Goal: Contribute content: Contribute content

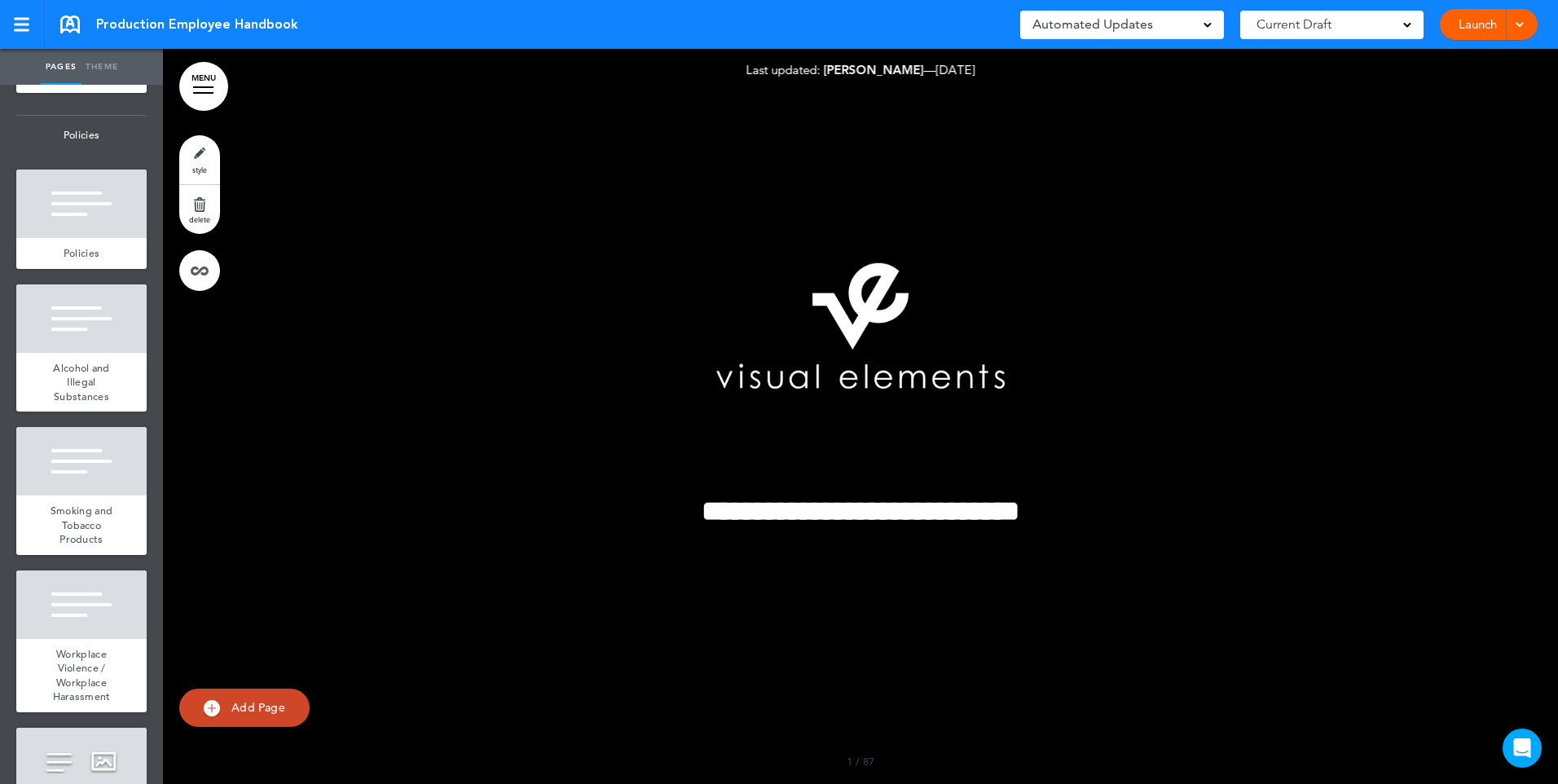
scroll to position [2200, 0]
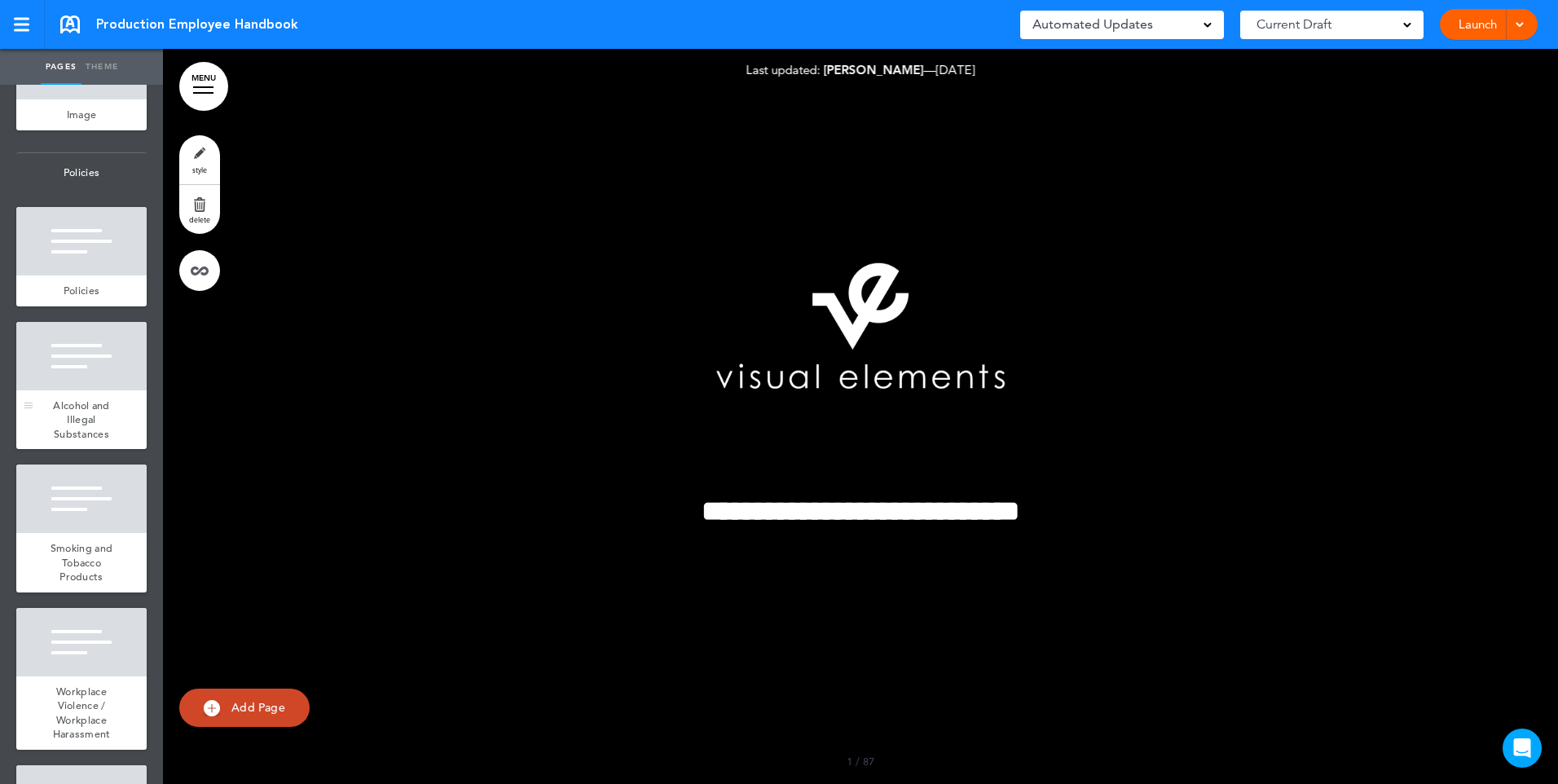
click at [84, 390] on div at bounding box center [81, 356] width 130 height 68
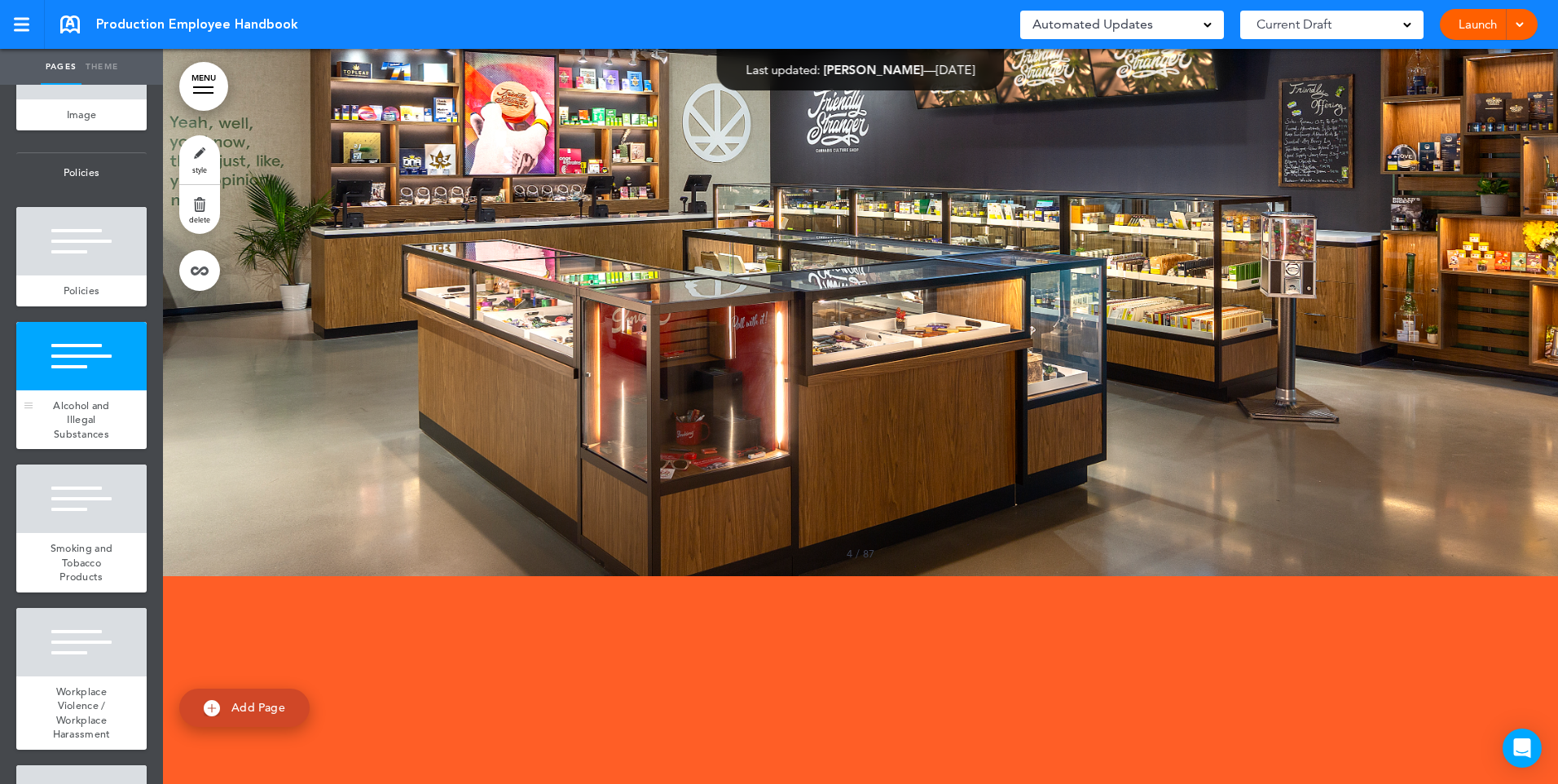
scroll to position [15140, 0]
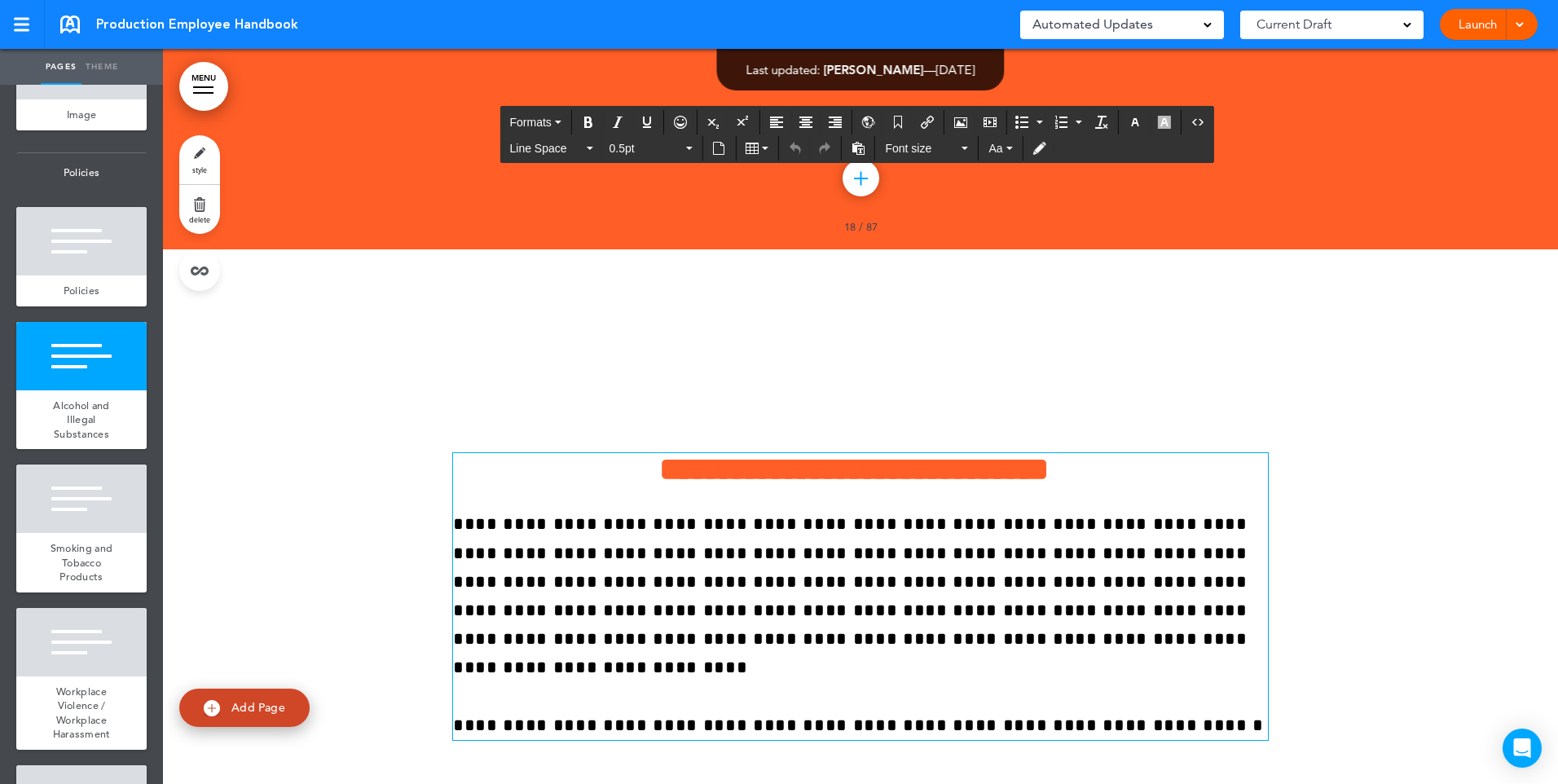
click at [1113, 510] on p "**********" at bounding box center [860, 625] width 815 height 230
click at [713, 515] on span "**********" at bounding box center [850, 624] width 794 height 218
click at [706, 515] on span "**********" at bounding box center [850, 624] width 794 height 218
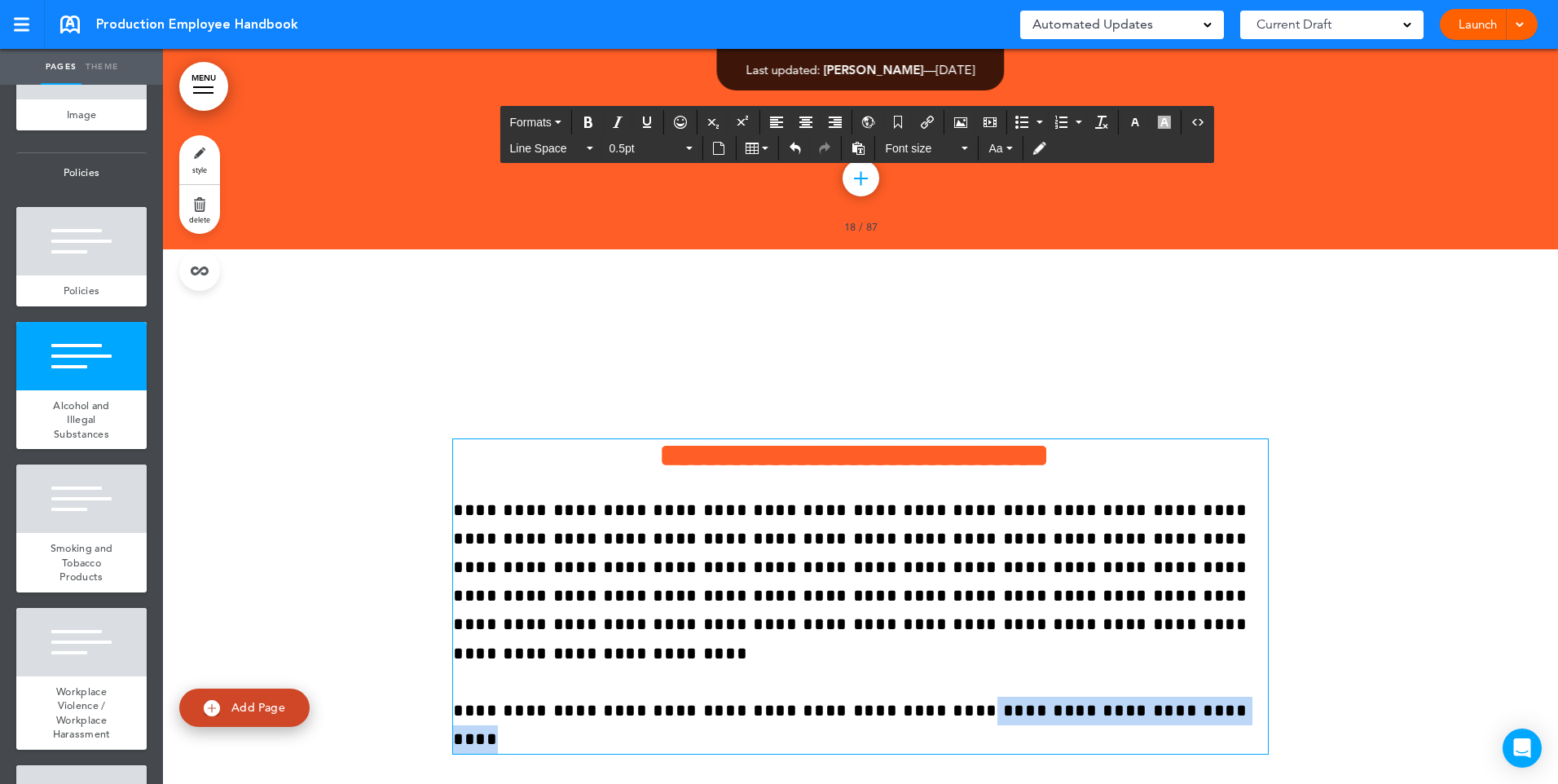
drag, startPoint x: 831, startPoint y: 512, endPoint x: 1092, endPoint y: 516, distance: 261.0
click at [1092, 516] on p "**********" at bounding box center [860, 625] width 815 height 258
click at [715, 147] on icon "Insert document" at bounding box center [718, 148] width 13 height 13
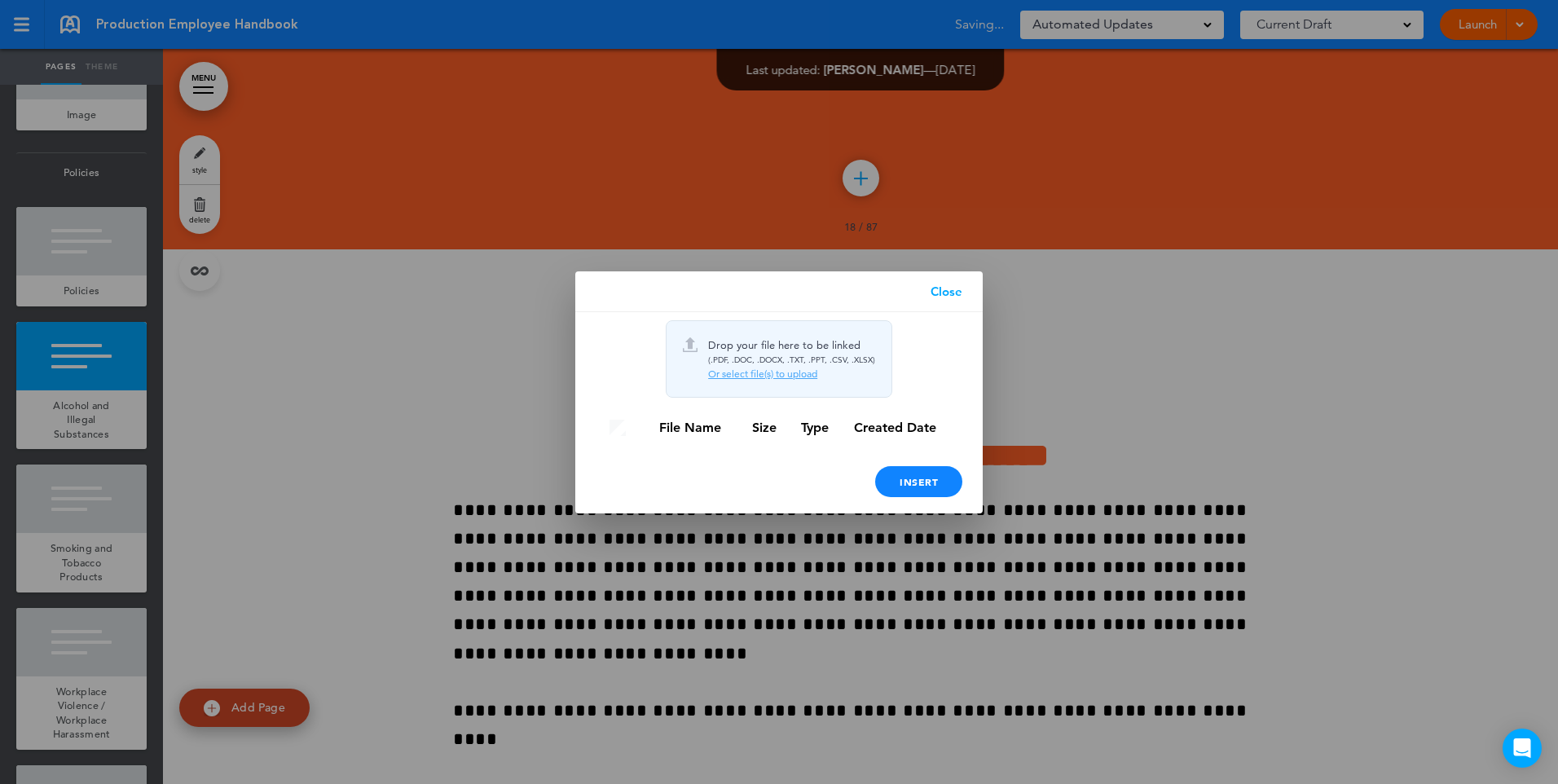
click at [781, 376] on div "Or select file(s) to upload" at bounding box center [791, 373] width 167 height 13
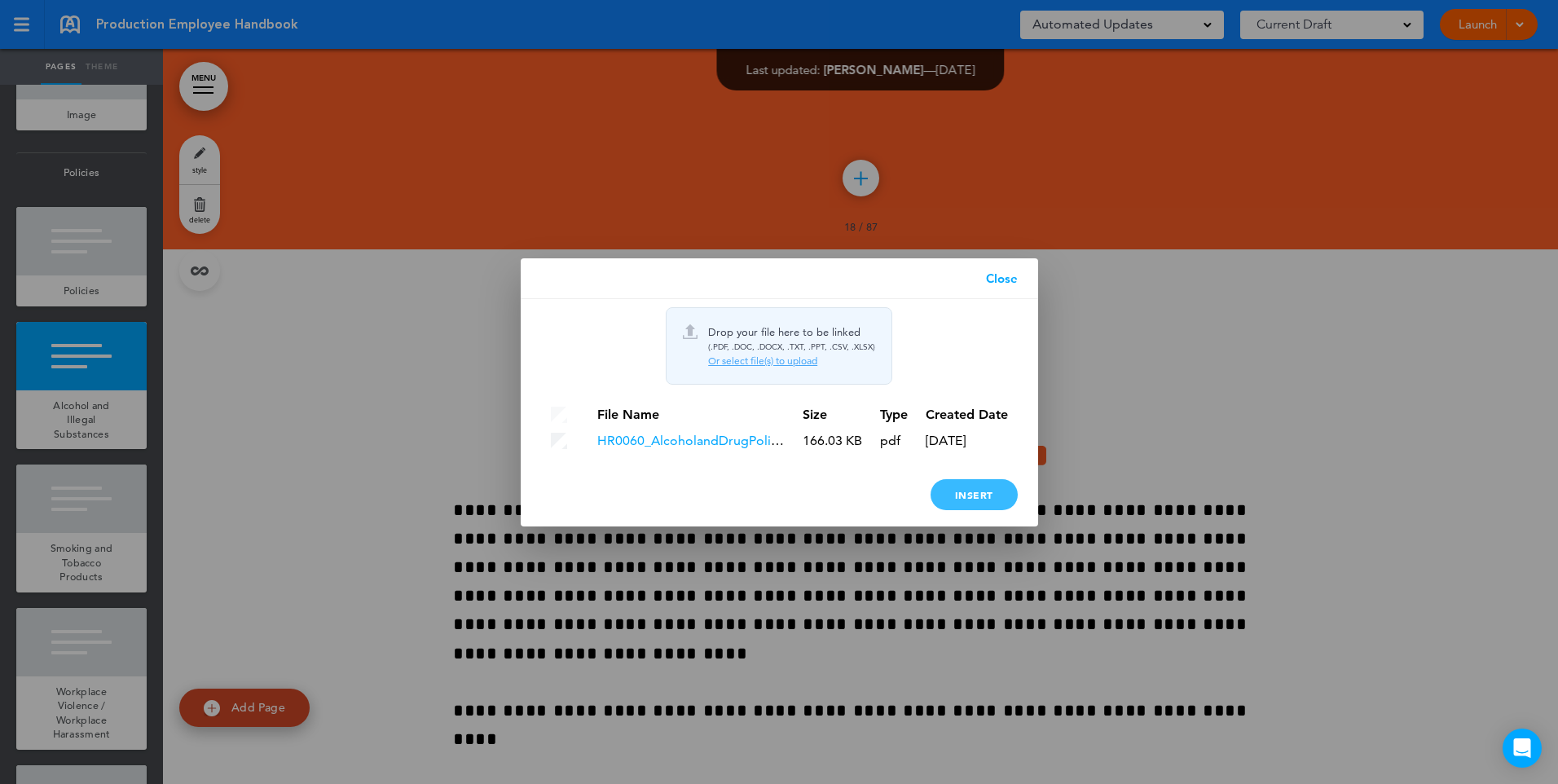
click at [972, 492] on div "Insert" at bounding box center [974, 495] width 87 height 31
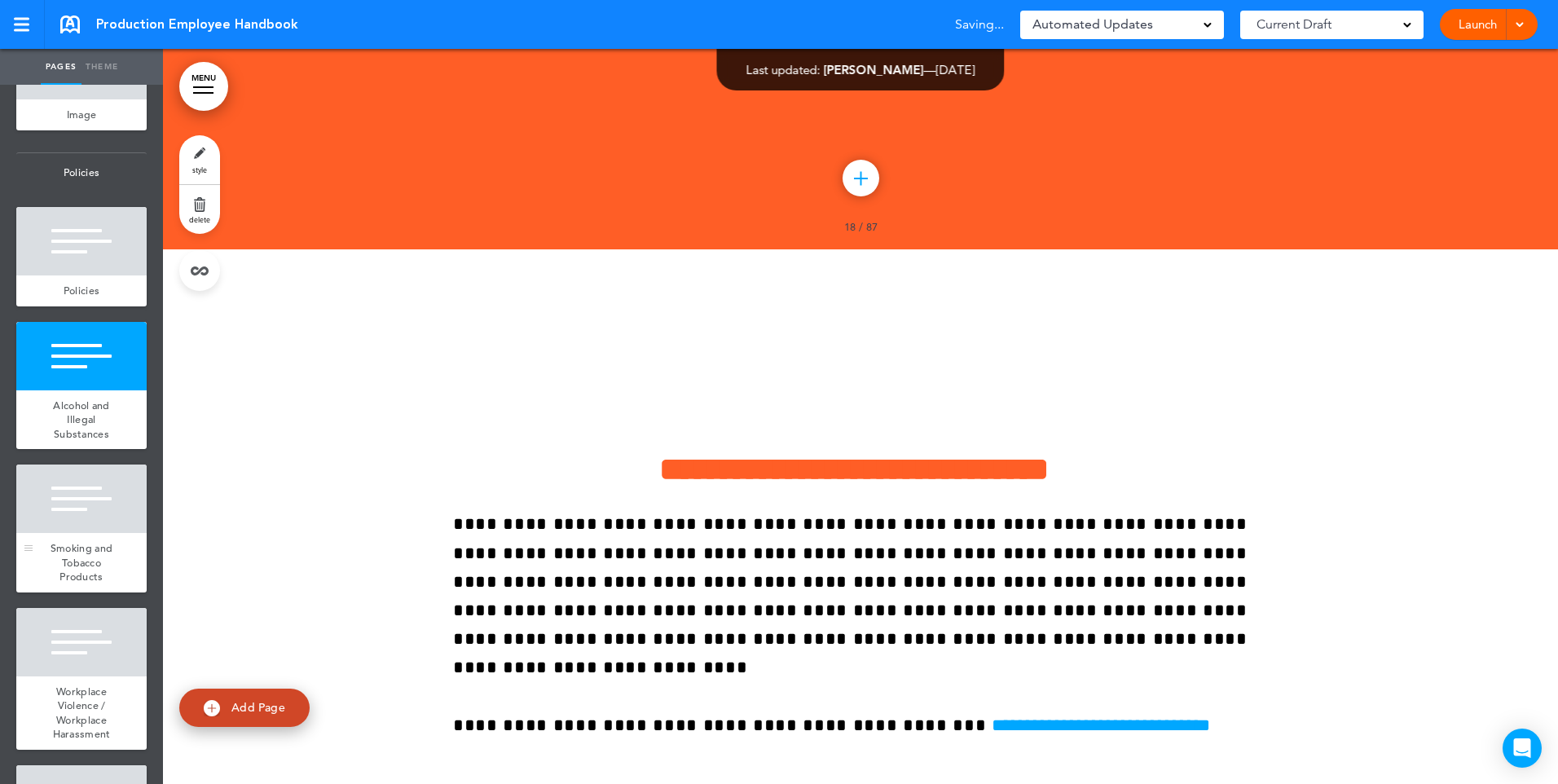
click at [48, 533] on div at bounding box center [81, 499] width 130 height 68
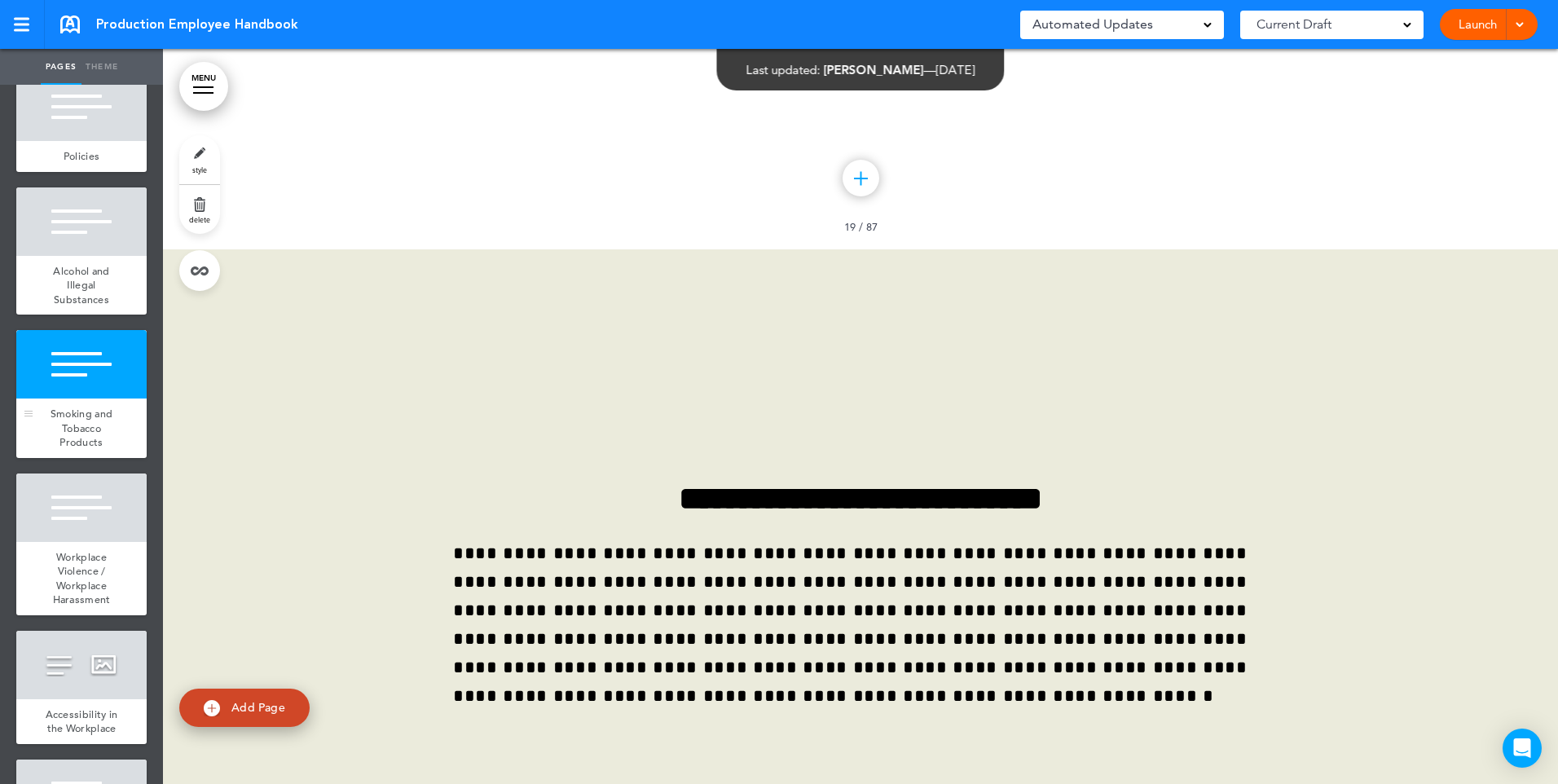
scroll to position [2363, 0]
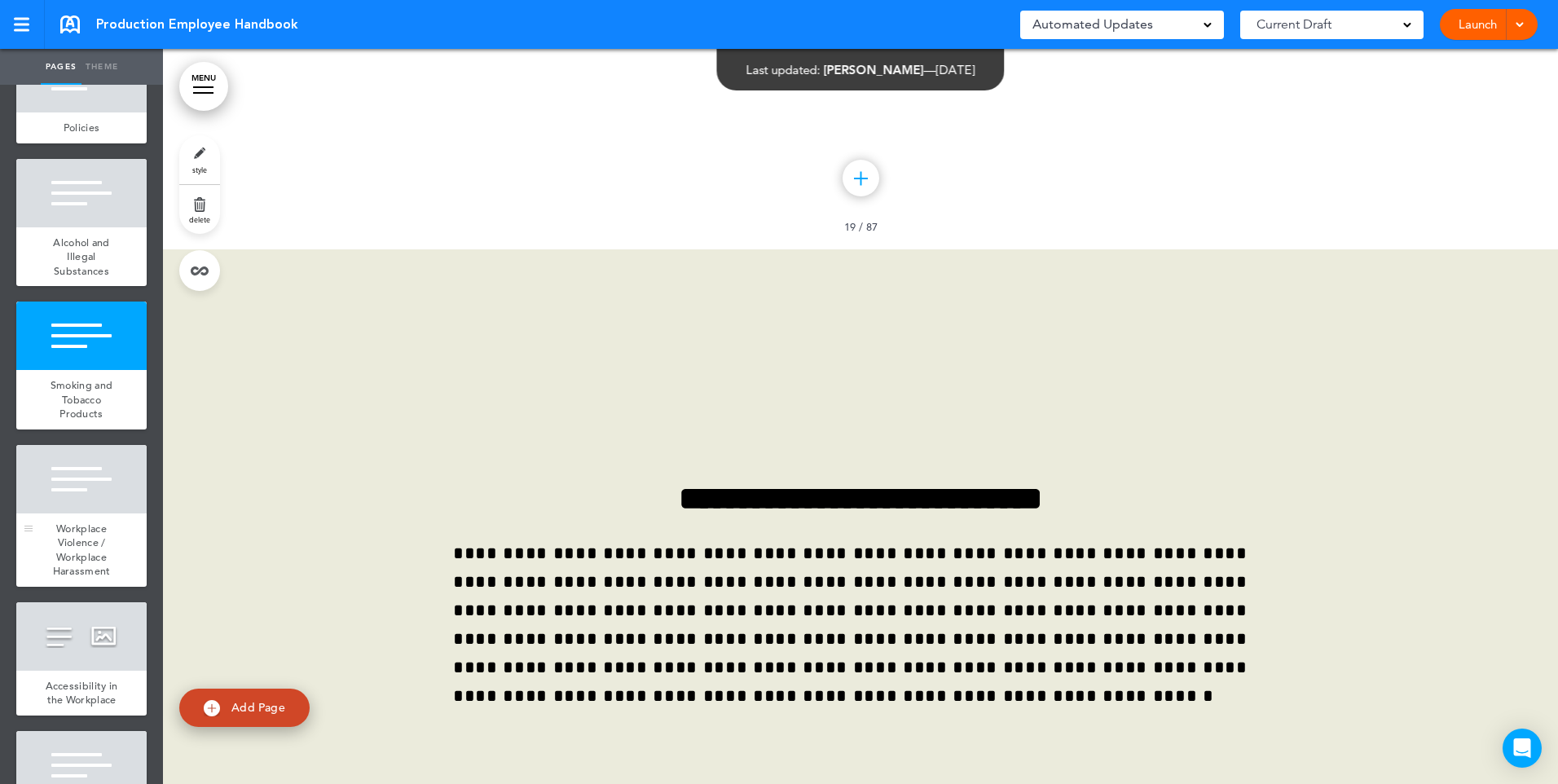
click at [95, 579] on span "Workplace Violence / Workplace Harassment" at bounding box center [81, 549] width 58 height 57
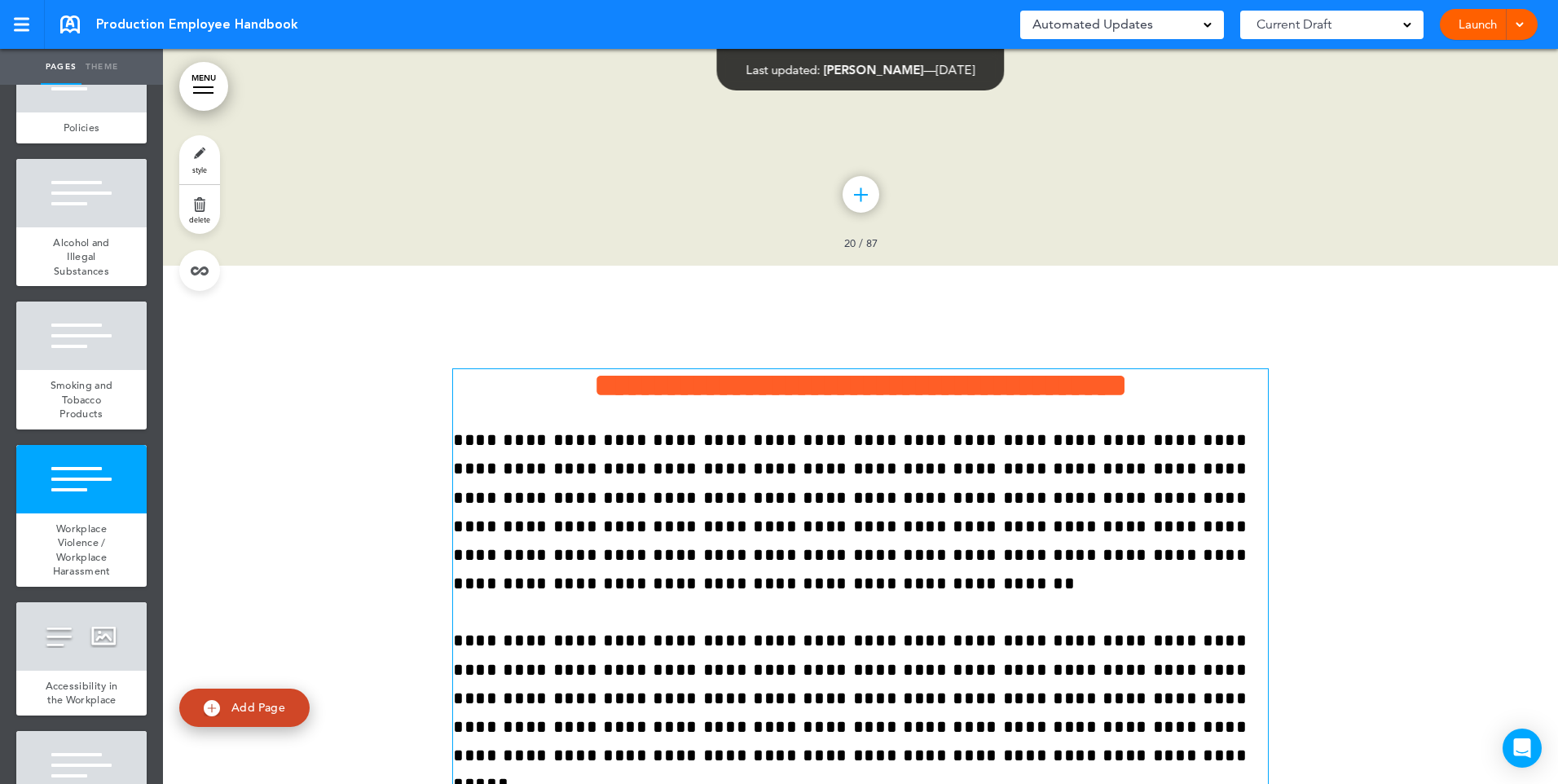
scroll to position [16611, 0]
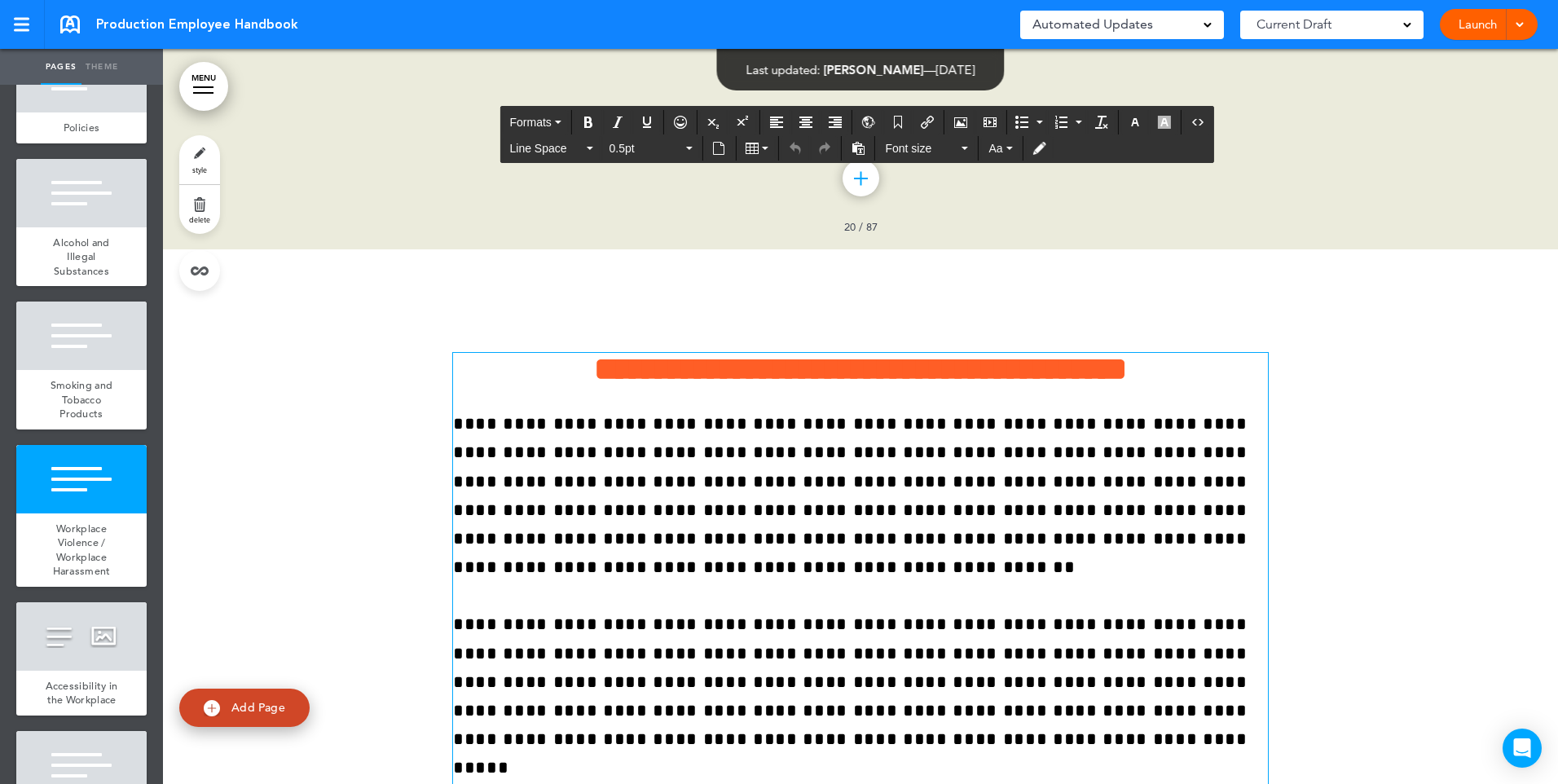
click at [97, 286] on div "Alcohol and Illegal Substances" at bounding box center [81, 256] width 130 height 60
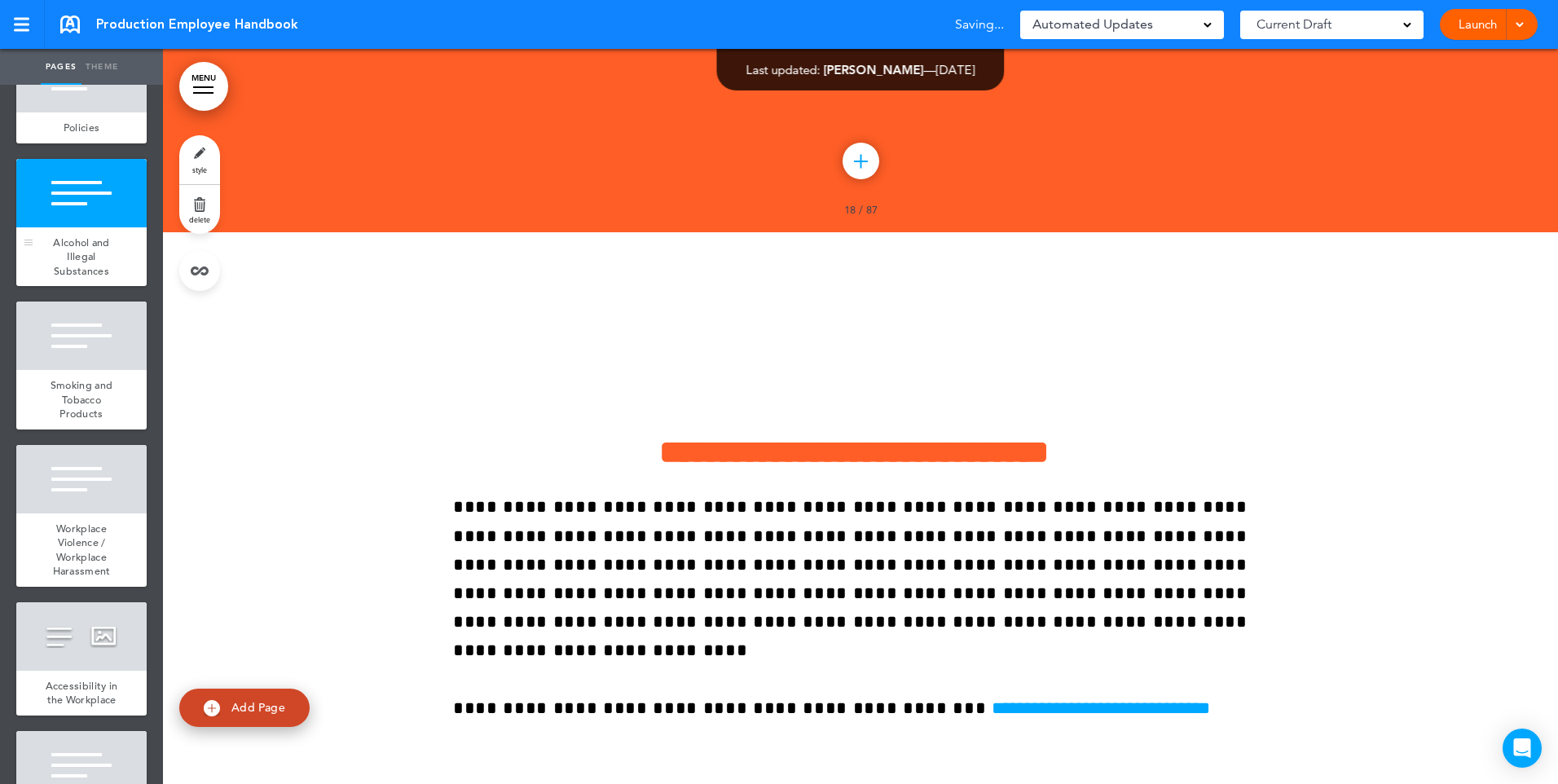
scroll to position [15140, 0]
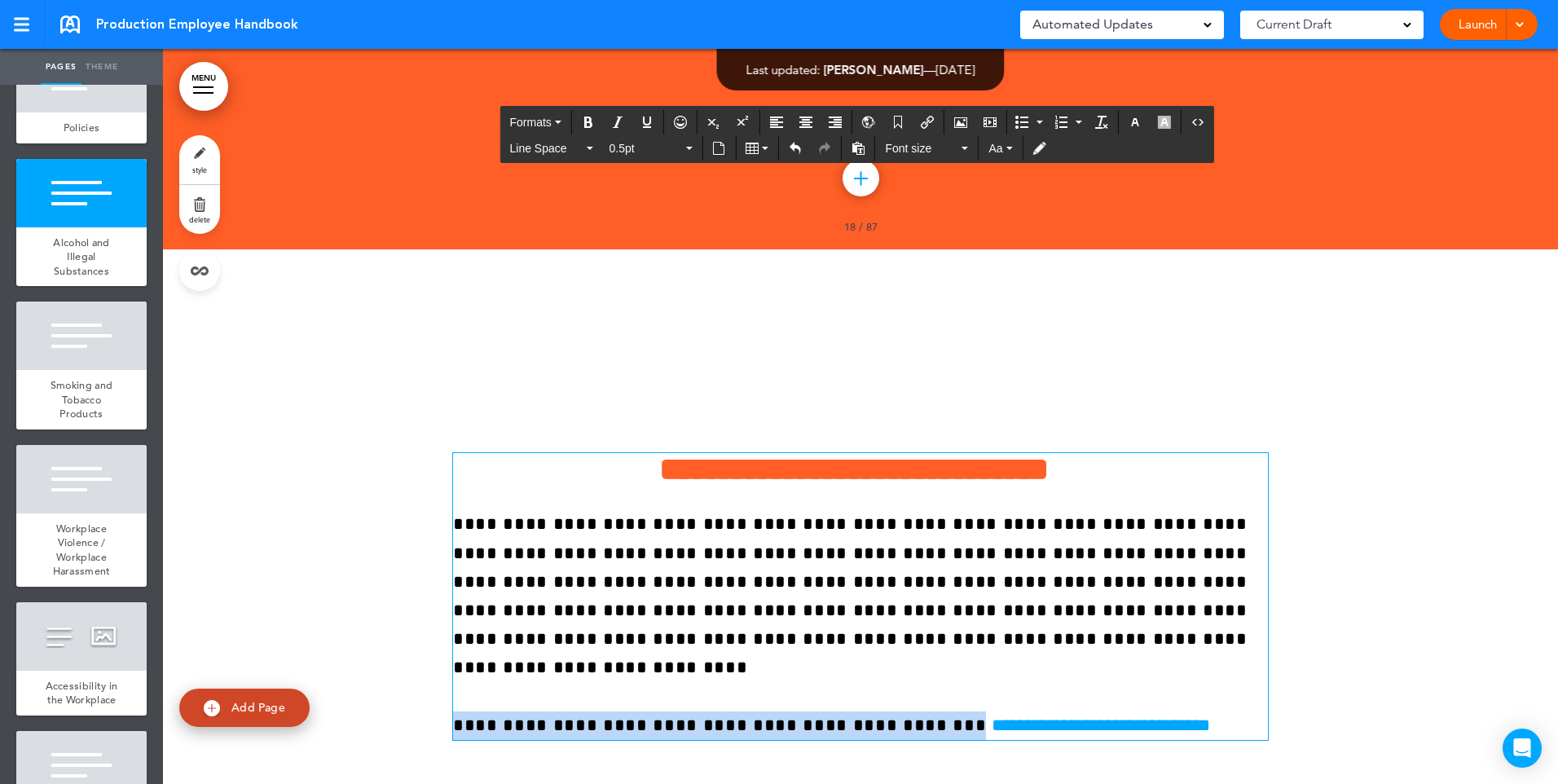
drag, startPoint x: 449, startPoint y: 507, endPoint x: 828, endPoint y: 514, distance: 379.1
click at [828, 515] on span "**********" at bounding box center [850, 624] width 794 height 218
copy span "**********"
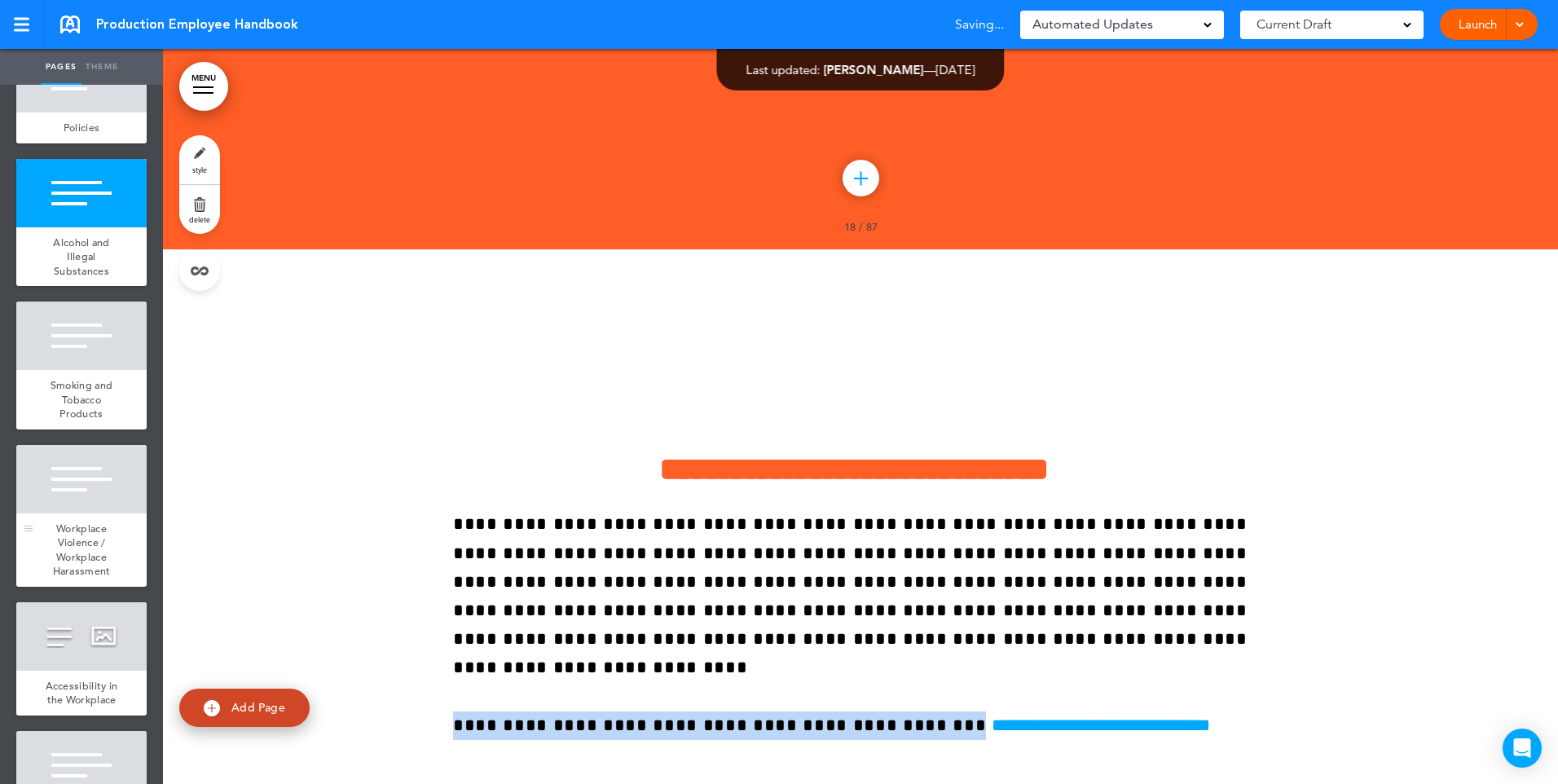
click at [57, 579] on span "Workplace Violence / Workplace Harassment" at bounding box center [81, 549] width 58 height 57
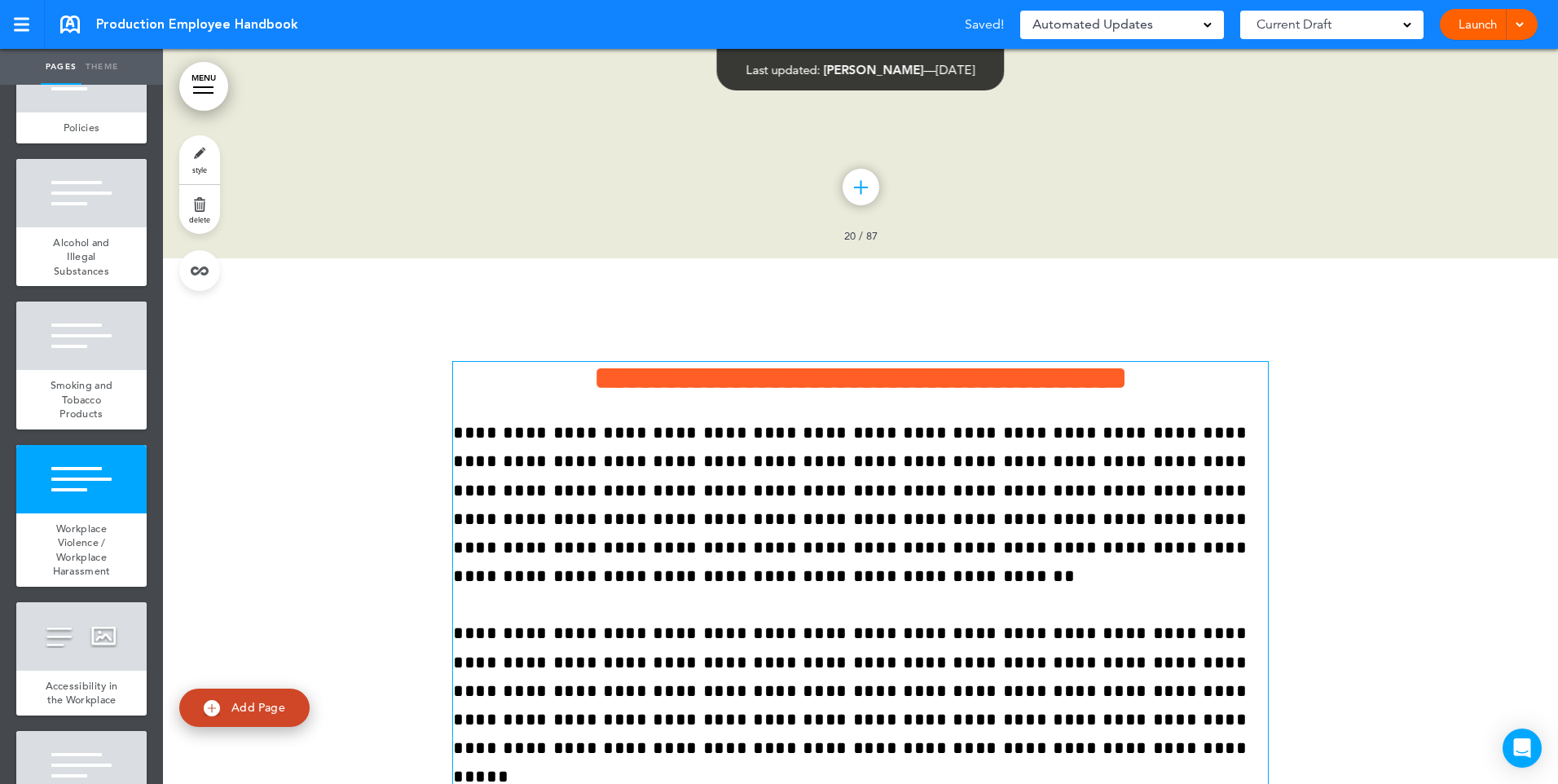
scroll to position [16611, 0]
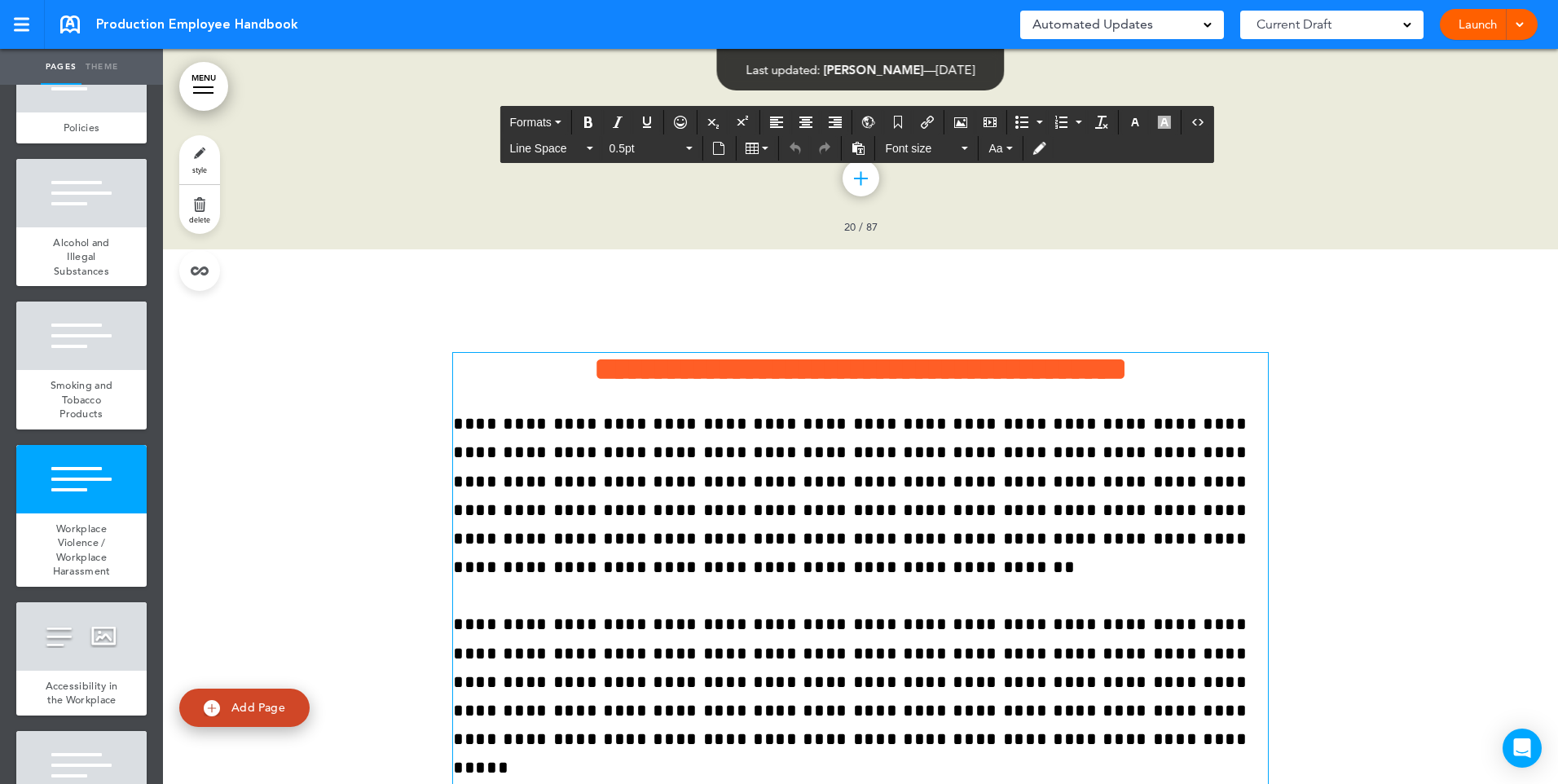
drag, startPoint x: 528, startPoint y: 579, endPoint x: 450, endPoint y: 574, distance: 78.2
paste div
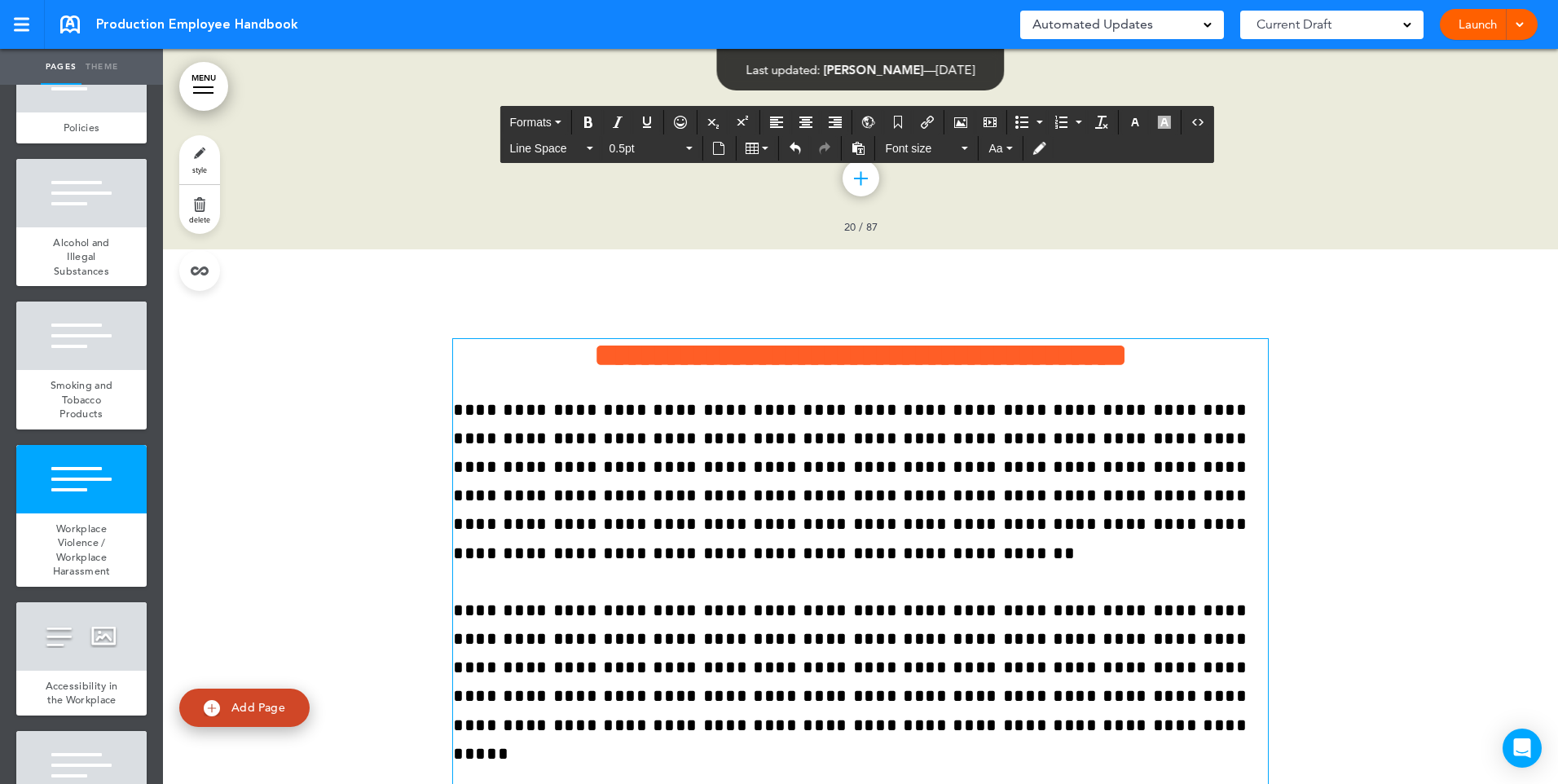
drag, startPoint x: 1143, startPoint y: 569, endPoint x: 1208, endPoint y: 597, distance: 70.8
click at [1208, 597] on p "**********" at bounding box center [860, 625] width 815 height 458
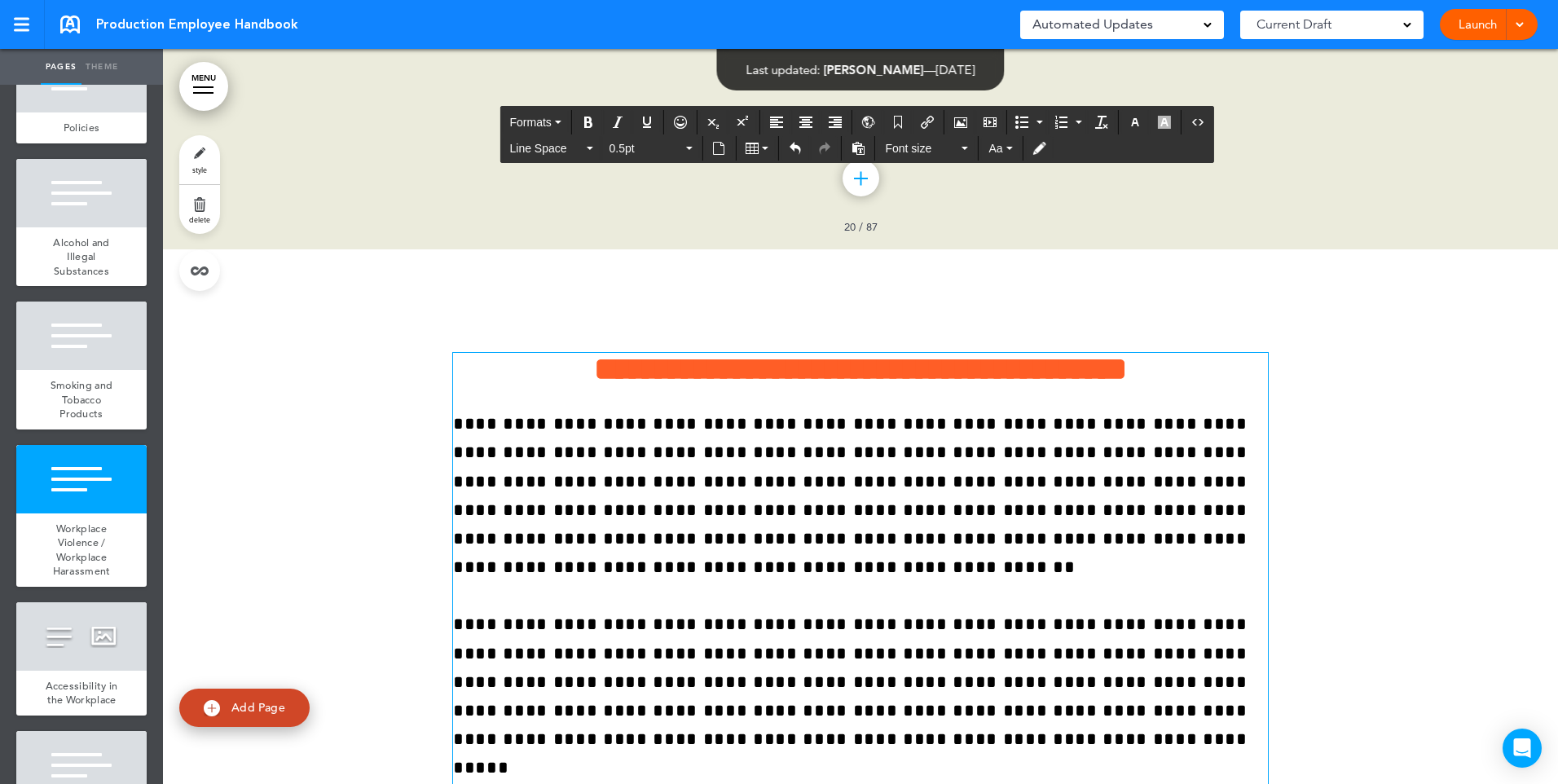
scroll to position [16625, 0]
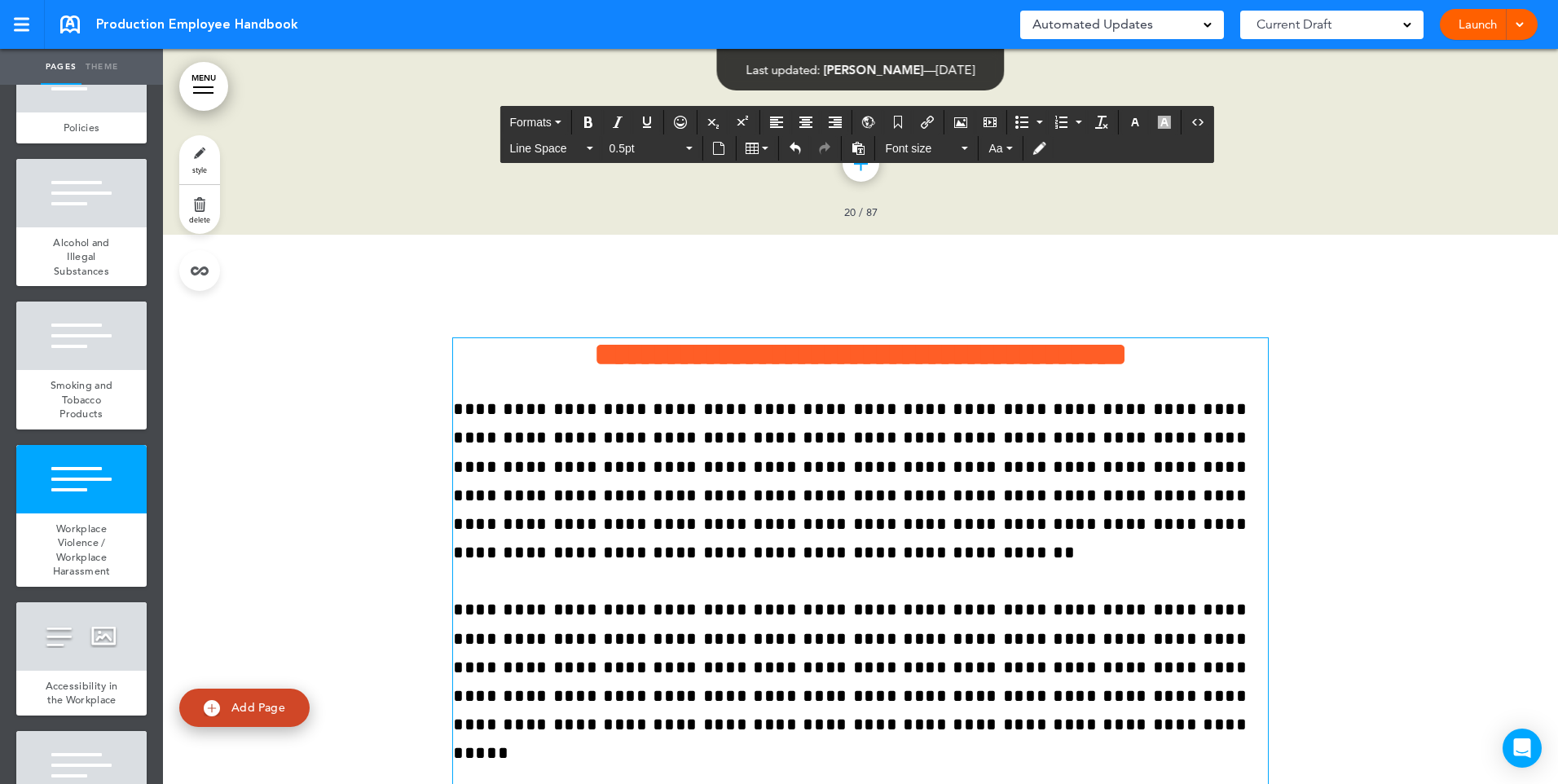
drag, startPoint x: 1178, startPoint y: 565, endPoint x: 426, endPoint y: 568, distance: 752.0
click at [426, 568] on div "**********" at bounding box center [861, 602] width 1396 height 735
click at [1160, 124] on icon "button" at bounding box center [1164, 121] width 13 height 13
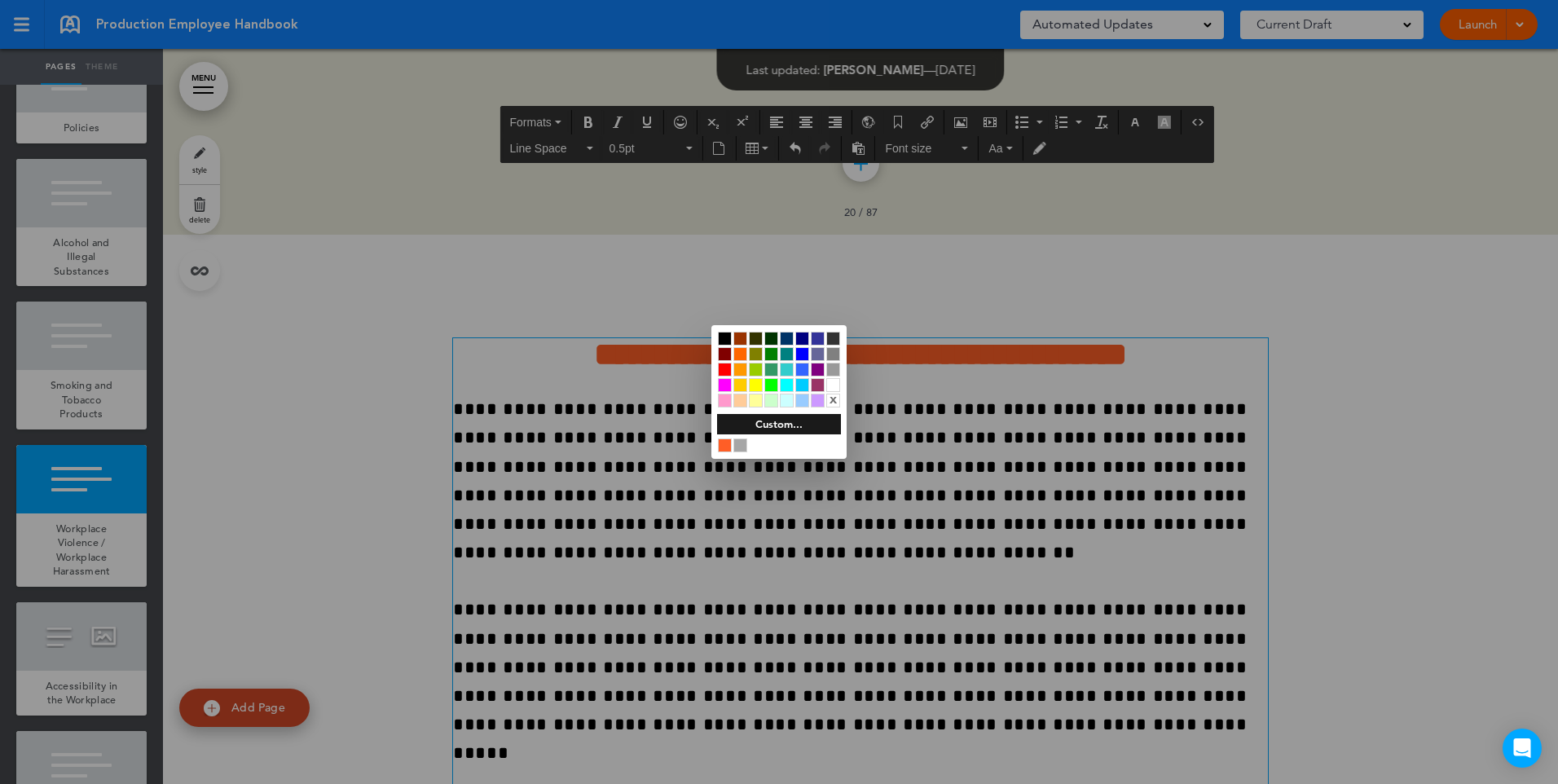
click at [837, 400] on div "x" at bounding box center [833, 400] width 14 height 14
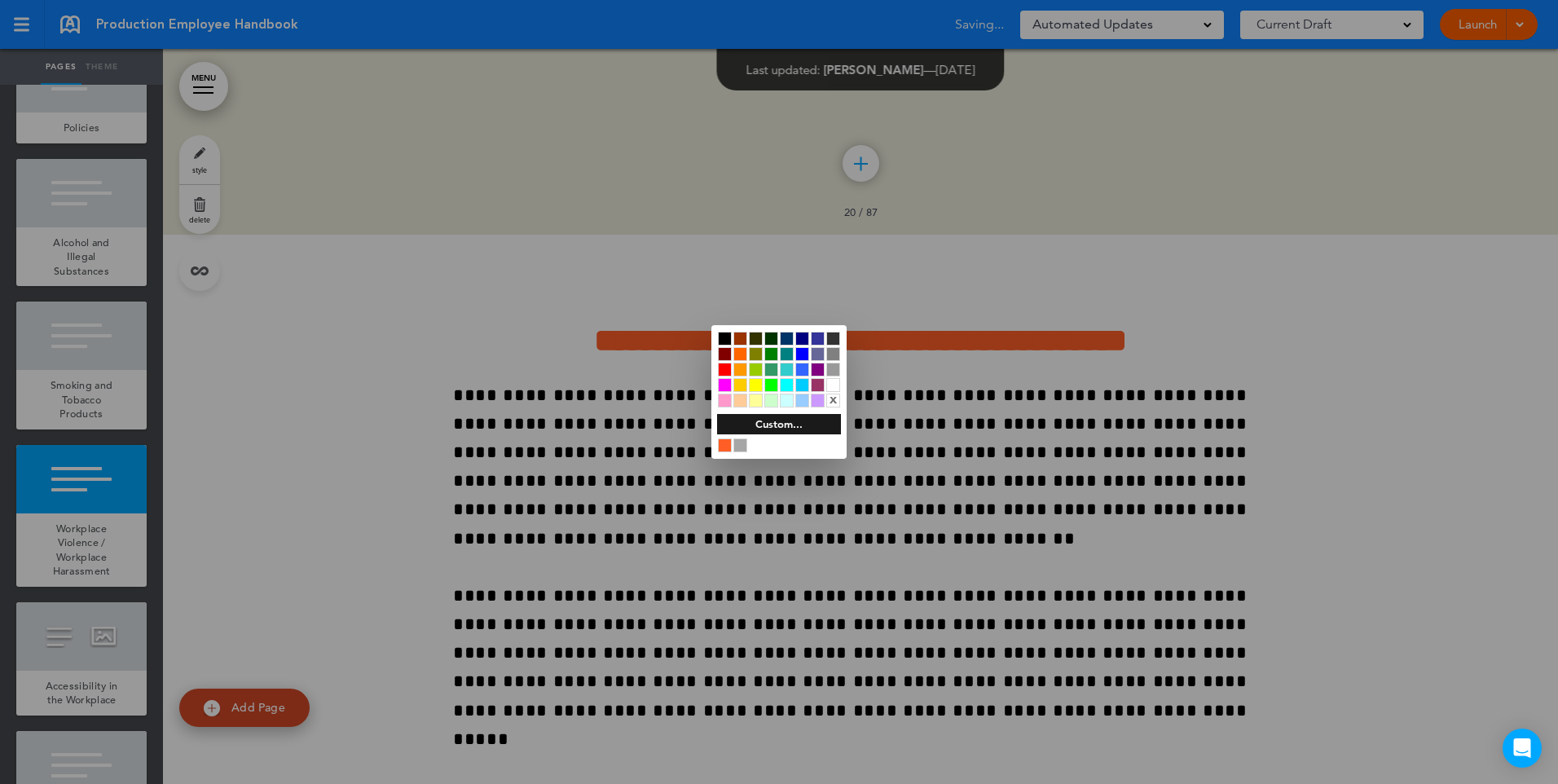
click at [887, 554] on div at bounding box center [779, 392] width 1558 height 784
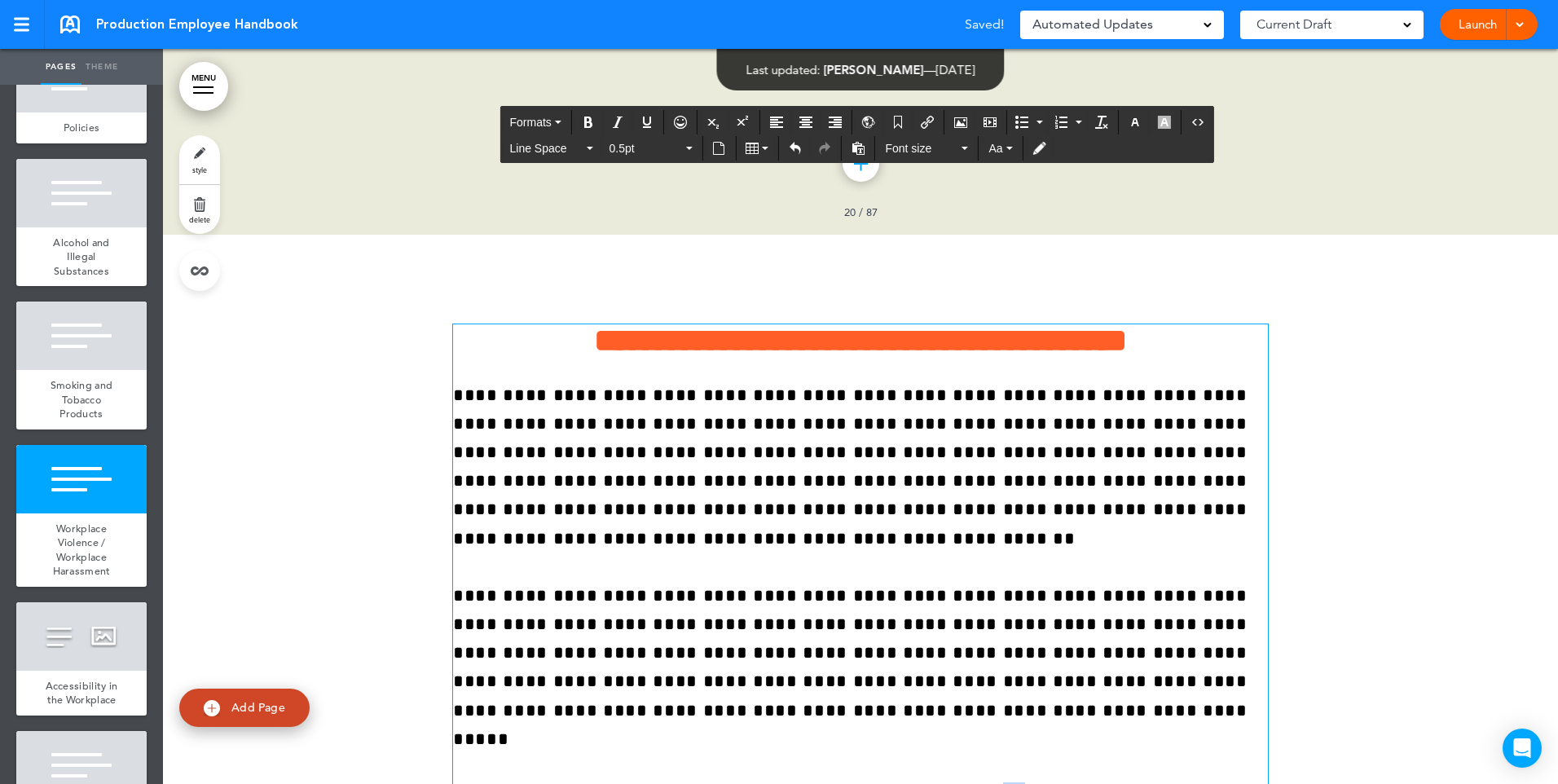
drag, startPoint x: 838, startPoint y: 565, endPoint x: 856, endPoint y: 567, distance: 18.1
click at [856, 567] on span "**********" at bounding box center [850, 610] width 794 height 448
drag, startPoint x: 836, startPoint y: 568, endPoint x: 1140, endPoint y: 582, distance: 304.3
click at [1140, 582] on div "**********" at bounding box center [860, 602] width 815 height 678
click at [721, 150] on icon "Insert document" at bounding box center [718, 148] width 13 height 13
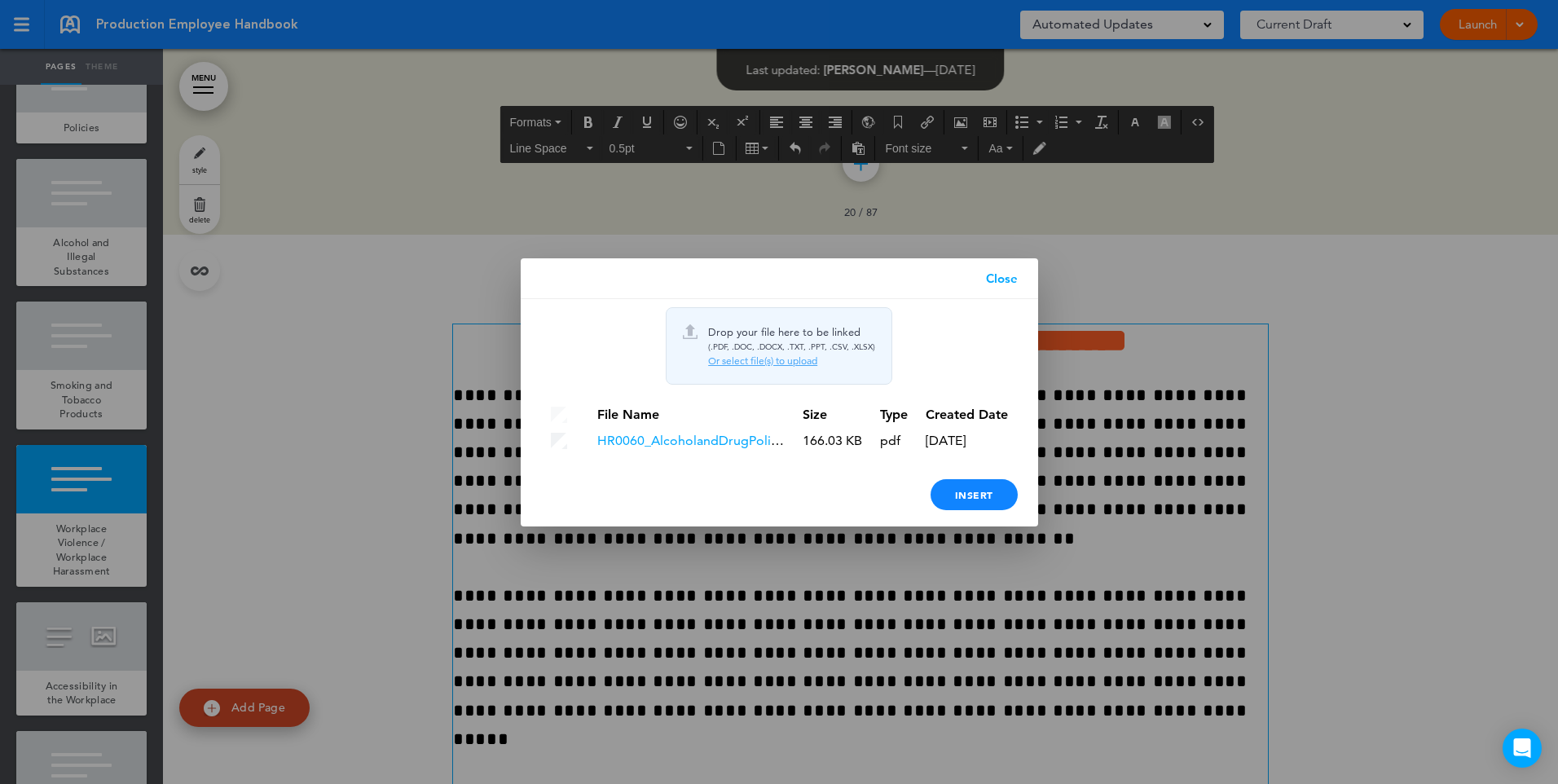
click at [733, 357] on div "Or select file(s) to upload" at bounding box center [791, 360] width 167 height 13
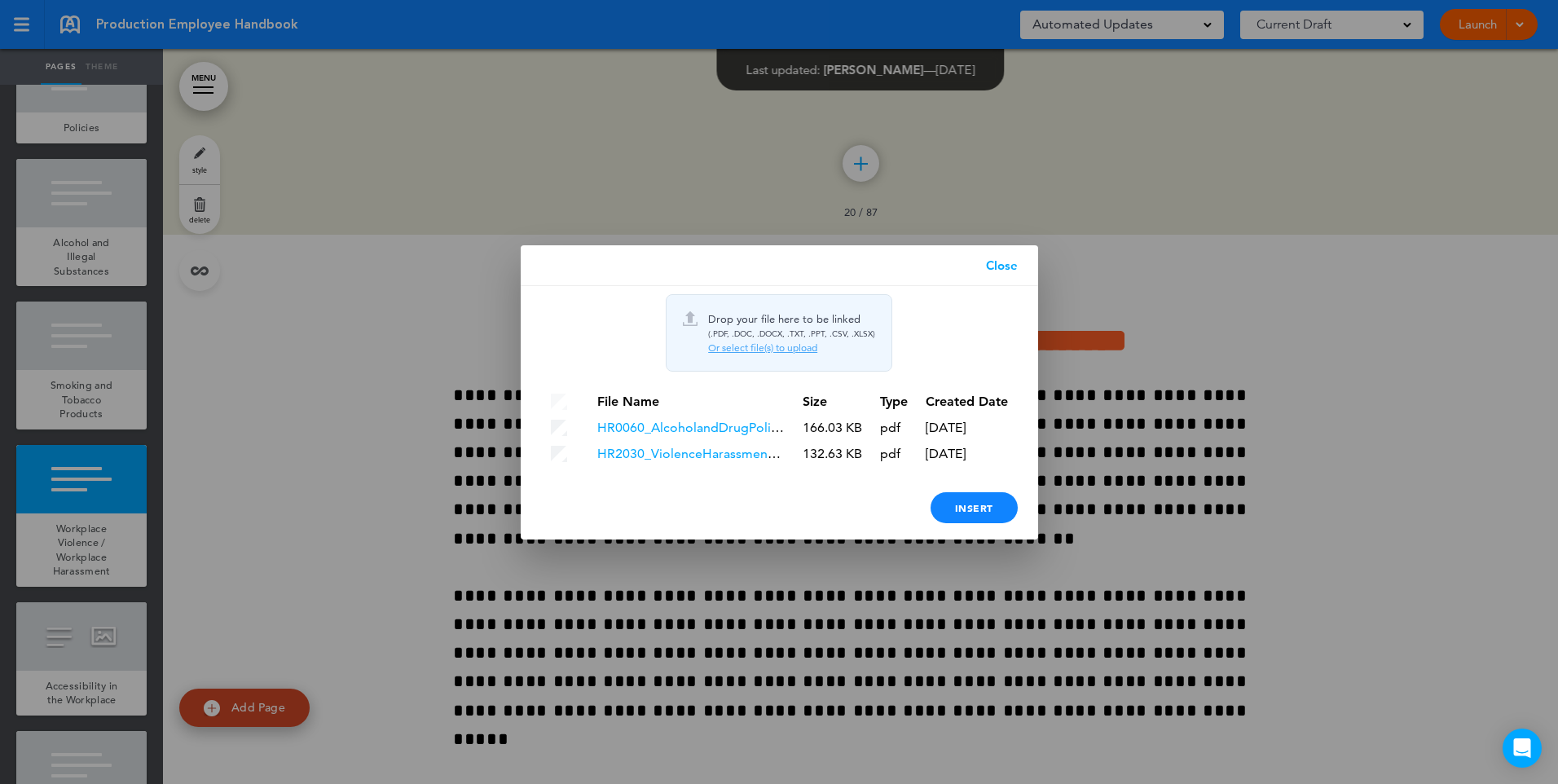
click at [545, 452] on td at bounding box center [565, 454] width 45 height 24
click at [985, 513] on div "Insert" at bounding box center [974, 507] width 87 height 31
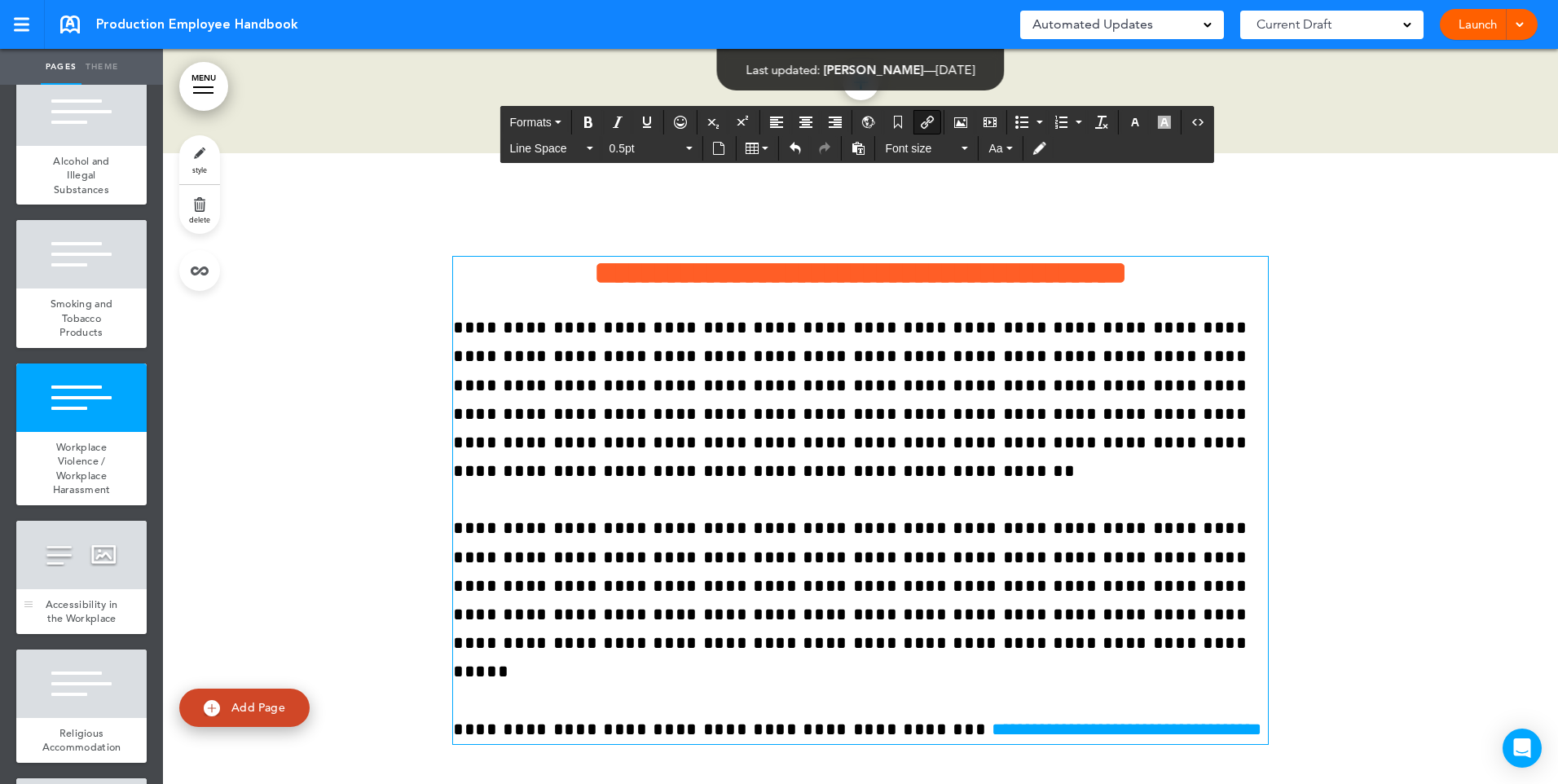
scroll to position [2525, 0]
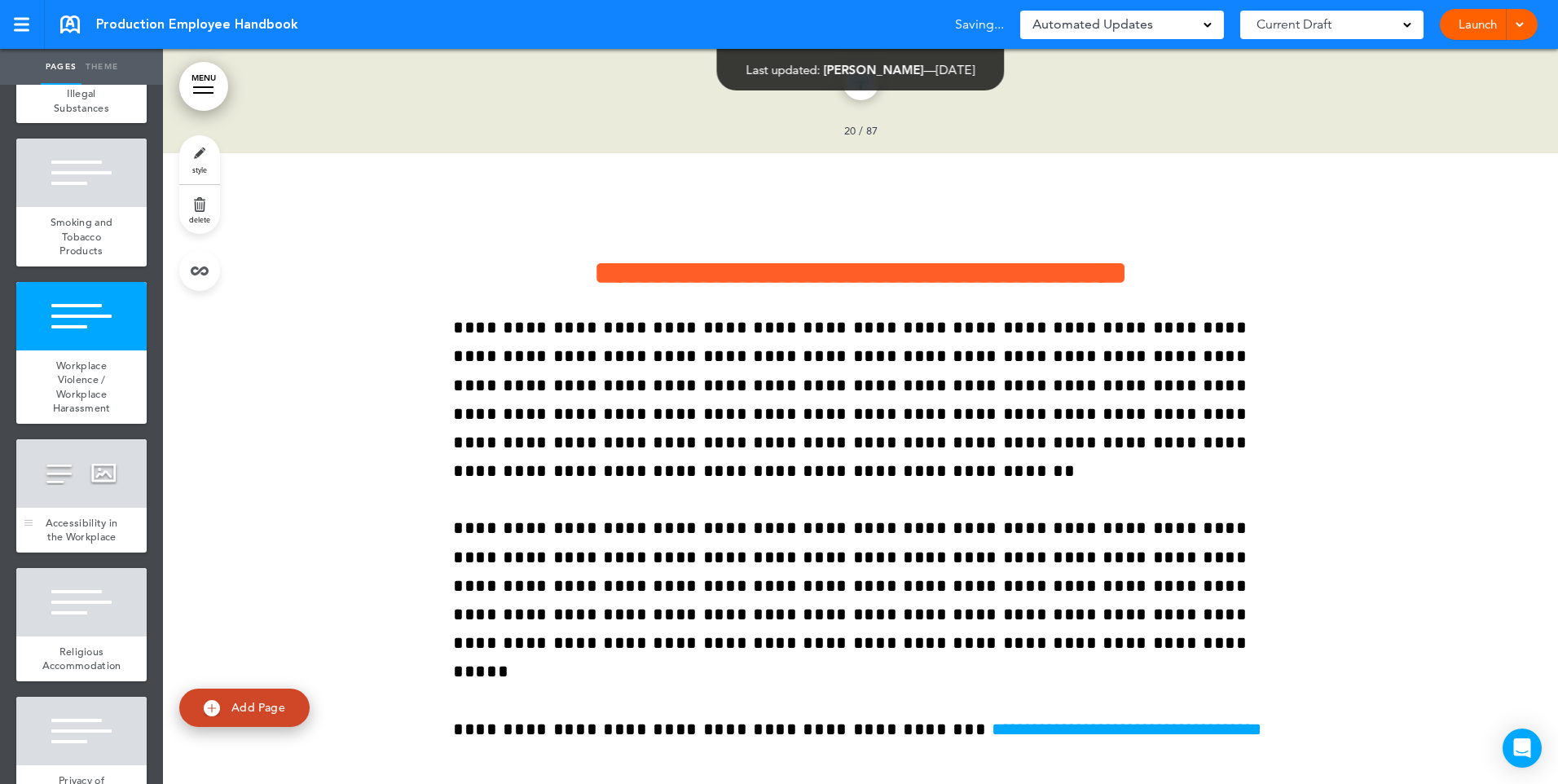
click at [81, 507] on div at bounding box center [81, 473] width 130 height 68
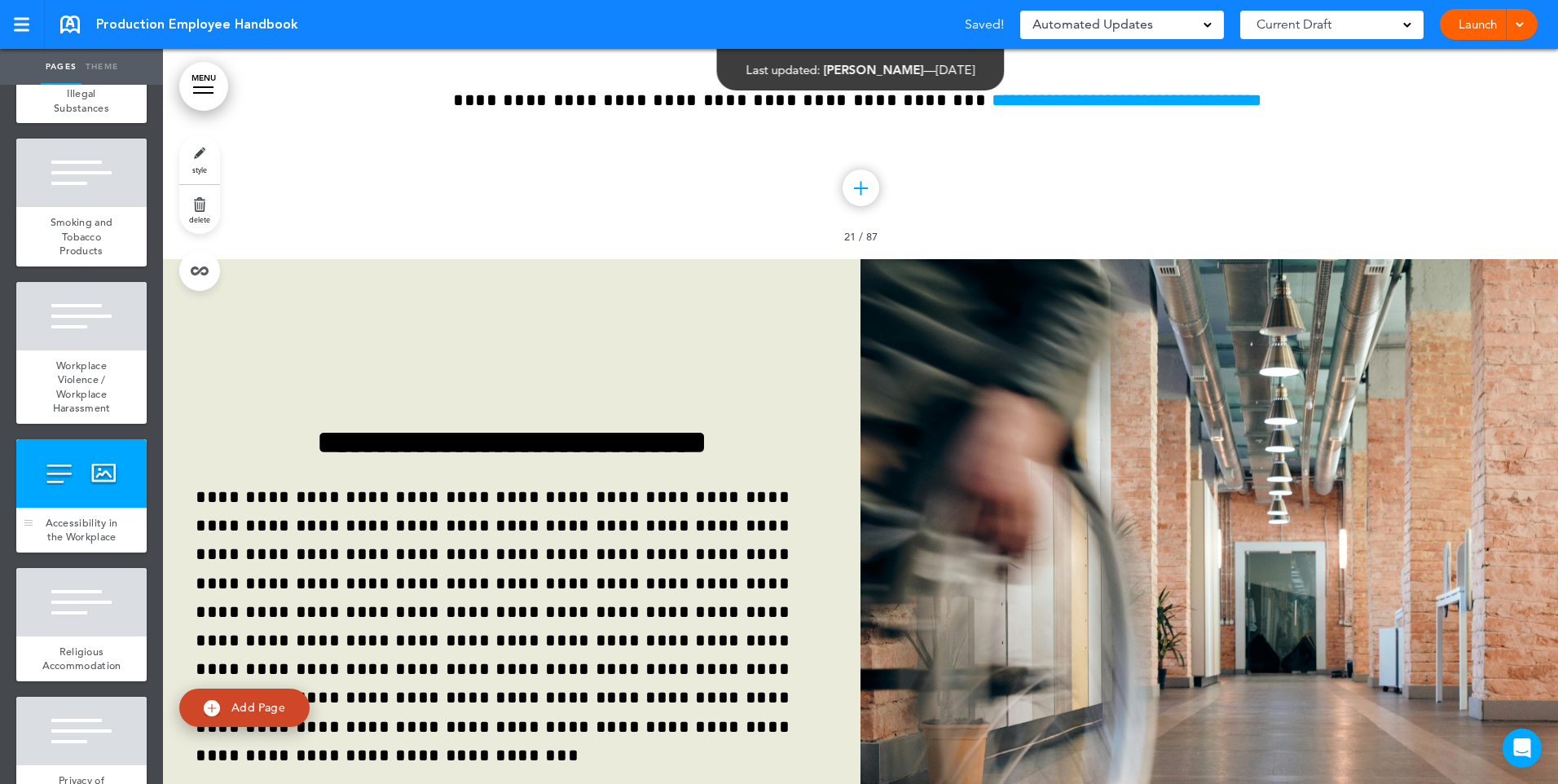
scroll to position [17345, 0]
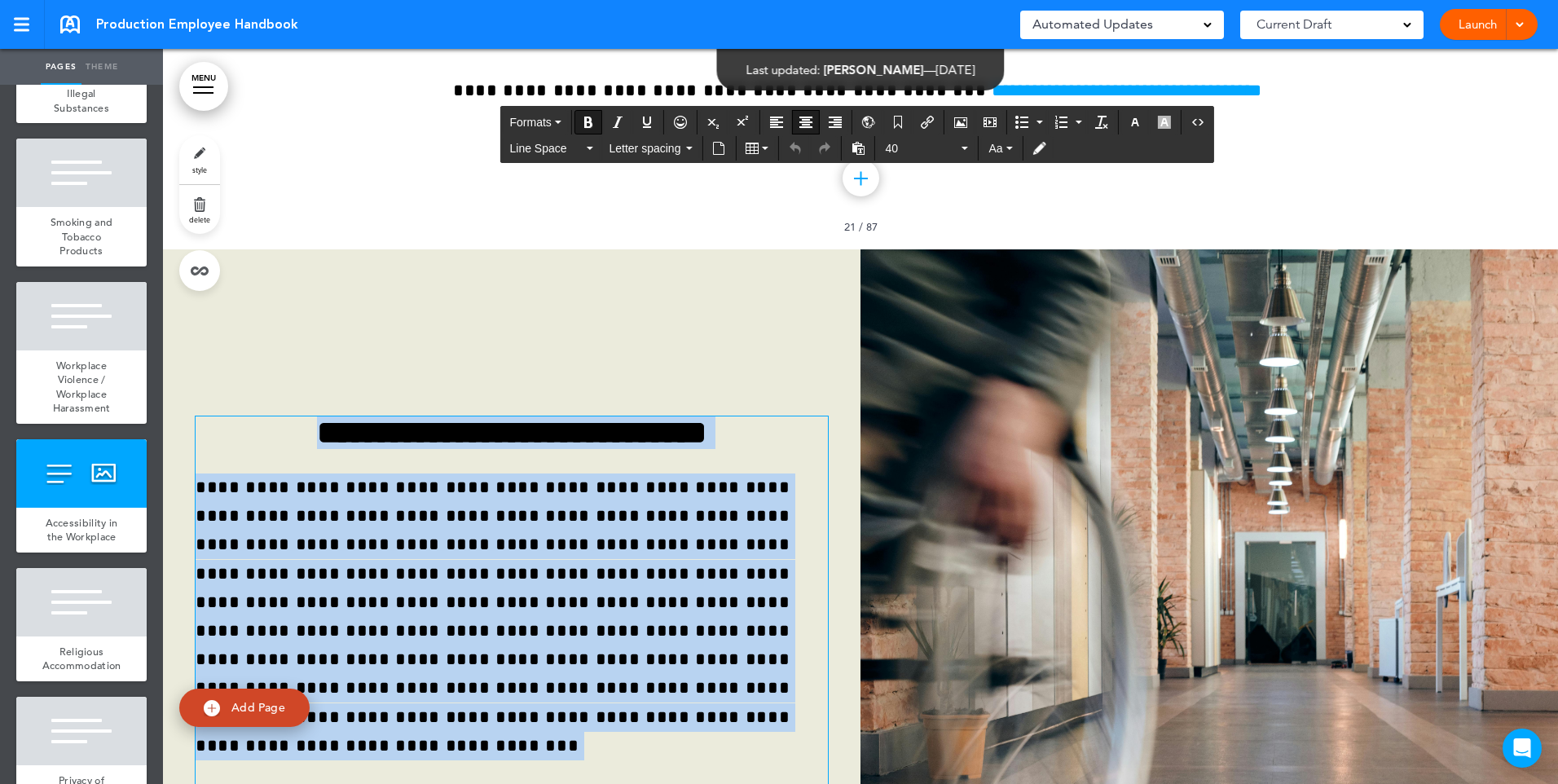
drag, startPoint x: 281, startPoint y: 574, endPoint x: 154, endPoint y: 576, distance: 127.0
click at [154, 576] on div "Pages Theme add page Welcome add page Cover Page add page Welcome to Visual Ele…" at bounding box center [779, 392] width 1558 height 784
paste div
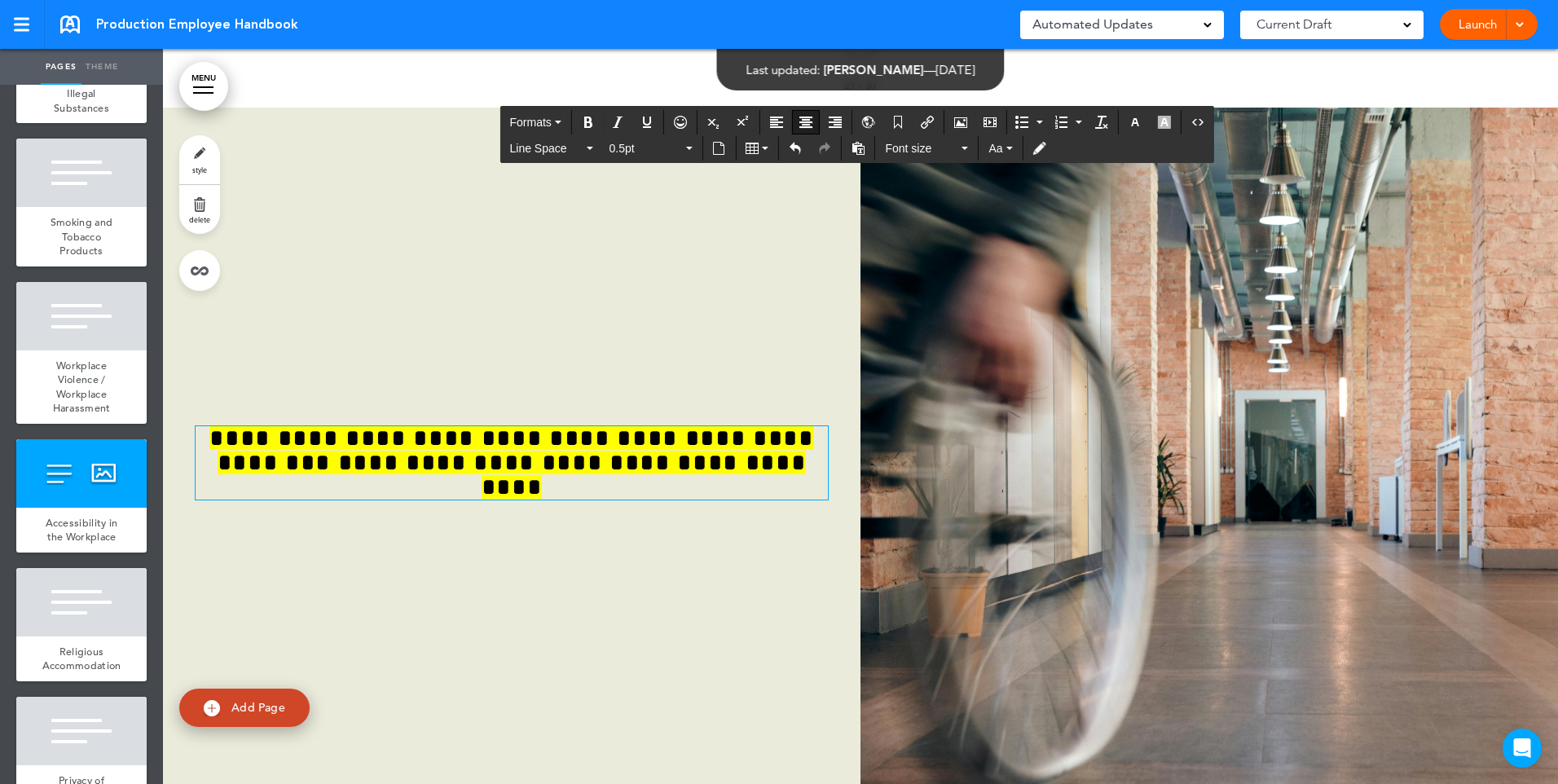
scroll to position [17492, 0]
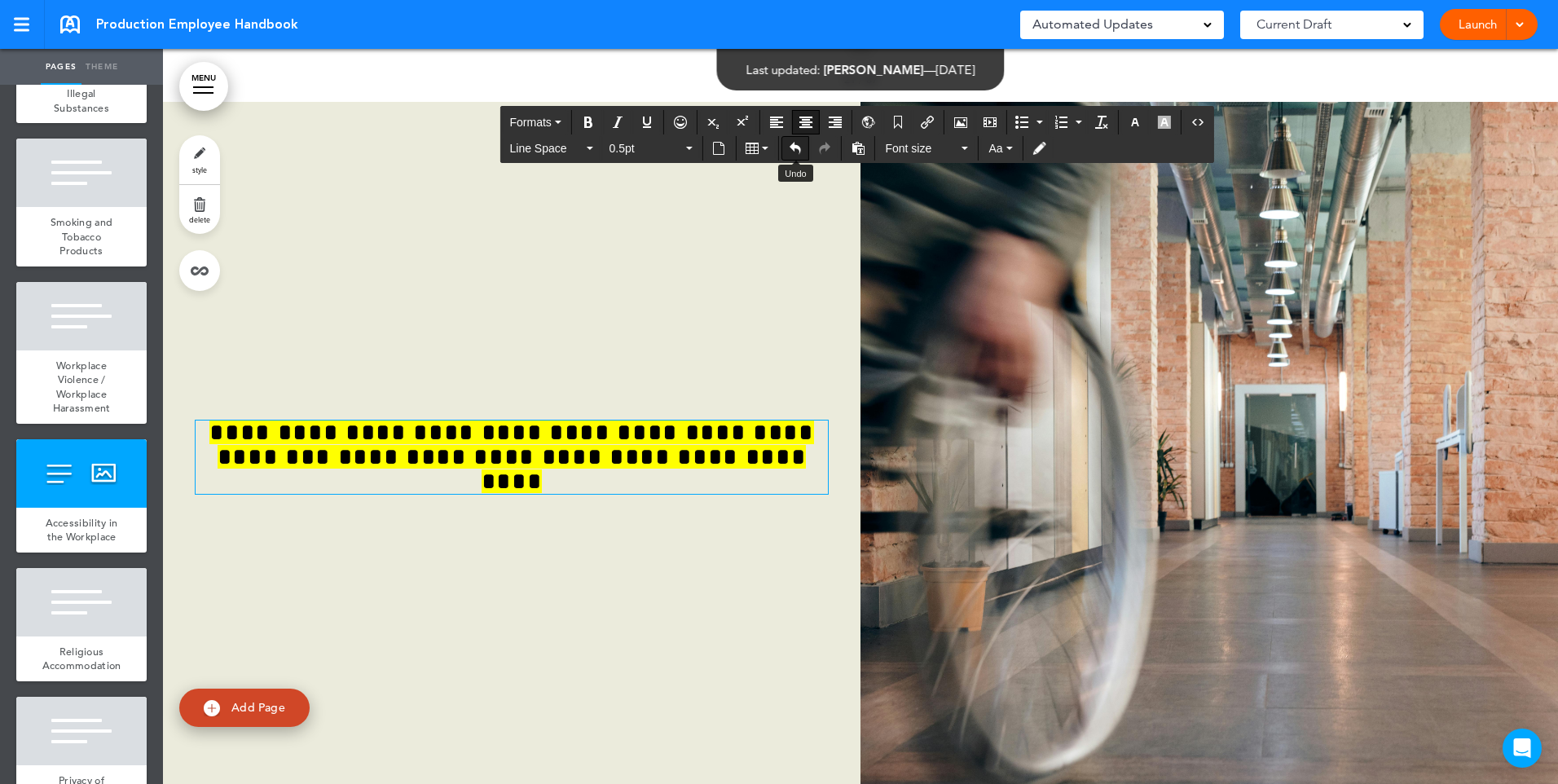
click at [793, 144] on icon "Undo" at bounding box center [795, 148] width 13 height 13
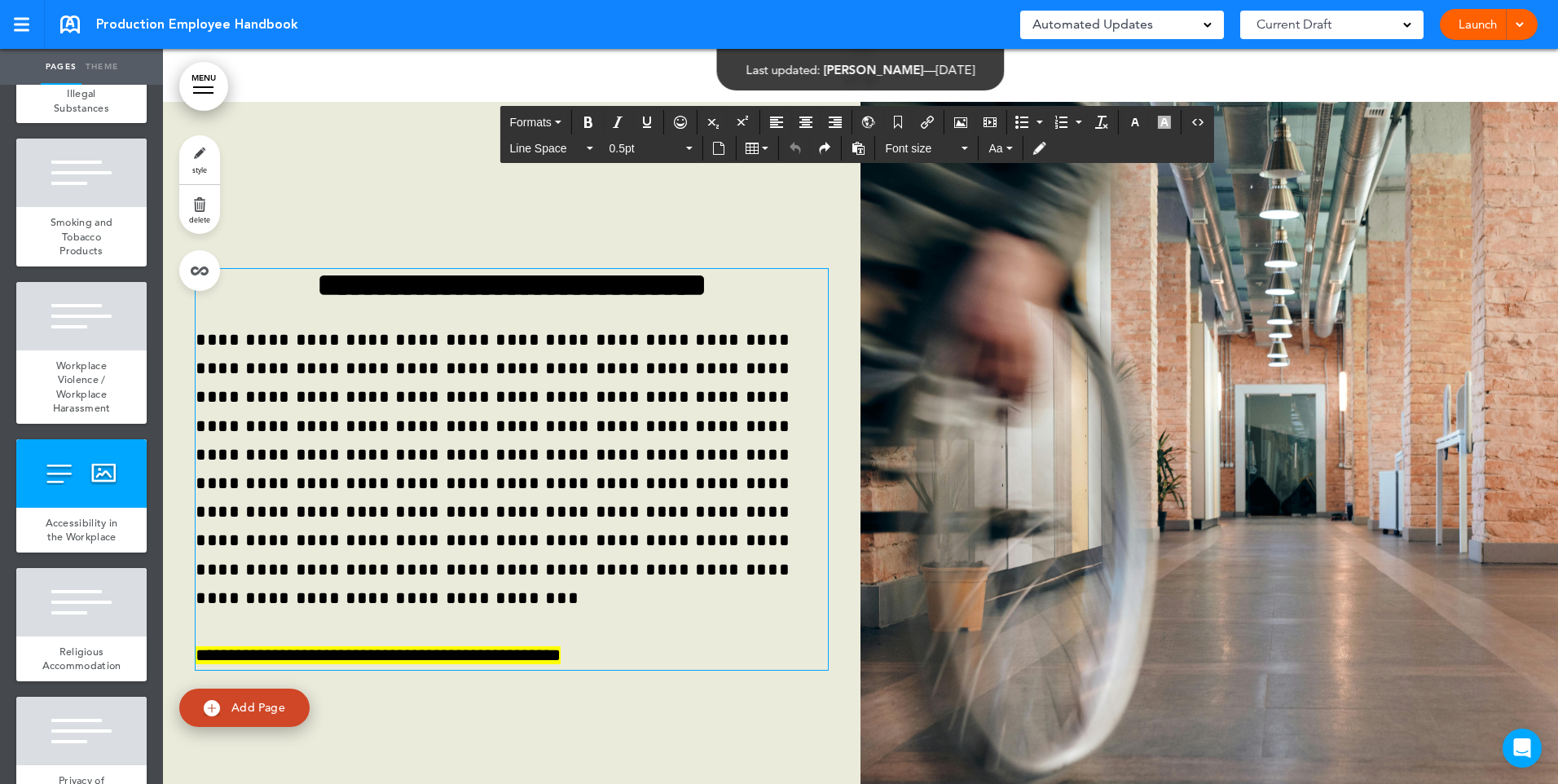
click at [411, 400] on div "**********" at bounding box center [512, 469] width 633 height 401
drag, startPoint x: 279, startPoint y: 423, endPoint x: 212, endPoint y: 427, distance: 67.1
click at [212, 646] on span "**********" at bounding box center [378, 655] width 365 height 18
click at [242, 646] on span "**********" at bounding box center [378, 655] width 365 height 18
drag, startPoint x: 279, startPoint y: 427, endPoint x: 209, endPoint y: 427, distance: 70.0
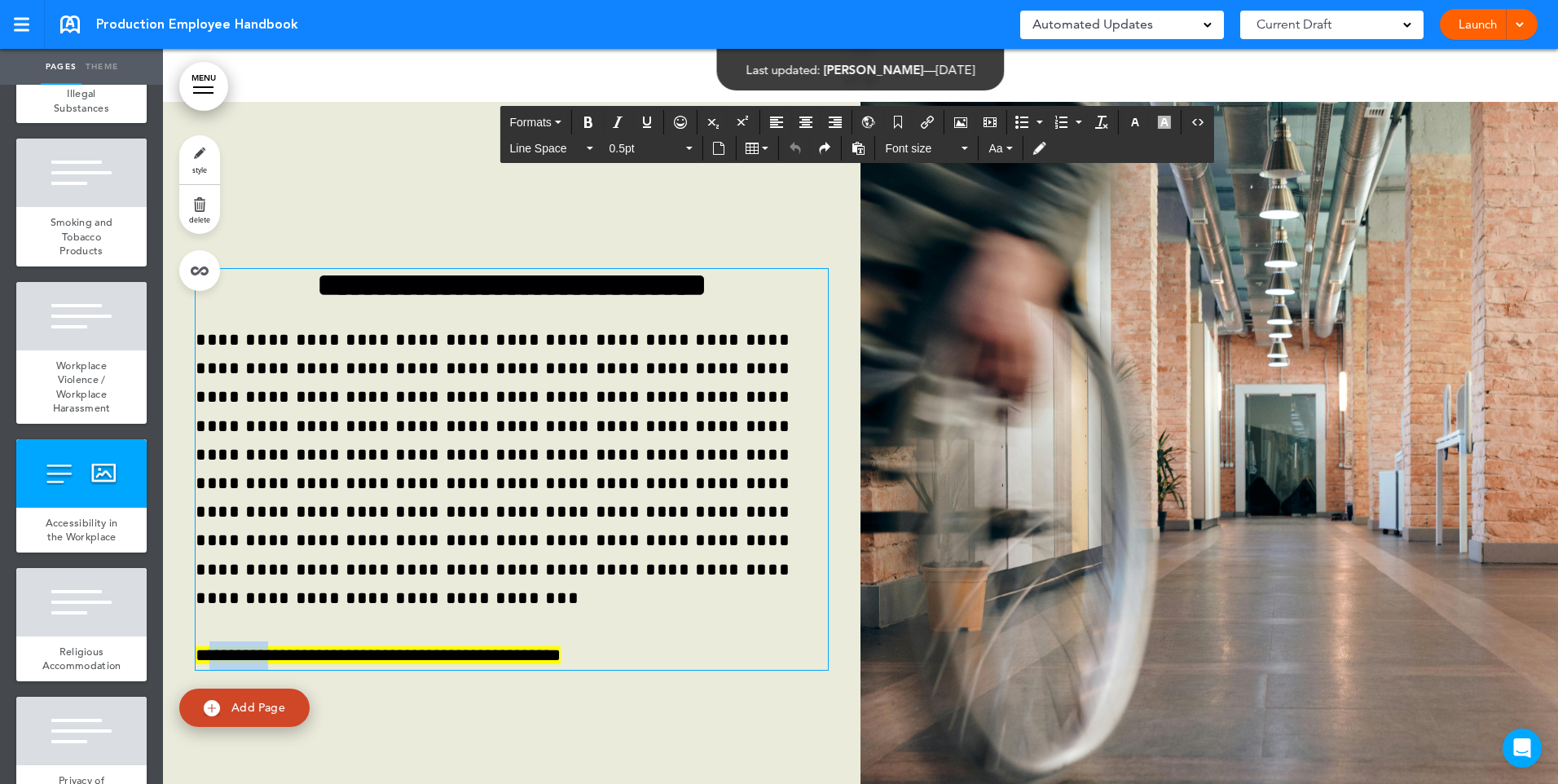
click at [209, 646] on span "**********" at bounding box center [378, 655] width 365 height 18
click at [266, 646] on span "**********" at bounding box center [378, 655] width 365 height 18
drag, startPoint x: 276, startPoint y: 426, endPoint x: 193, endPoint y: 427, distance: 83.0
click at [193, 427] on div "**********" at bounding box center [512, 468] width 697 height 523
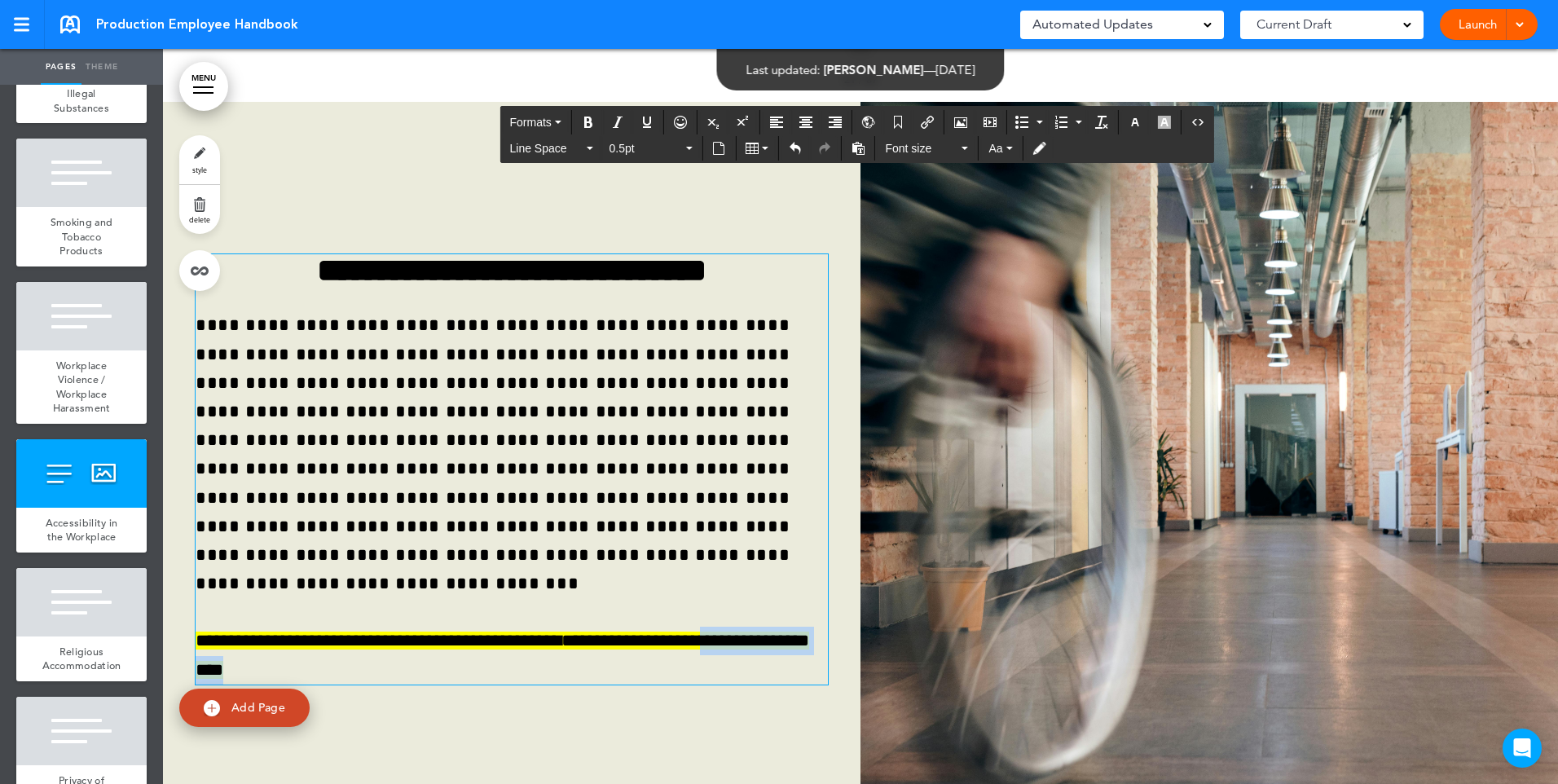
drag, startPoint x: 697, startPoint y: 409, endPoint x: 736, endPoint y: 432, distance: 45.3
click at [736, 627] on p "**********" at bounding box center [512, 655] width 633 height 57
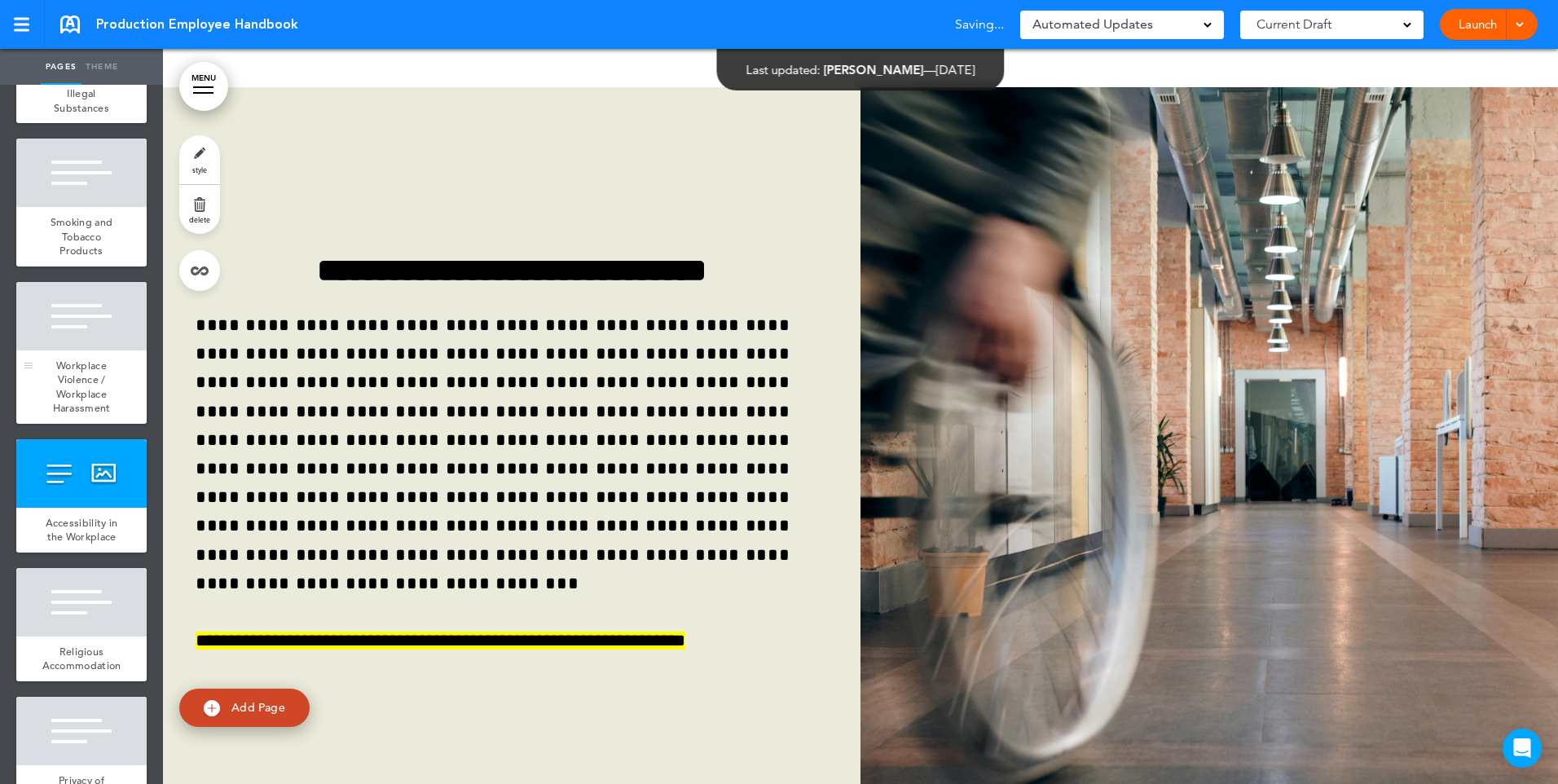
click at [66, 415] on span "Workplace Violence / Workplace Harassment" at bounding box center [81, 387] width 58 height 57
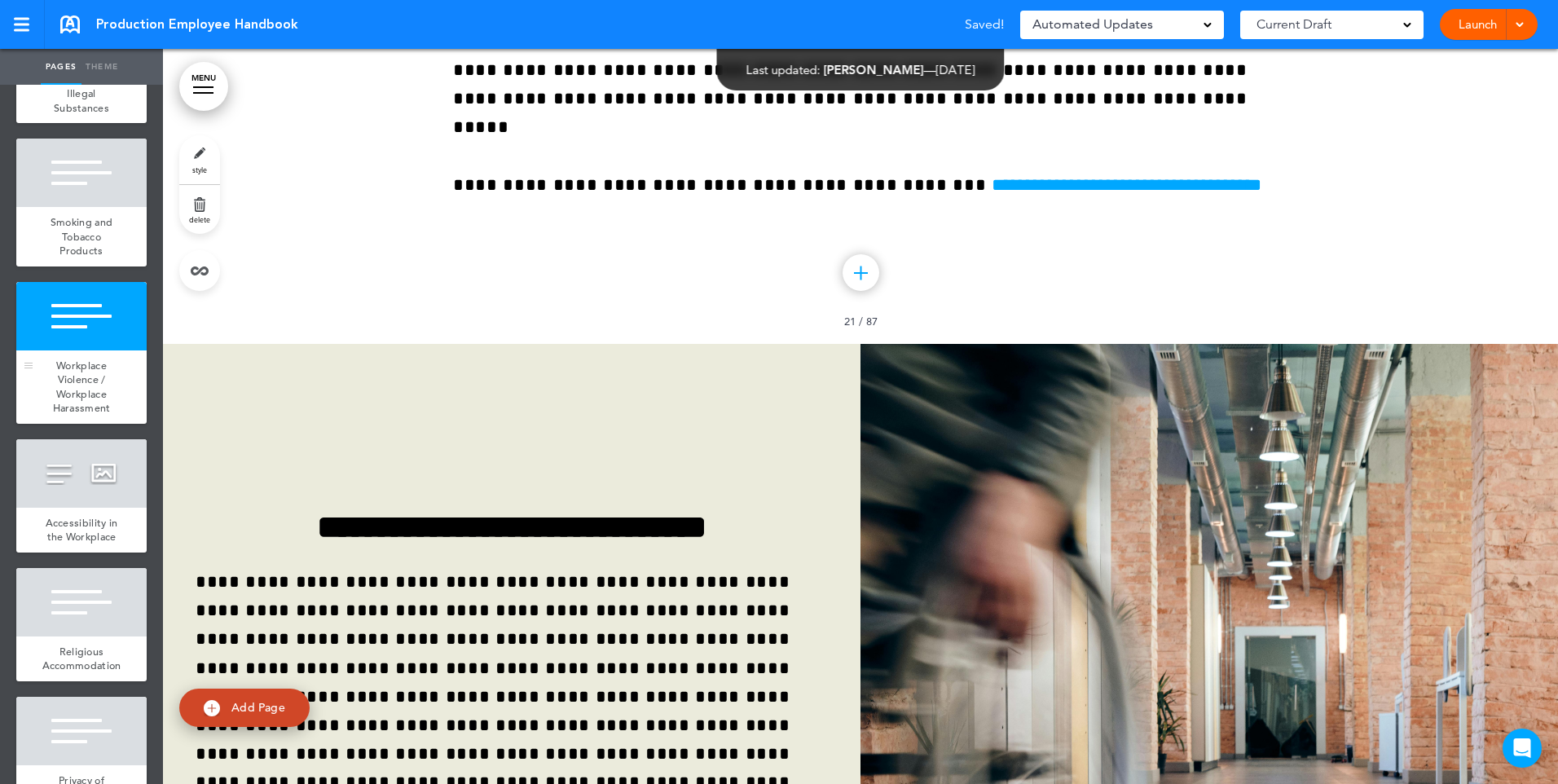
scroll to position [16611, 0]
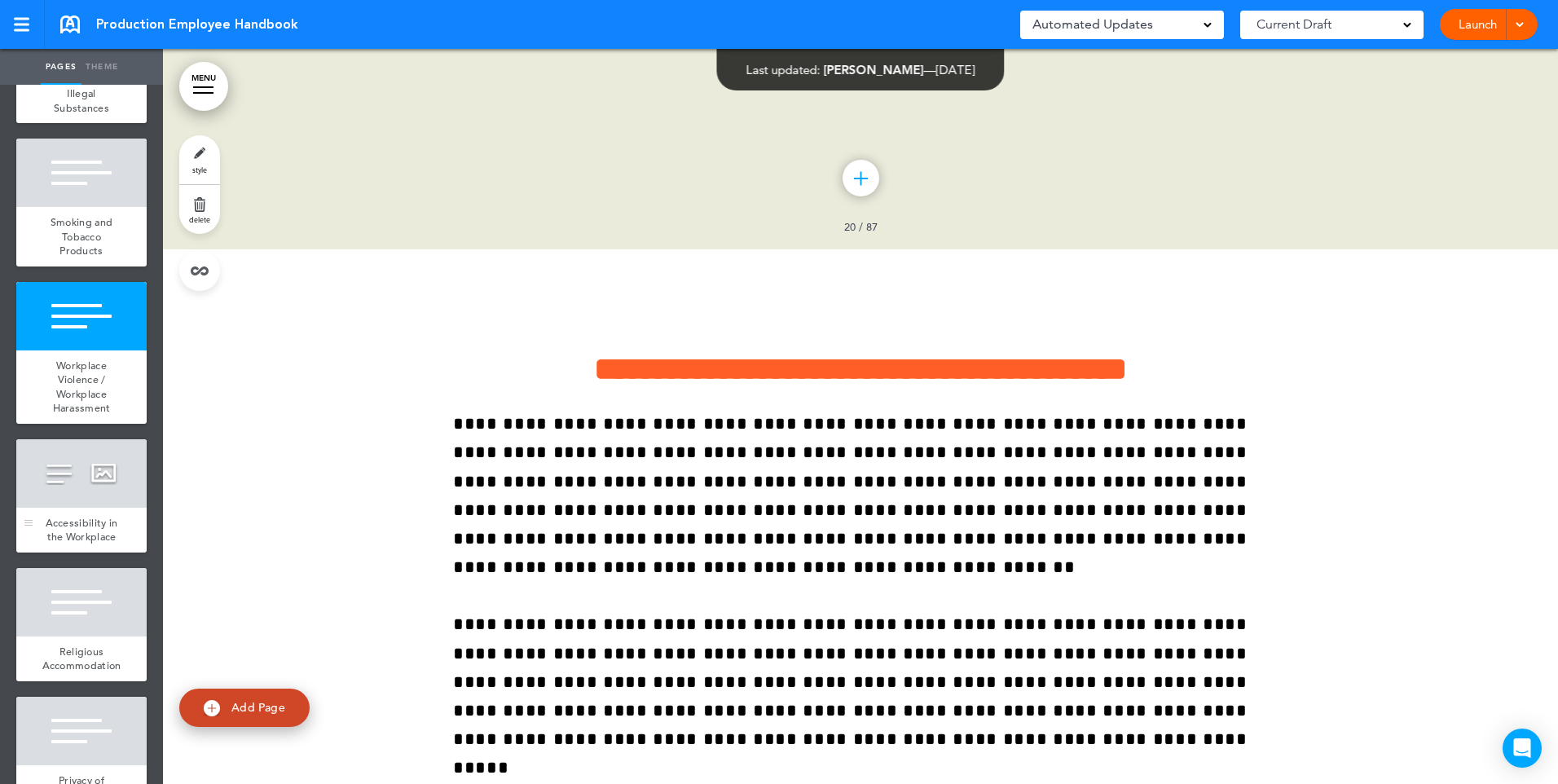
click at [62, 544] on span "Accessibility in the Workplace" at bounding box center [82, 529] width 72 height 28
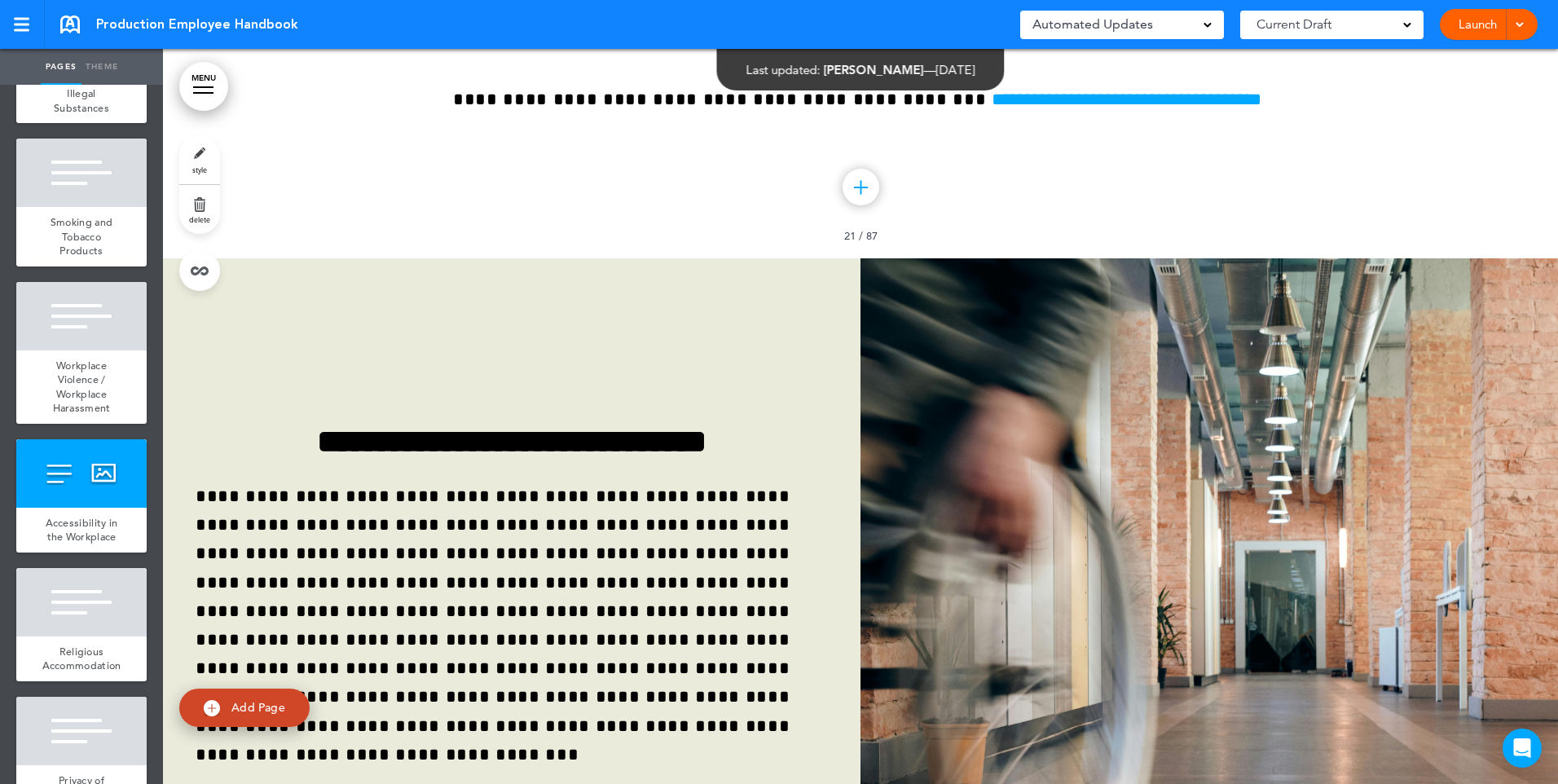
scroll to position [17345, 0]
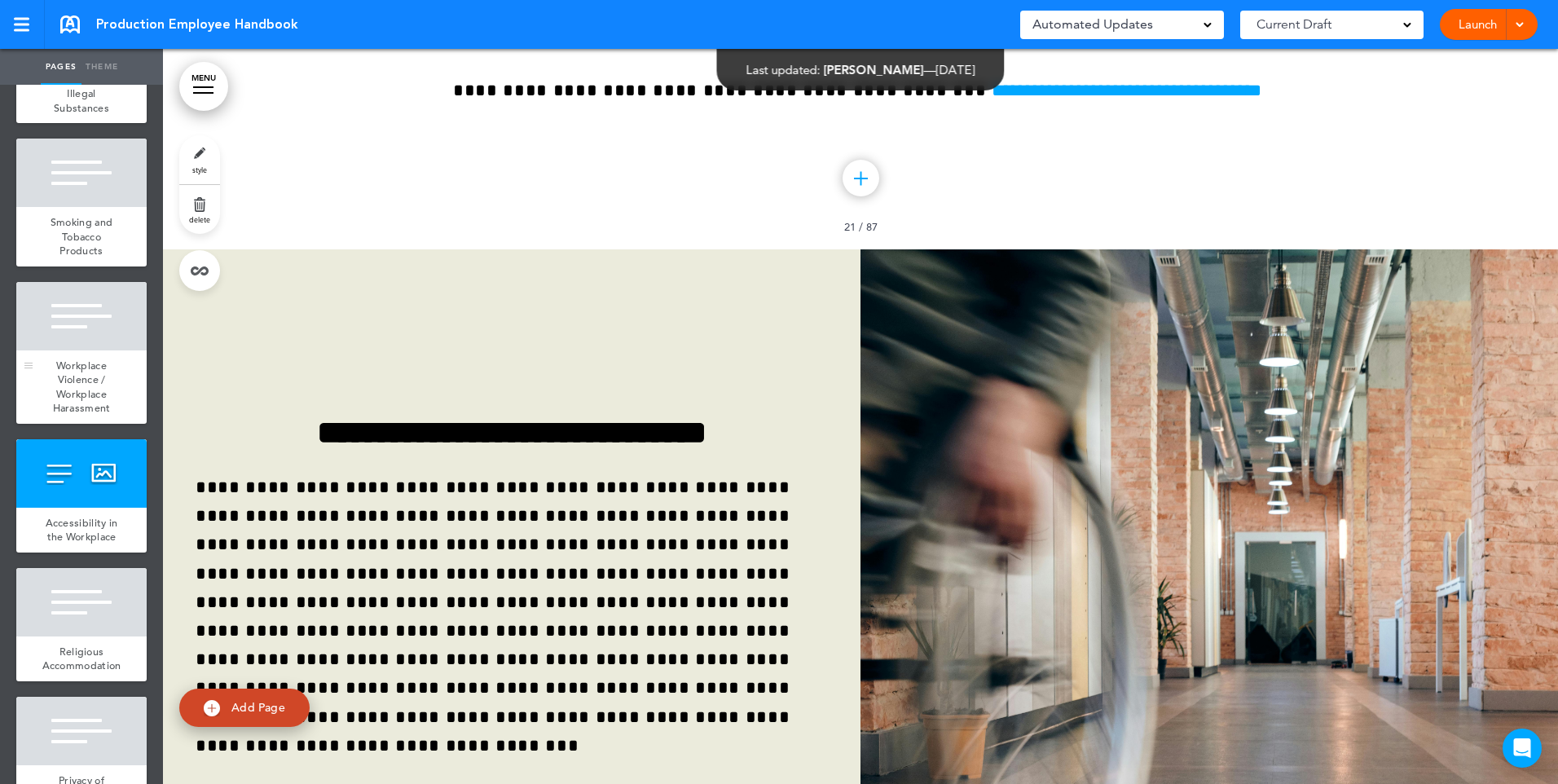
click at [79, 415] on span "Workplace Violence / Workplace Harassment" at bounding box center [81, 387] width 58 height 57
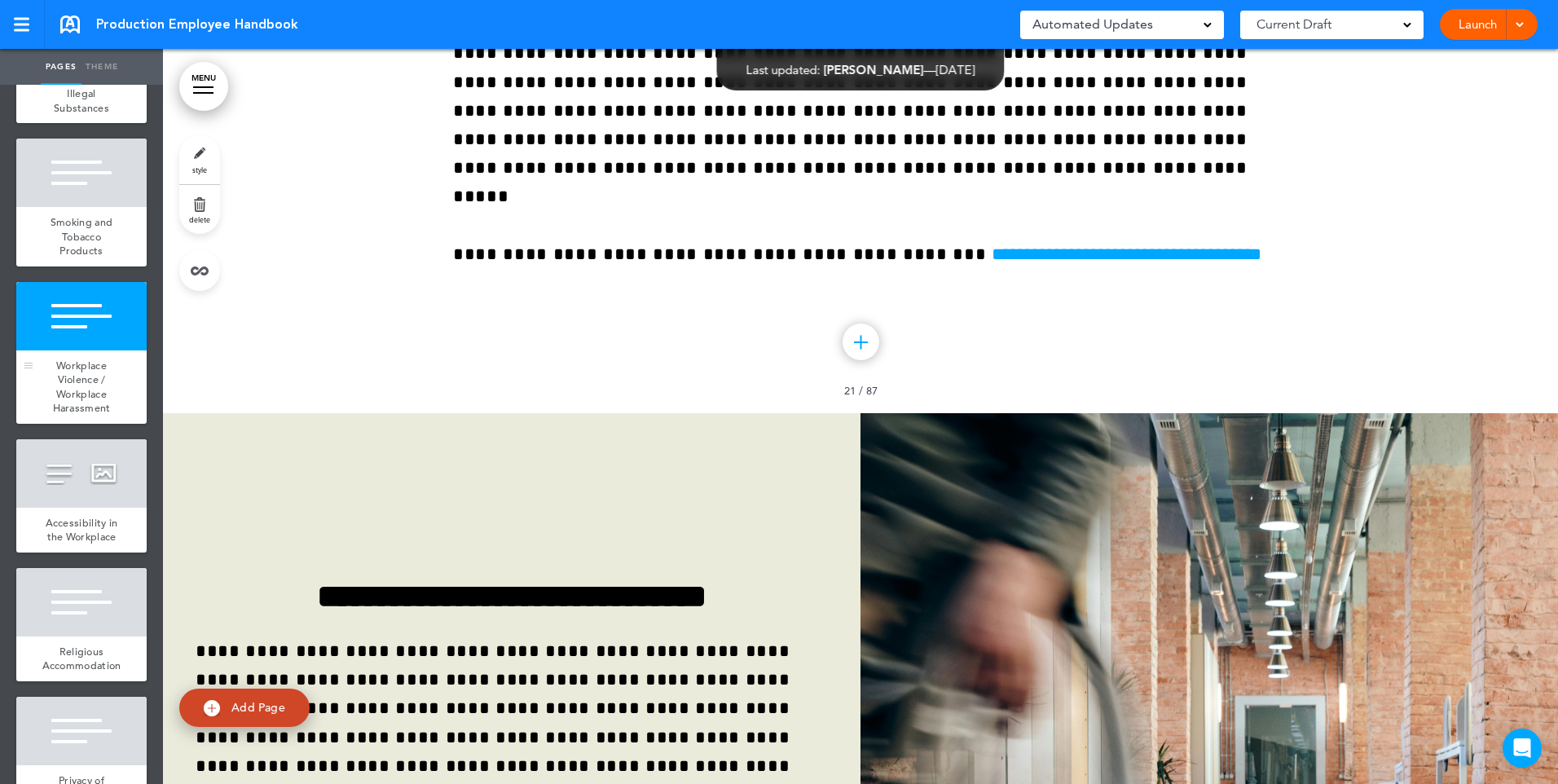
scroll to position [16611, 0]
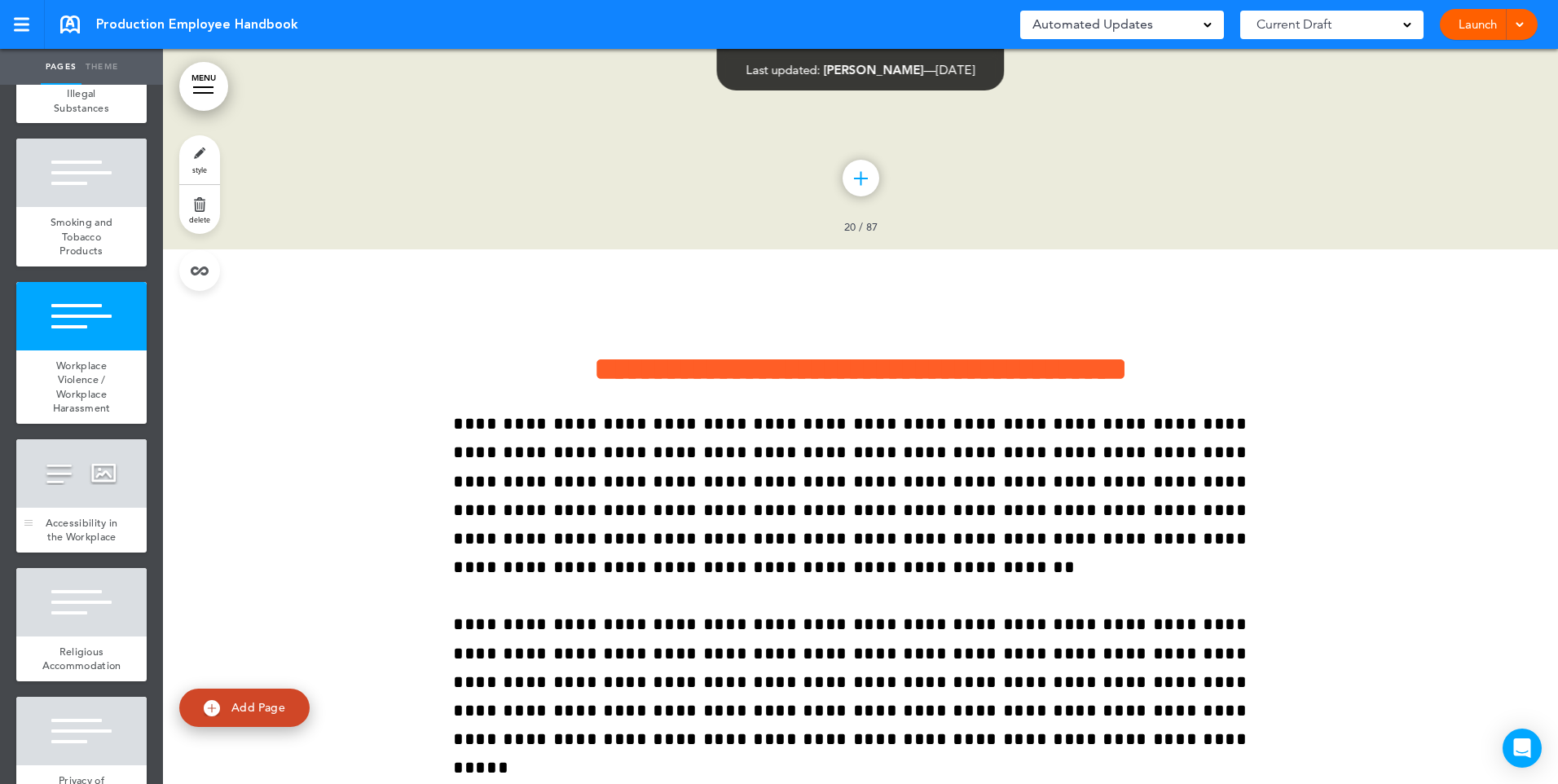
click at [78, 544] on span "Accessibility in the Workplace" at bounding box center [82, 529] width 72 height 28
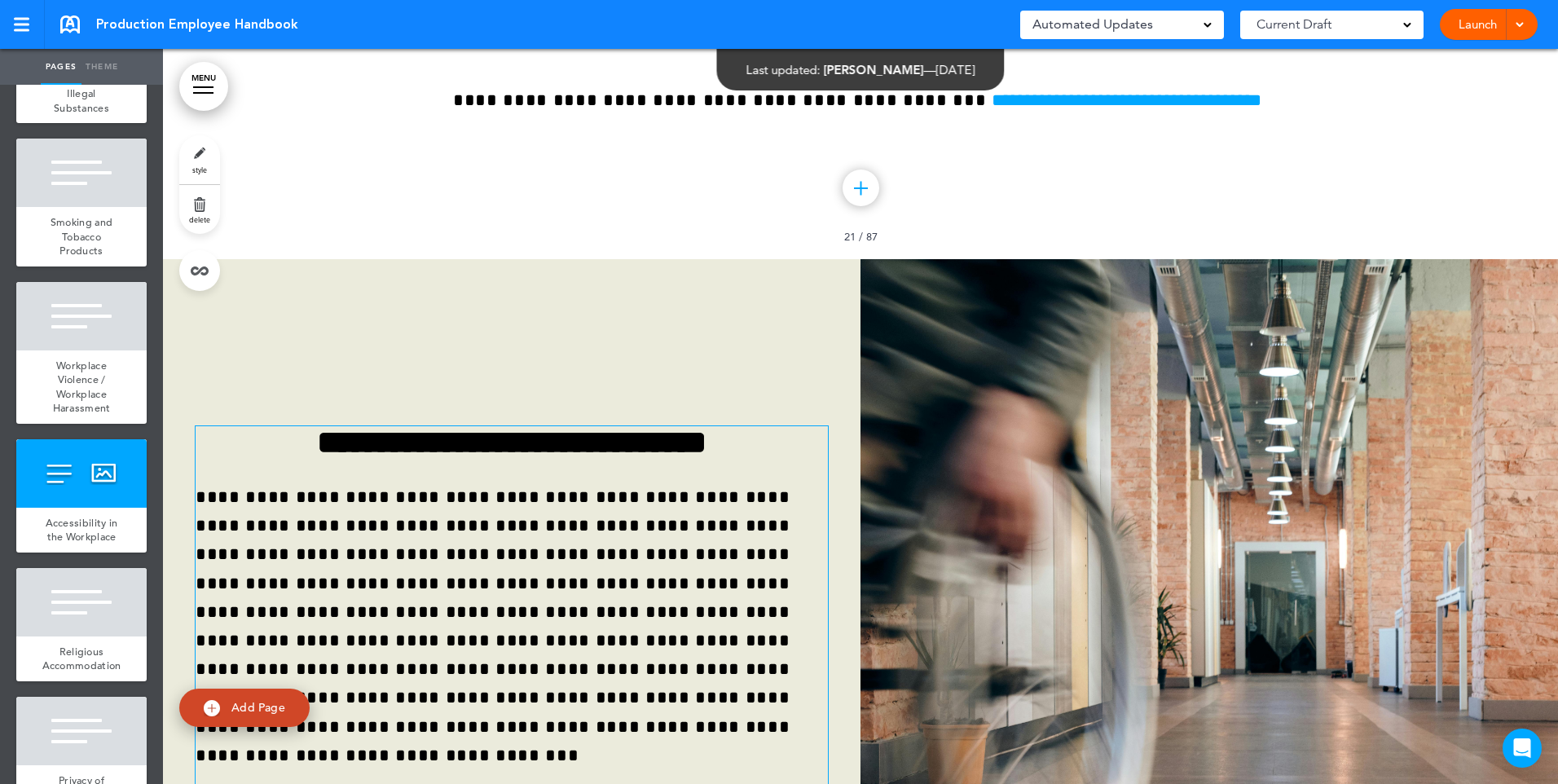
scroll to position [17345, 0]
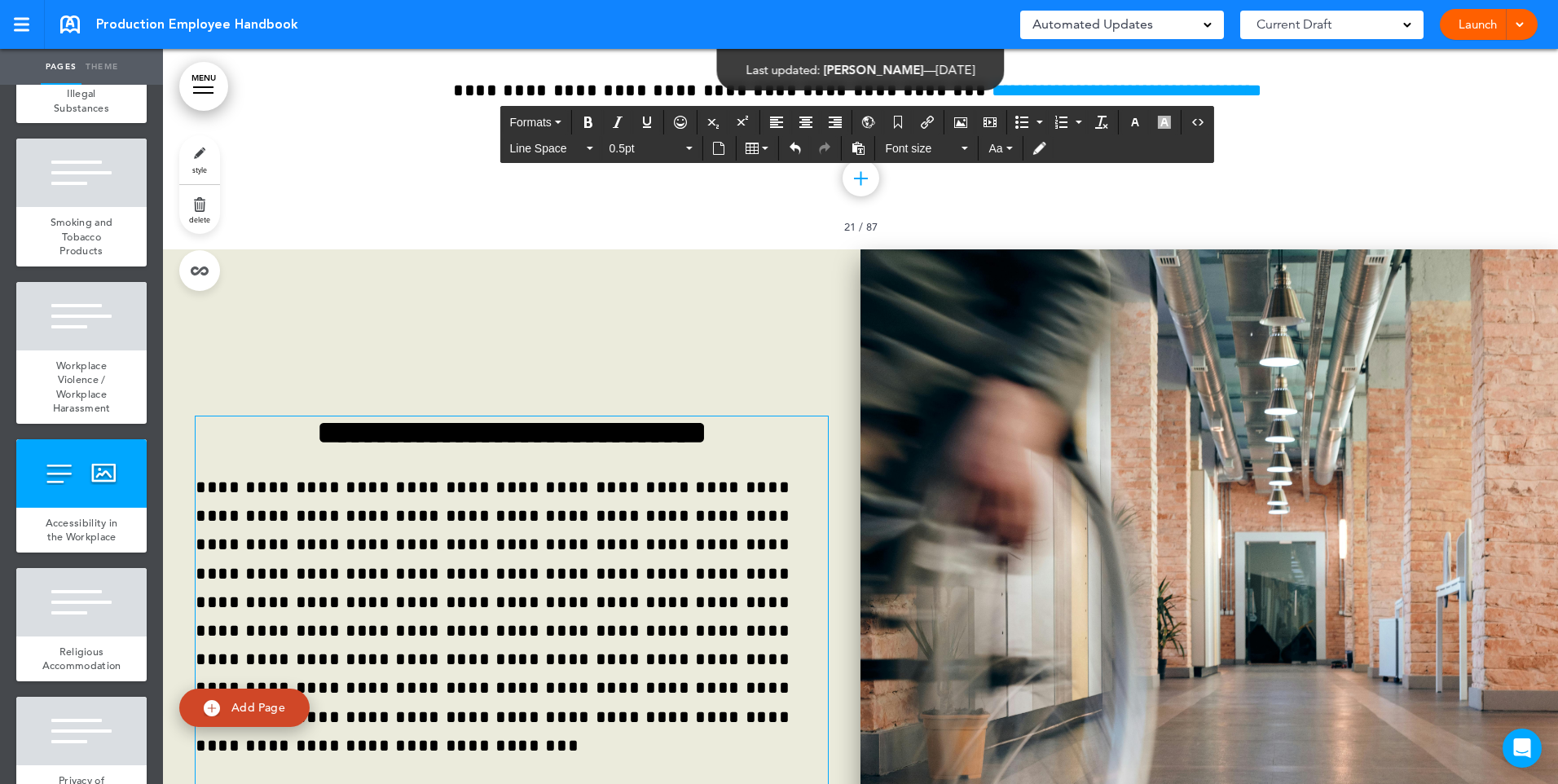
drag, startPoint x: 656, startPoint y: 556, endPoint x: 1441, endPoint y: 775, distance: 815.0
click at [1441, 775] on div "**********" at bounding box center [861, 617] width 1396 height 735
drag, startPoint x: 765, startPoint y: 574, endPoint x: 193, endPoint y: 584, distance: 572.1
click at [193, 584] on div "**********" at bounding box center [512, 616] width 697 height 523
click at [1169, 126] on icon "button" at bounding box center [1164, 121] width 13 height 13
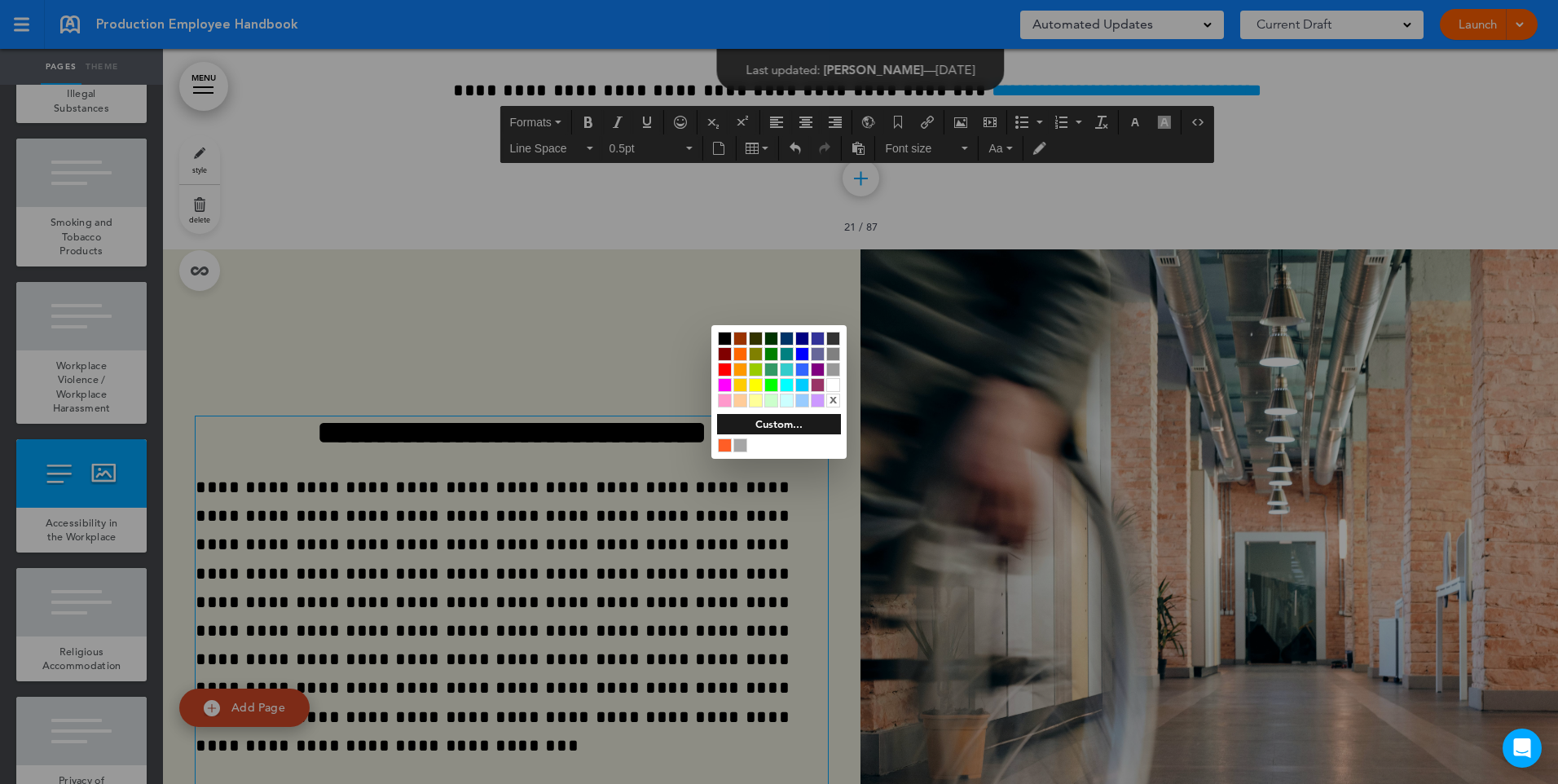
click at [828, 398] on div "x" at bounding box center [833, 400] width 14 height 14
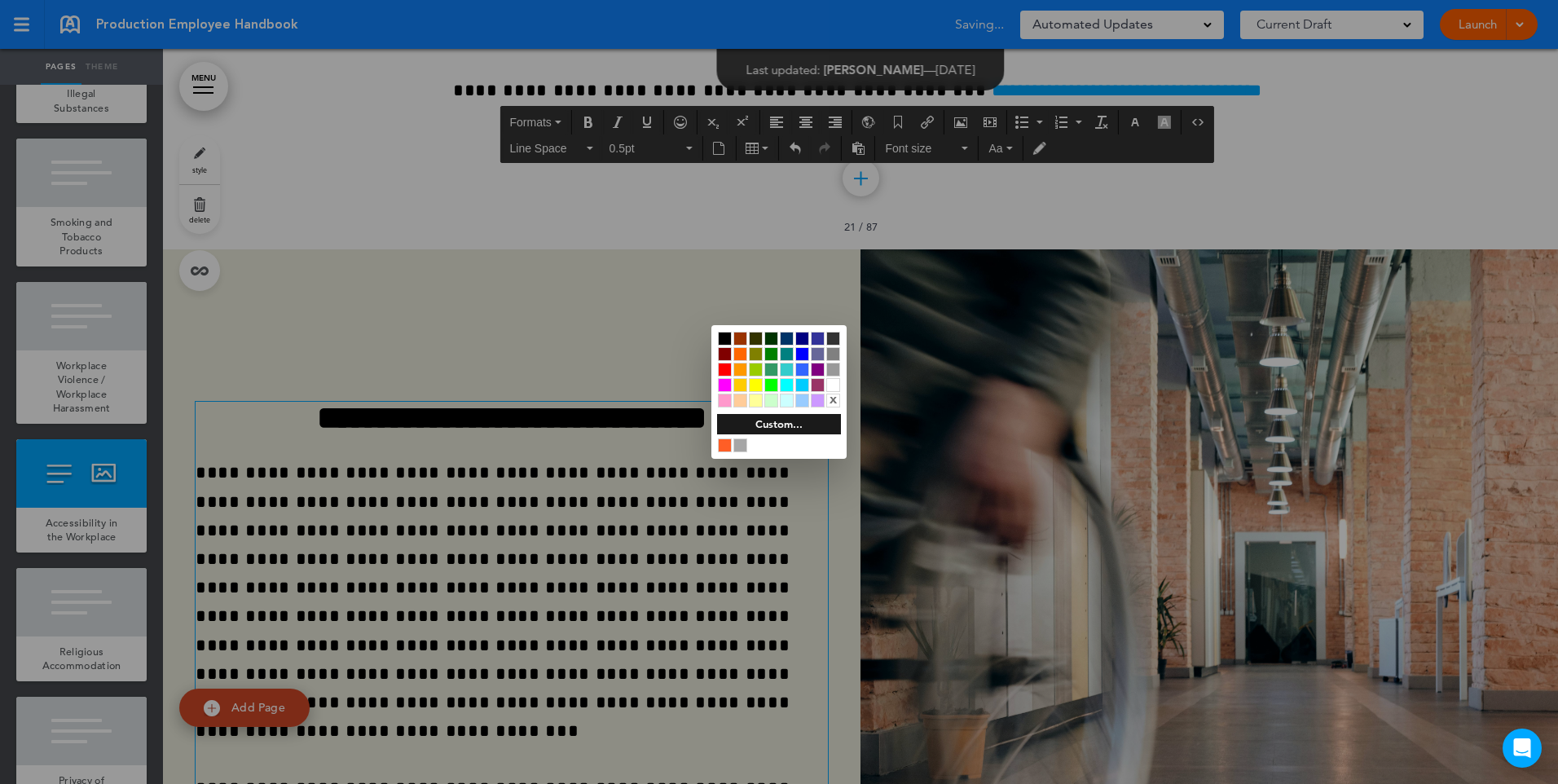
click at [656, 588] on div at bounding box center [779, 392] width 1558 height 784
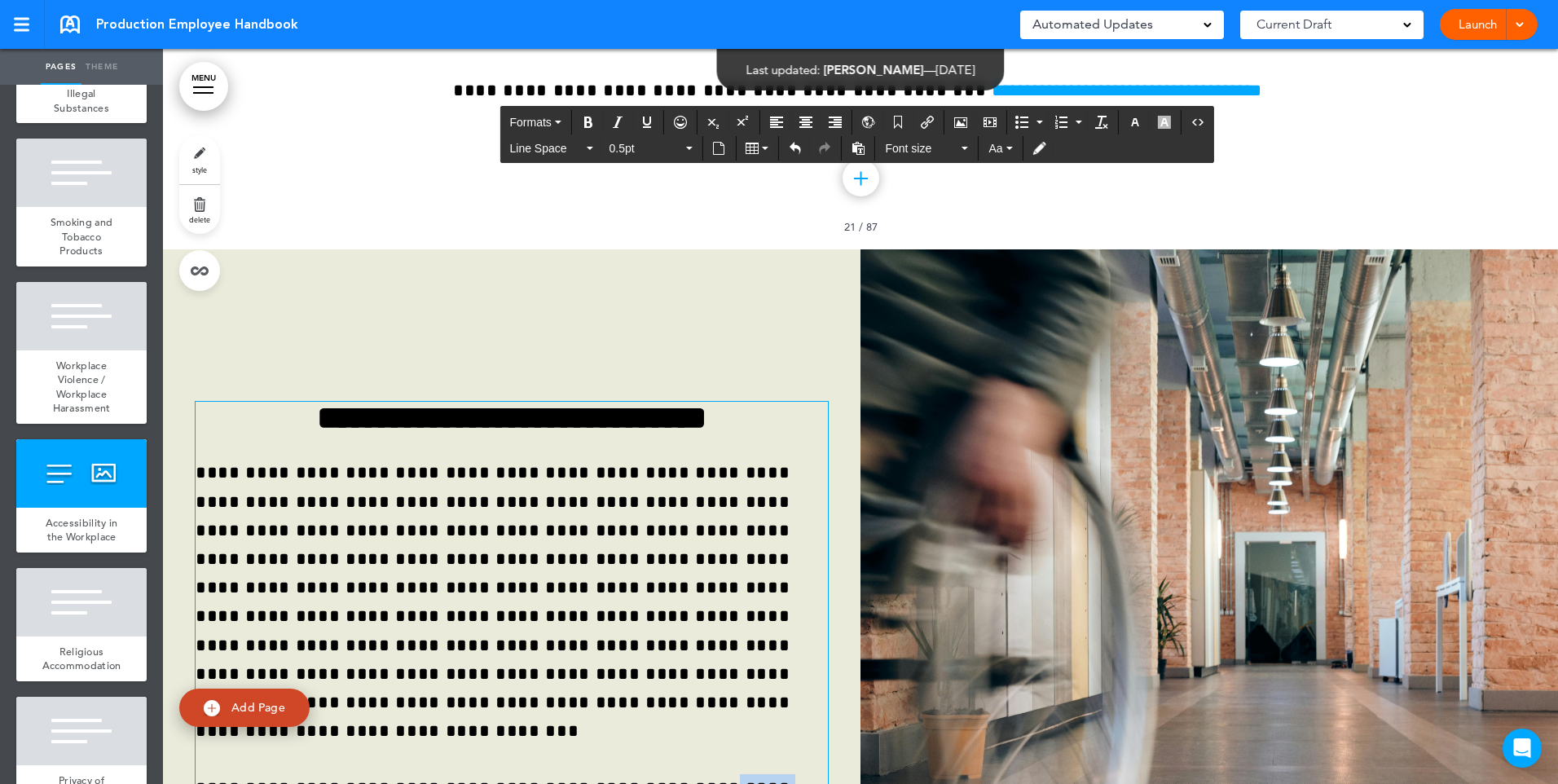
drag, startPoint x: 583, startPoint y: 575, endPoint x: 765, endPoint y: 576, distance: 182.0
click at [725, 150] on icon "Insert document" at bounding box center [718, 148] width 13 height 13
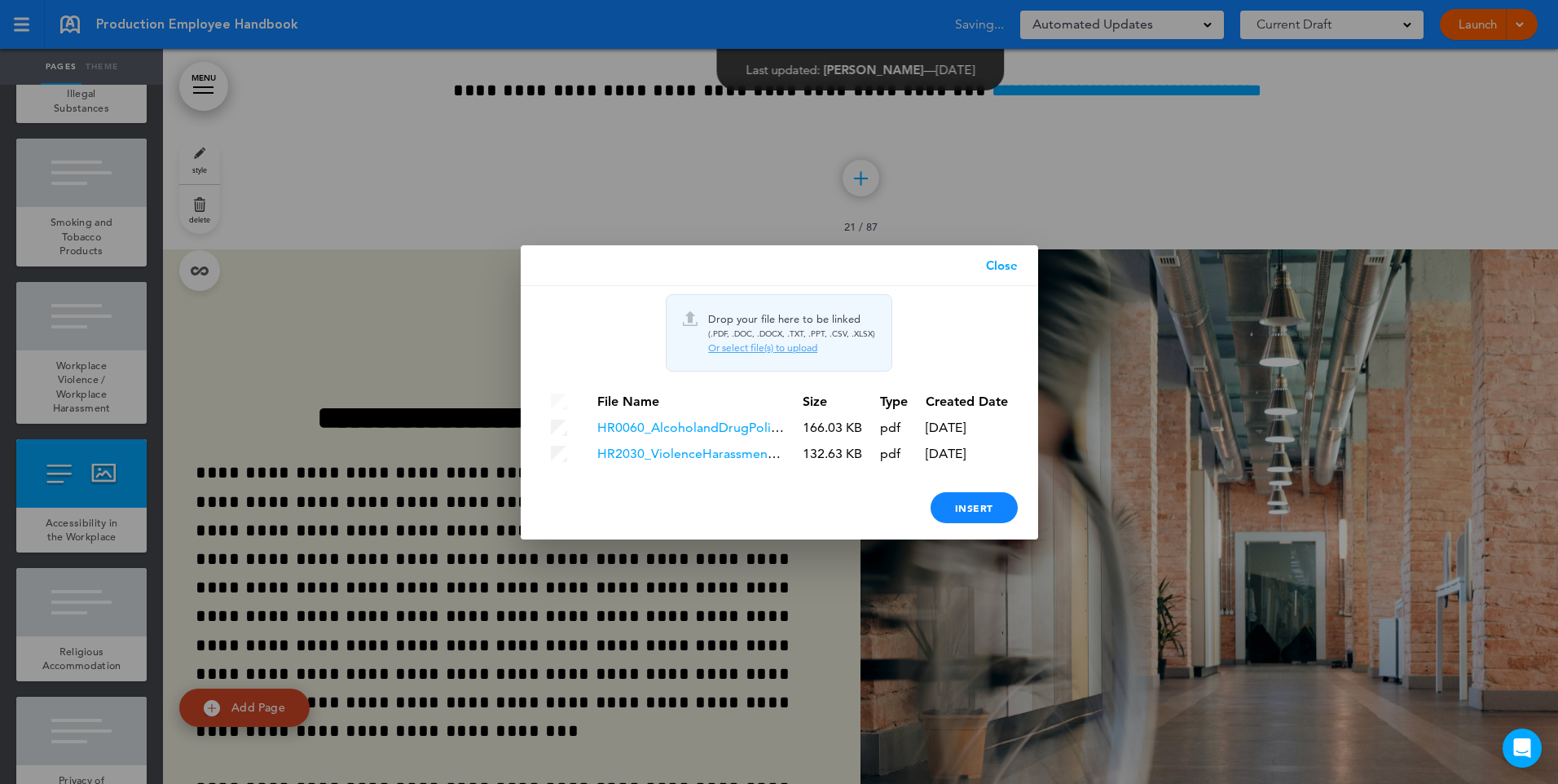
click at [765, 348] on div "Or select file(s) to upload" at bounding box center [791, 347] width 167 height 13
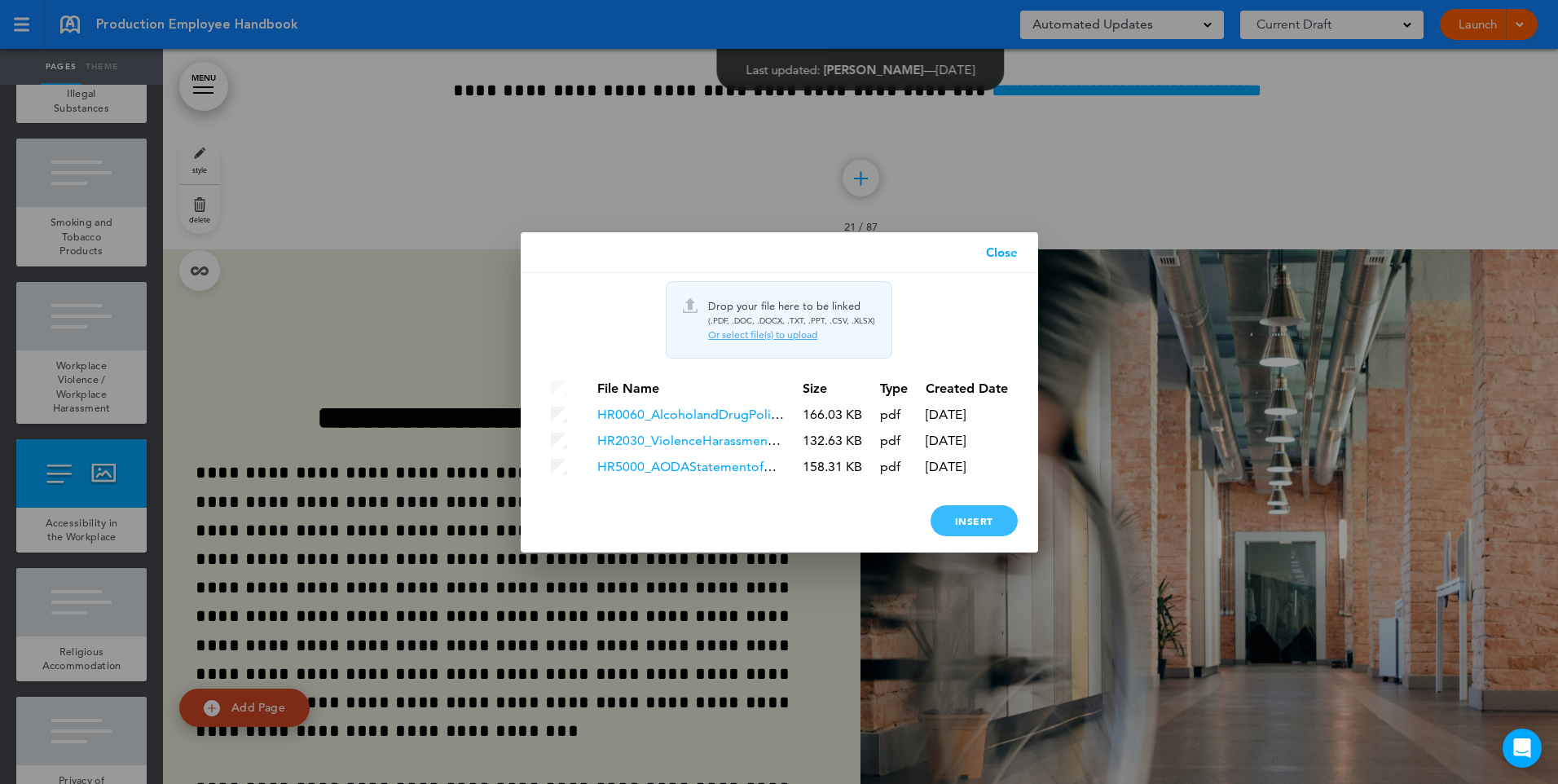
click at [957, 517] on div "Insert" at bounding box center [974, 521] width 87 height 31
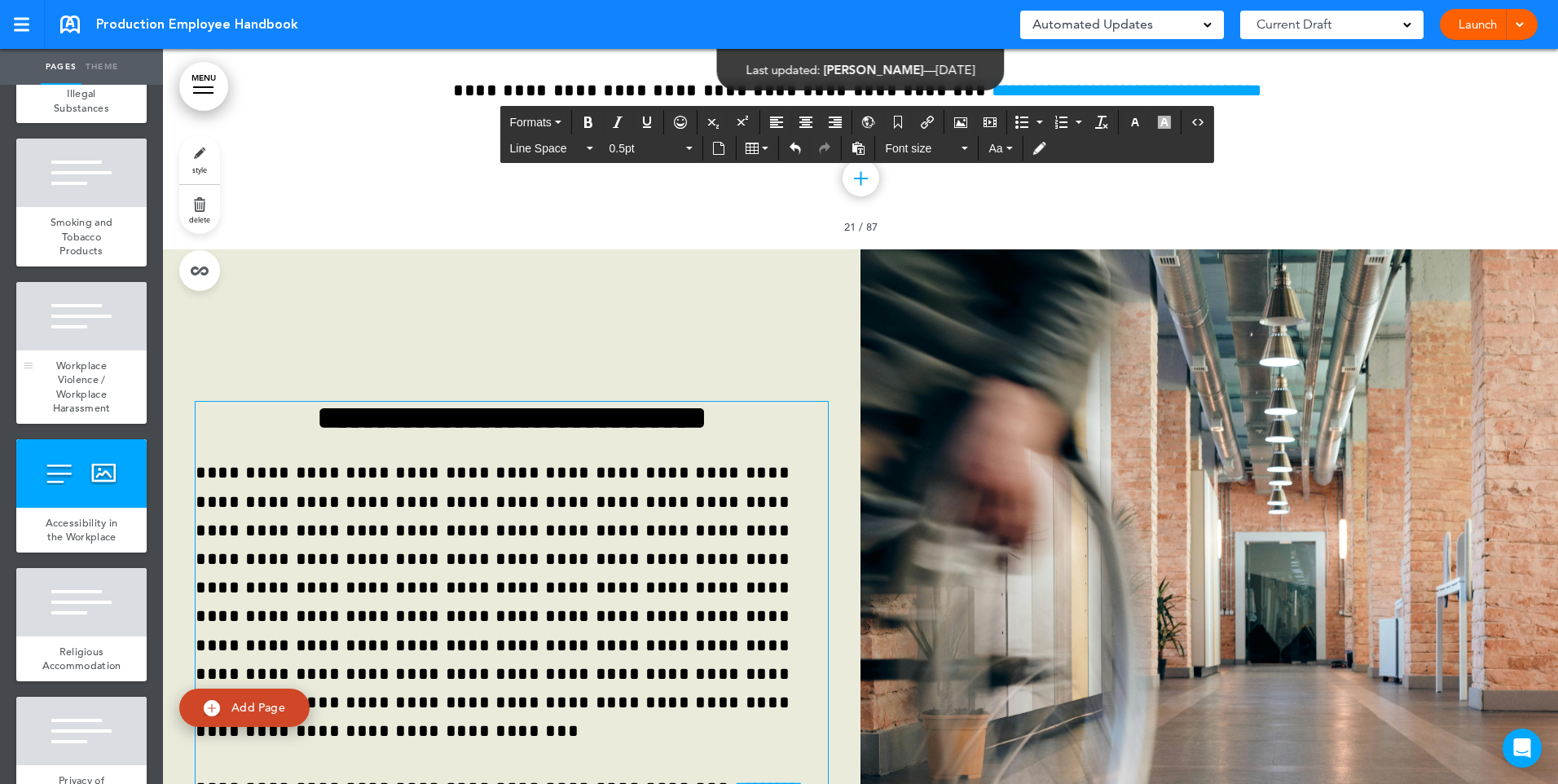
click at [86, 415] on span "Workplace Violence / Workplace Harassment" at bounding box center [81, 387] width 58 height 57
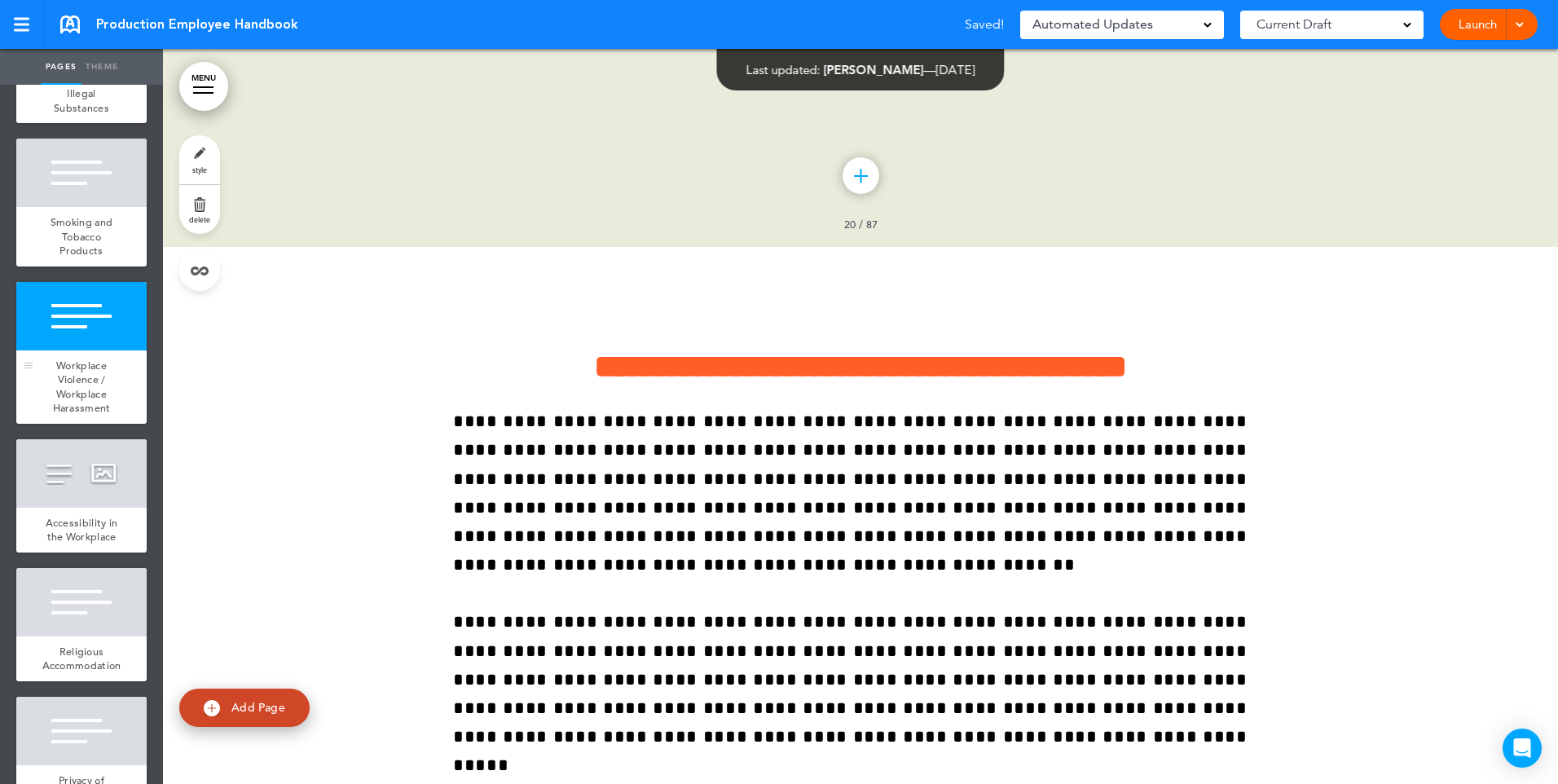
scroll to position [16611, 0]
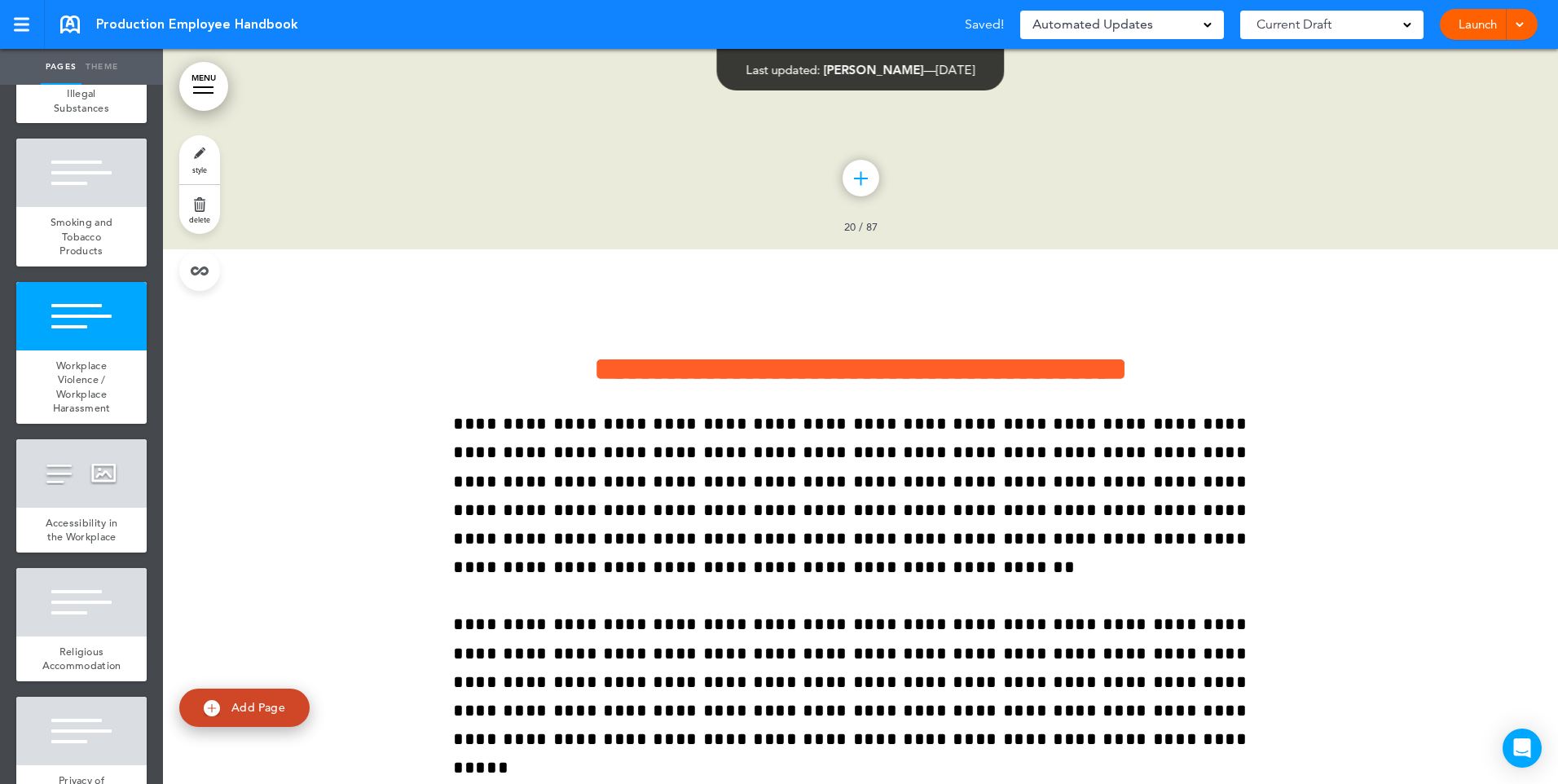
click at [86, 114] on span "Alcohol and Illegal Substances" at bounding box center [80, 93] width 56 height 42
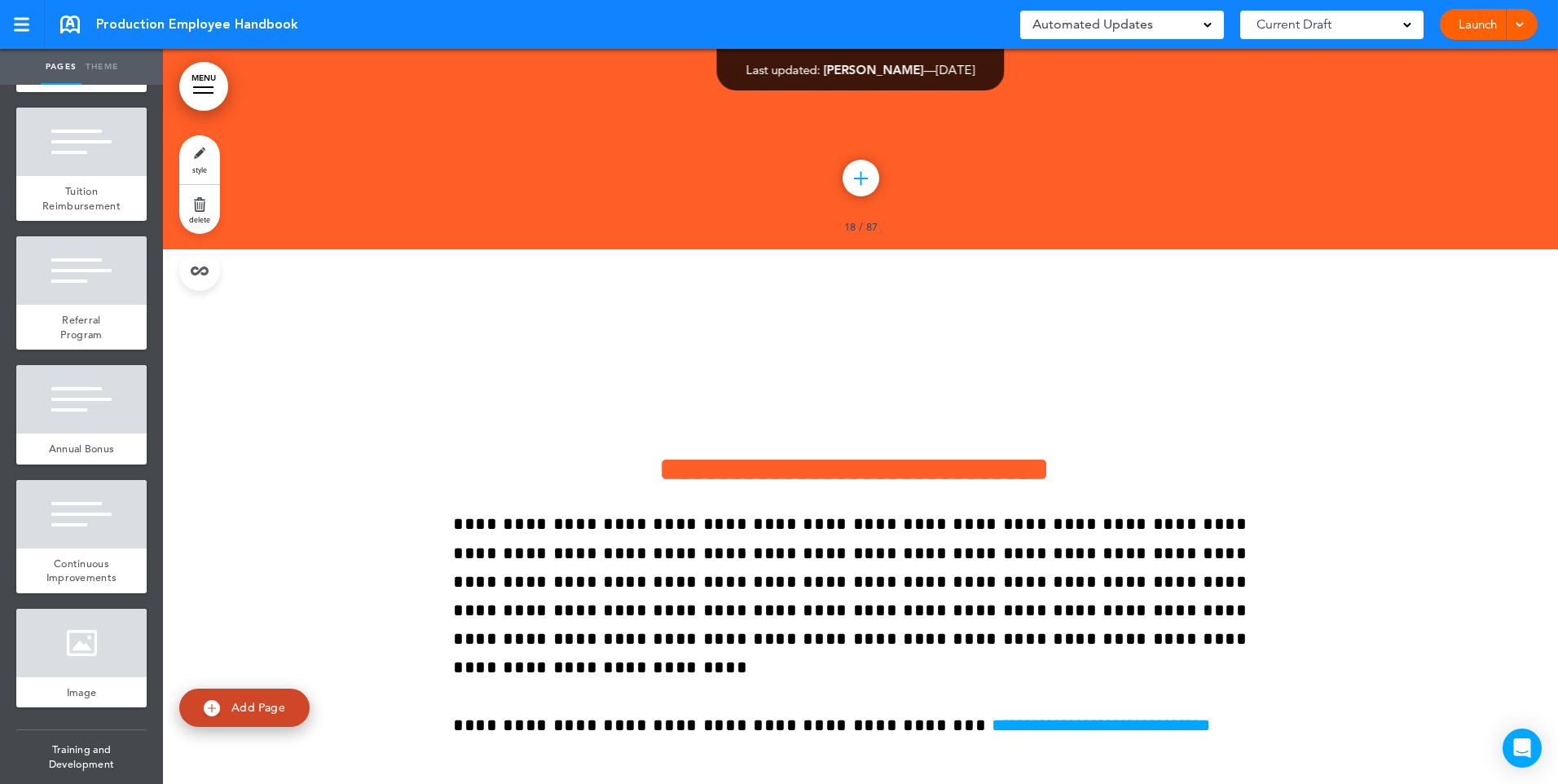
scroll to position [6516, 0]
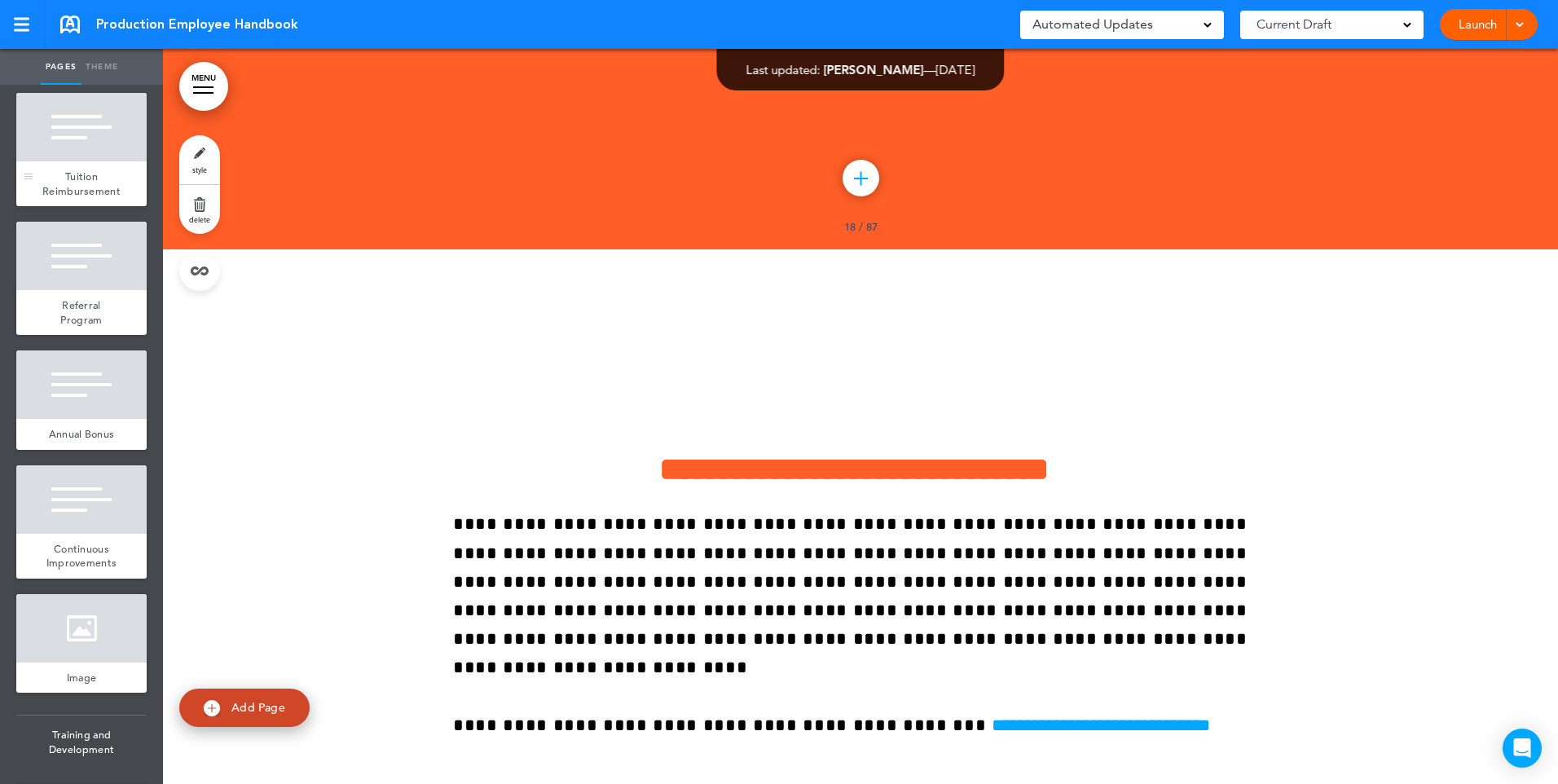
click at [81, 197] on span "Tuition Reimbursement" at bounding box center [81, 183] width 78 height 28
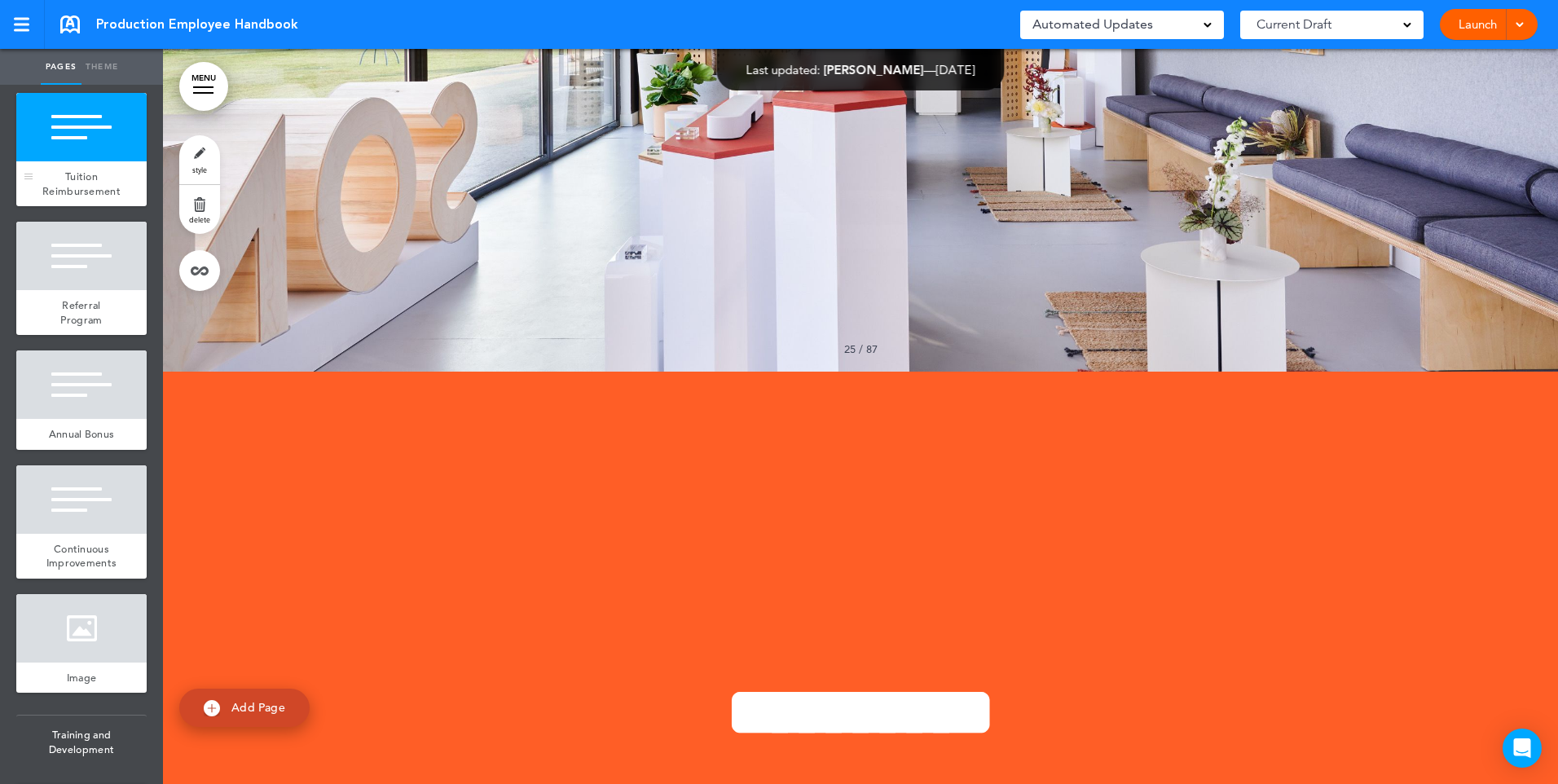
scroll to position [38472, 0]
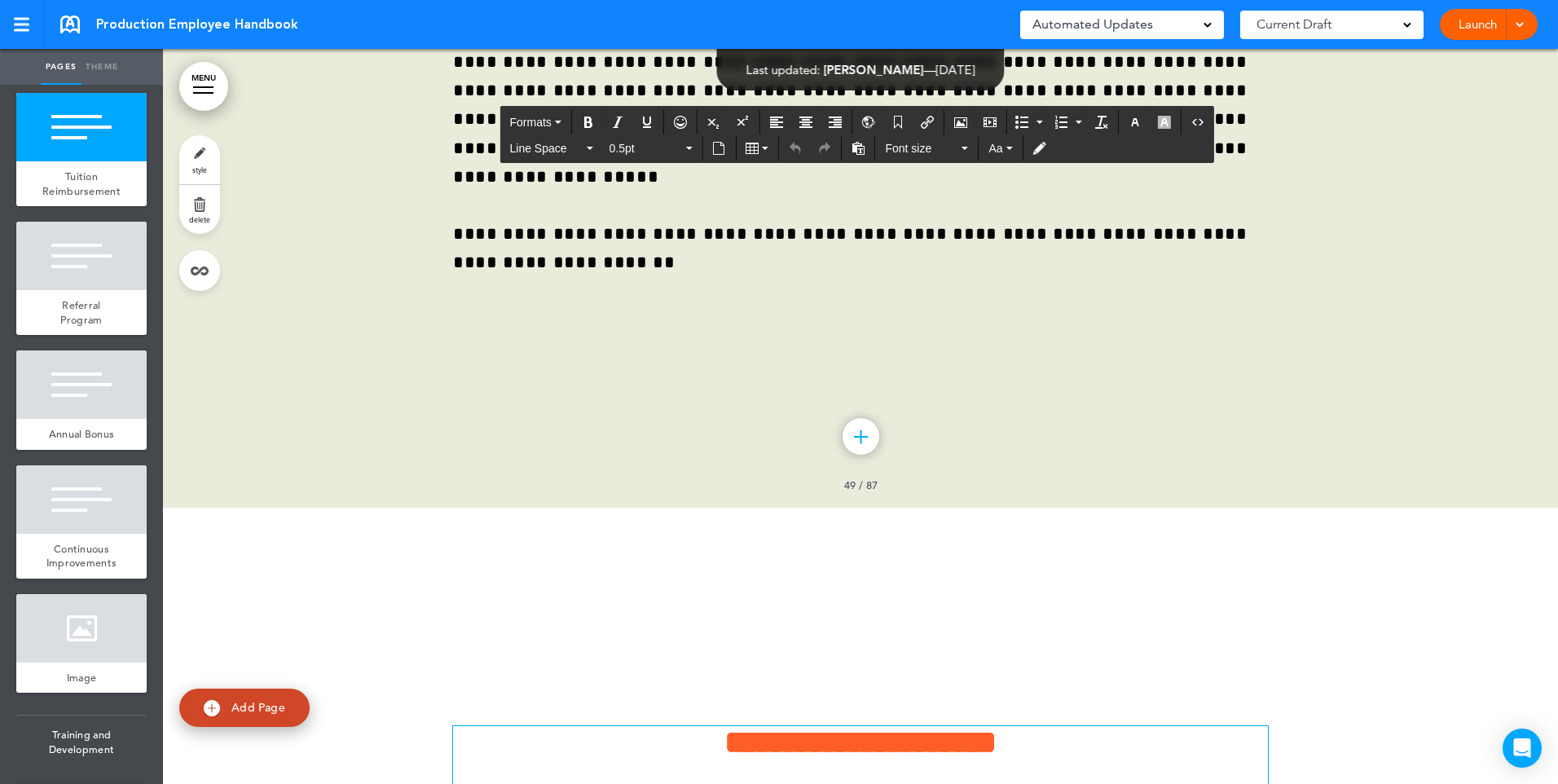
drag, startPoint x: 589, startPoint y: 499, endPoint x: 445, endPoint y: 484, distance: 144.8
paste div
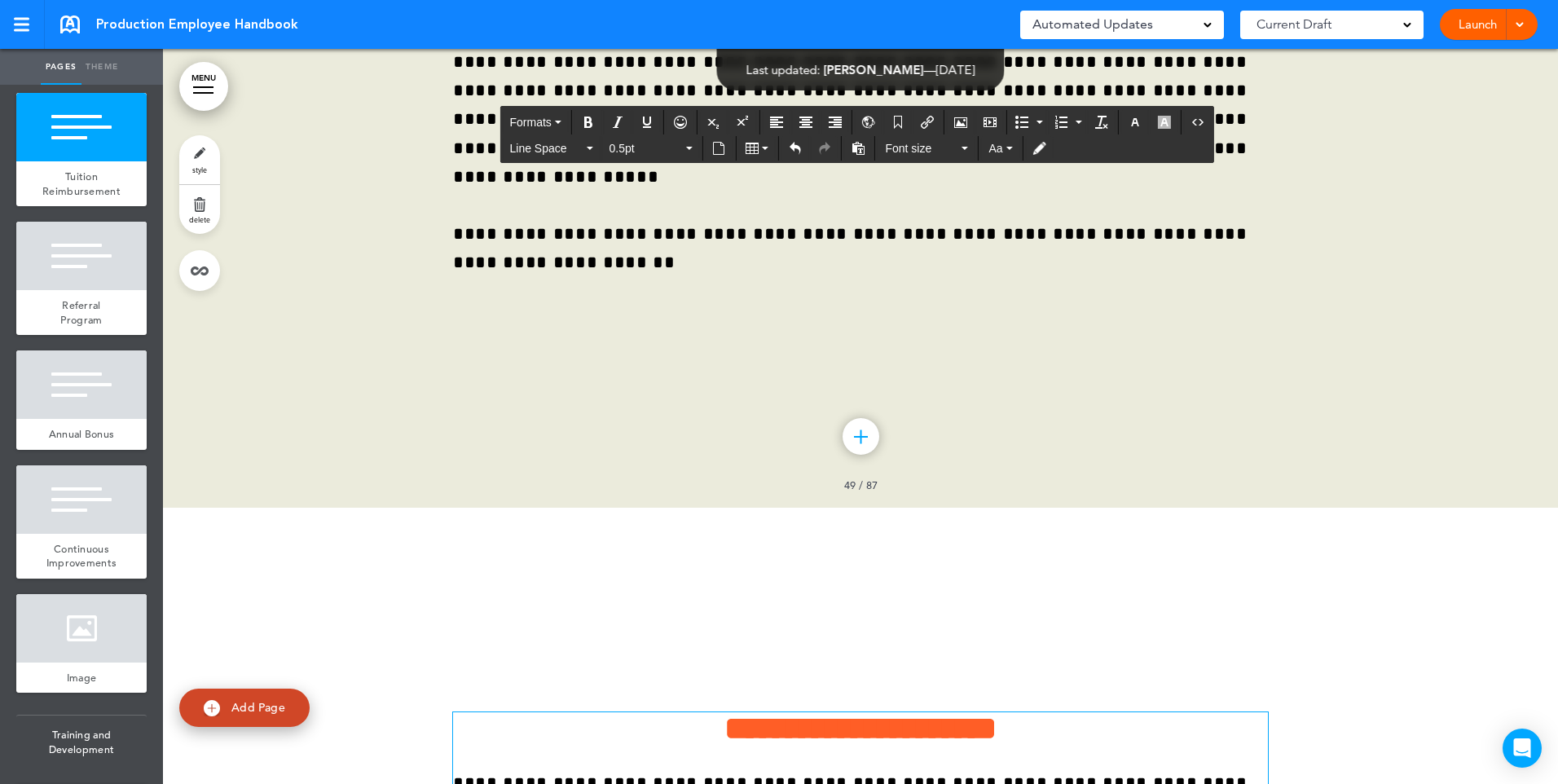
drag, startPoint x: 1141, startPoint y: 484, endPoint x: 1240, endPoint y: 514, distance: 103.4
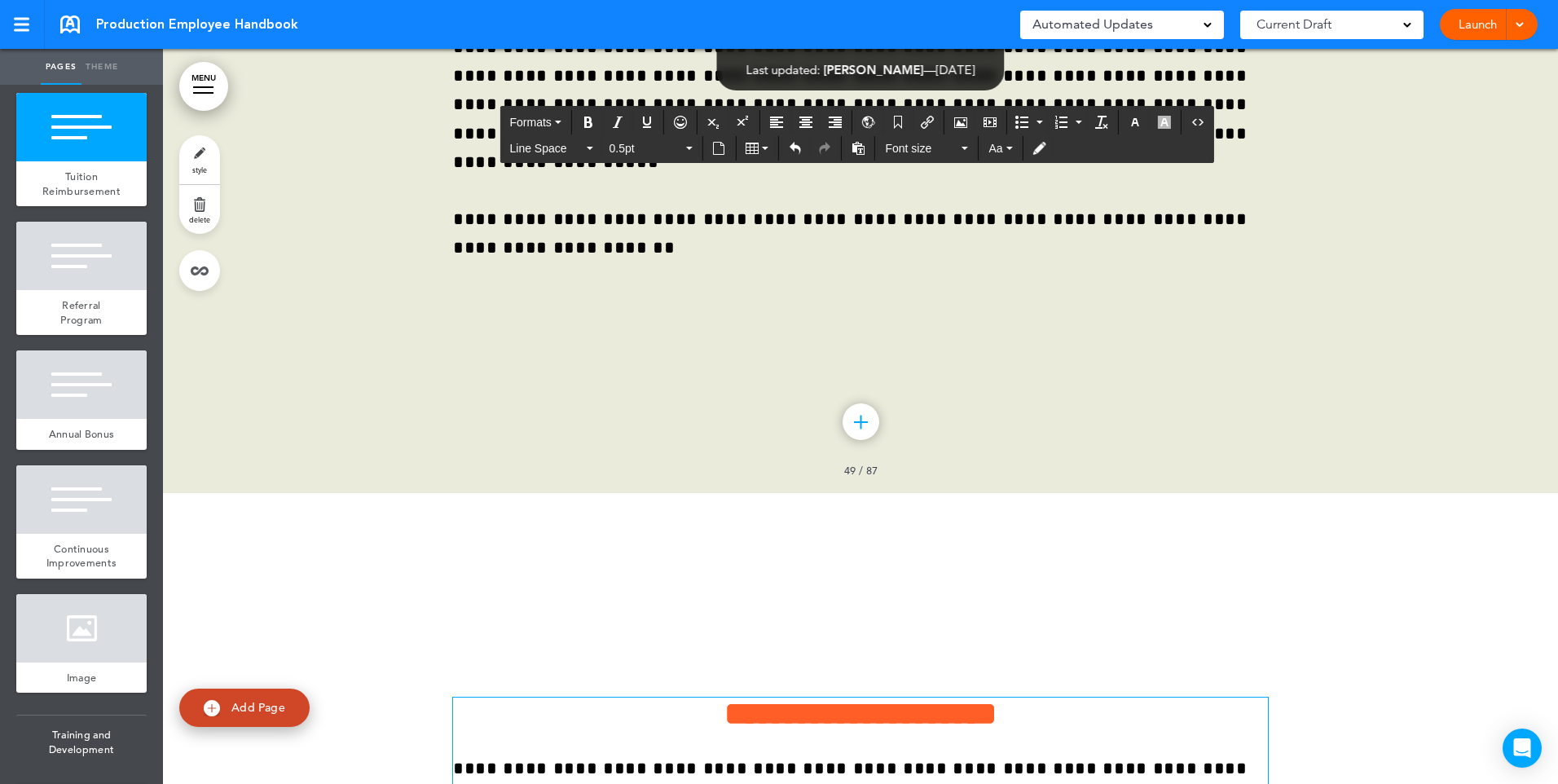
drag, startPoint x: 1160, startPoint y: 486, endPoint x: 448, endPoint y: 476, distance: 712.1
click at [1167, 121] on icon "button" at bounding box center [1164, 121] width 13 height 13
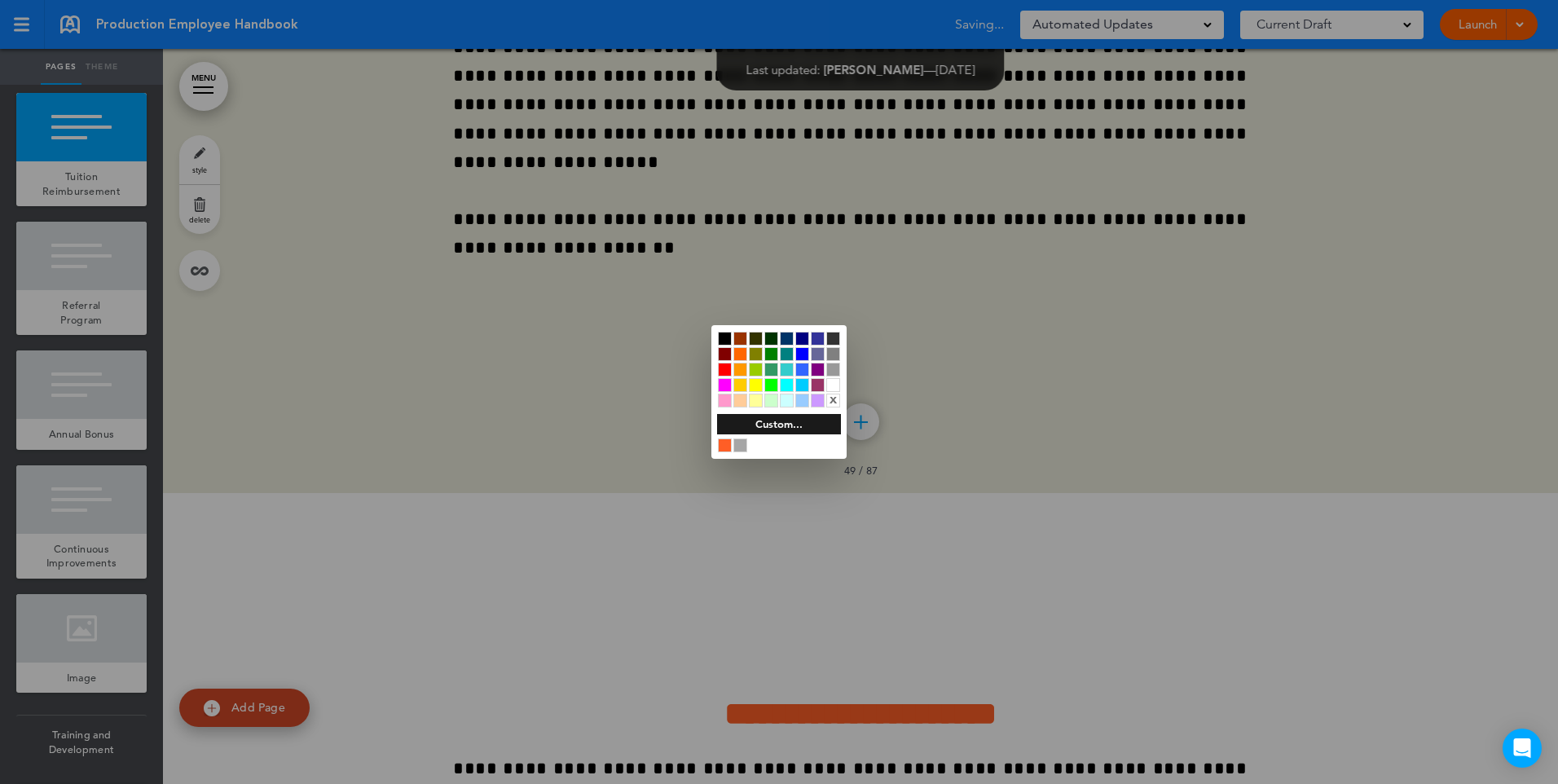
click at [838, 400] on div "x" at bounding box center [833, 400] width 14 height 14
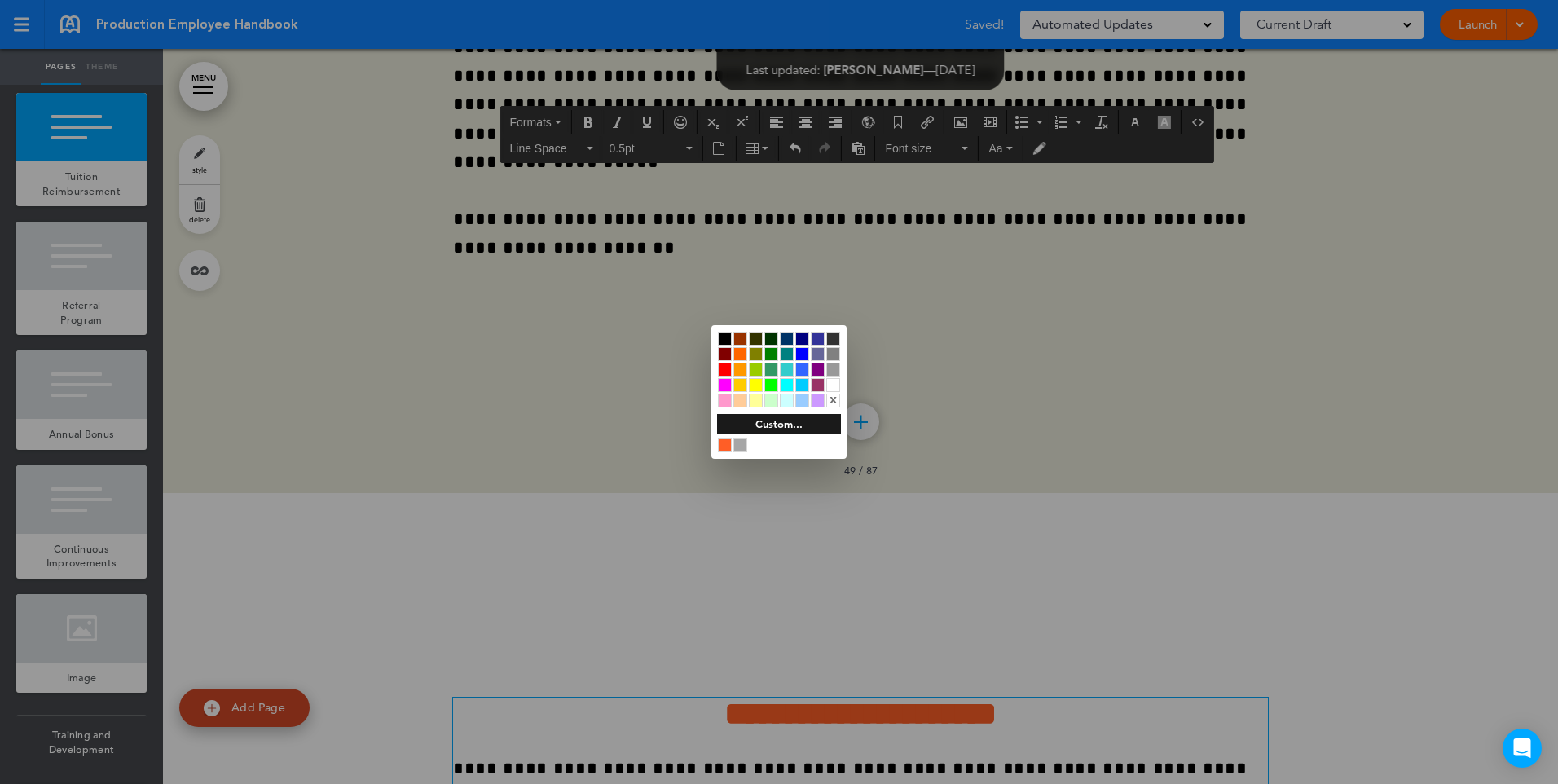
click at [1001, 475] on div at bounding box center [779, 392] width 1558 height 784
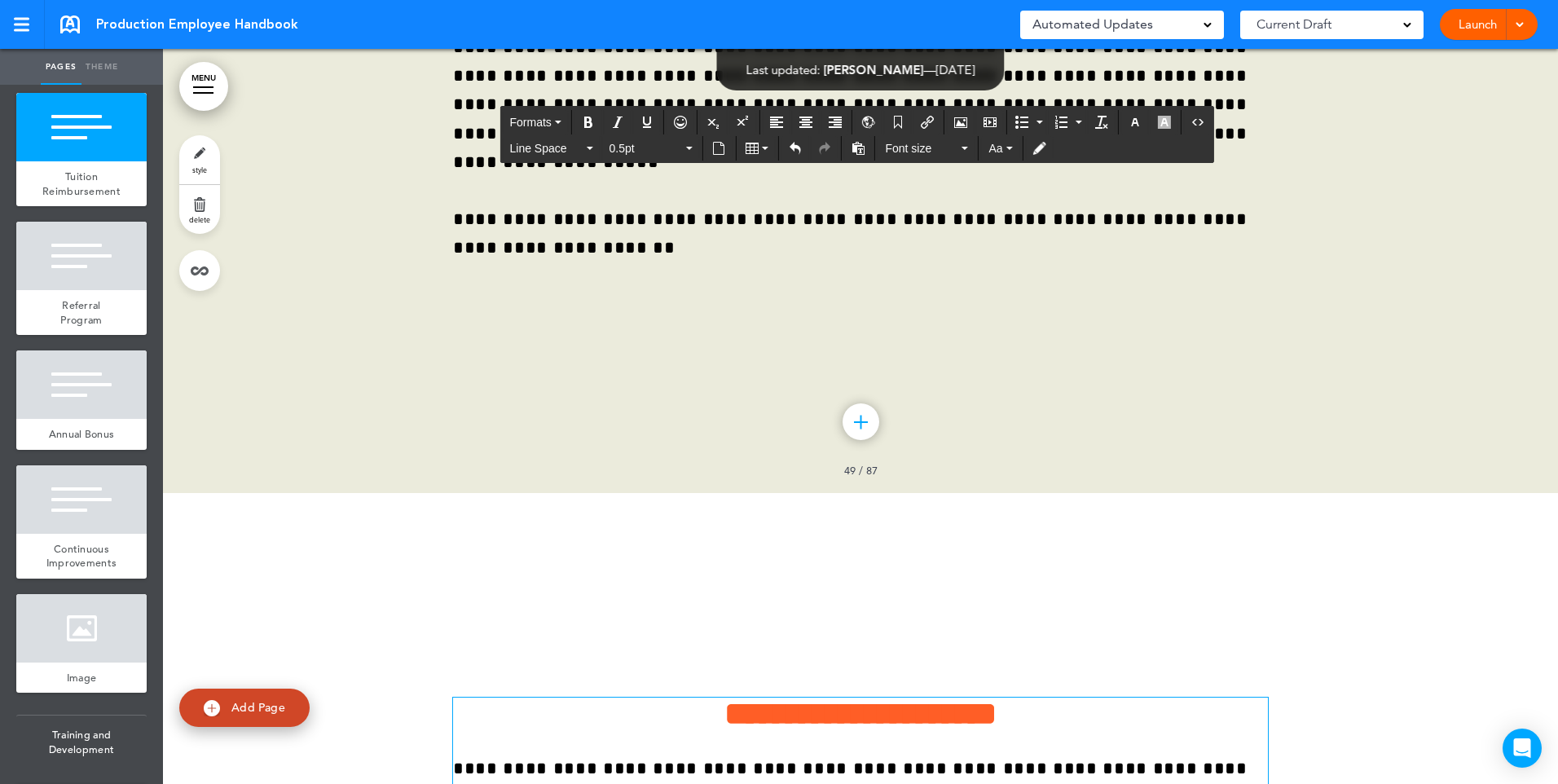
drag, startPoint x: 1138, startPoint y: 481, endPoint x: 834, endPoint y: 478, distance: 304.0
click at [718, 152] on icon "Insert document" at bounding box center [718, 148] width 13 height 13
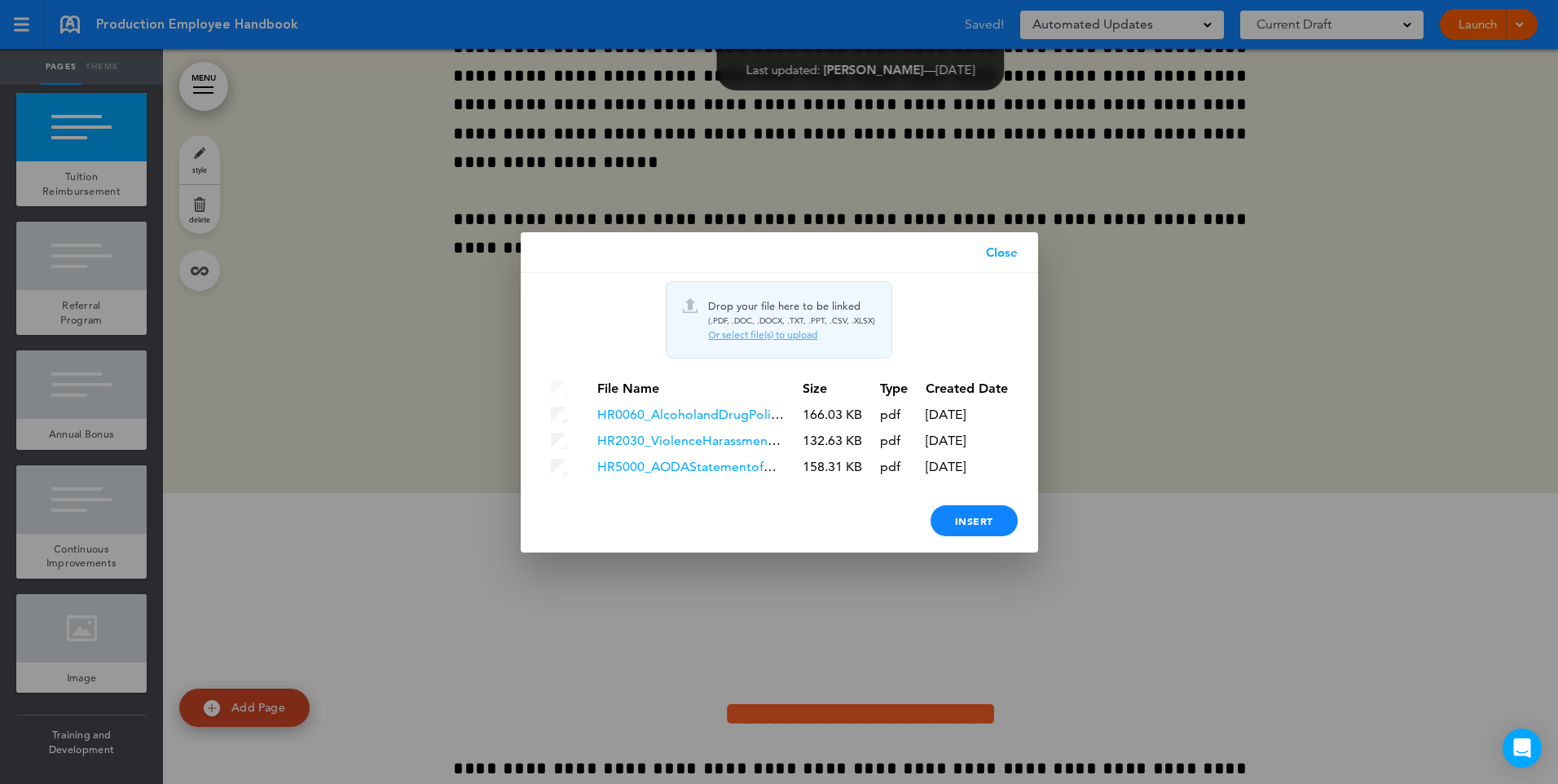
click at [763, 338] on div "Or select file(s) to upload" at bounding box center [791, 334] width 167 height 13
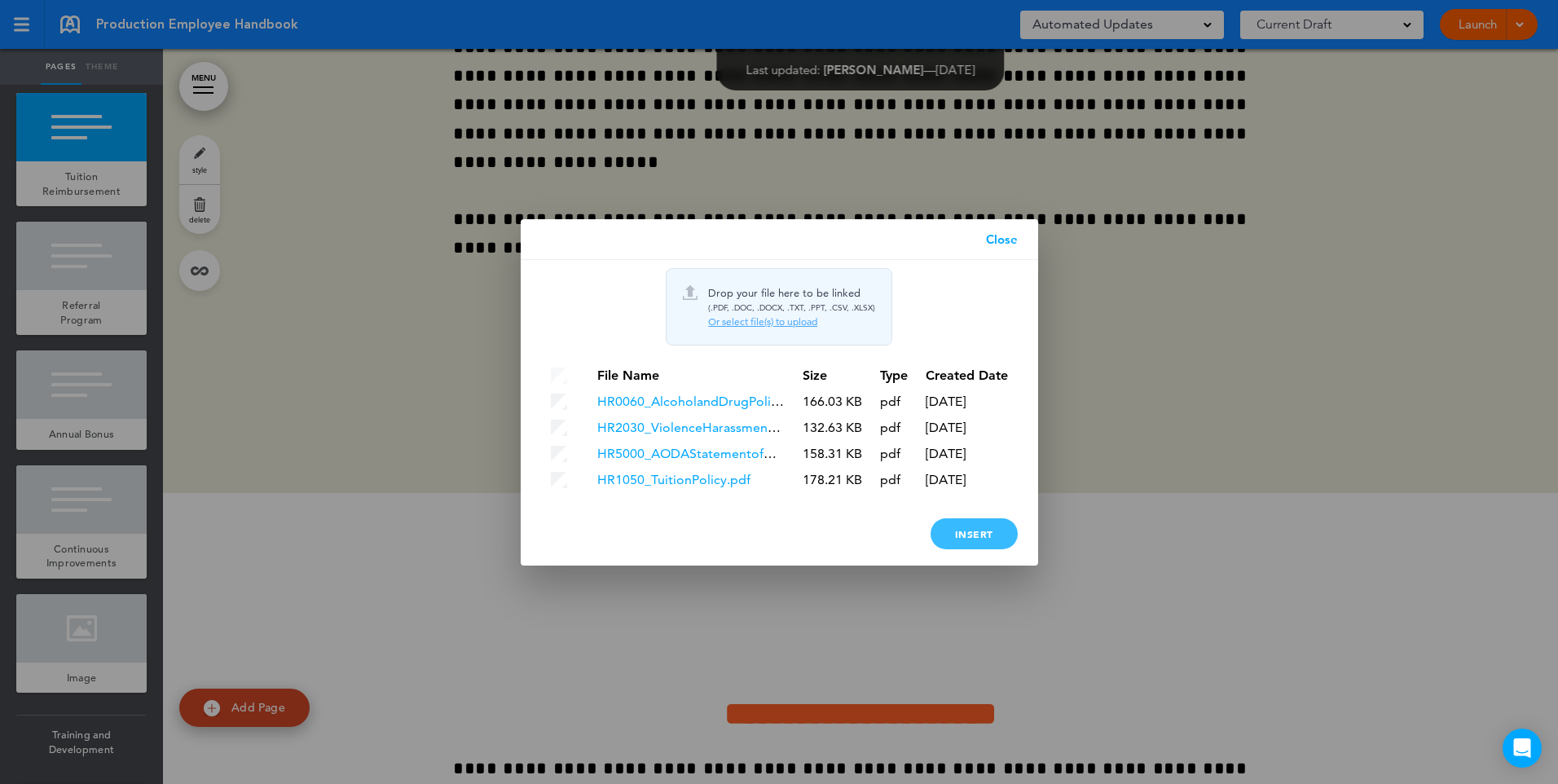
click at [970, 540] on div "Insert" at bounding box center [974, 534] width 87 height 31
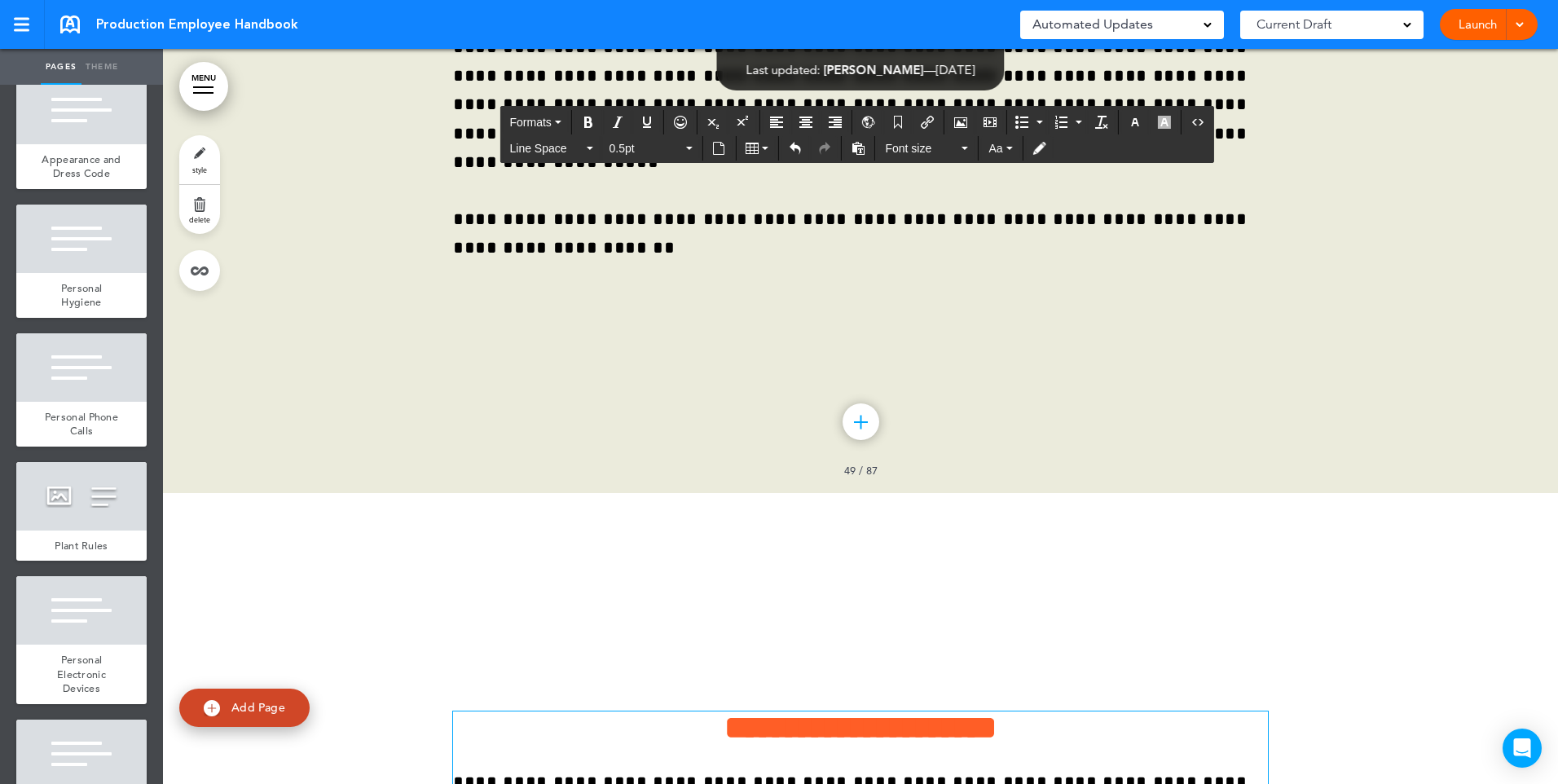
scroll to position [8879, 0]
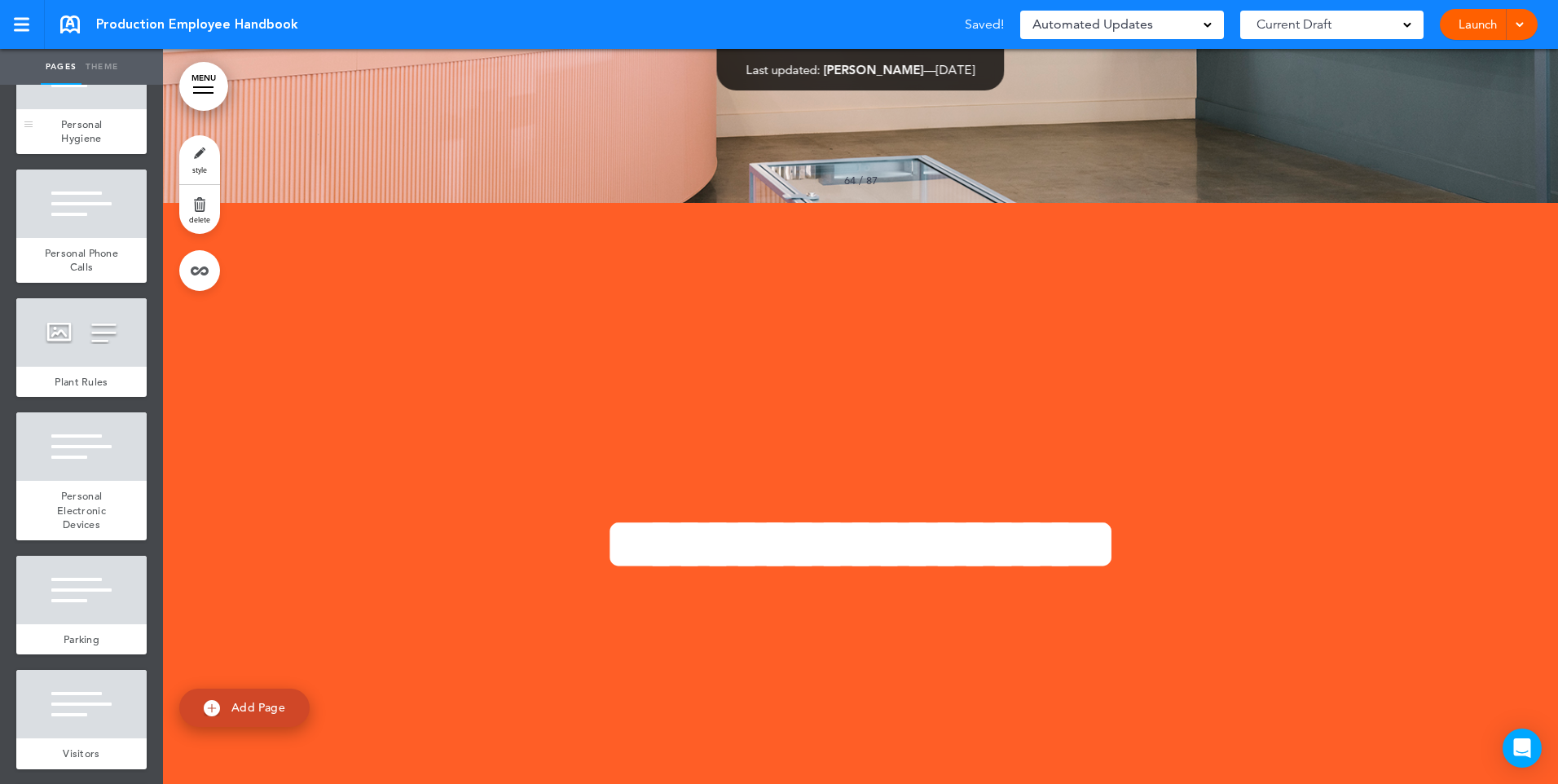
scroll to position [9124, 0]
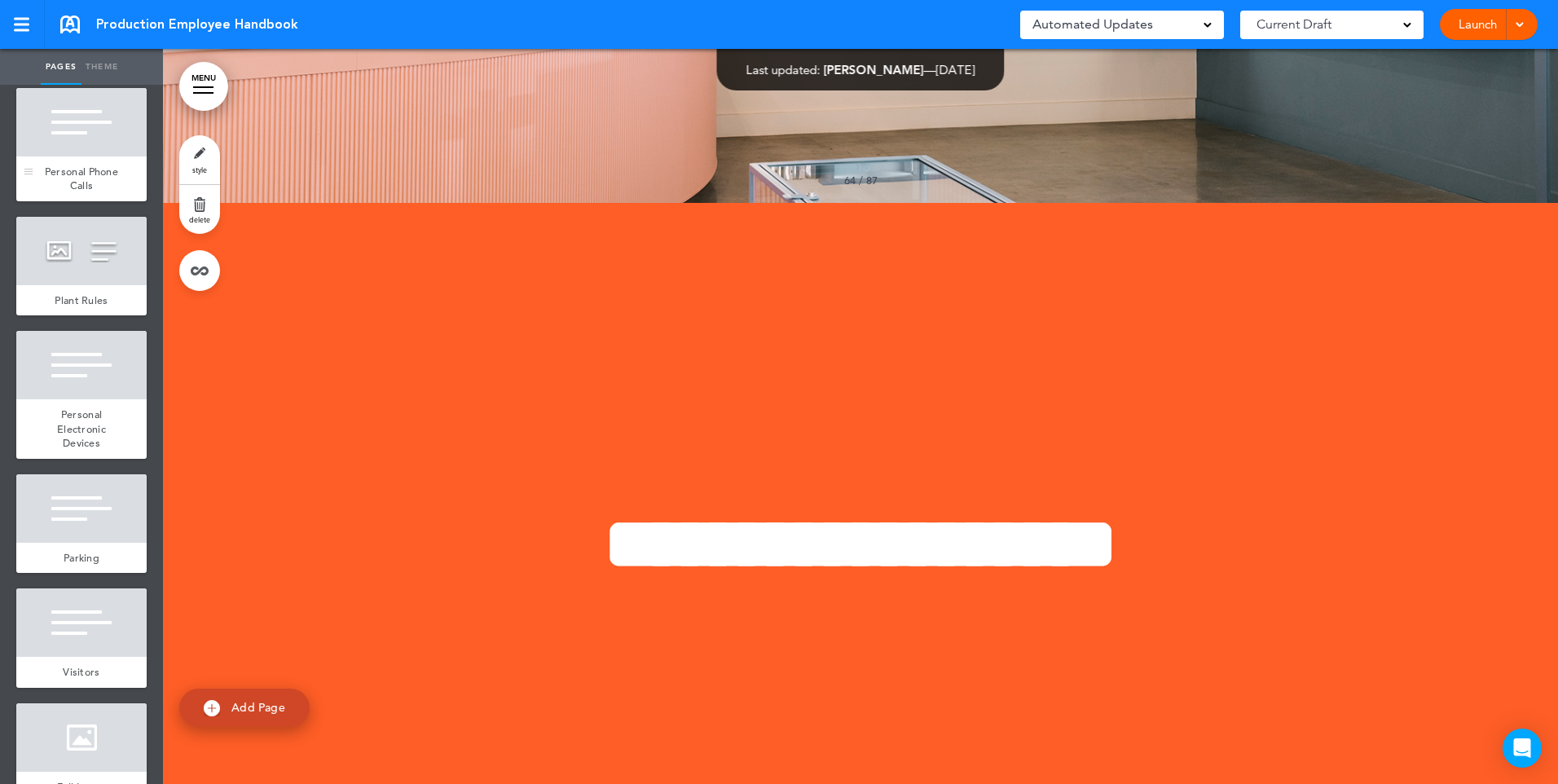
click at [87, 193] on span "Personal Phone Calls" at bounding box center [81, 178] width 73 height 28
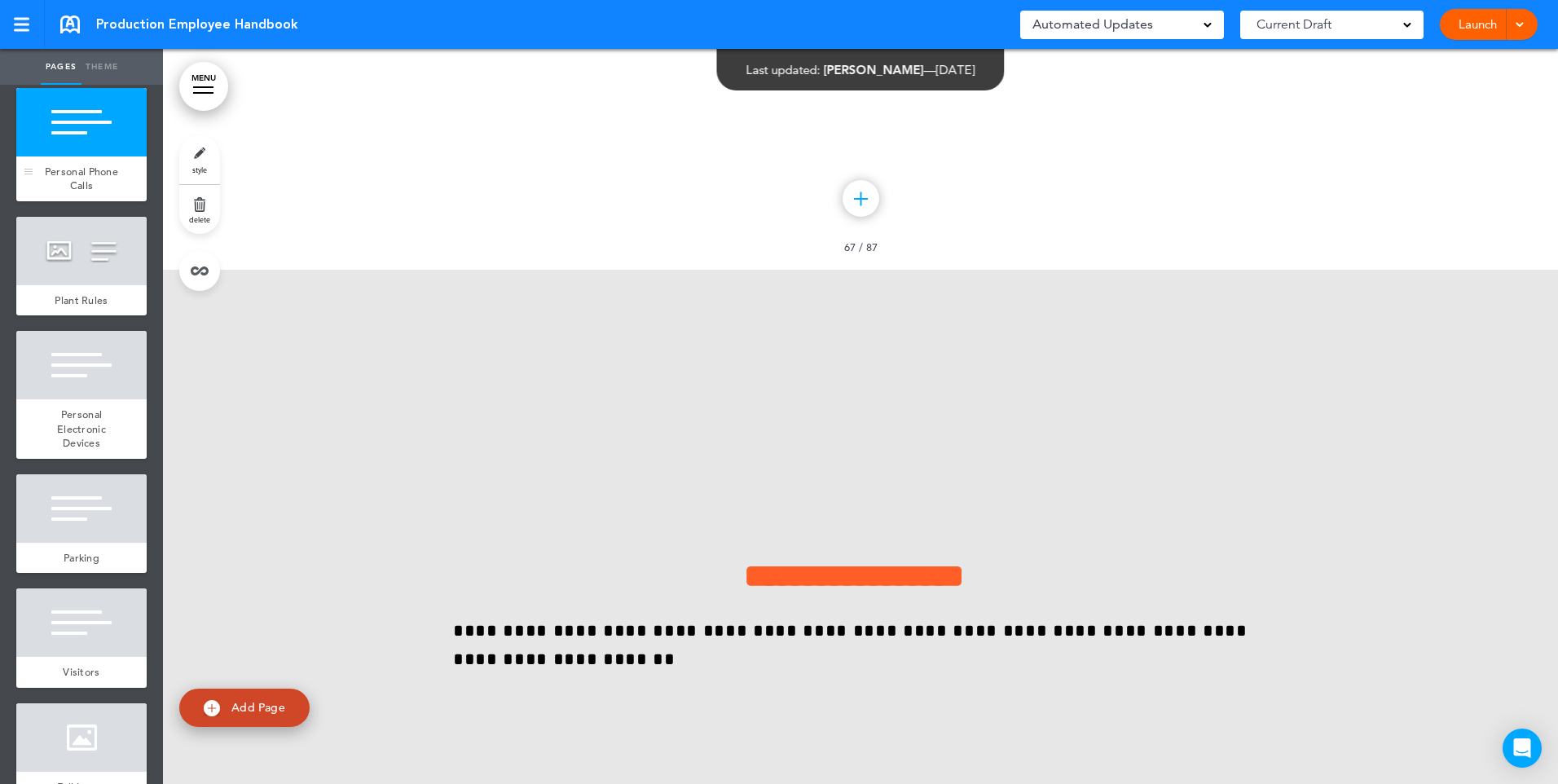
scroll to position [53235, 0]
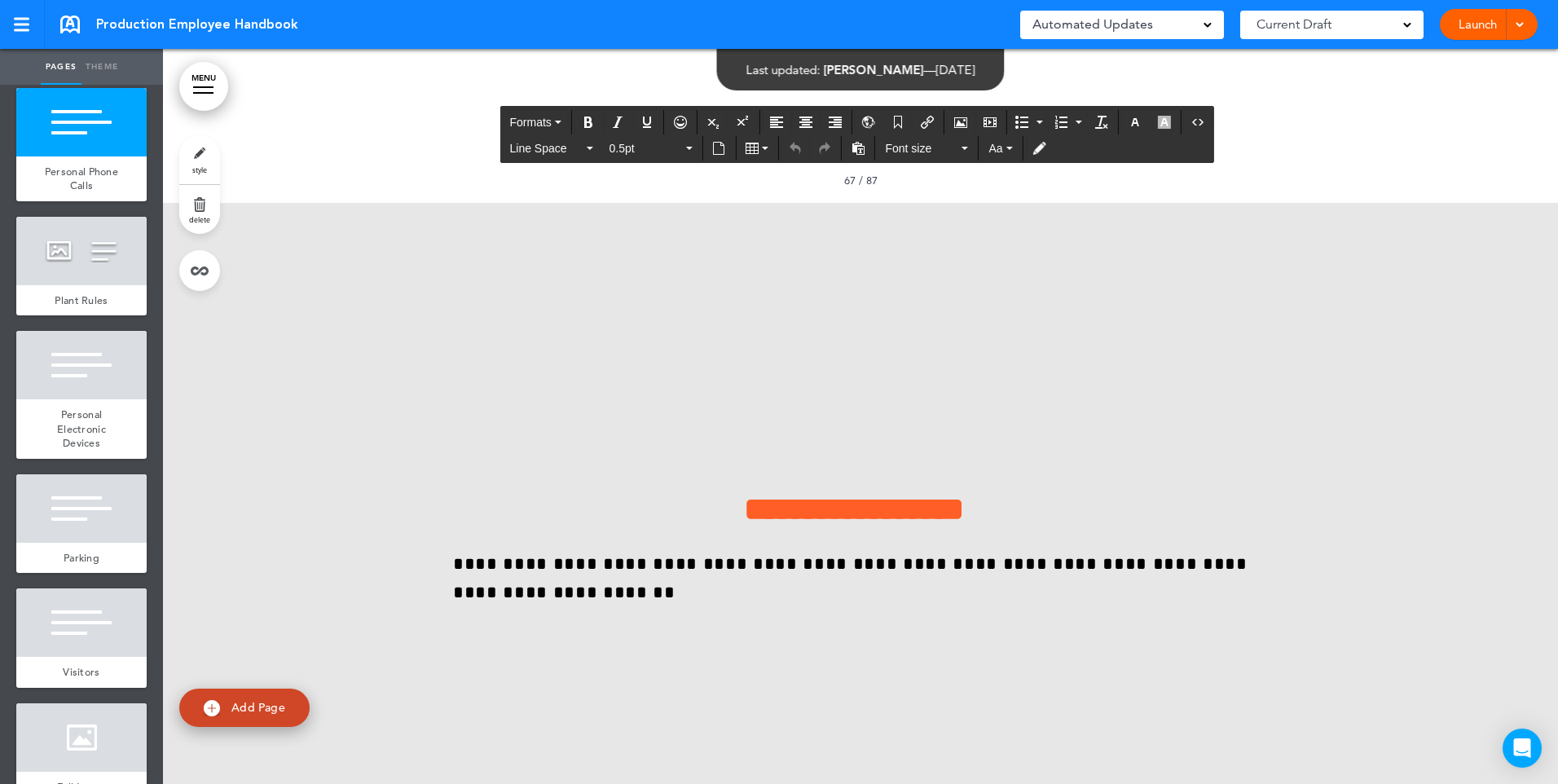
drag, startPoint x: 559, startPoint y: 567, endPoint x: 433, endPoint y: 567, distance: 126.0
paste div
drag, startPoint x: 1003, startPoint y: 569, endPoint x: 1155, endPoint y: 578, distance: 152.3
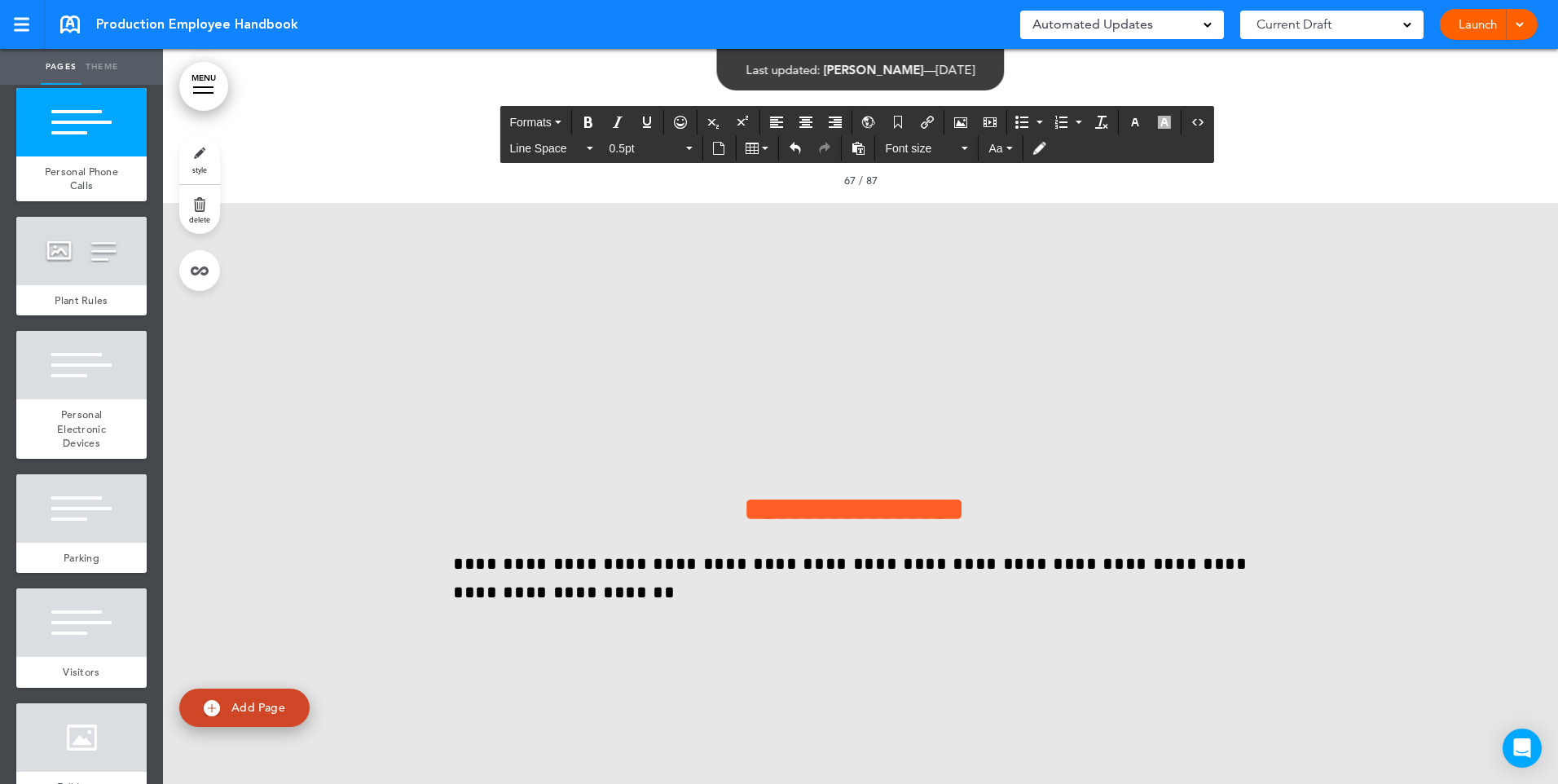
drag, startPoint x: 1083, startPoint y: 564, endPoint x: 446, endPoint y: 554, distance: 637.1
click at [1158, 123] on icon "button" at bounding box center [1164, 121] width 13 height 13
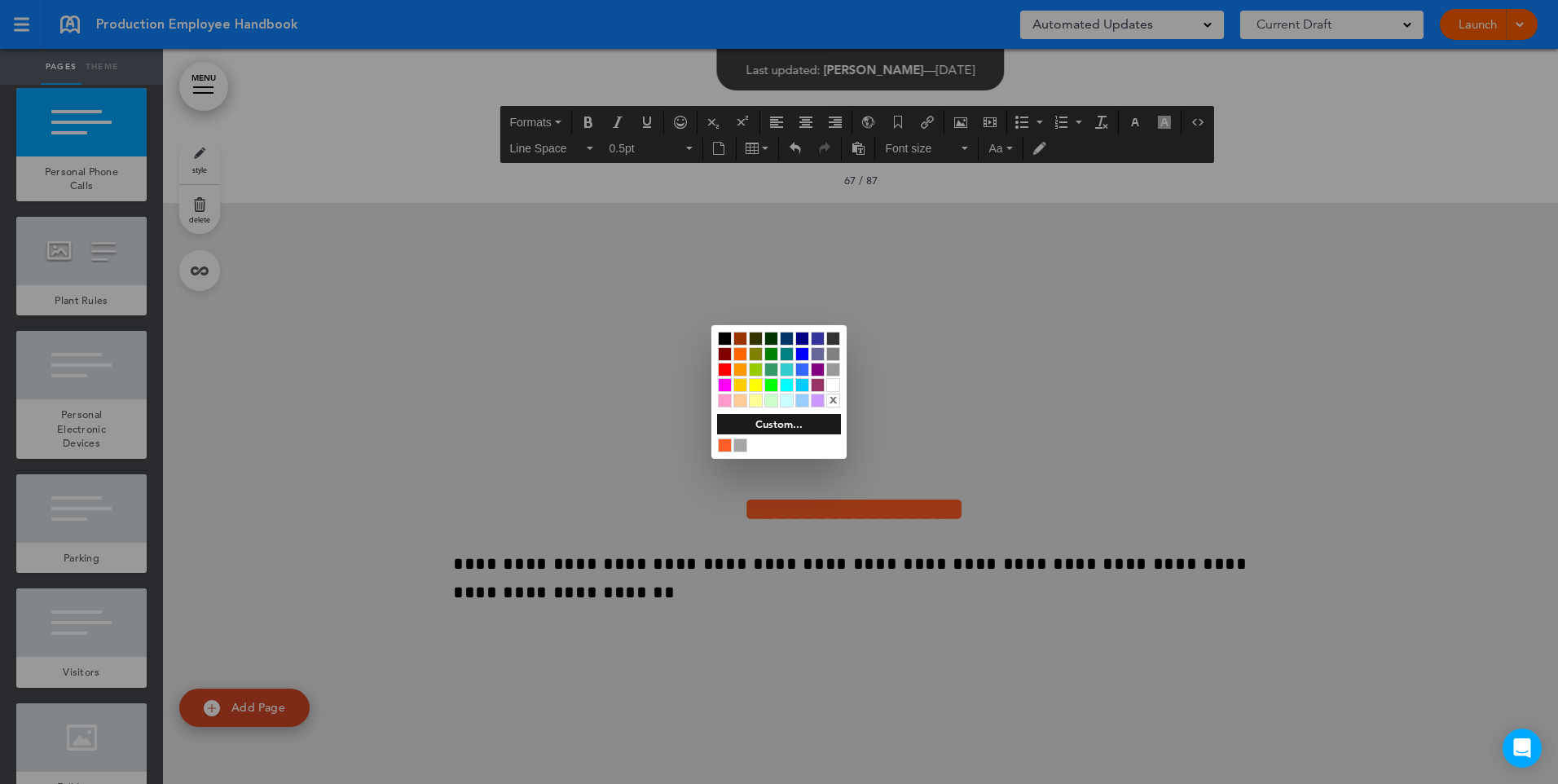
click at [830, 399] on div "x" at bounding box center [833, 400] width 14 height 14
click at [1048, 516] on div at bounding box center [779, 392] width 1558 height 784
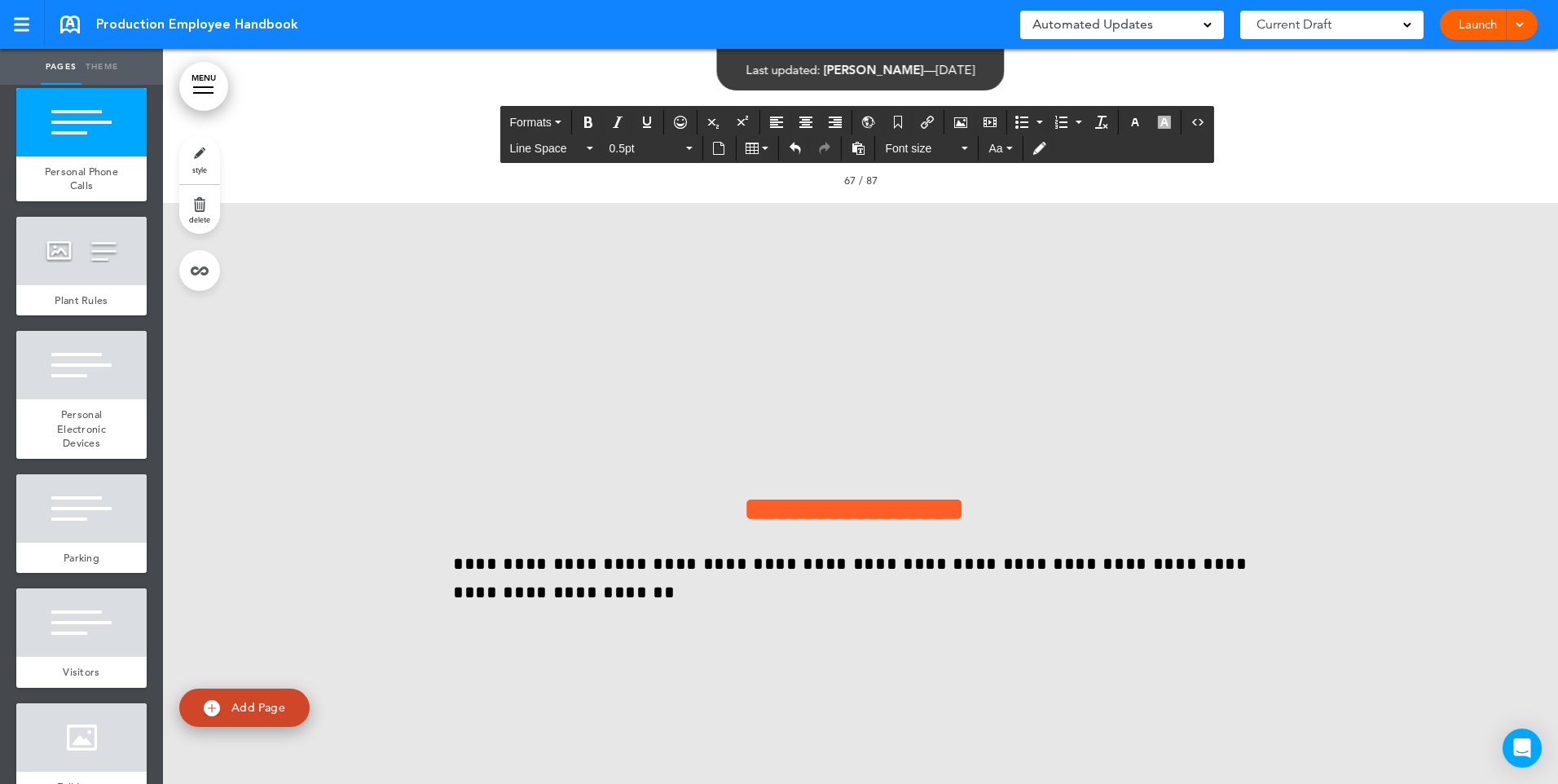
drag, startPoint x: 1078, startPoint y: 571, endPoint x: 830, endPoint y: 575, distance: 248.0
click at [710, 145] on button "Insert document" at bounding box center [719, 148] width 26 height 22
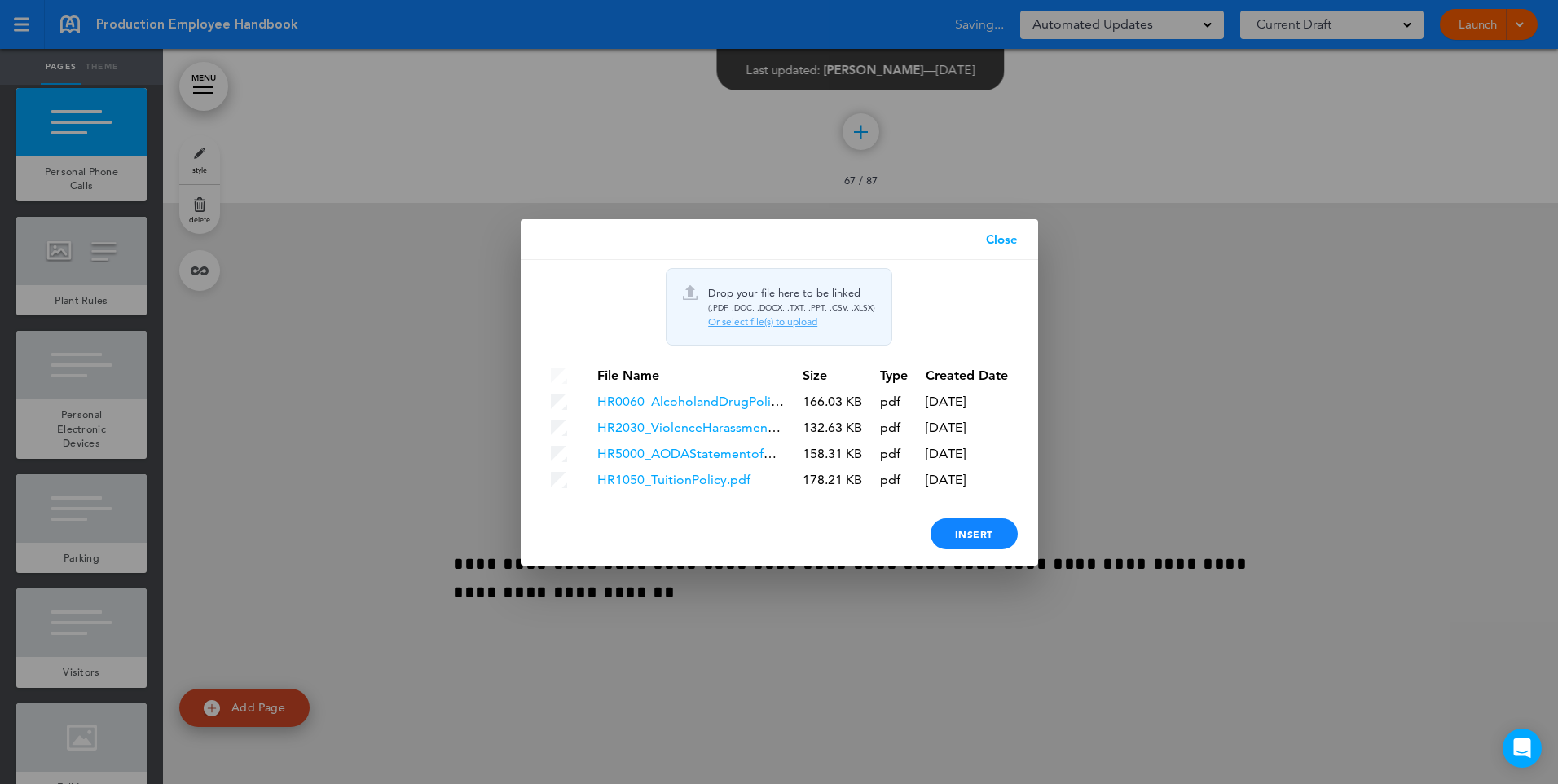
click at [743, 325] on div "Or select file(s) to upload" at bounding box center [791, 321] width 167 height 13
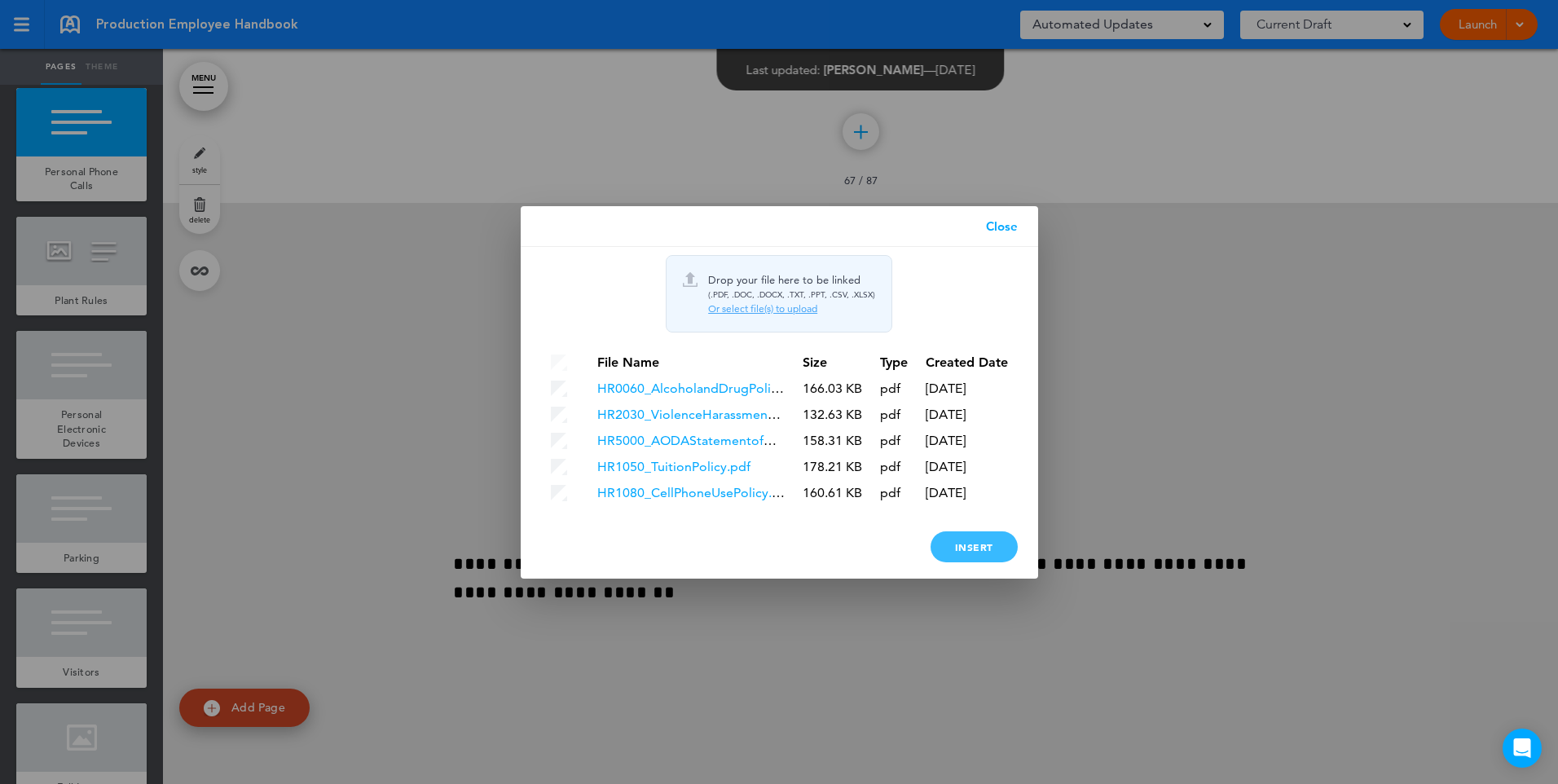
click at [954, 551] on div "Insert" at bounding box center [974, 546] width 87 height 31
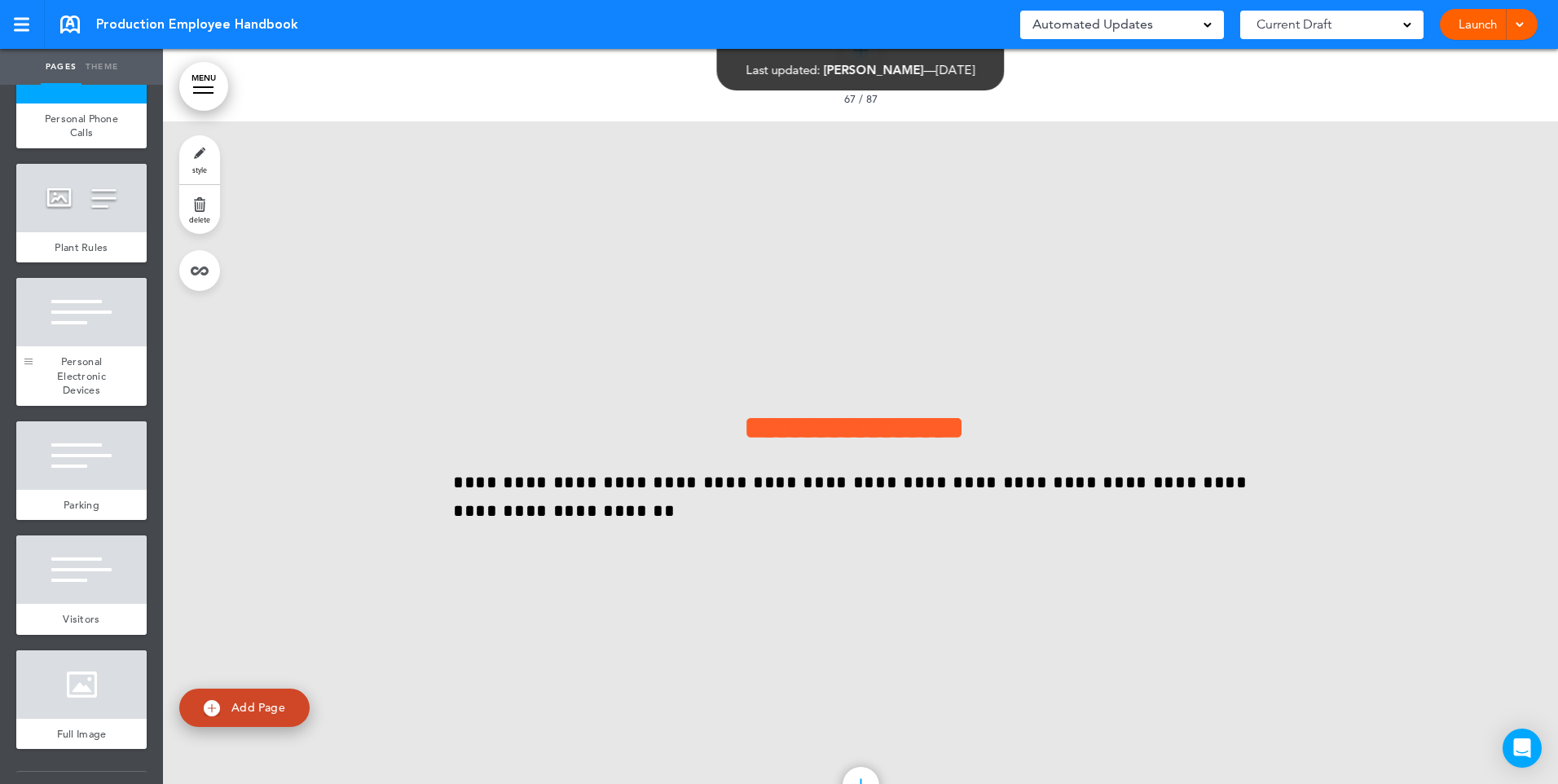
scroll to position [9205, 0]
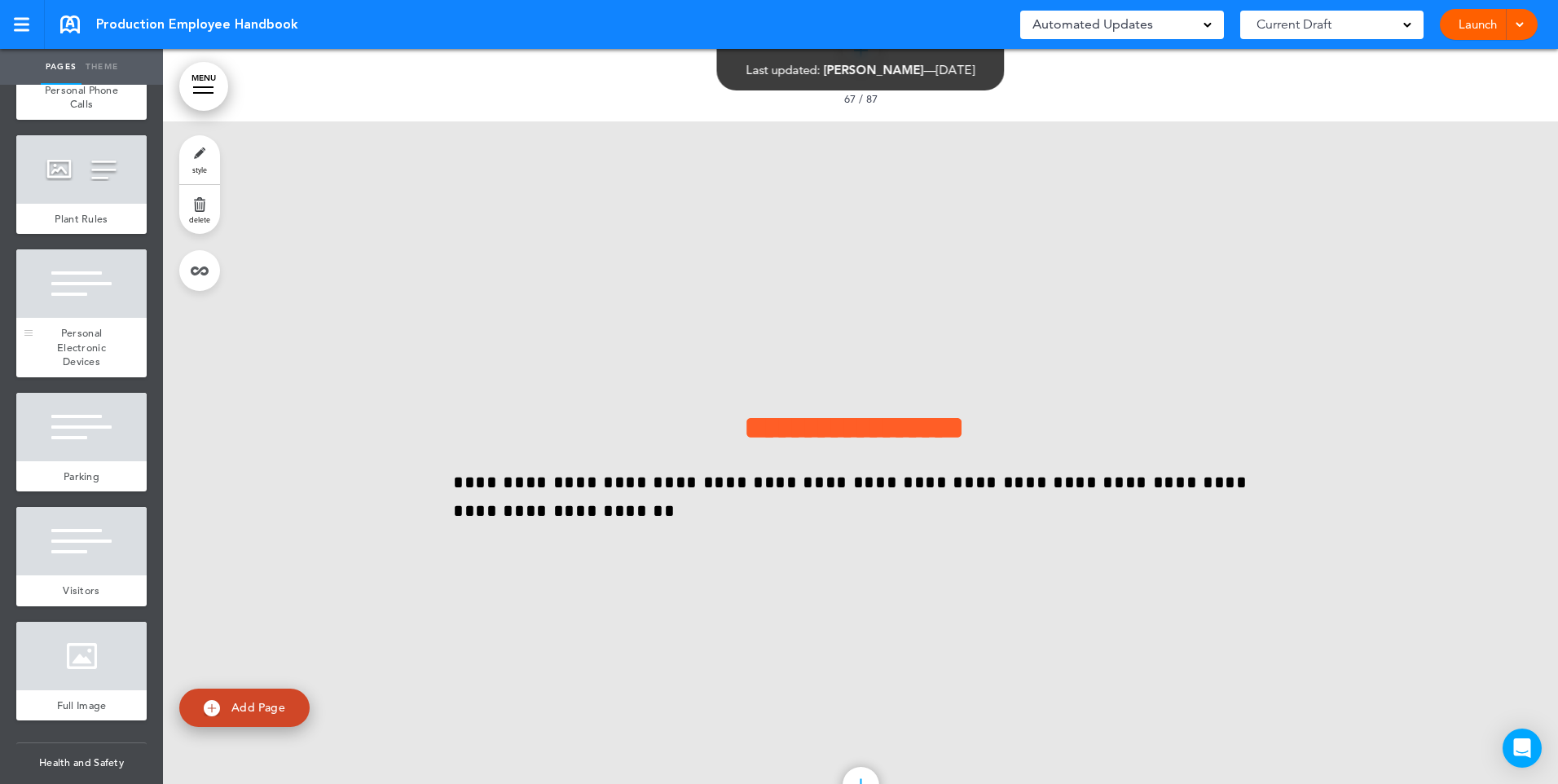
click at [78, 369] on span "Personal Electronic Devices" at bounding box center [81, 346] width 49 height 42
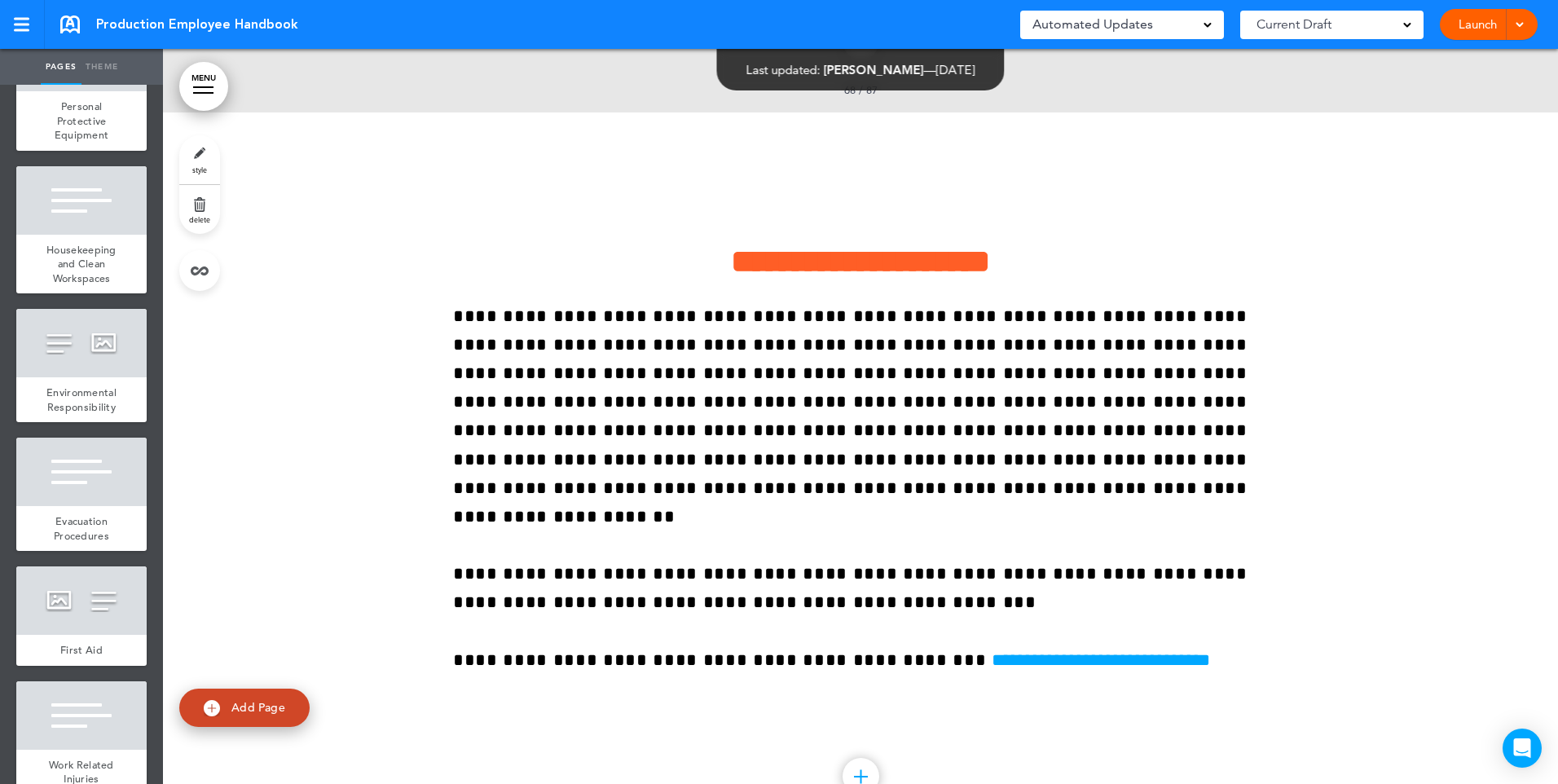
scroll to position [54052, 0]
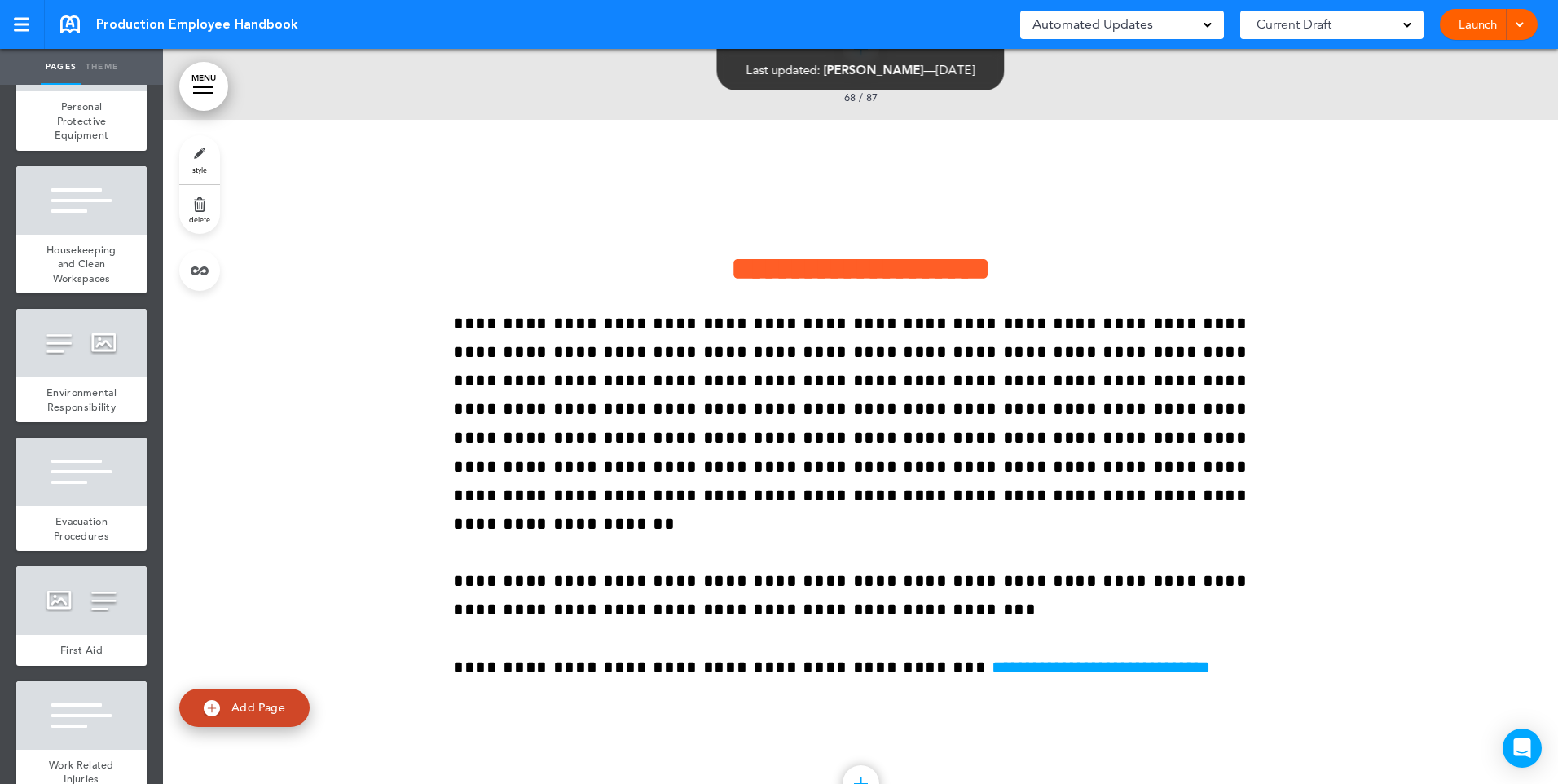
click at [68, 21] on link at bounding box center [70, 24] width 20 height 18
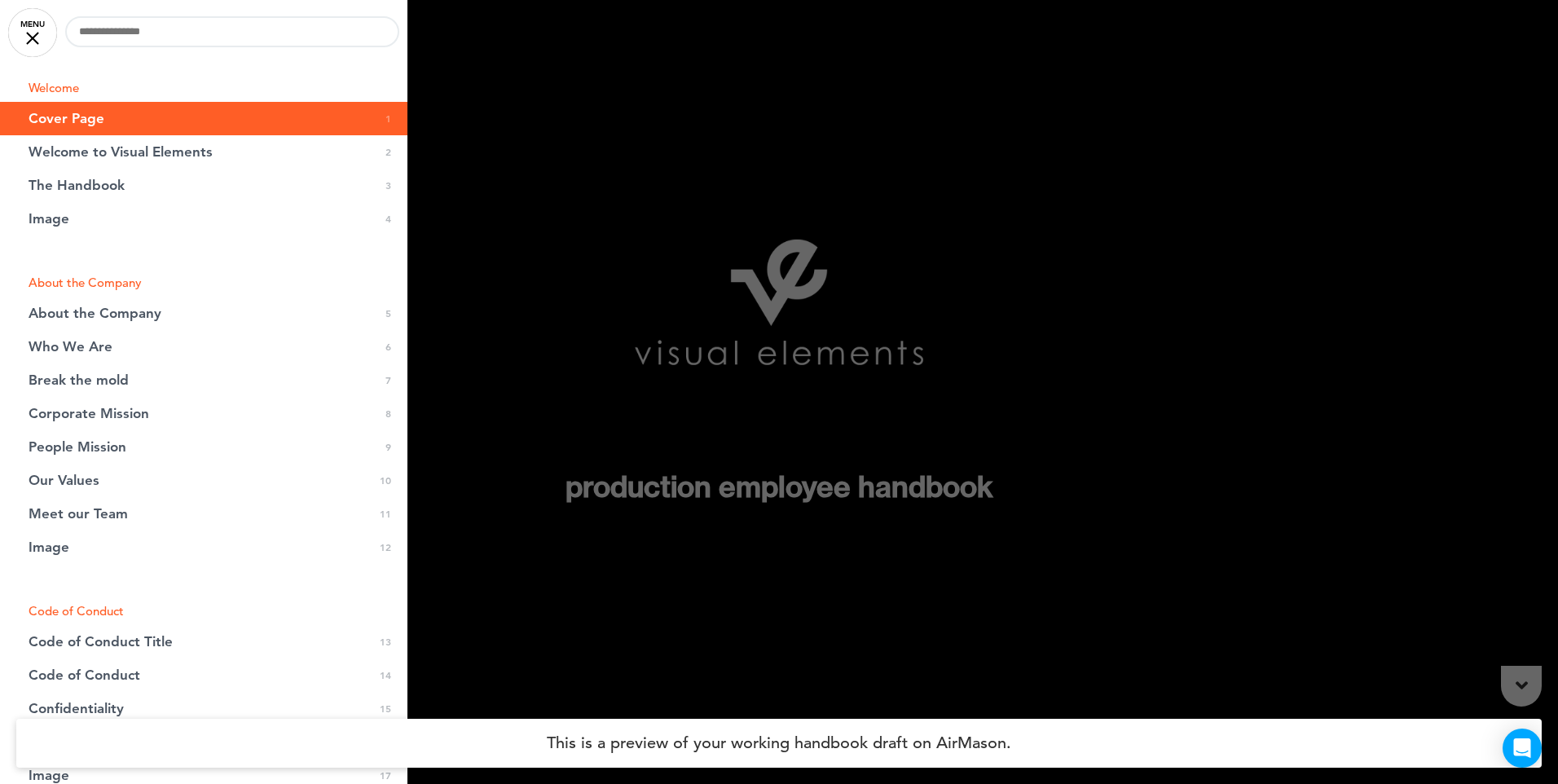
click at [1025, 319] on div at bounding box center [779, 392] width 1558 height 784
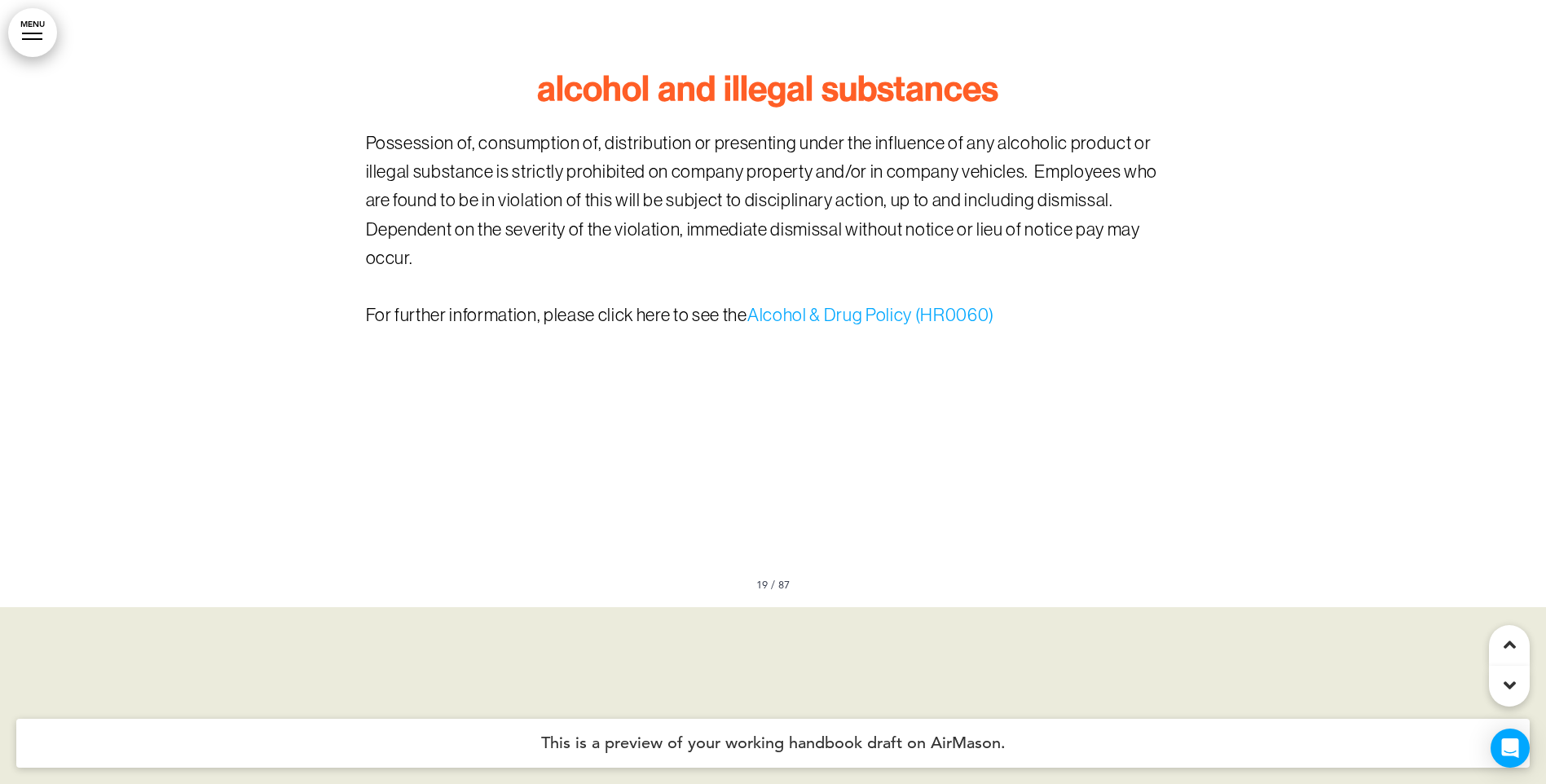
scroll to position [16015, 0]
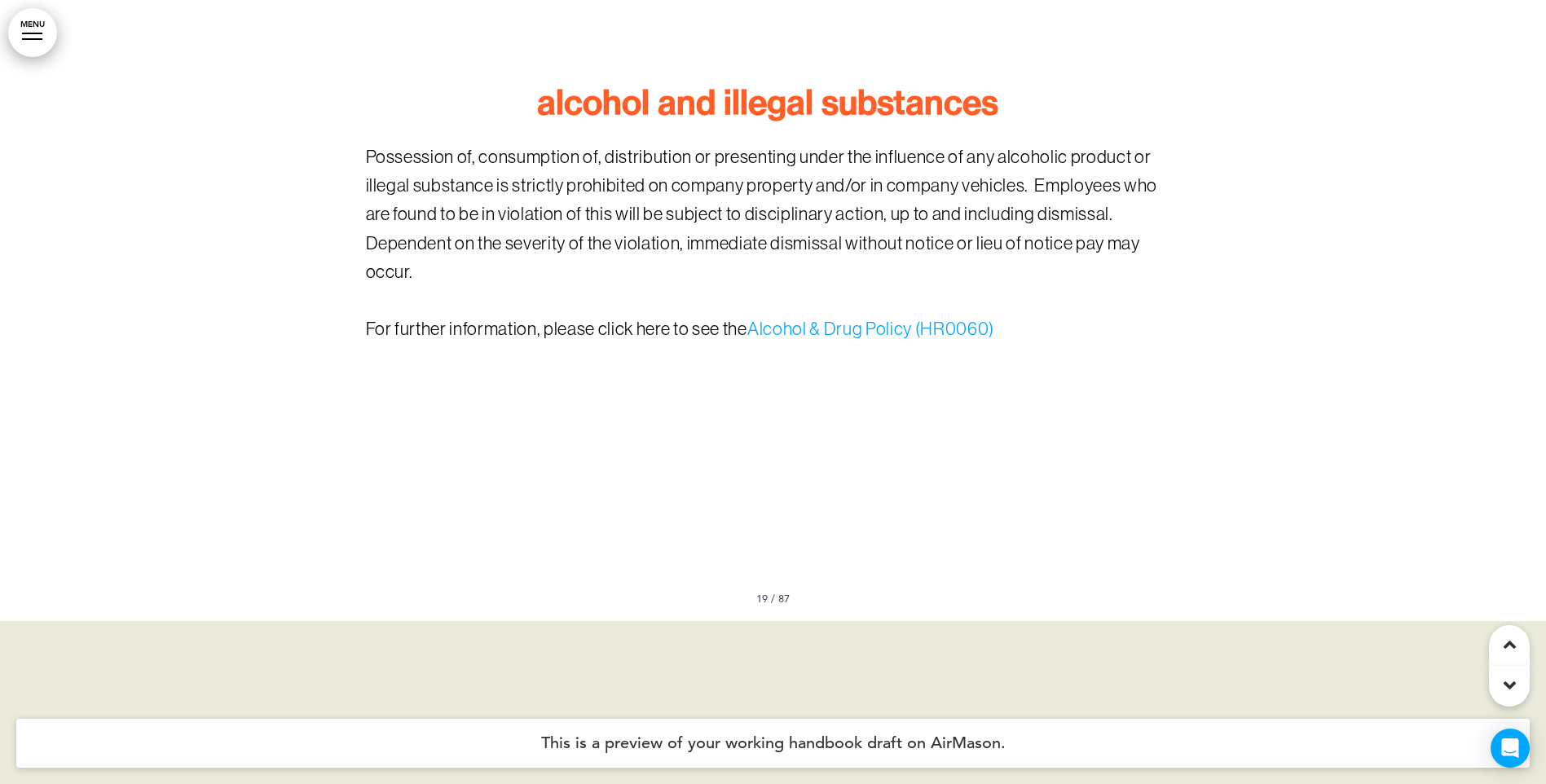
click at [793, 319] on link "Alcohol & Drug Policy (HR0060)" at bounding box center [870, 328] width 246 height 21
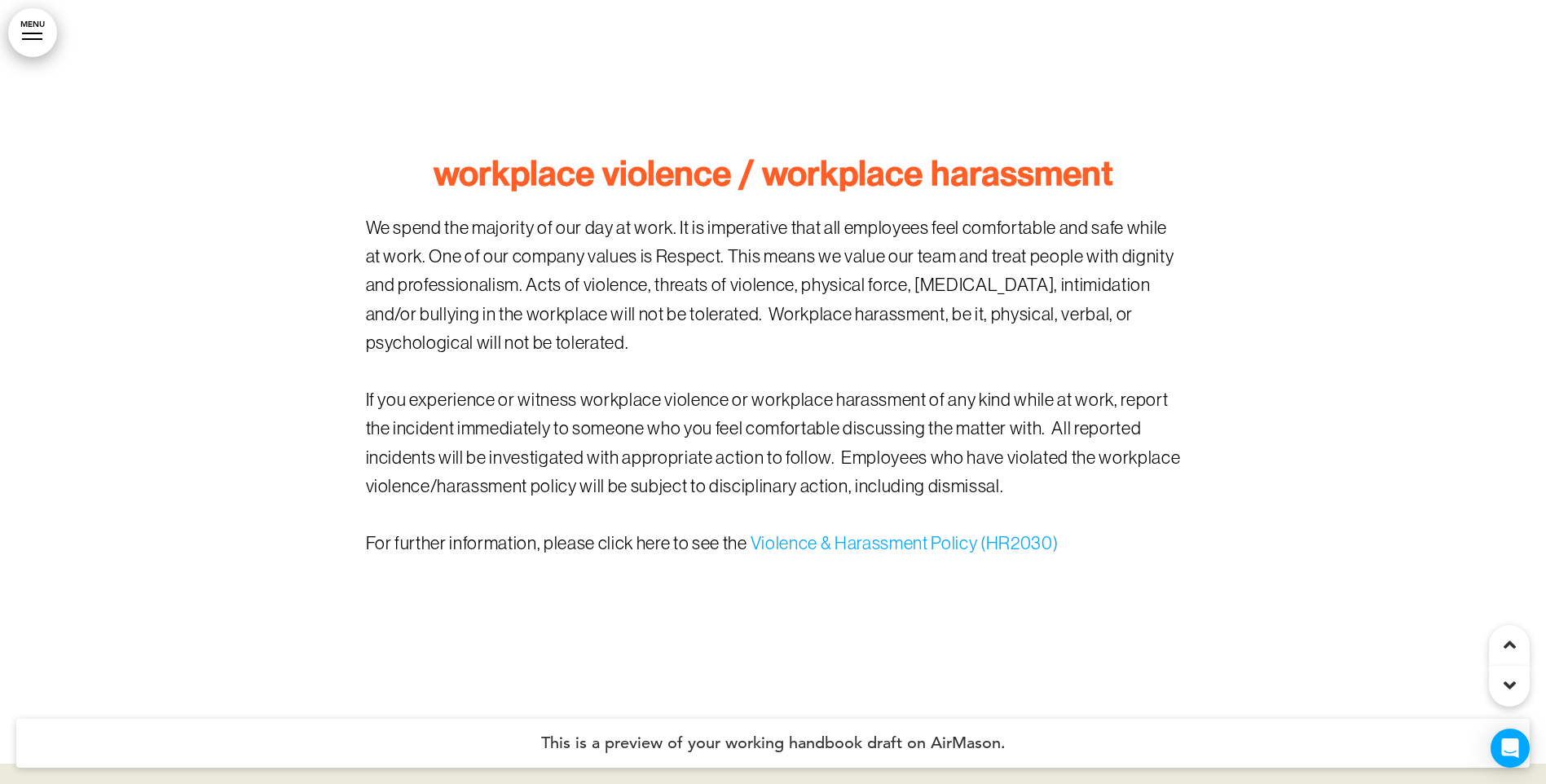
scroll to position [17482, 0]
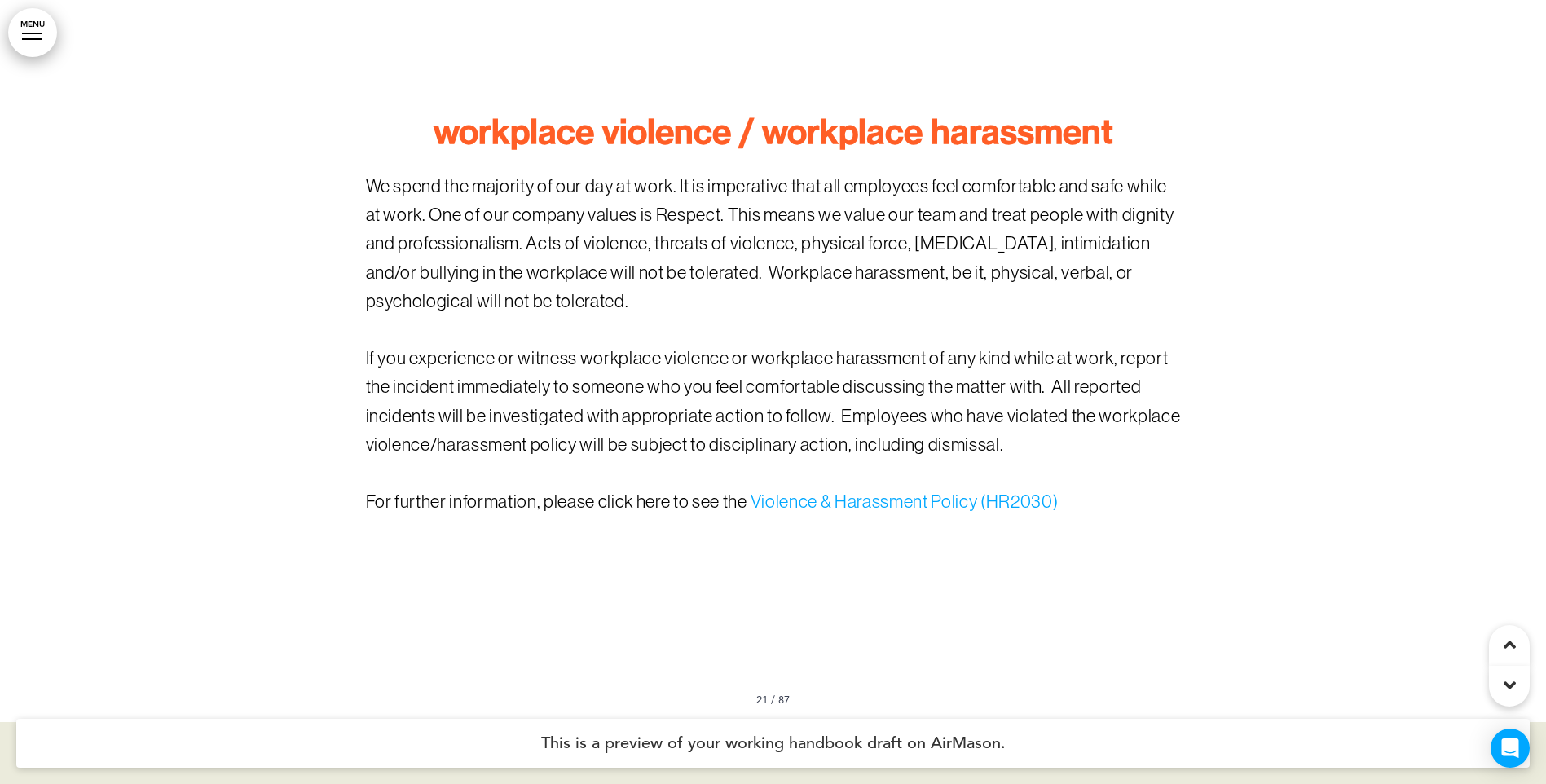
click at [851, 491] on link "Violence & Harassment Policy (HR2030) ﻿" at bounding box center [904, 501] width 314 height 21
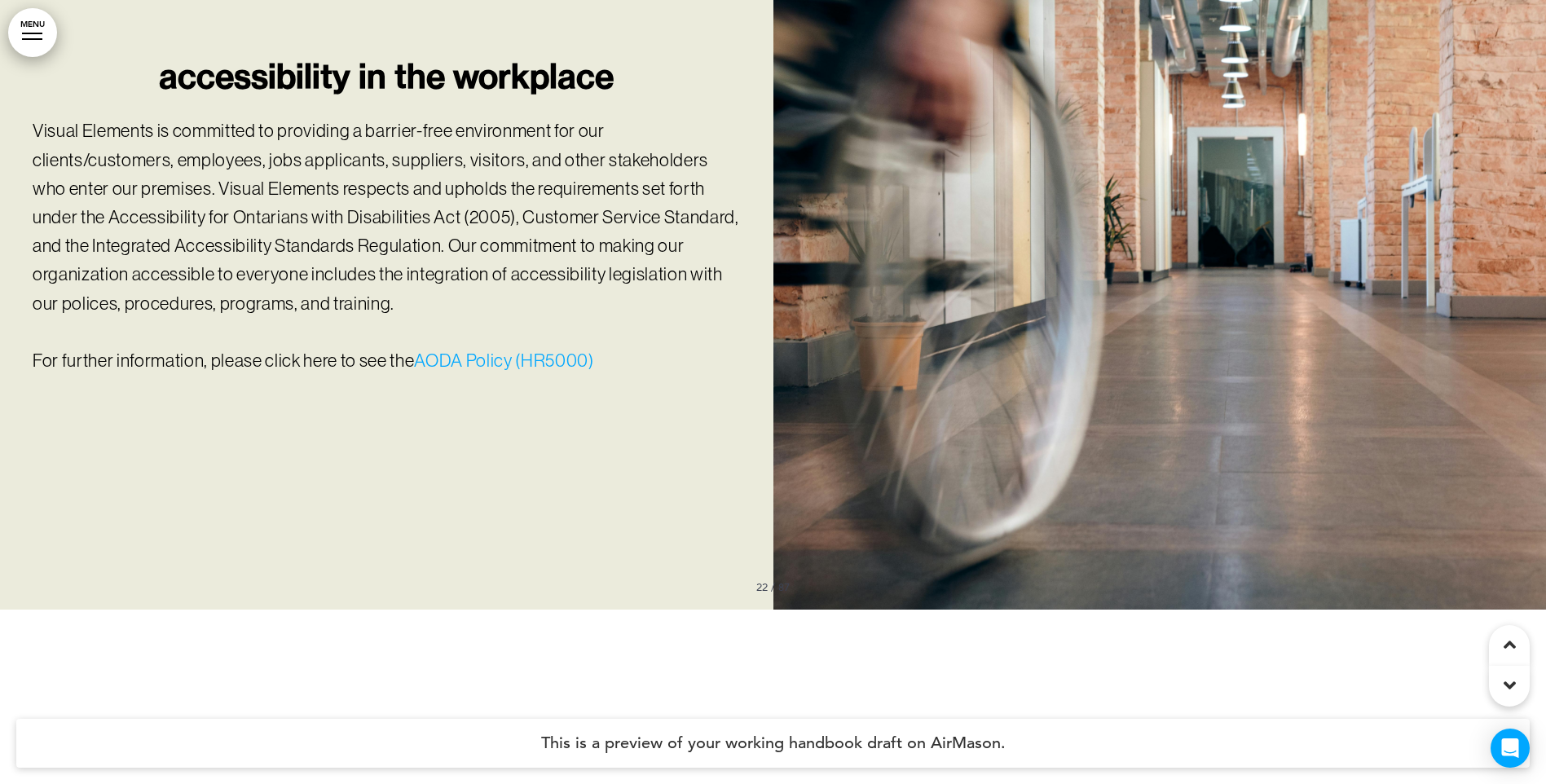
scroll to position [18296, 0]
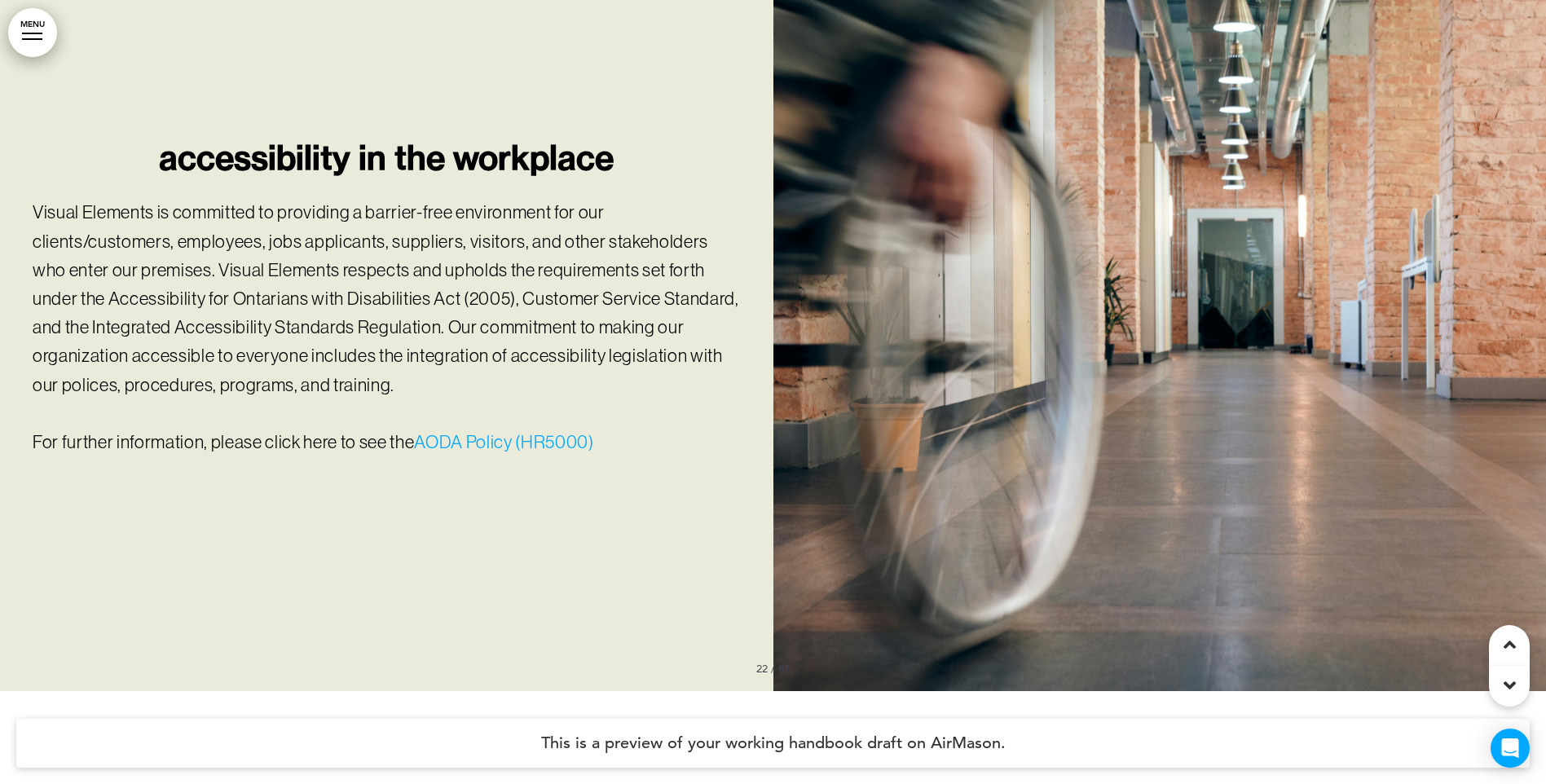
click at [477, 432] on link "AODA Policy (HR5000)" at bounding box center [503, 442] width 179 height 21
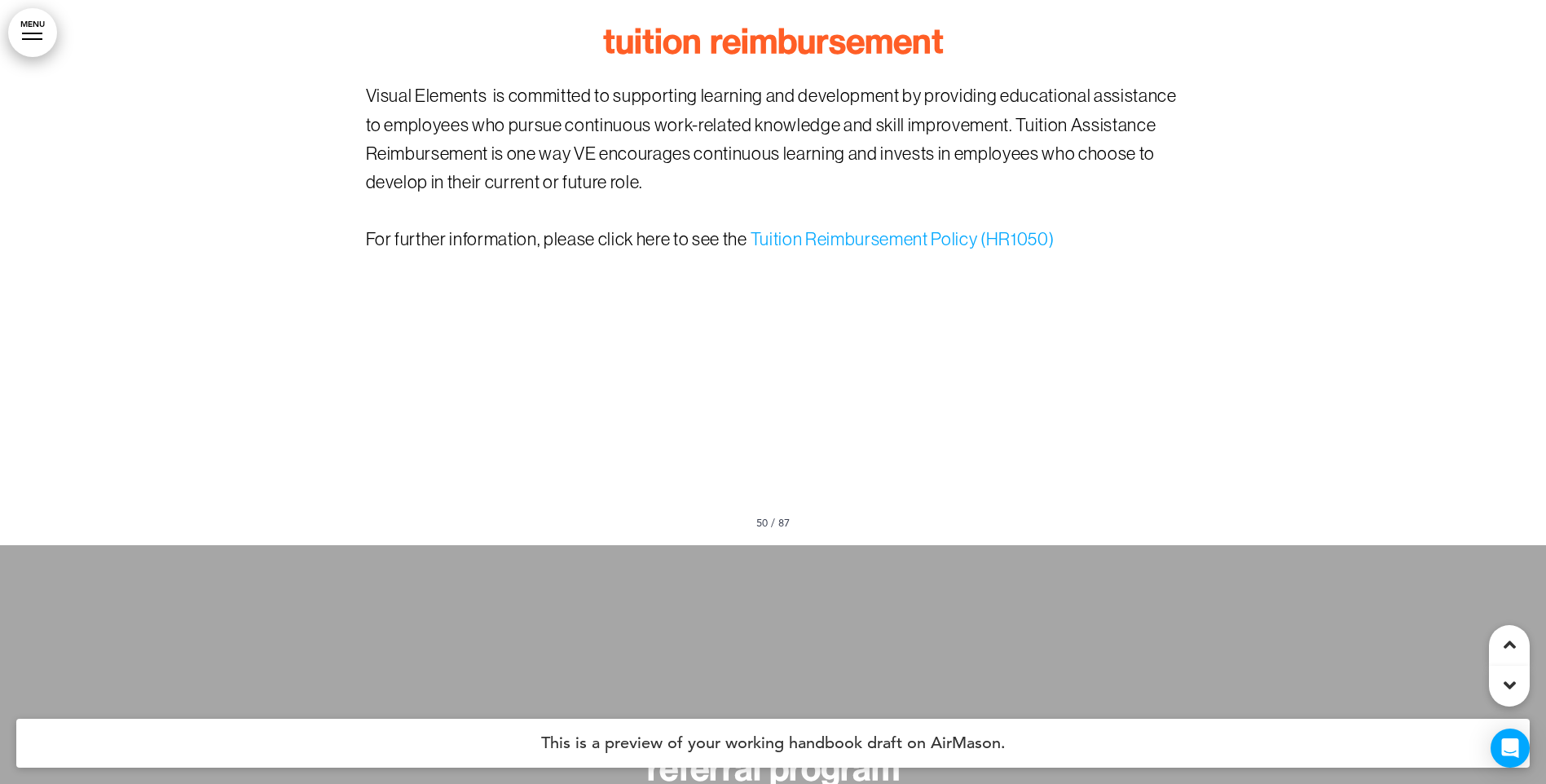
scroll to position [40534, 0]
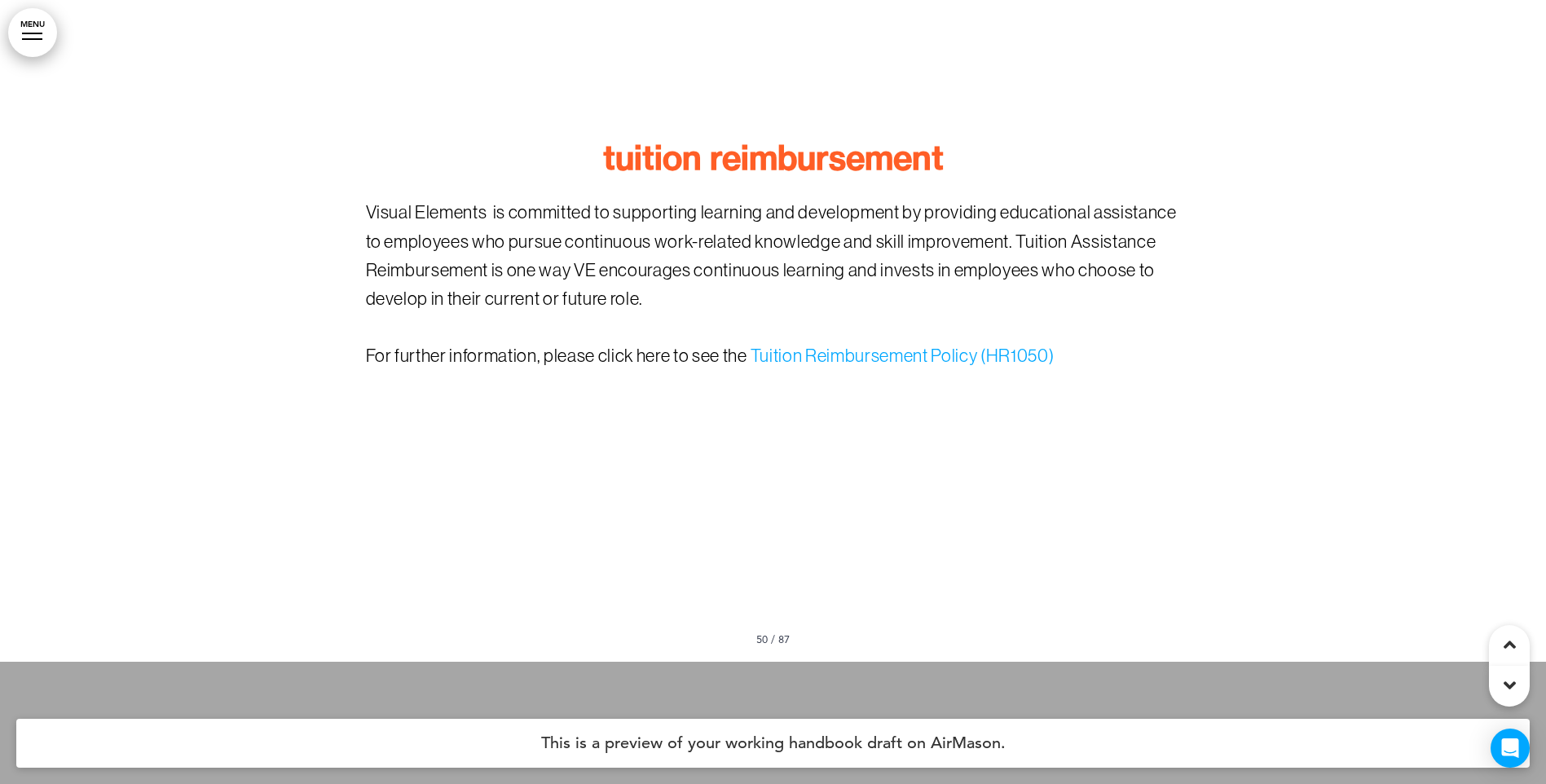
click at [844, 345] on link "Tuition Reimbursement Policy (HR1050)" at bounding box center [902, 355] width 304 height 21
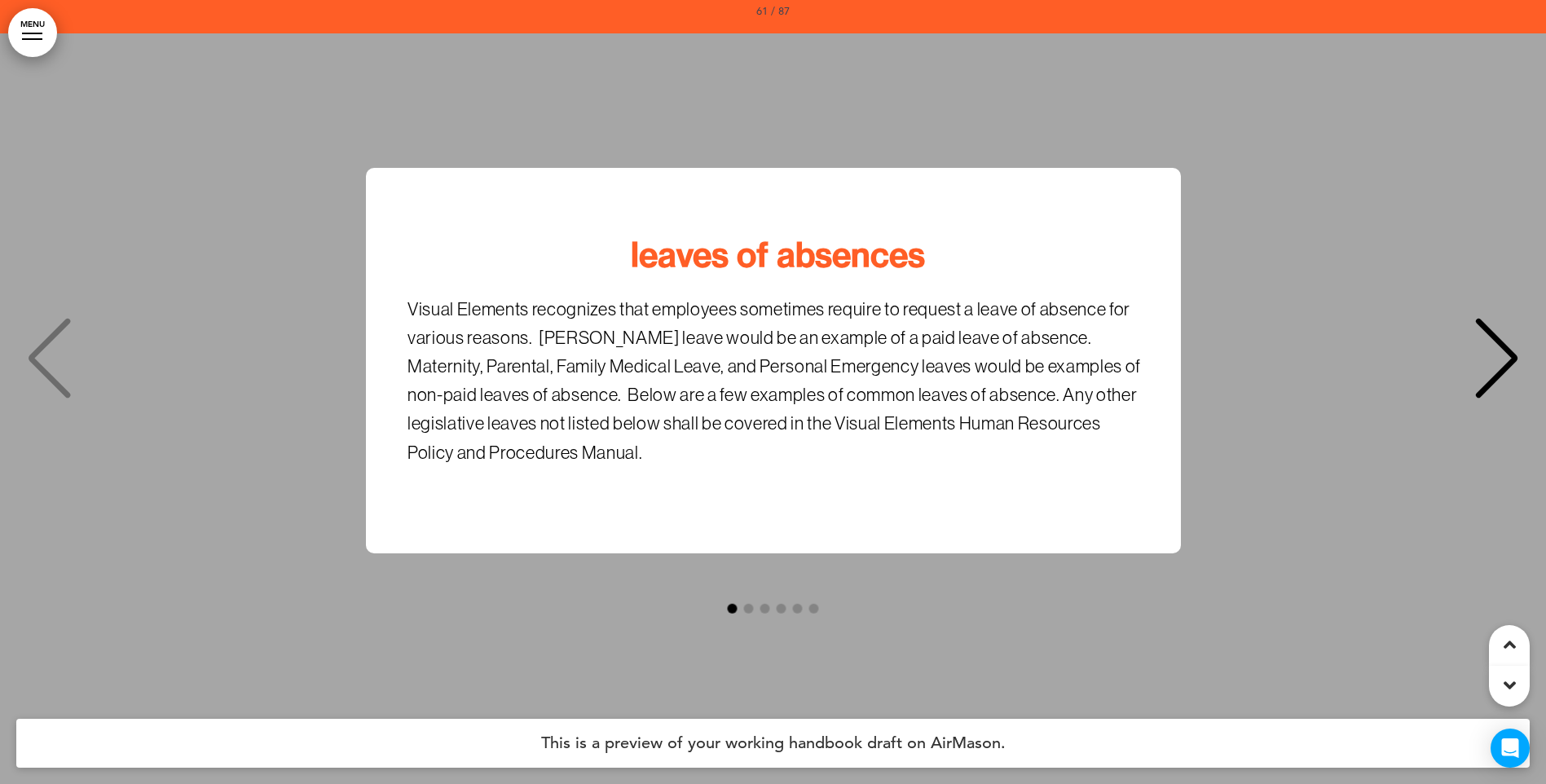
scroll to position [50391, 0]
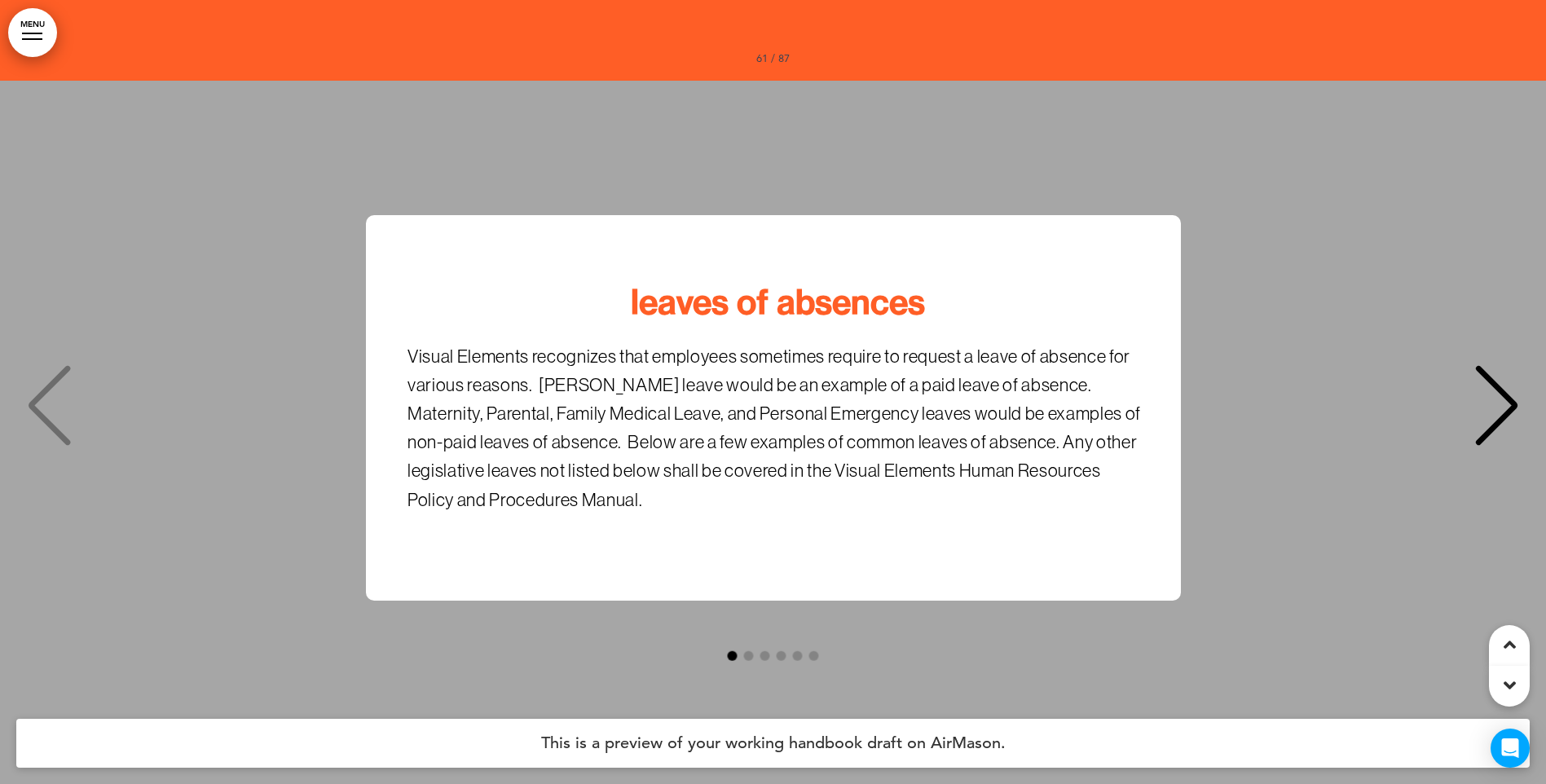
click at [1518, 373] on div "Next slide" at bounding box center [1496, 405] width 50 height 81
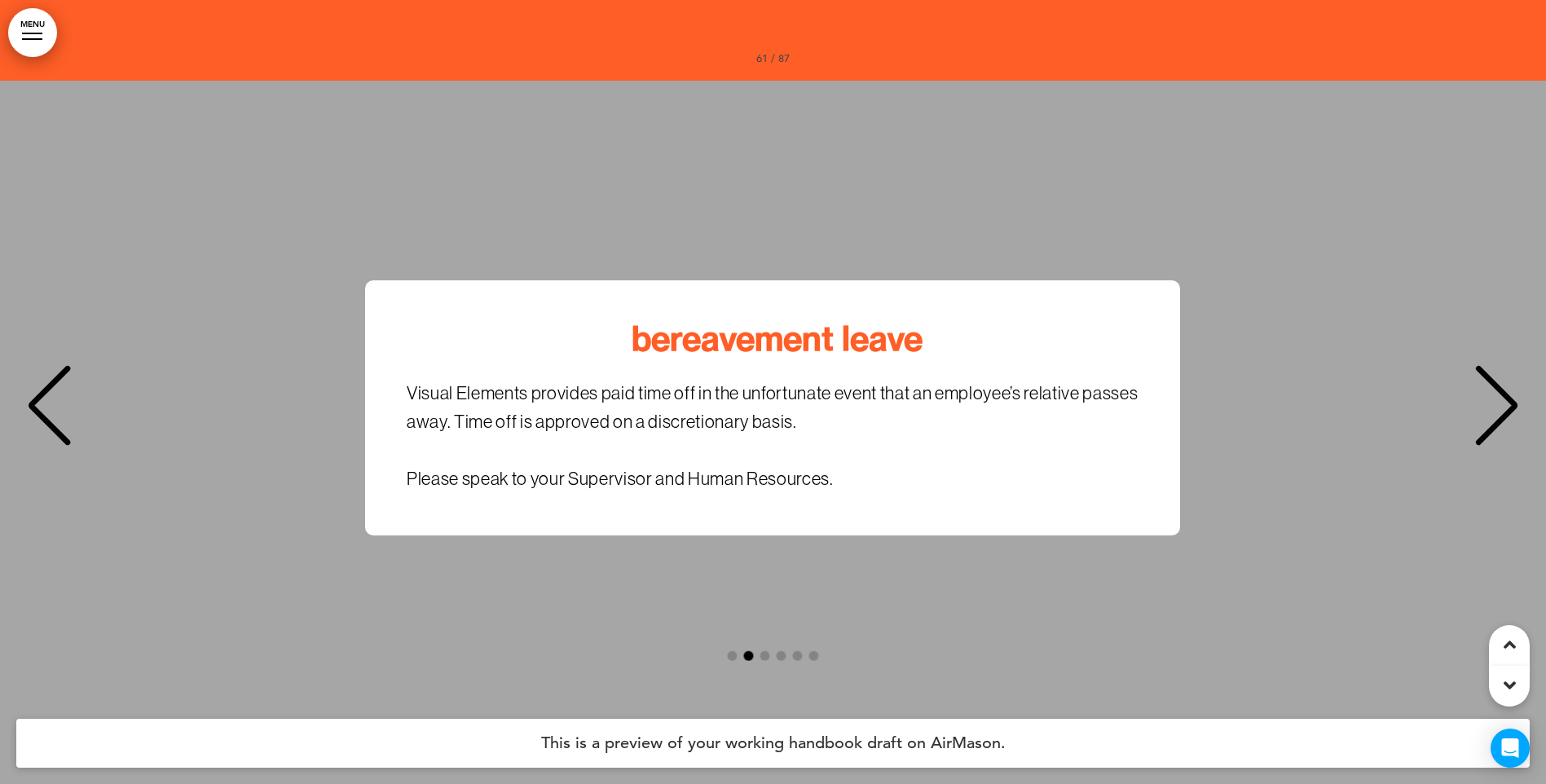
click at [1518, 373] on div "Next slide" at bounding box center [1496, 405] width 50 height 81
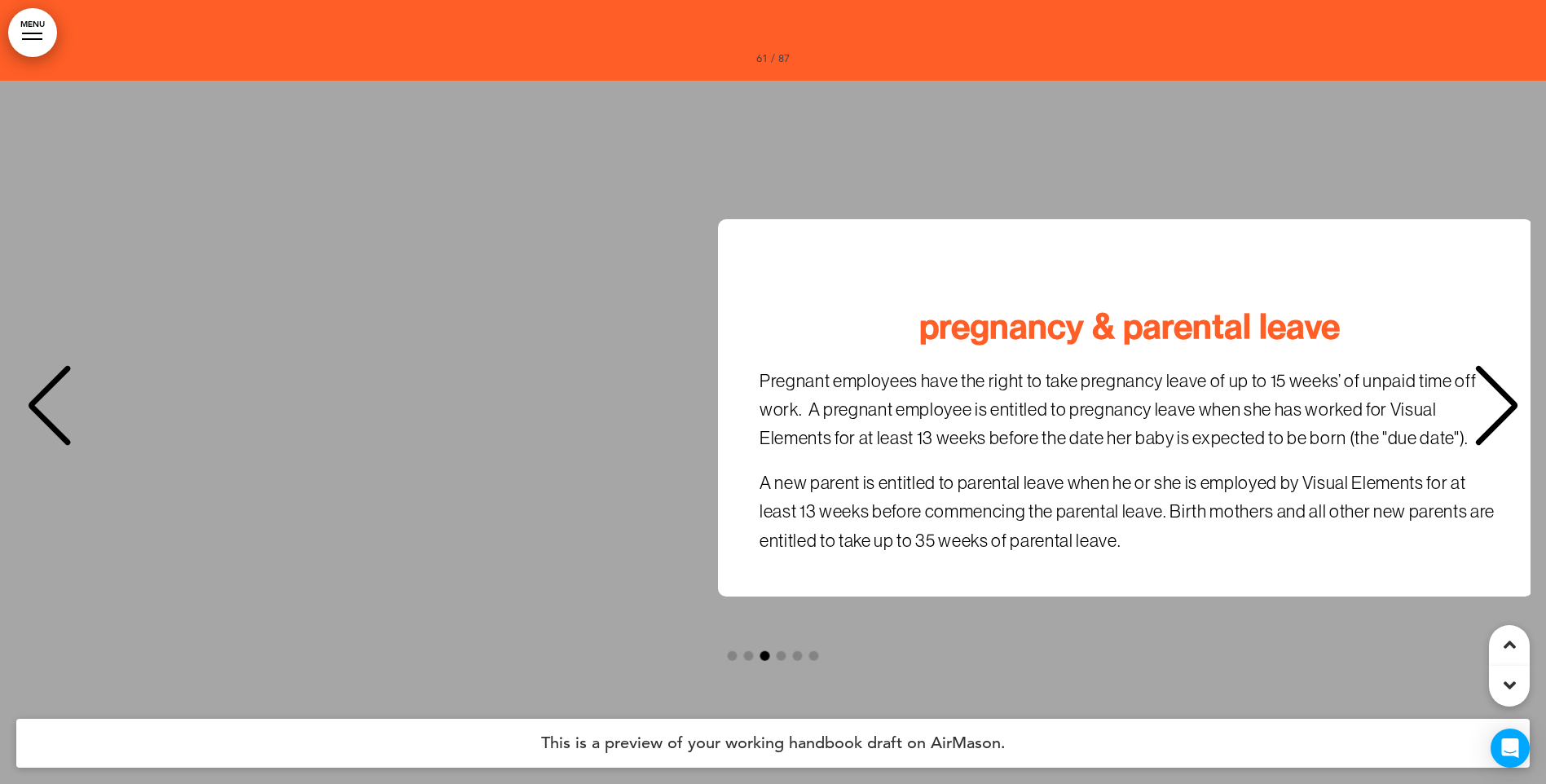
scroll to position [0, 3043]
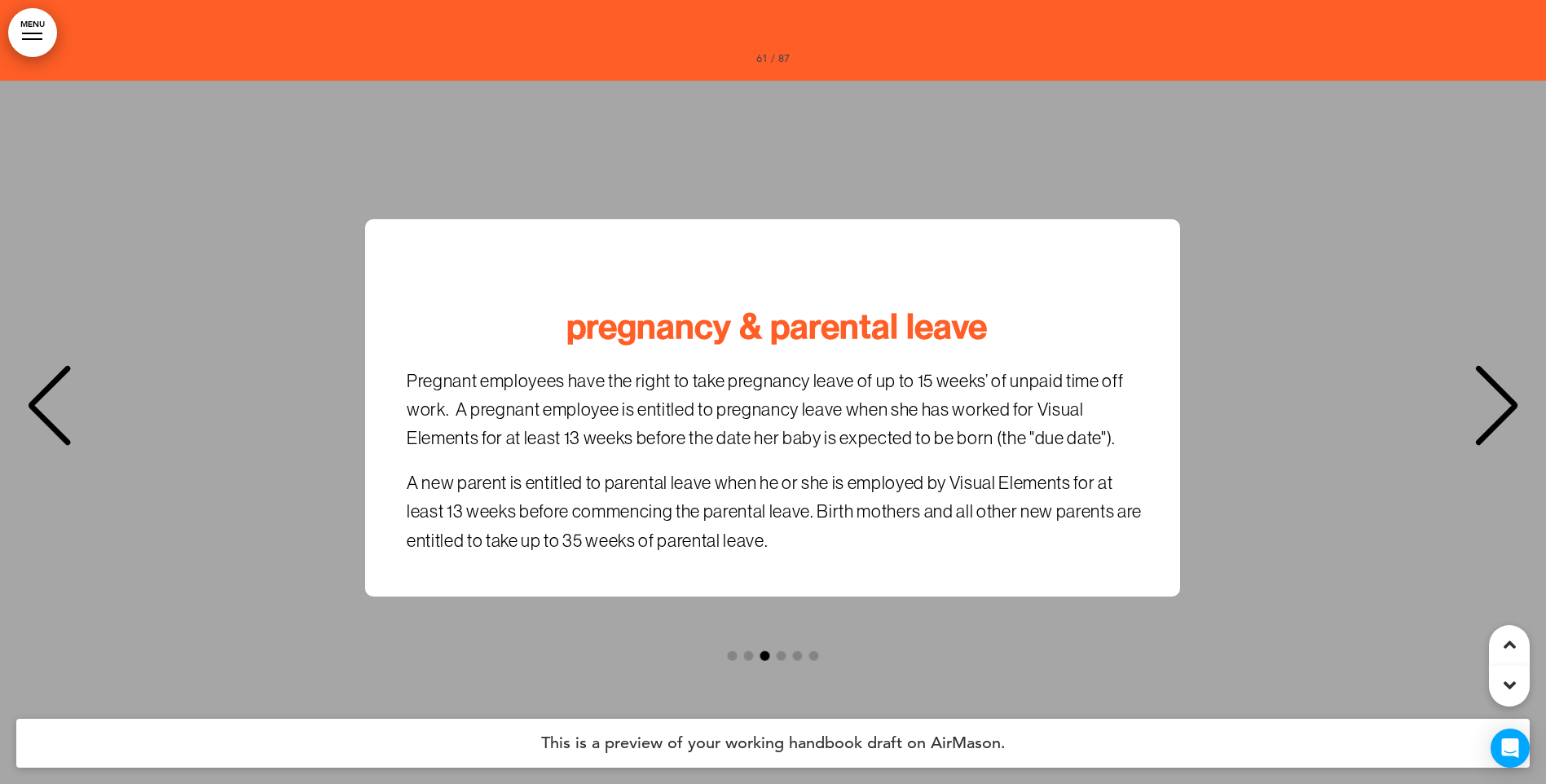
click at [49, 392] on div "Previous slide" at bounding box center [49, 405] width 50 height 81
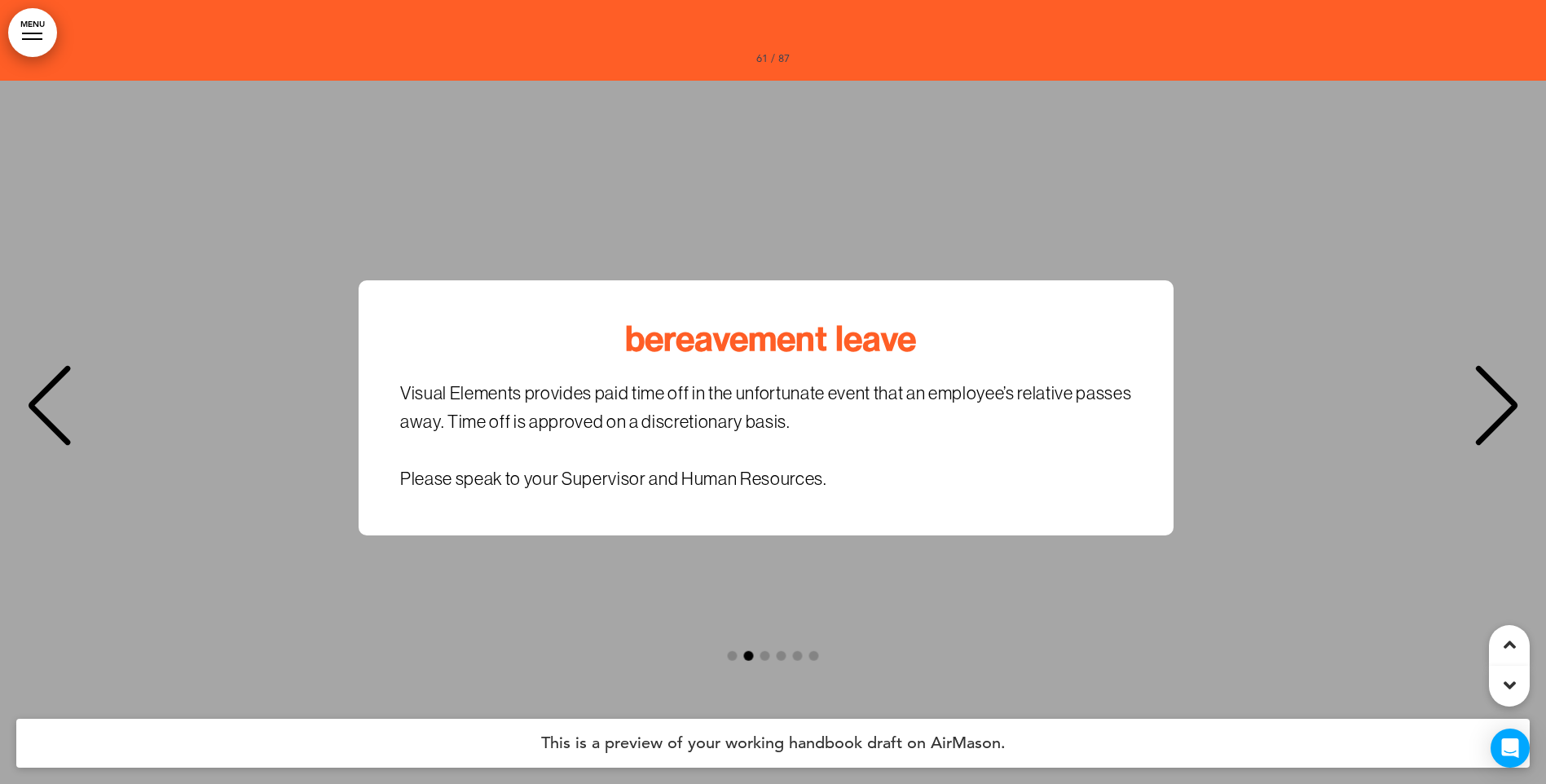
scroll to position [0, 1522]
click at [1492, 387] on div "Next slide" at bounding box center [1496, 405] width 50 height 81
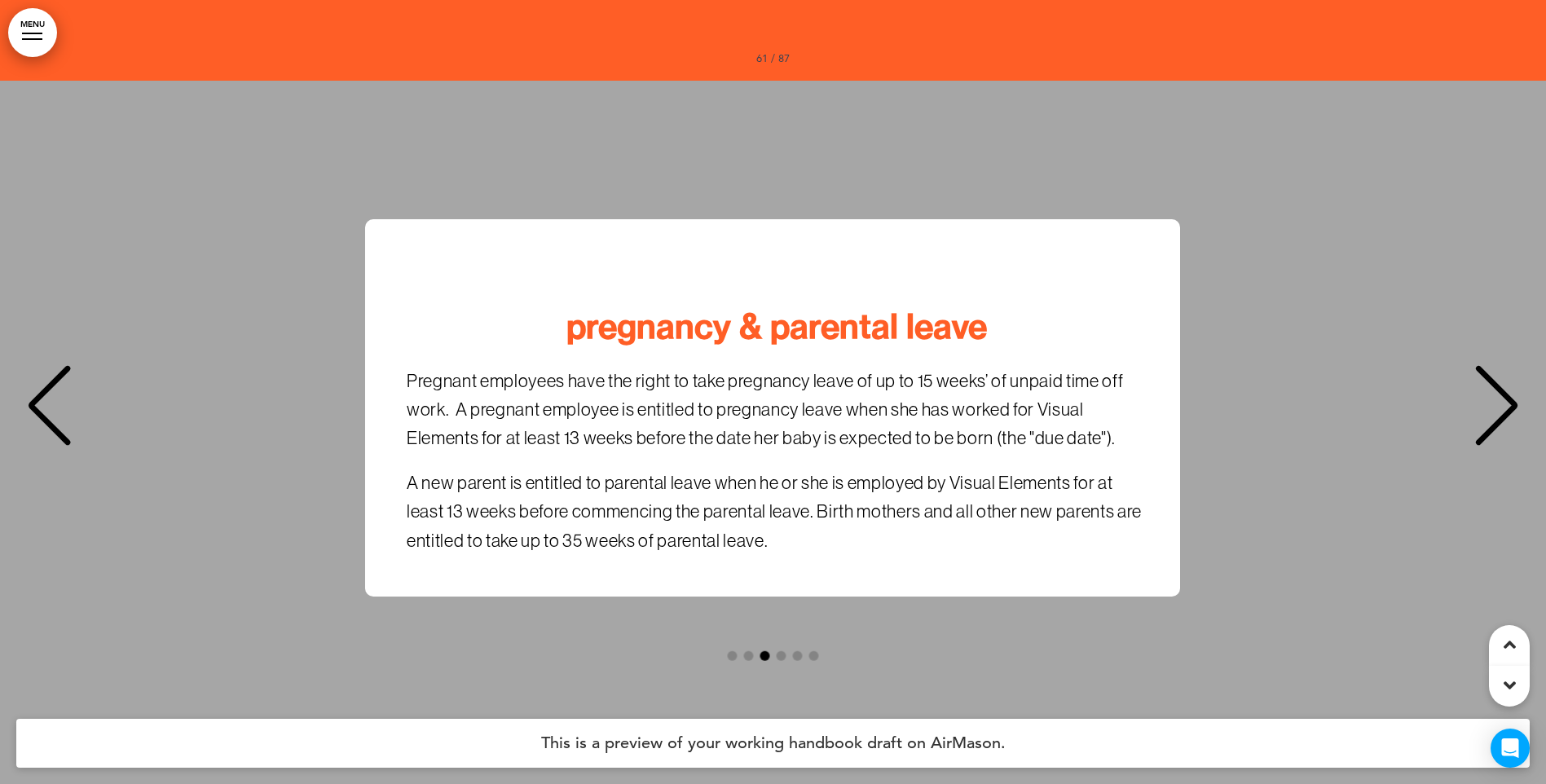
click at [1492, 388] on div "Next slide" at bounding box center [1496, 405] width 50 height 81
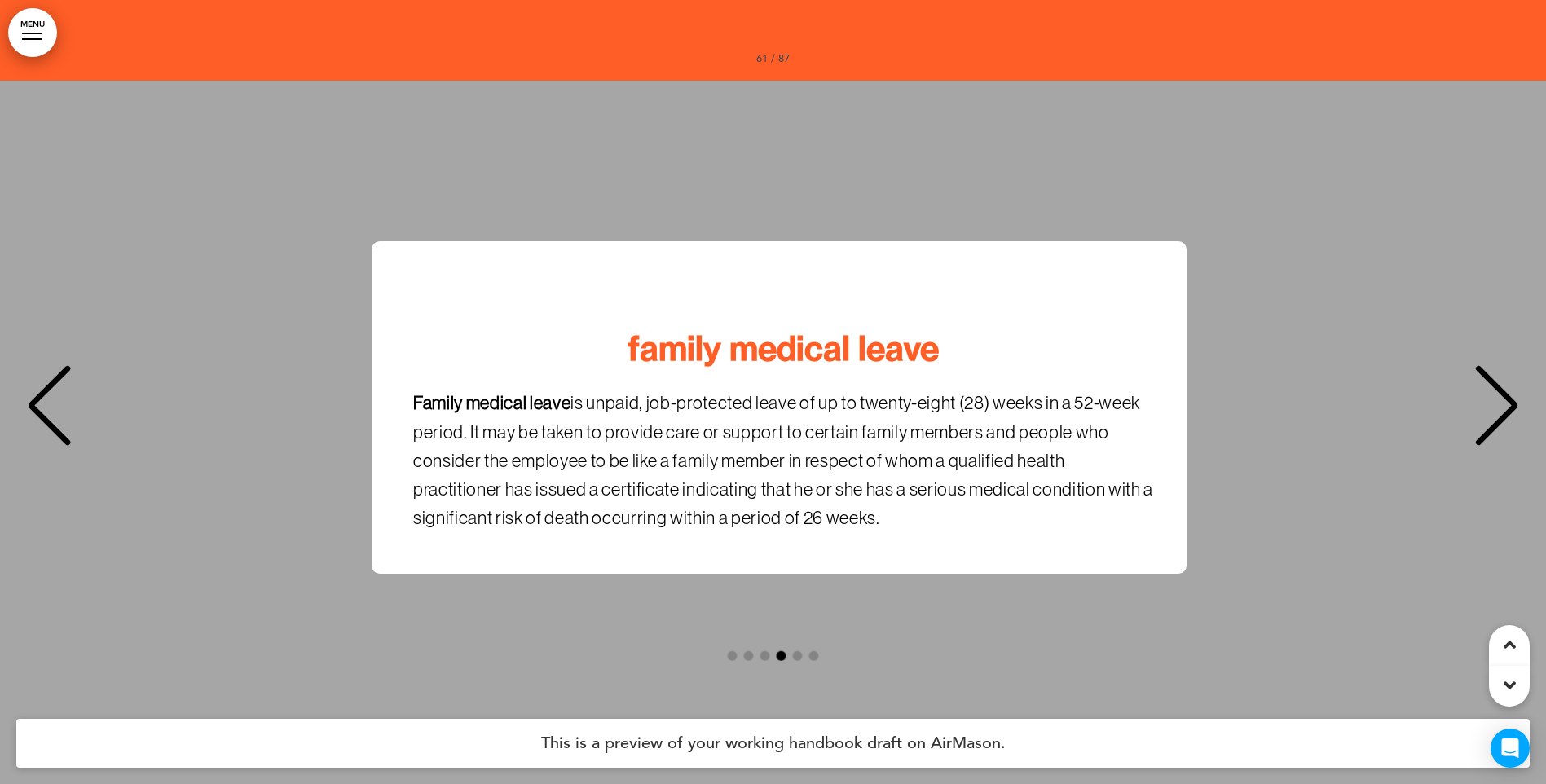
scroll to position [0, 4564]
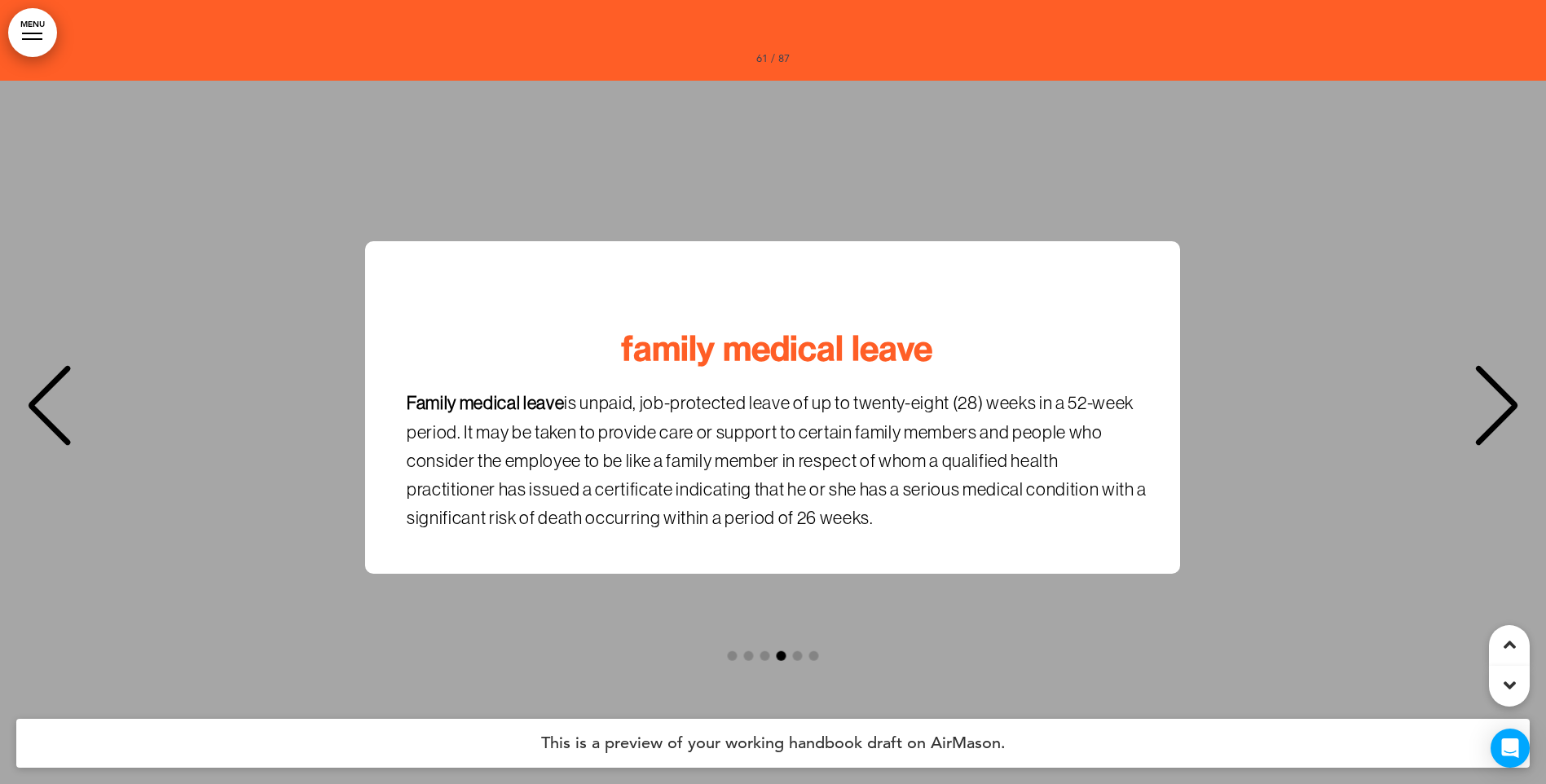
click at [1492, 388] on div "Next slide" at bounding box center [1496, 405] width 50 height 81
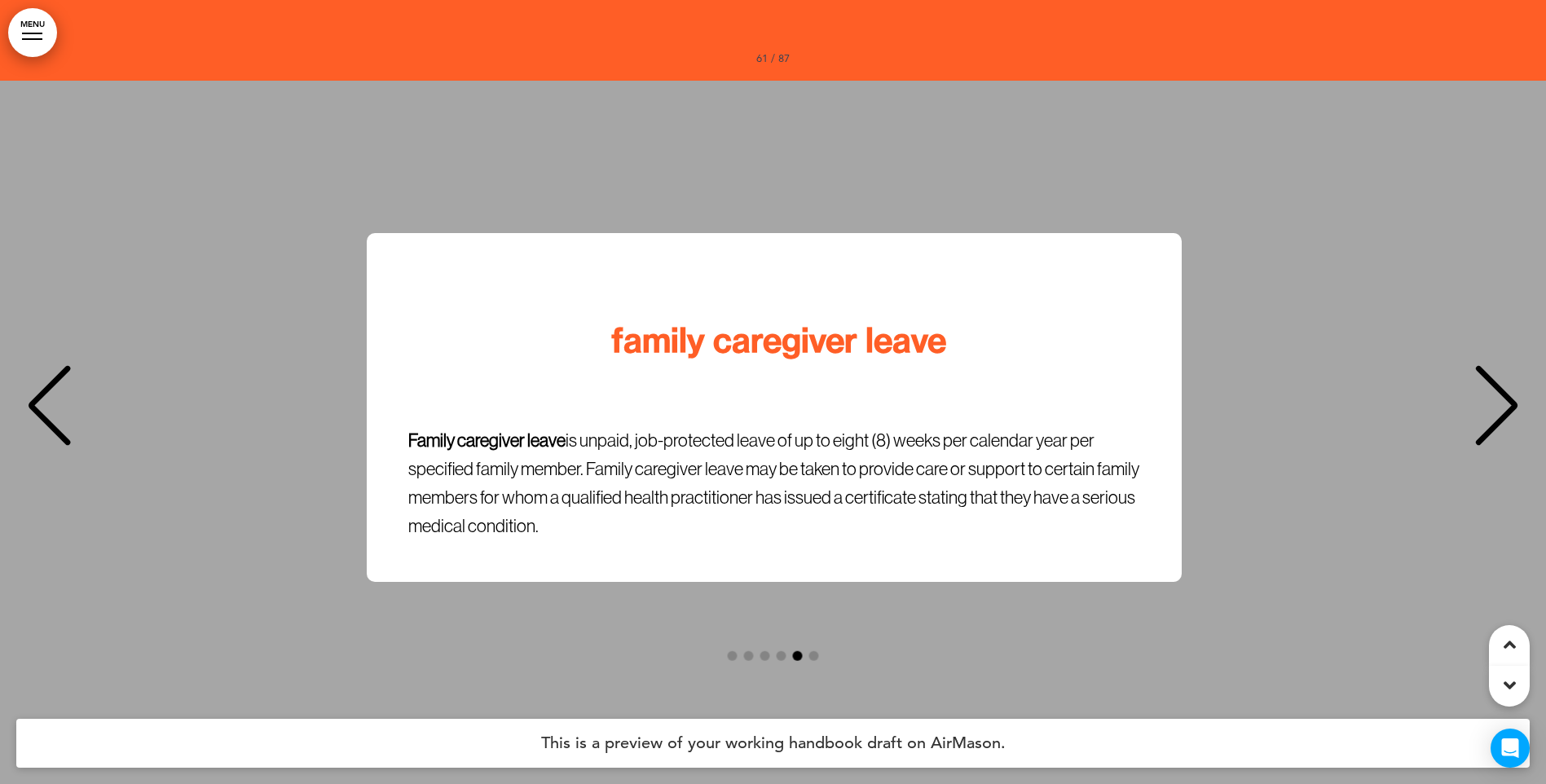
scroll to position [0, 6085]
click at [1492, 388] on div "Next slide" at bounding box center [1496, 405] width 50 height 81
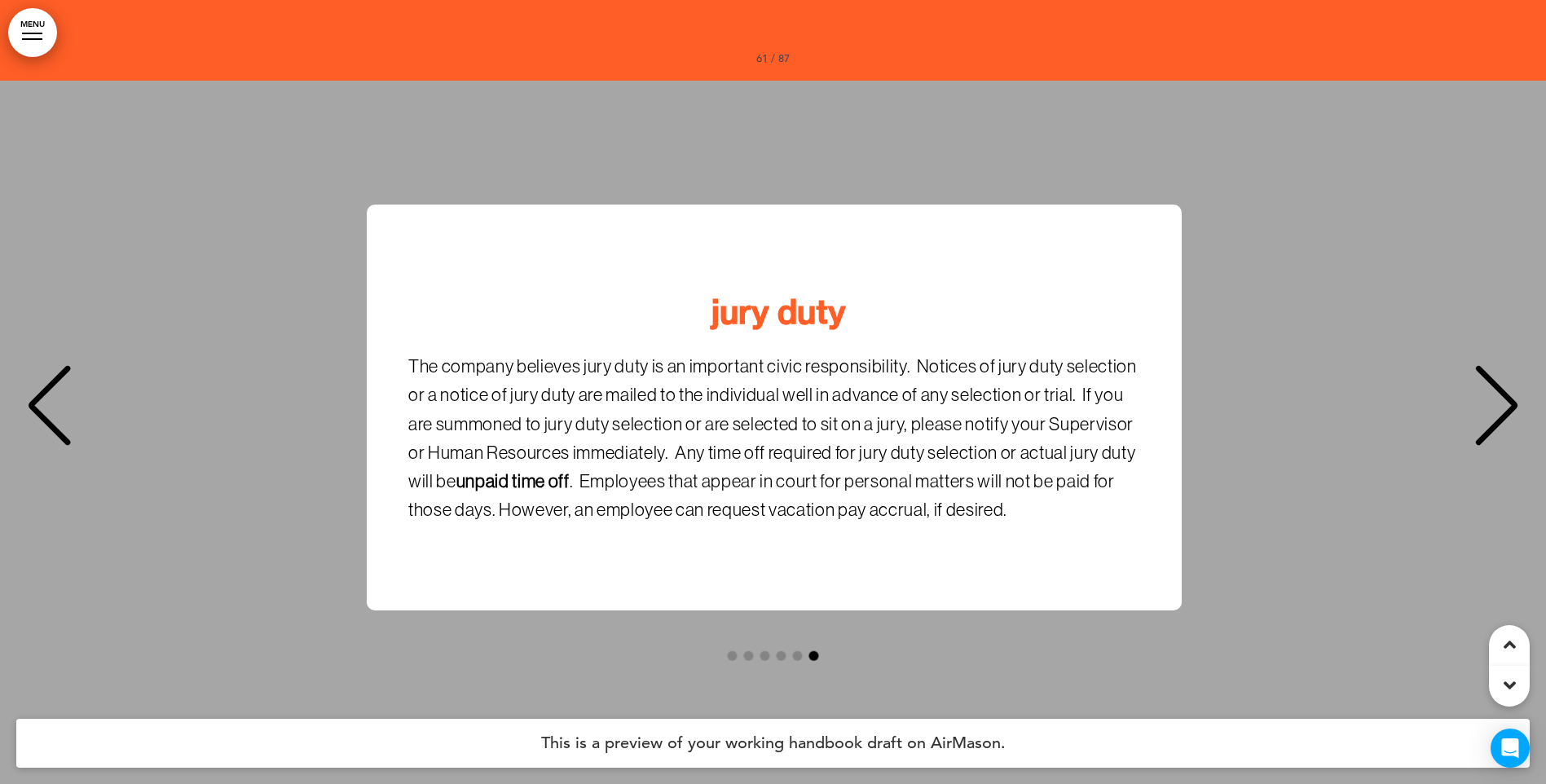
scroll to position [0, 7607]
click at [1492, 388] on div "jury duty The company believes jury duty is an important civic responsibility. …" at bounding box center [773, 407] width 1513 height 406
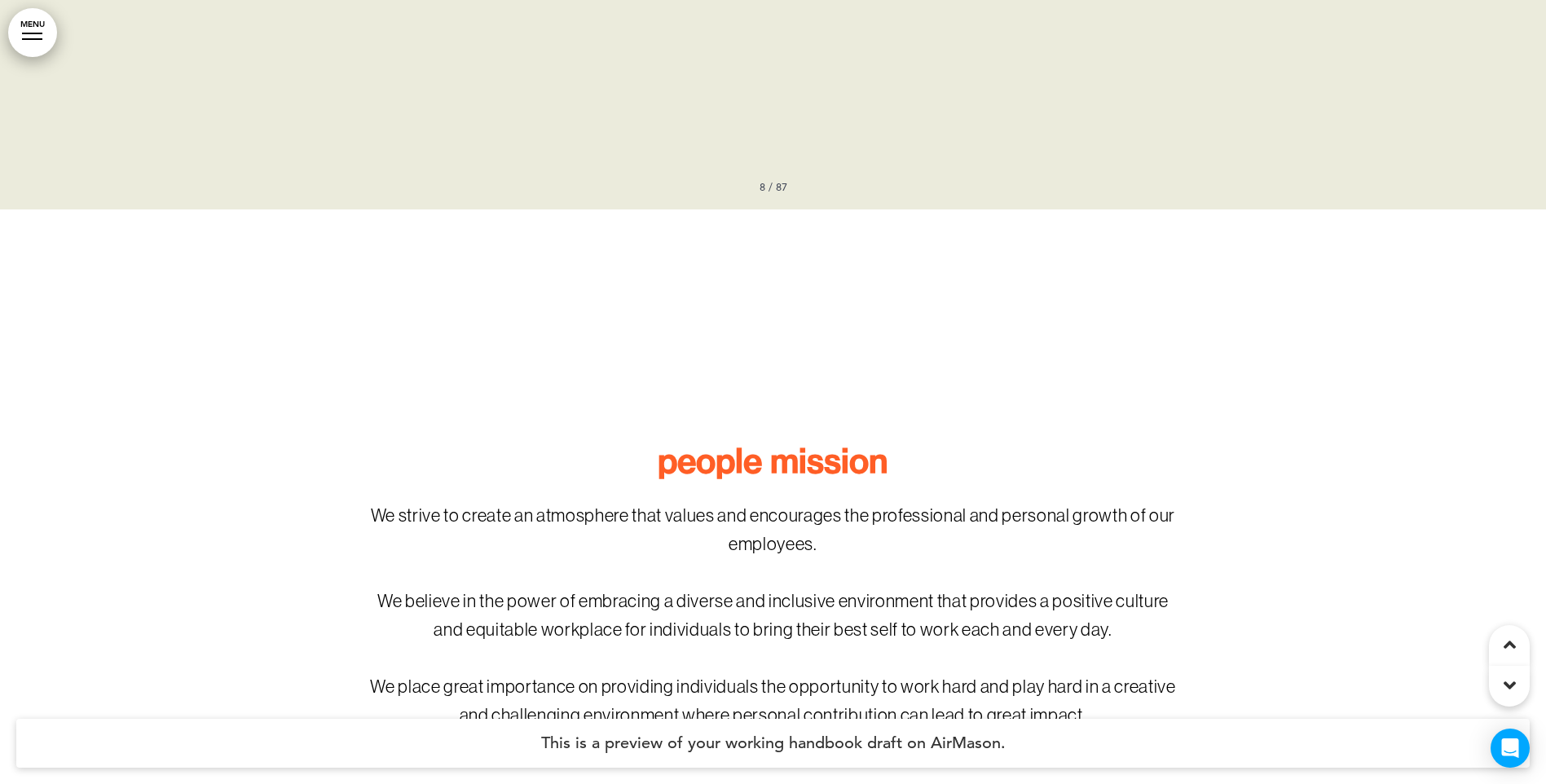
scroll to position [0, 0]
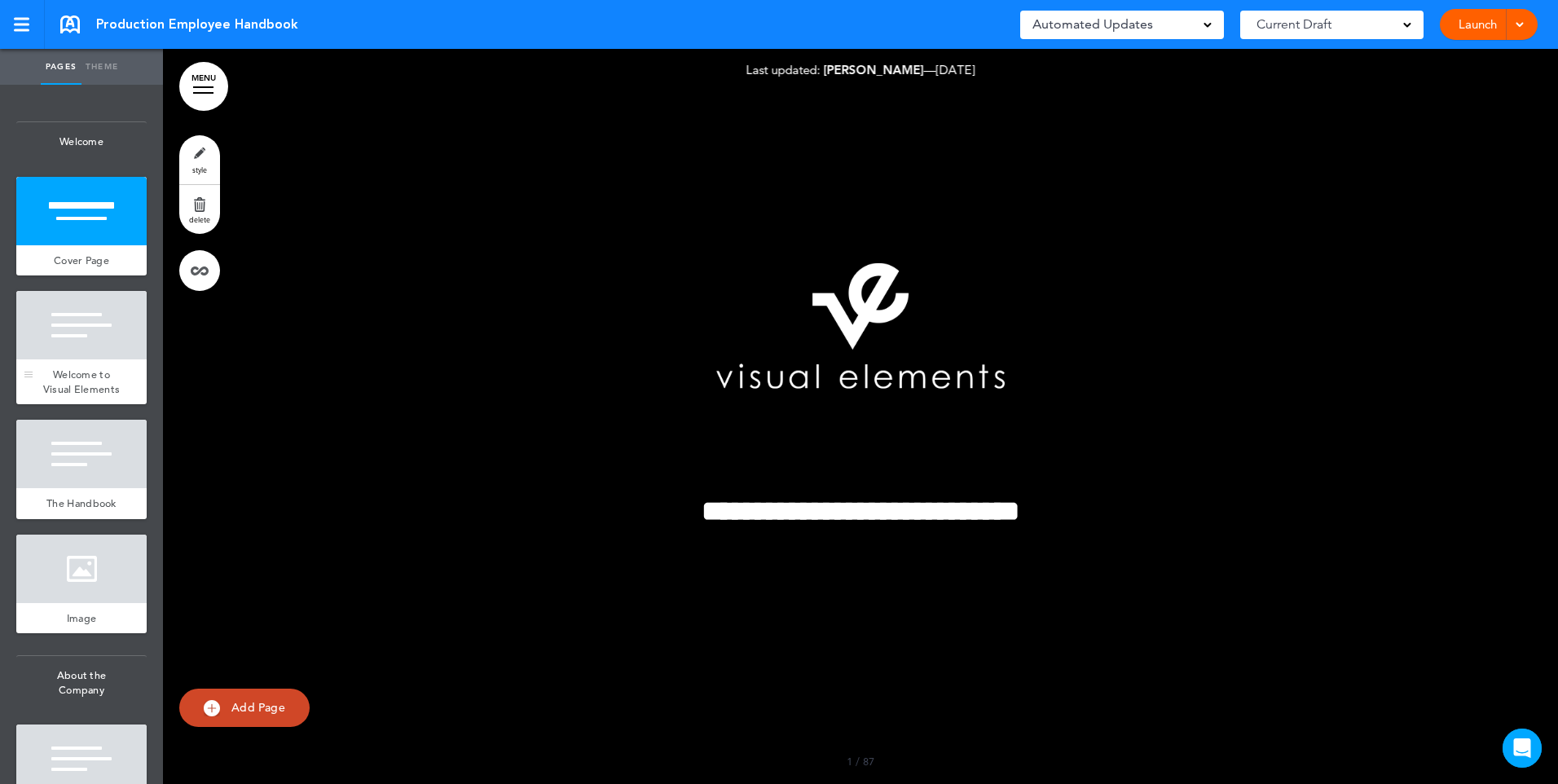
click at [66, 392] on span "Welcome to Visual Elements" at bounding box center [81, 381] width 77 height 28
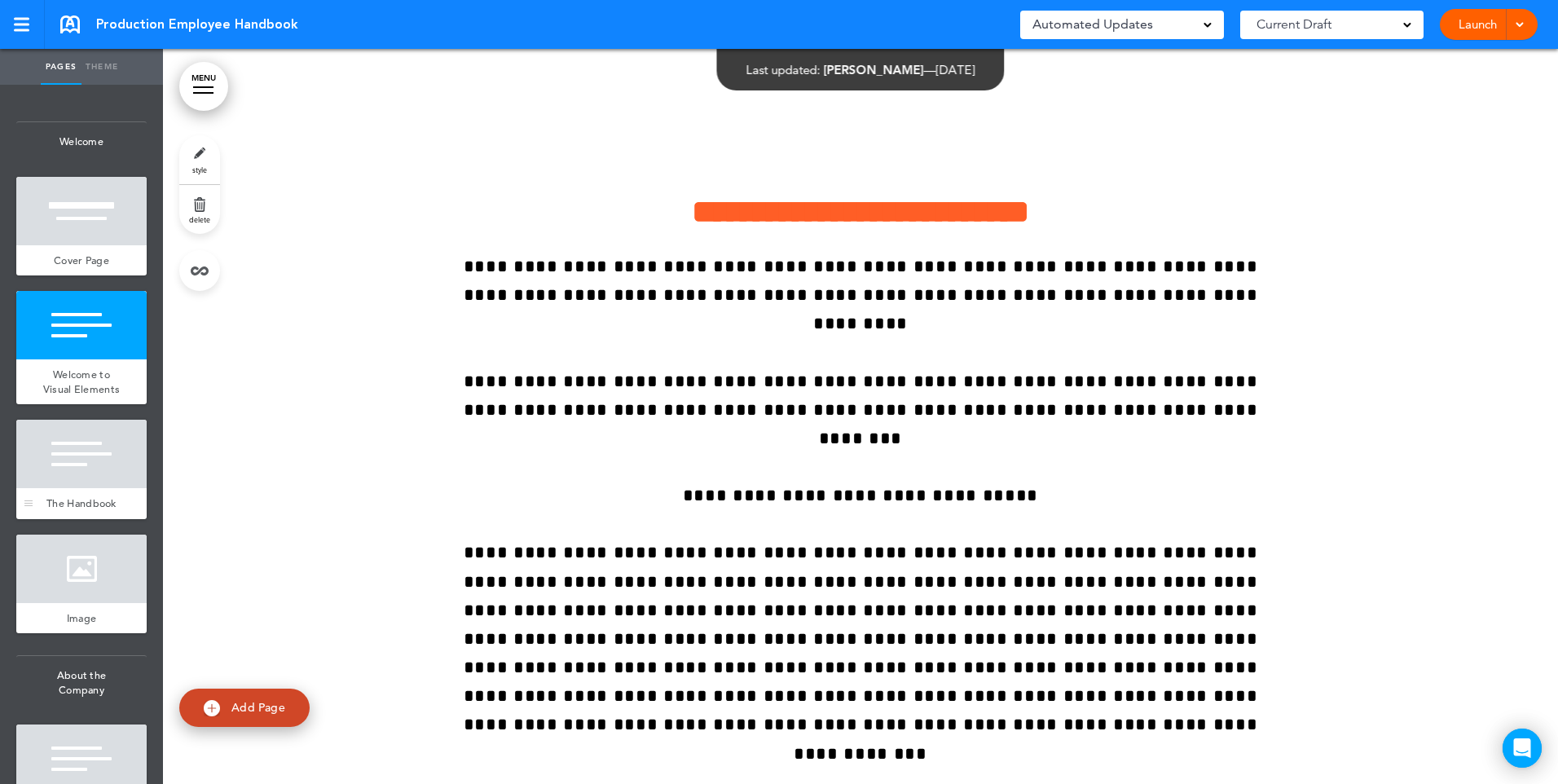
click at [69, 478] on div at bounding box center [81, 454] width 130 height 68
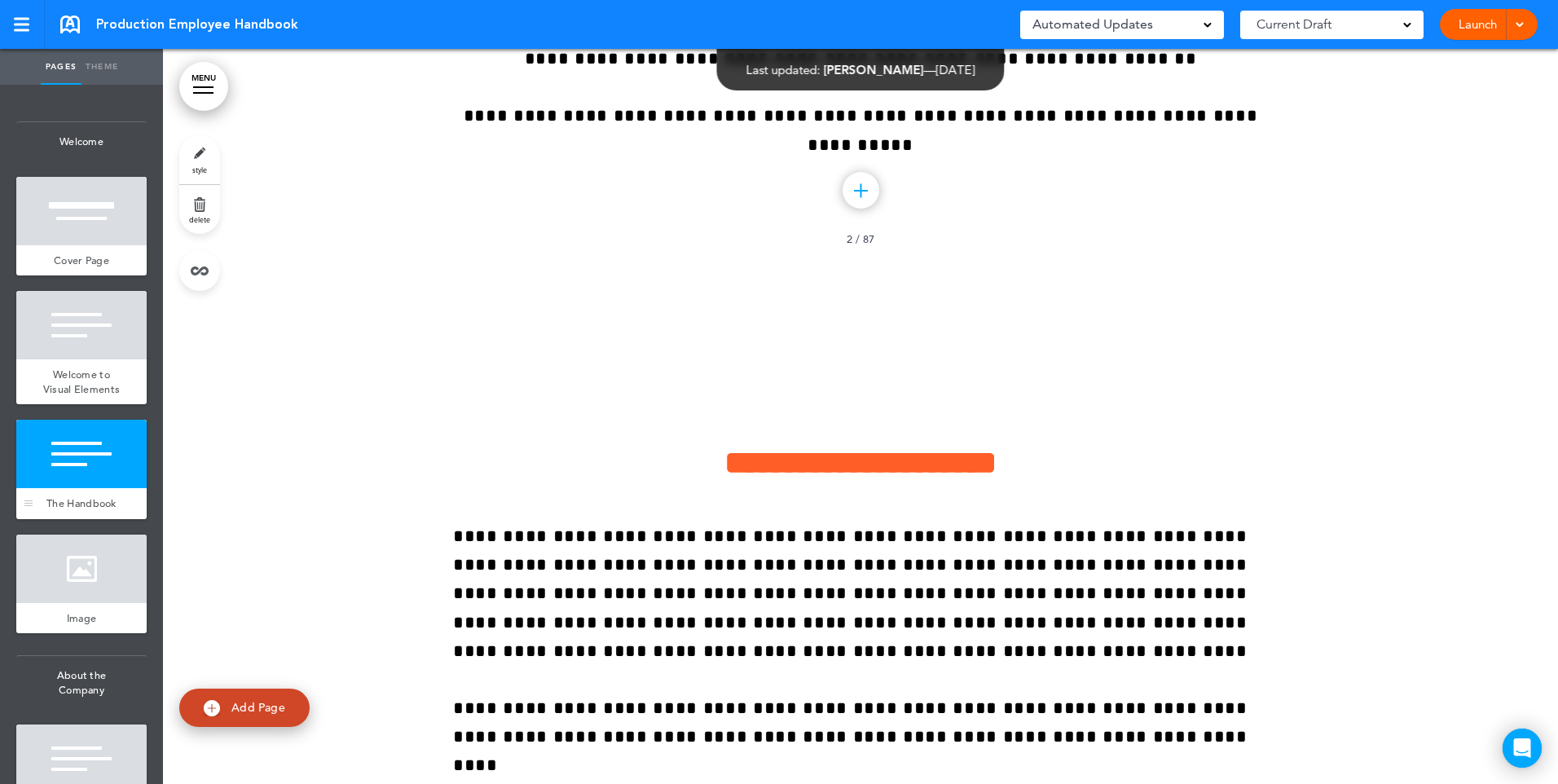
scroll to position [1727, 0]
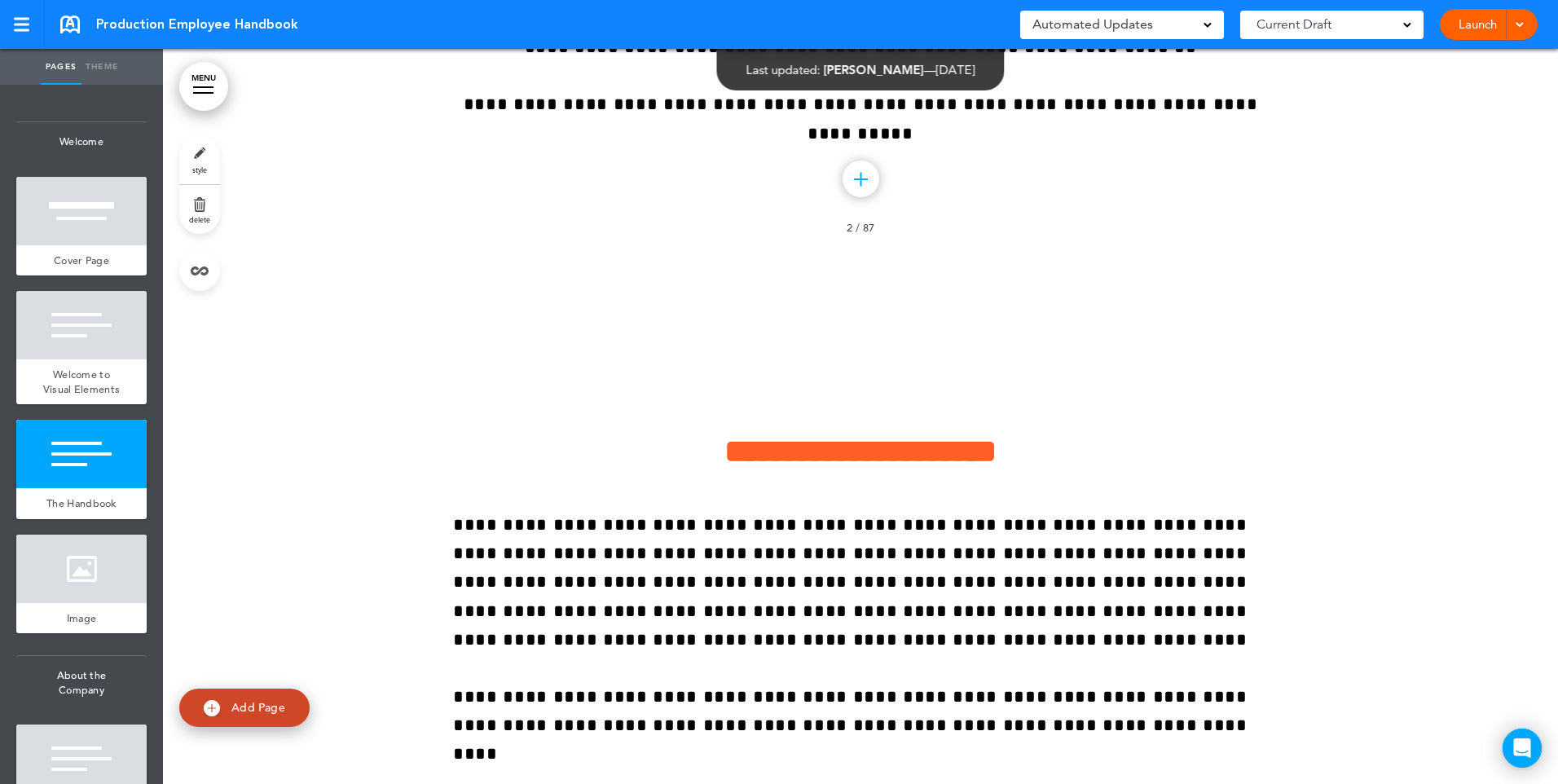
click at [202, 146] on link "style" at bounding box center [200, 159] width 41 height 49
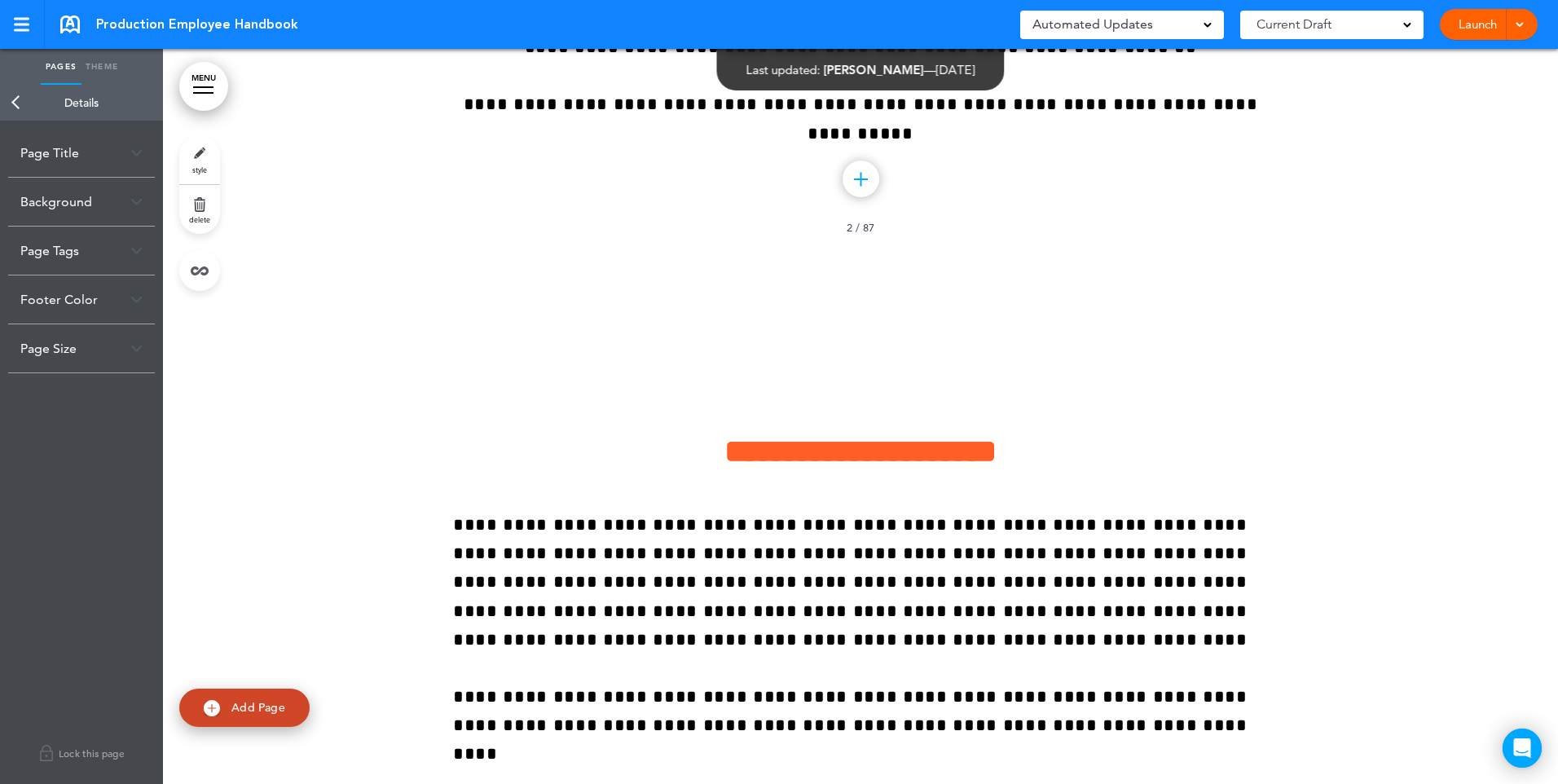
click at [134, 207] on div "Background" at bounding box center [81, 201] width 147 height 48
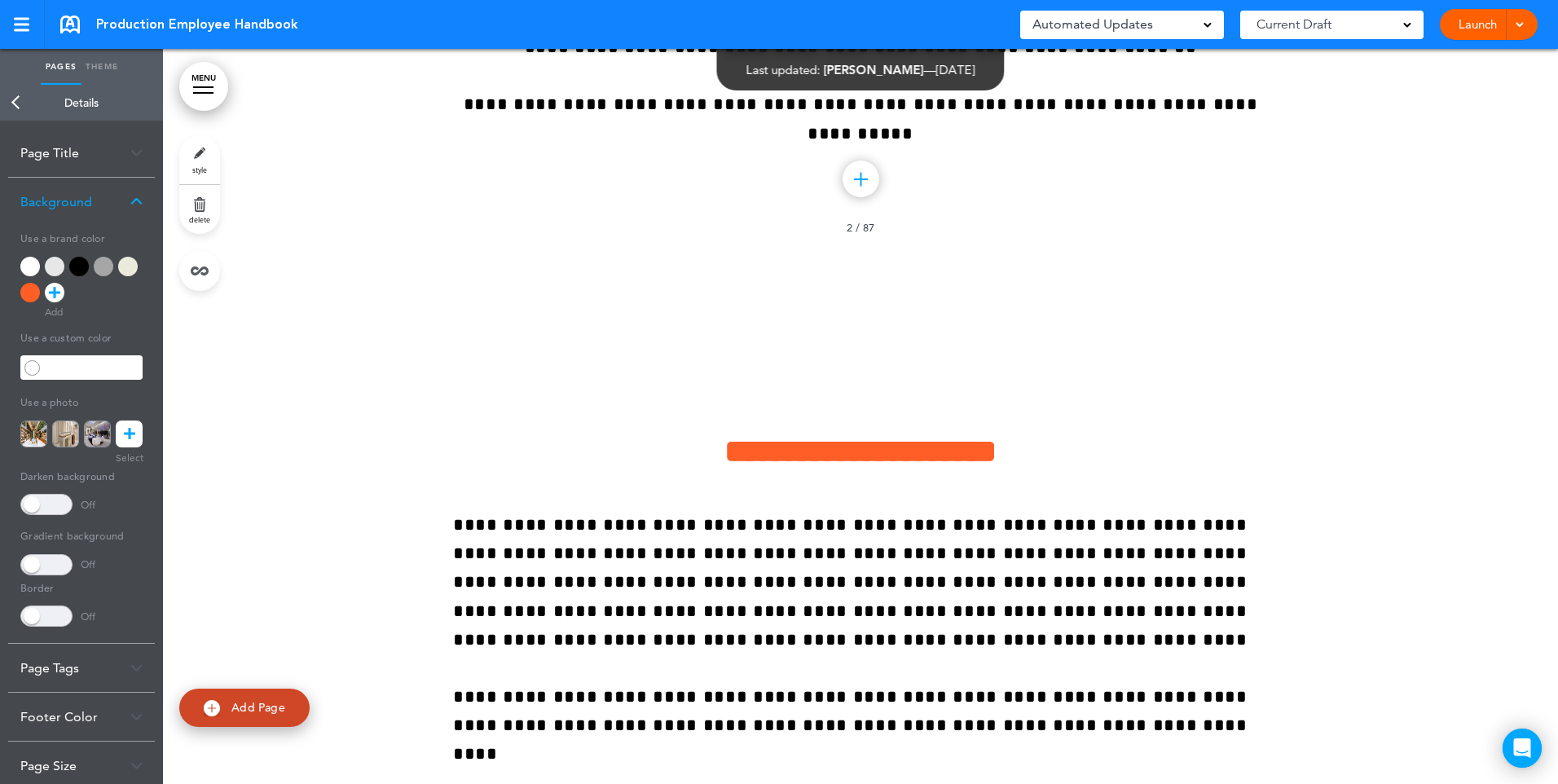
click at [125, 265] on div at bounding box center [128, 266] width 20 height 20
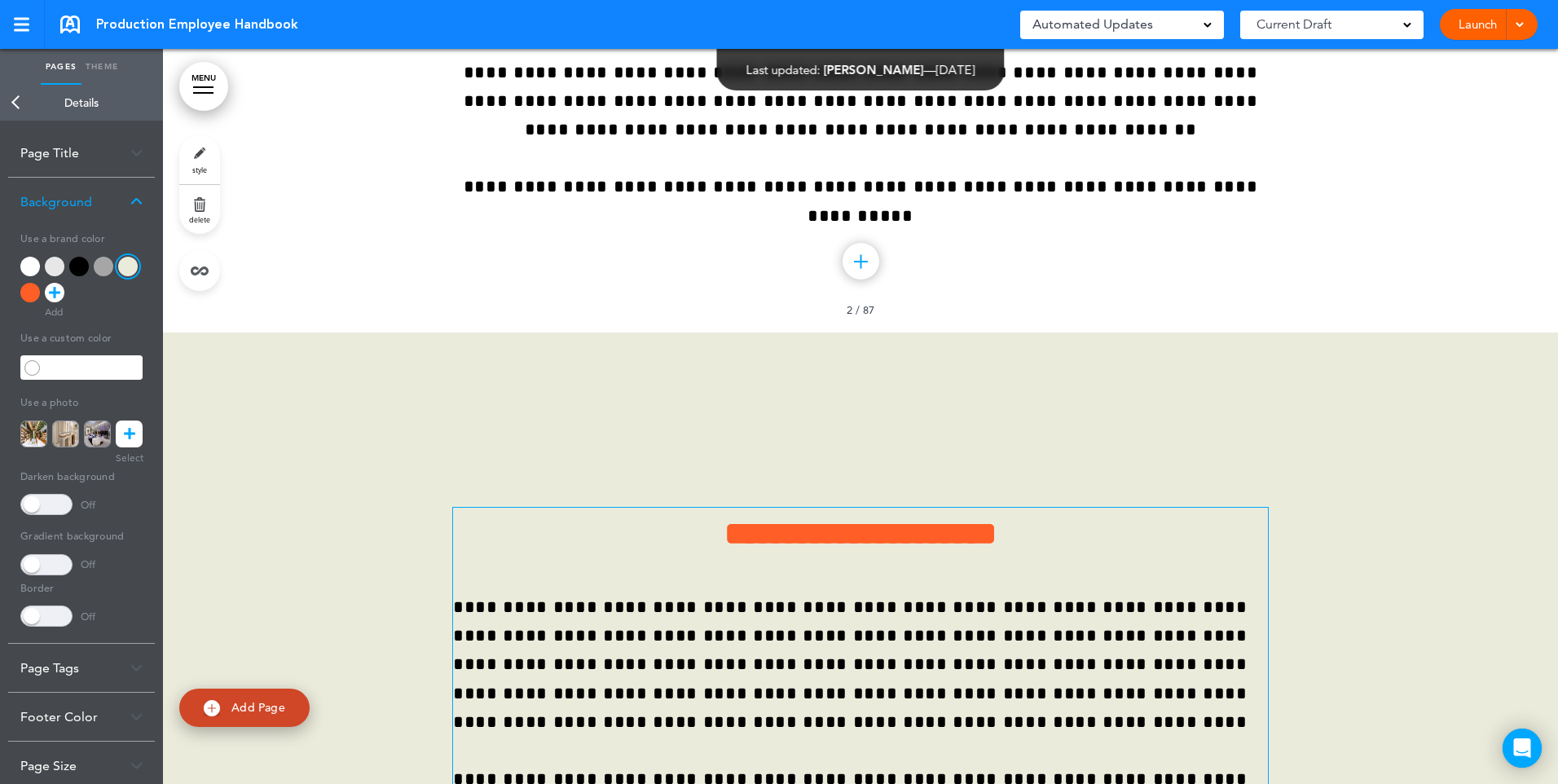
scroll to position [1645, 0]
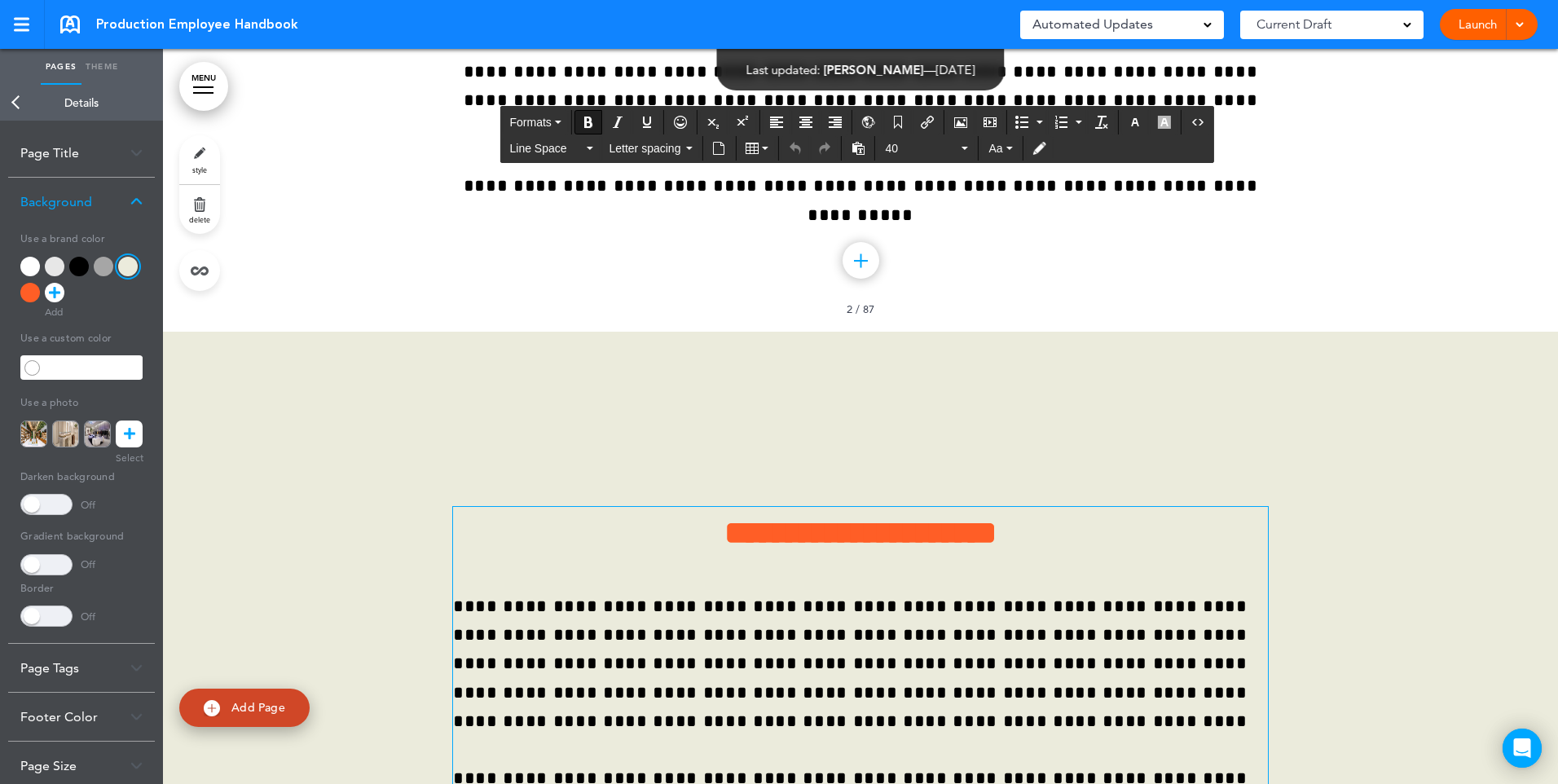
click at [725, 516] on span "**********" at bounding box center [861, 532] width 272 height 31
drag, startPoint x: 1056, startPoint y: 373, endPoint x: 660, endPoint y: 363, distance: 396.1
click at [660, 506] on h1 "**********" at bounding box center [860, 529] width 815 height 45
click at [1139, 124] on icon "button" at bounding box center [1135, 121] width 13 height 13
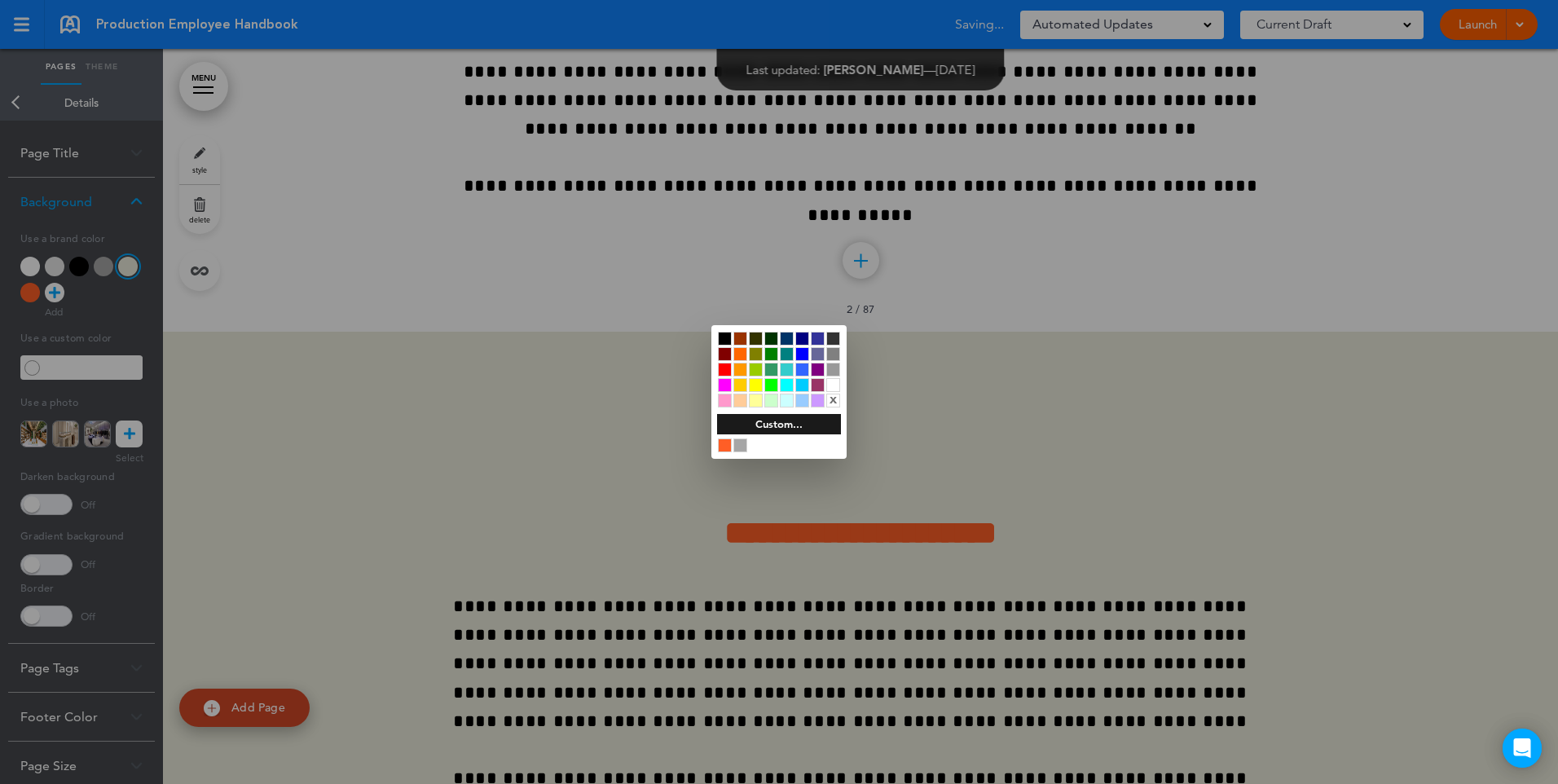
click at [720, 340] on div at bounding box center [725, 338] width 14 height 14
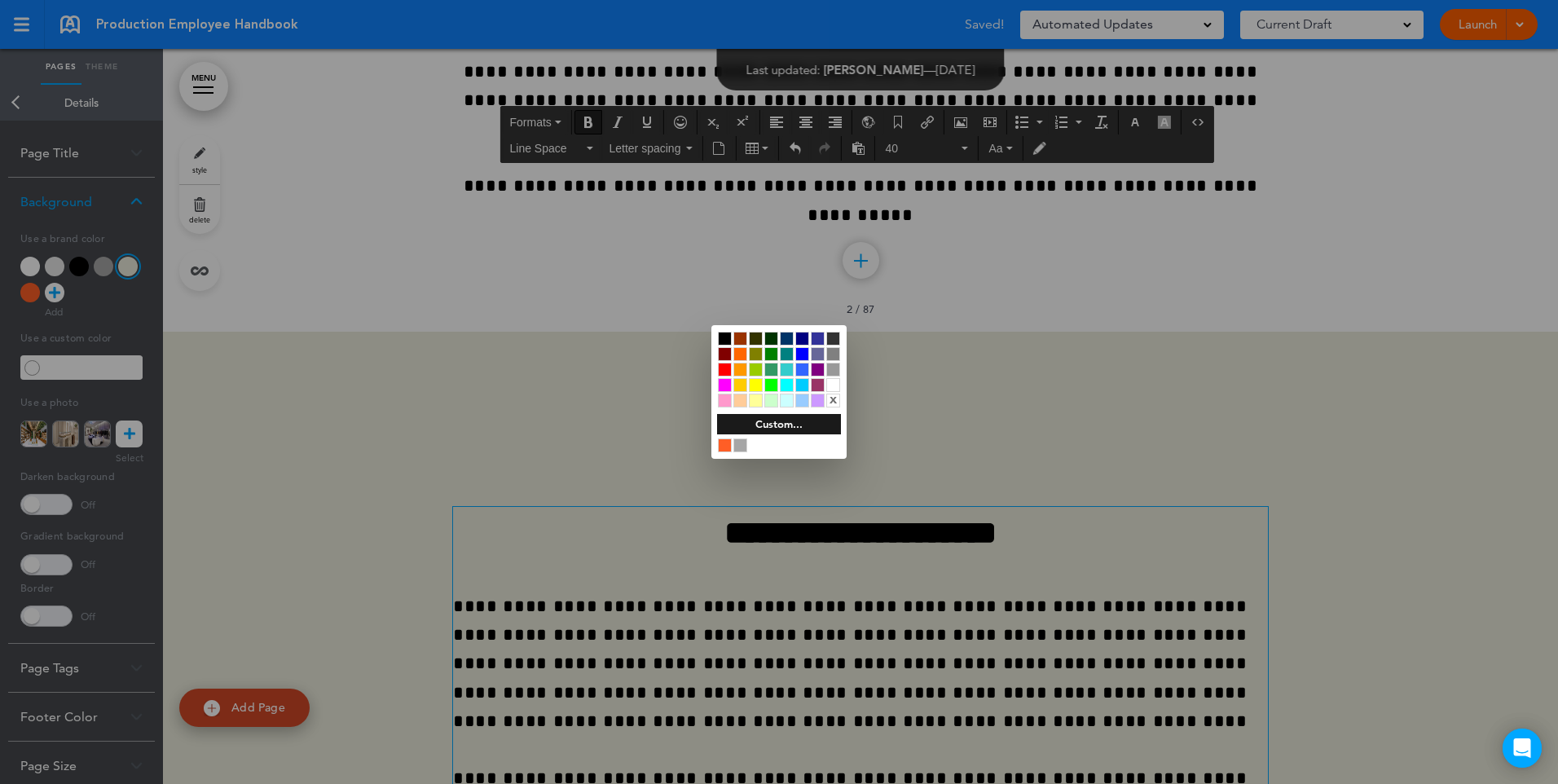
click at [1019, 408] on div at bounding box center [779, 392] width 1558 height 784
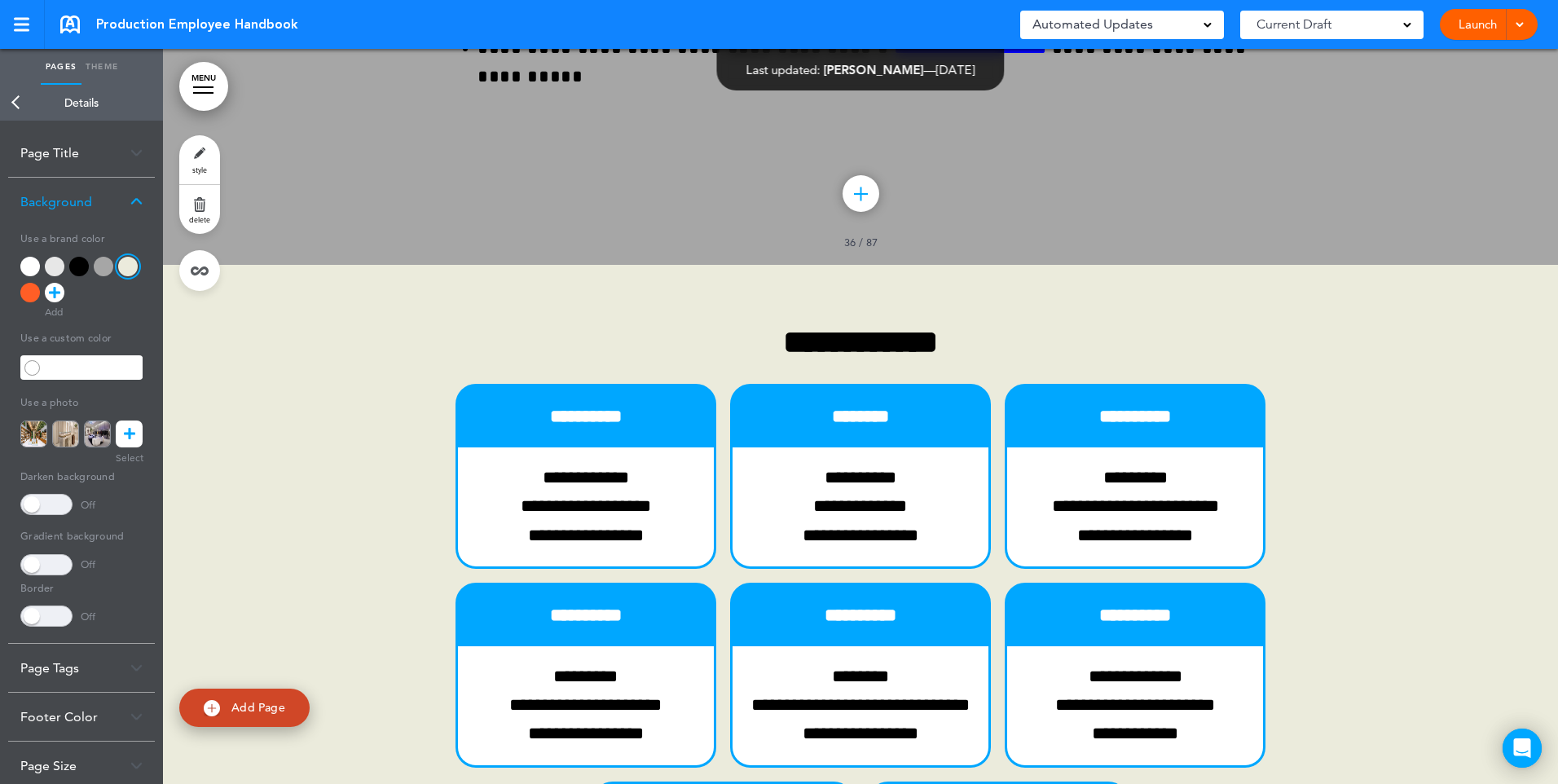
scroll to position [28956, 0]
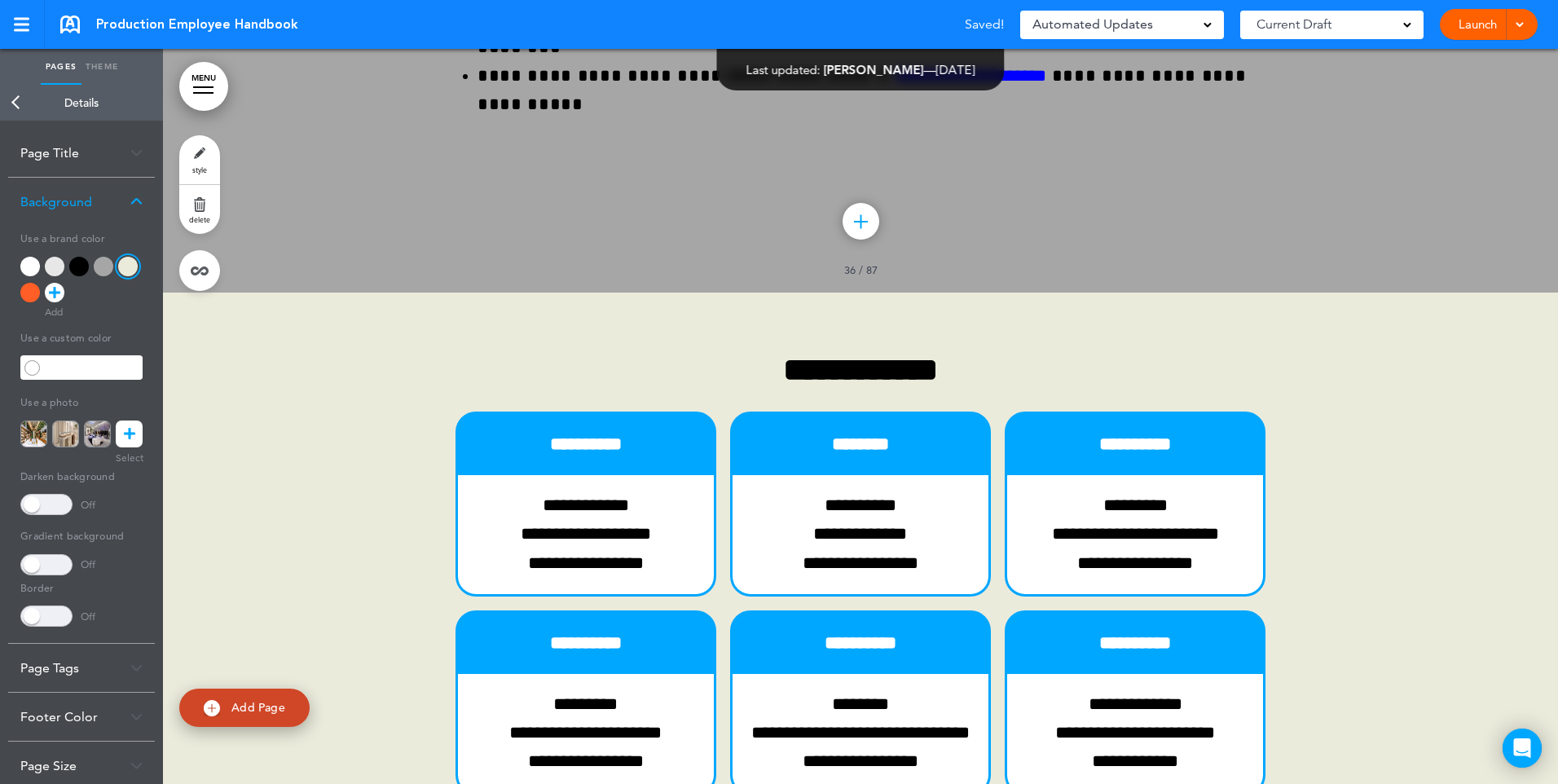
drag, startPoint x: 1088, startPoint y: 350, endPoint x: 1024, endPoint y: 352, distance: 64.0
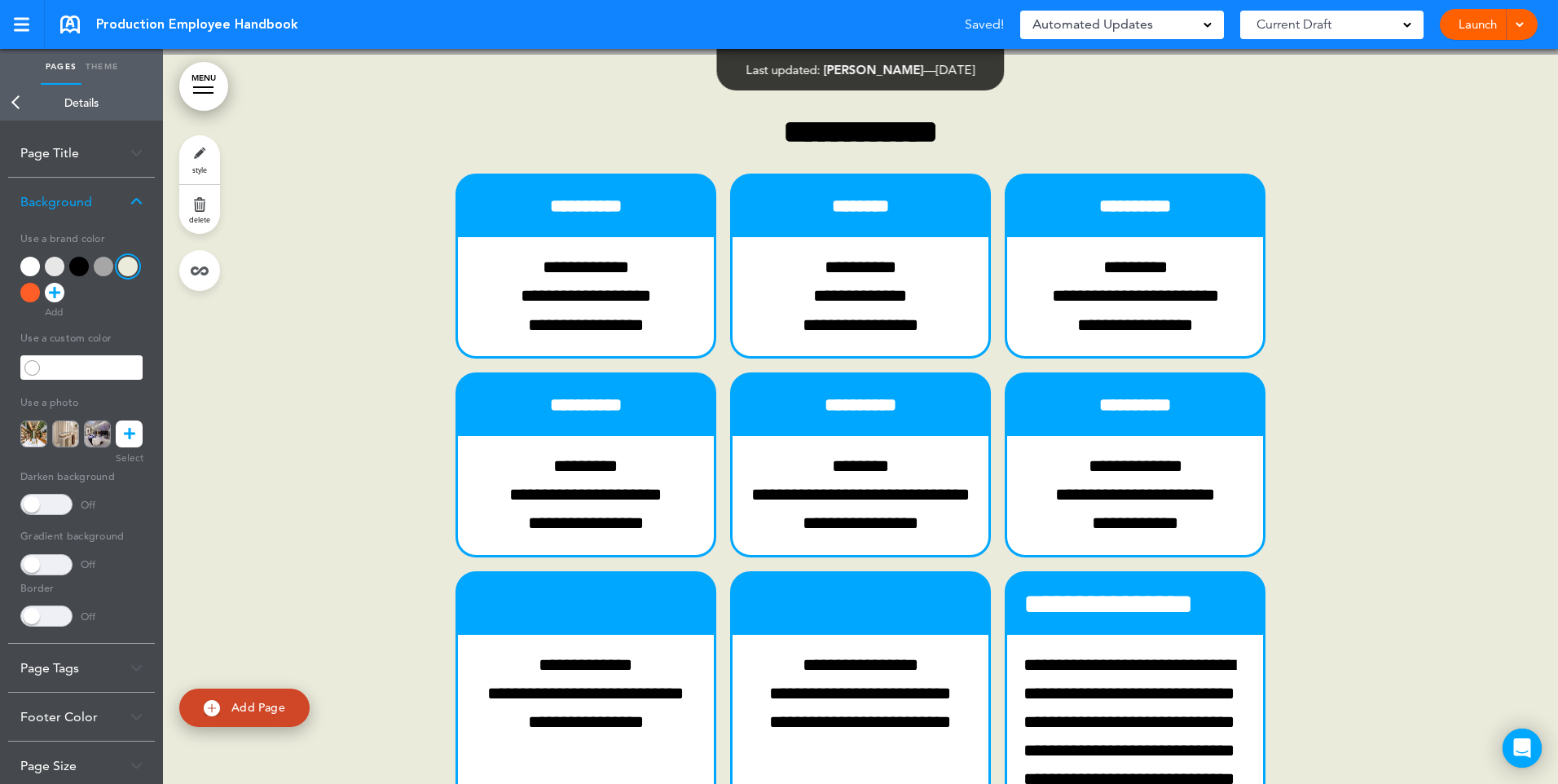
scroll to position [29201, 0]
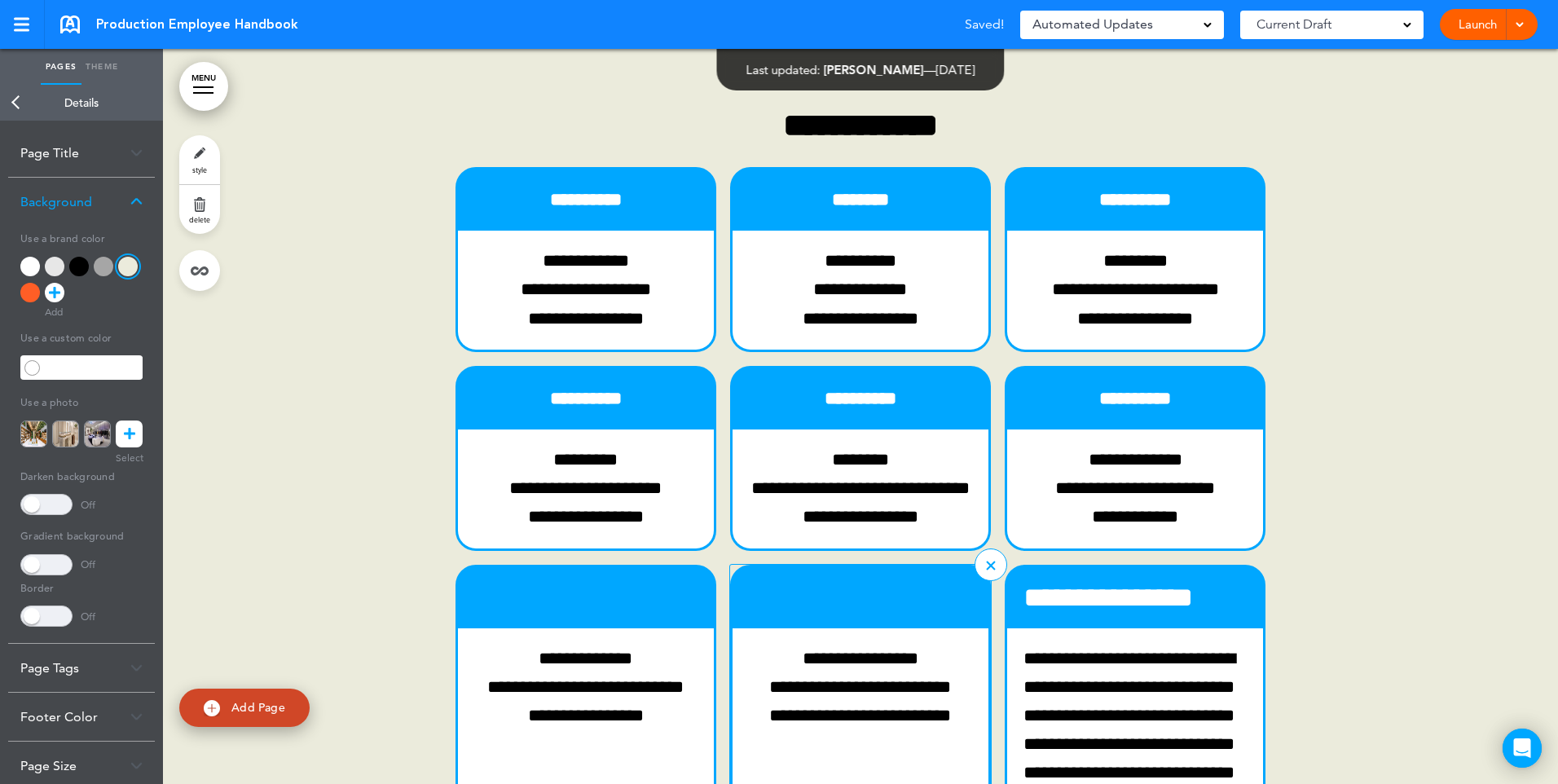
click at [905, 628] on div "**********" at bounding box center [861, 775] width 256 height 295
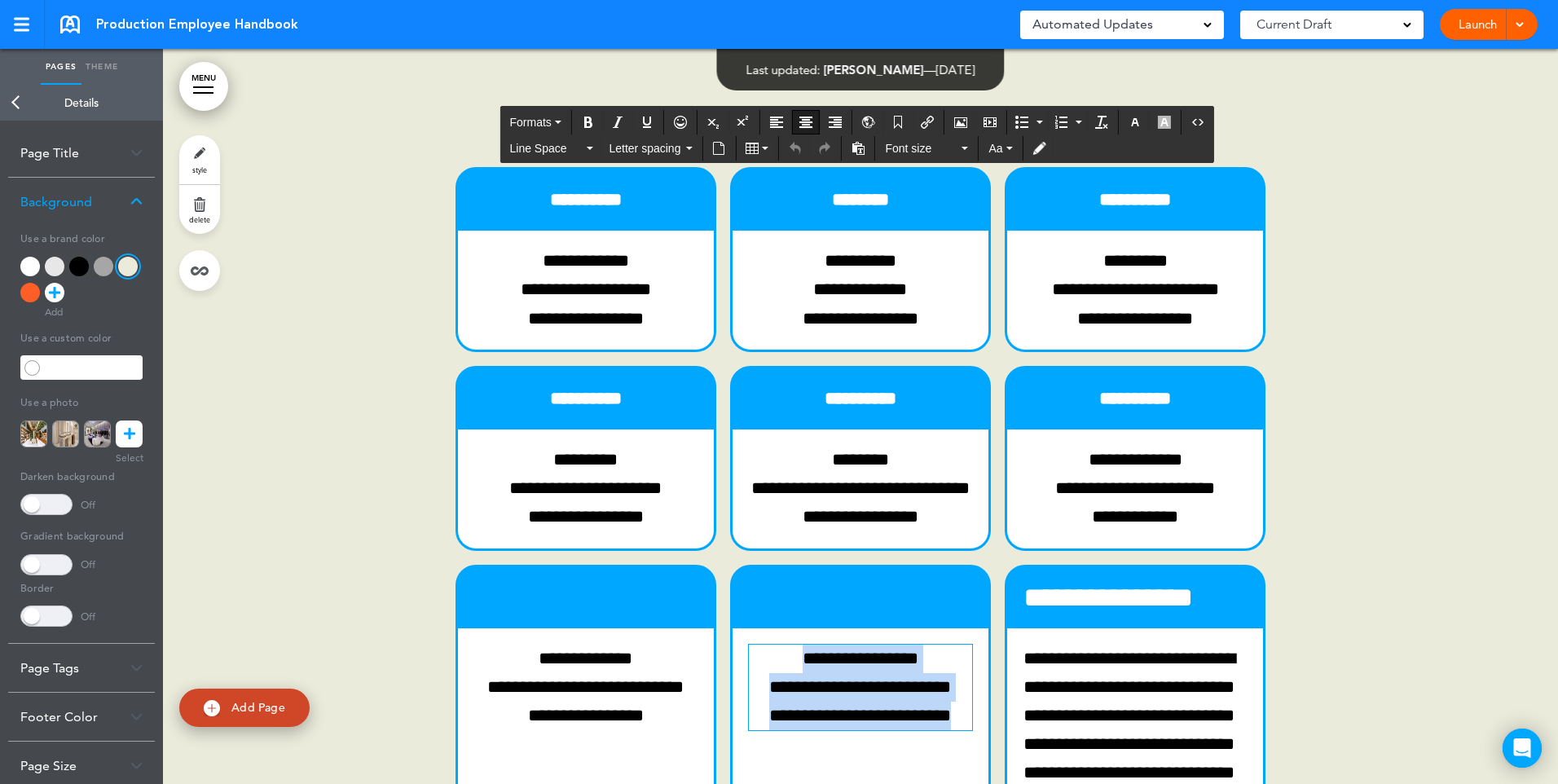
drag, startPoint x: 828, startPoint y: 254, endPoint x: 722, endPoint y: 183, distance: 127.6
click at [722, 183] on div "**********" at bounding box center [860, 672] width 815 height 1011
copy p "**********"
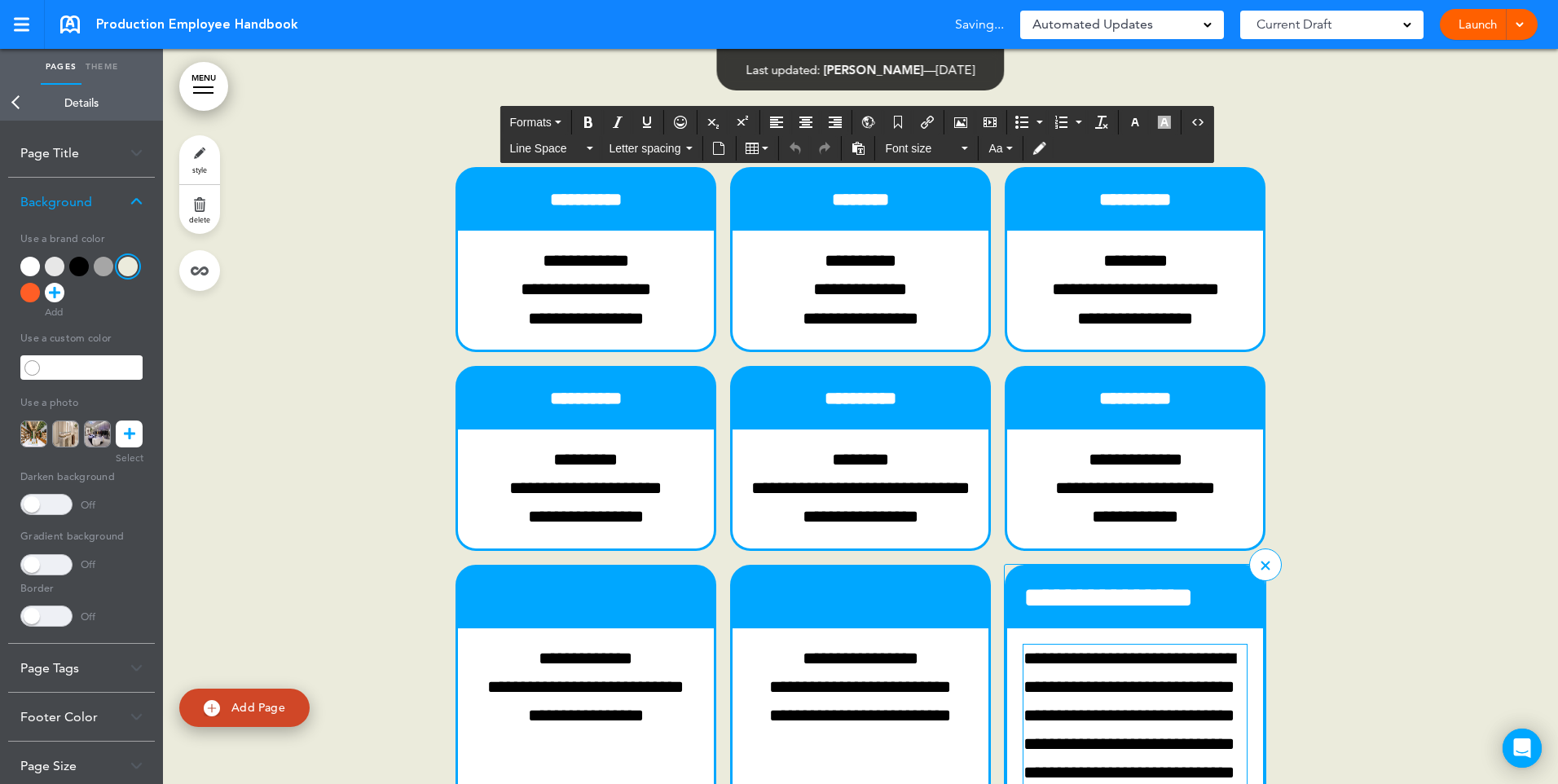
click at [1112, 644] on p "**********" at bounding box center [1135, 744] width 223 height 200
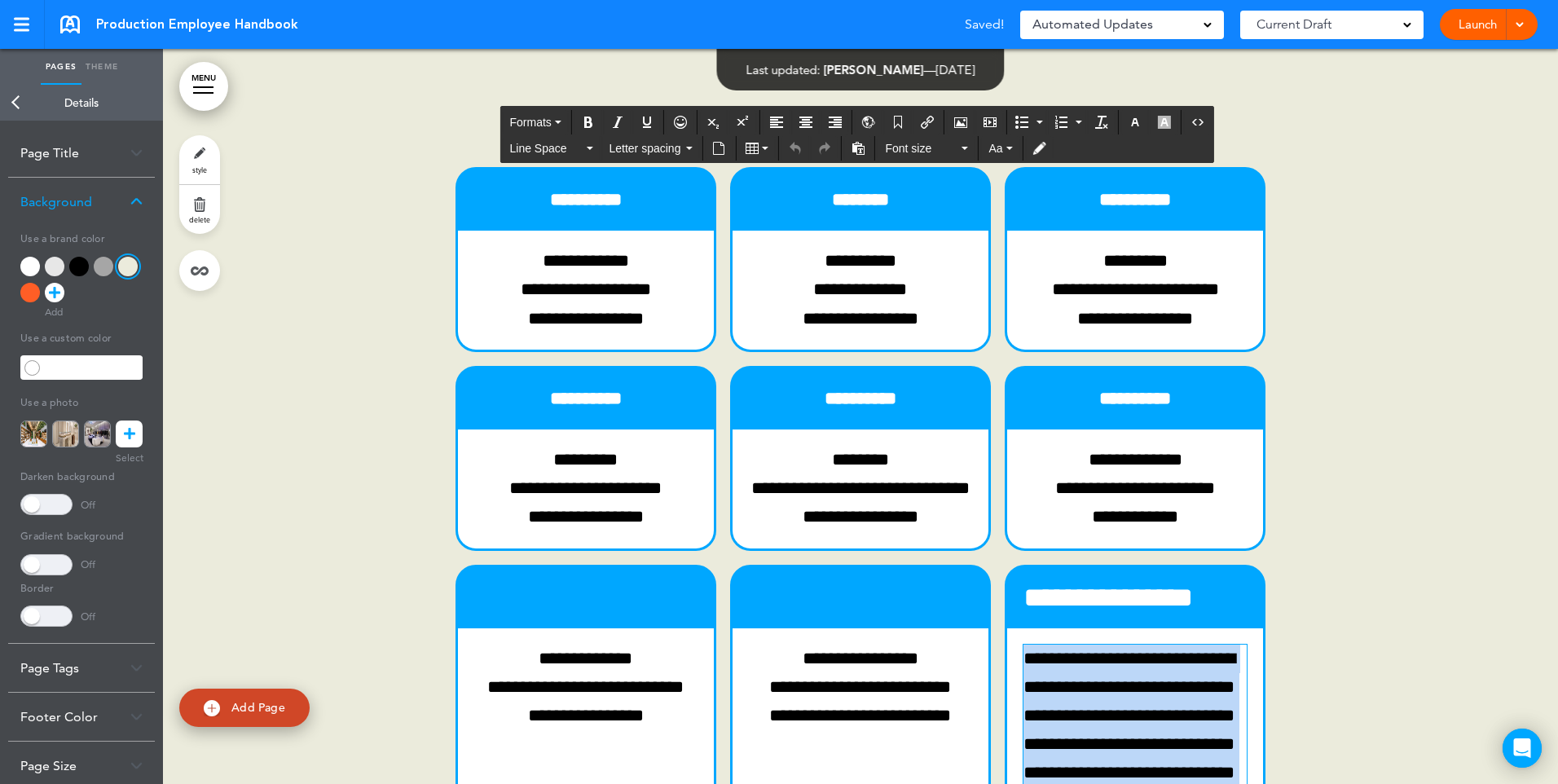
drag, startPoint x: 1107, startPoint y: 378, endPoint x: 995, endPoint y: 192, distance: 217.1
click at [995, 192] on div "**********" at bounding box center [860, 672] width 815 height 1011
paste div
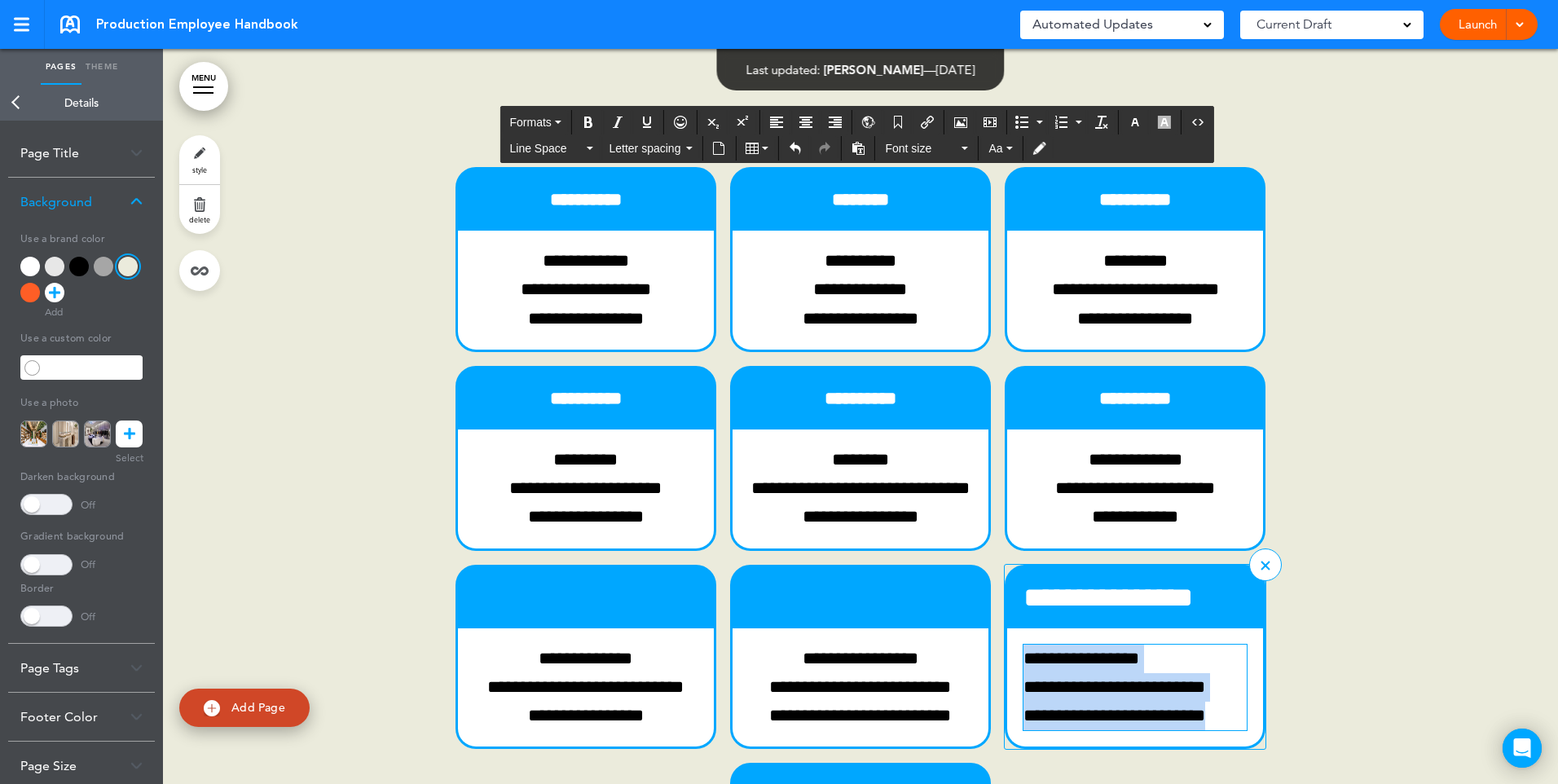
drag, startPoint x: 1199, startPoint y: 260, endPoint x: 1013, endPoint y: 202, distance: 194.8
click at [1013, 628] on div "**********" at bounding box center [1135, 718] width 256 height 180
click at [809, 124] on icon "Align center" at bounding box center [805, 121] width 13 height 13
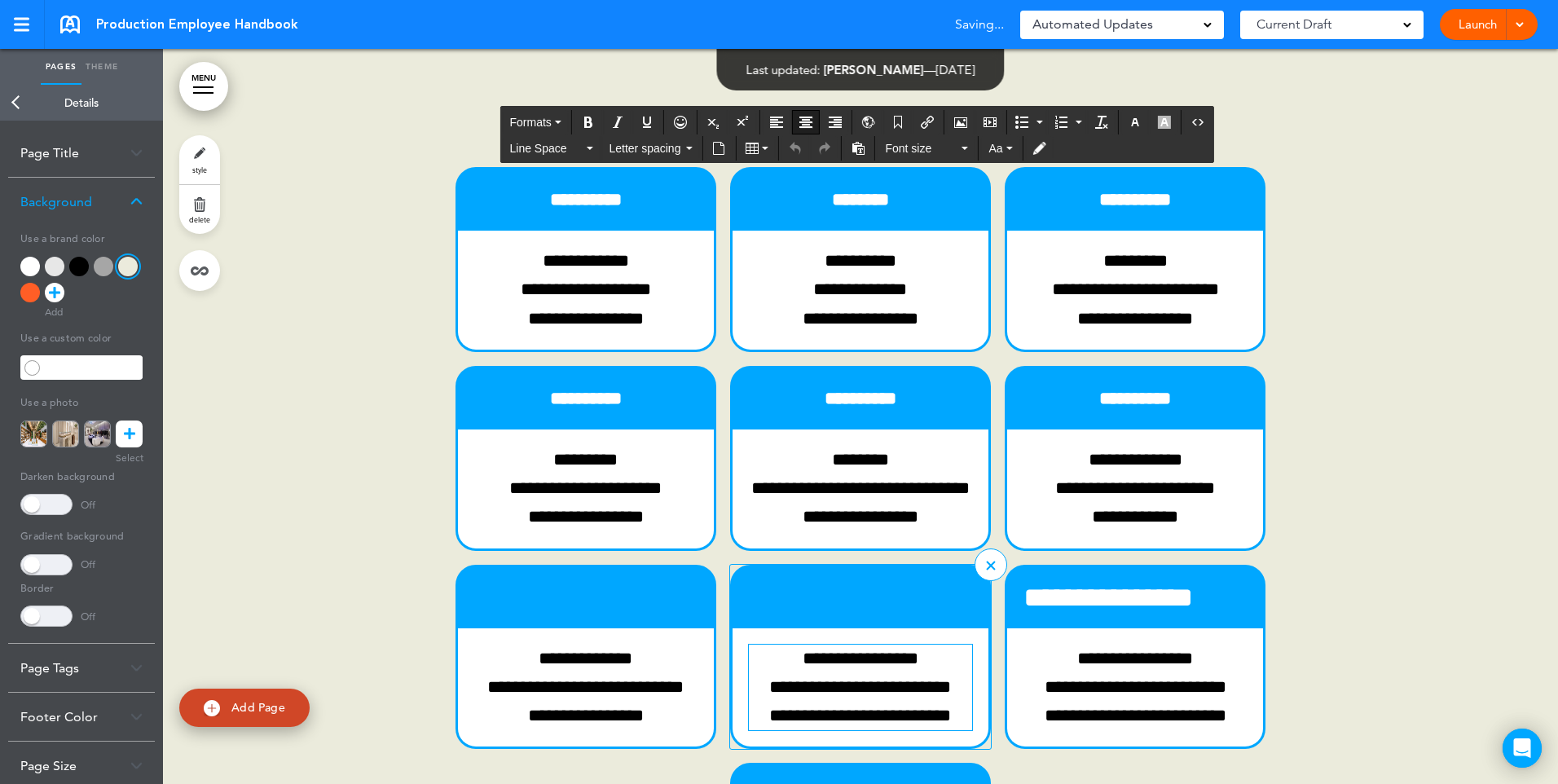
click at [954, 644] on p "**********" at bounding box center [861, 687] width 223 height 86
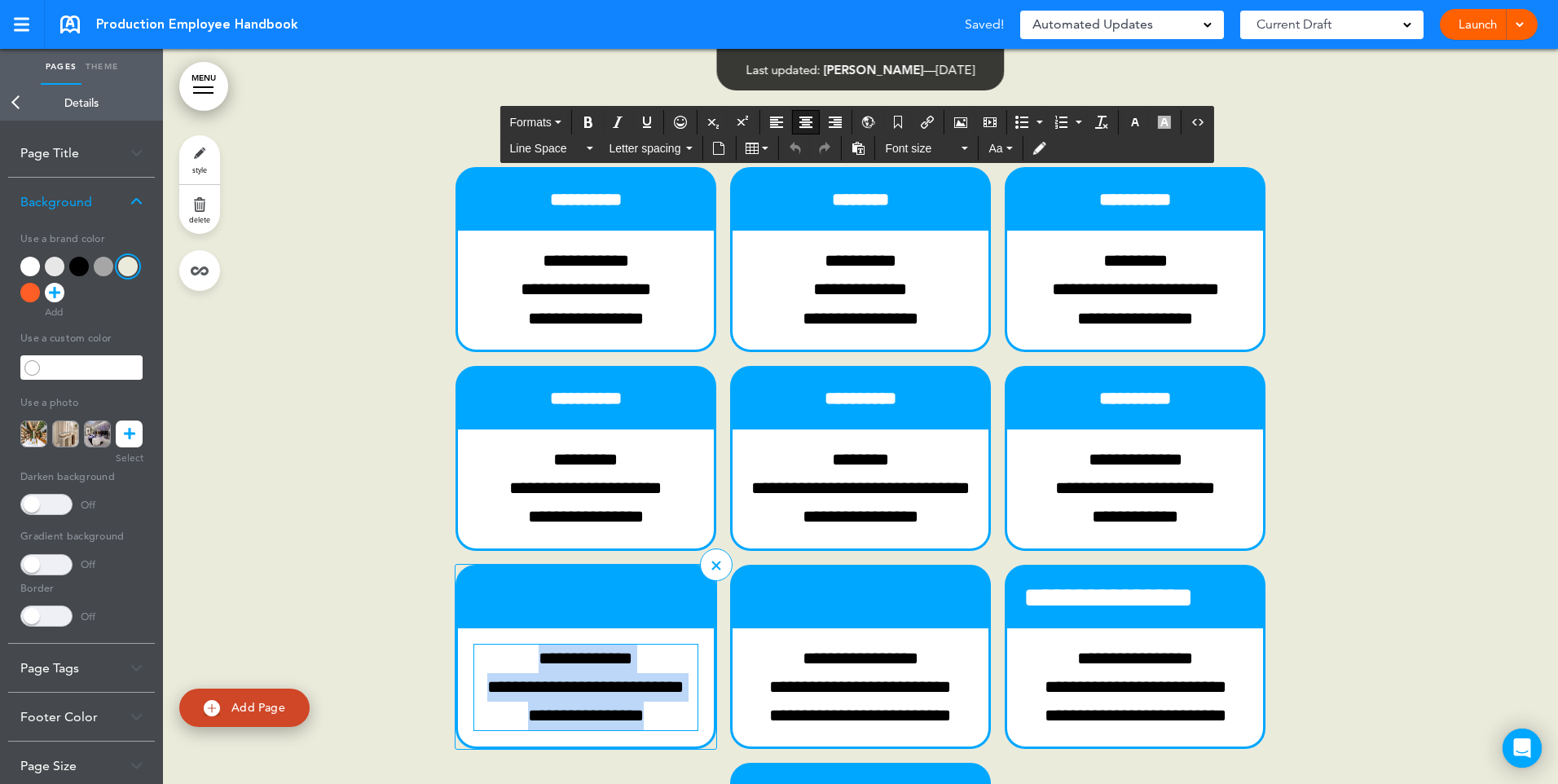
drag, startPoint x: 651, startPoint y: 259, endPoint x: 501, endPoint y: 189, distance: 165.5
click at [501, 644] on p "**********" at bounding box center [586, 687] width 223 height 86
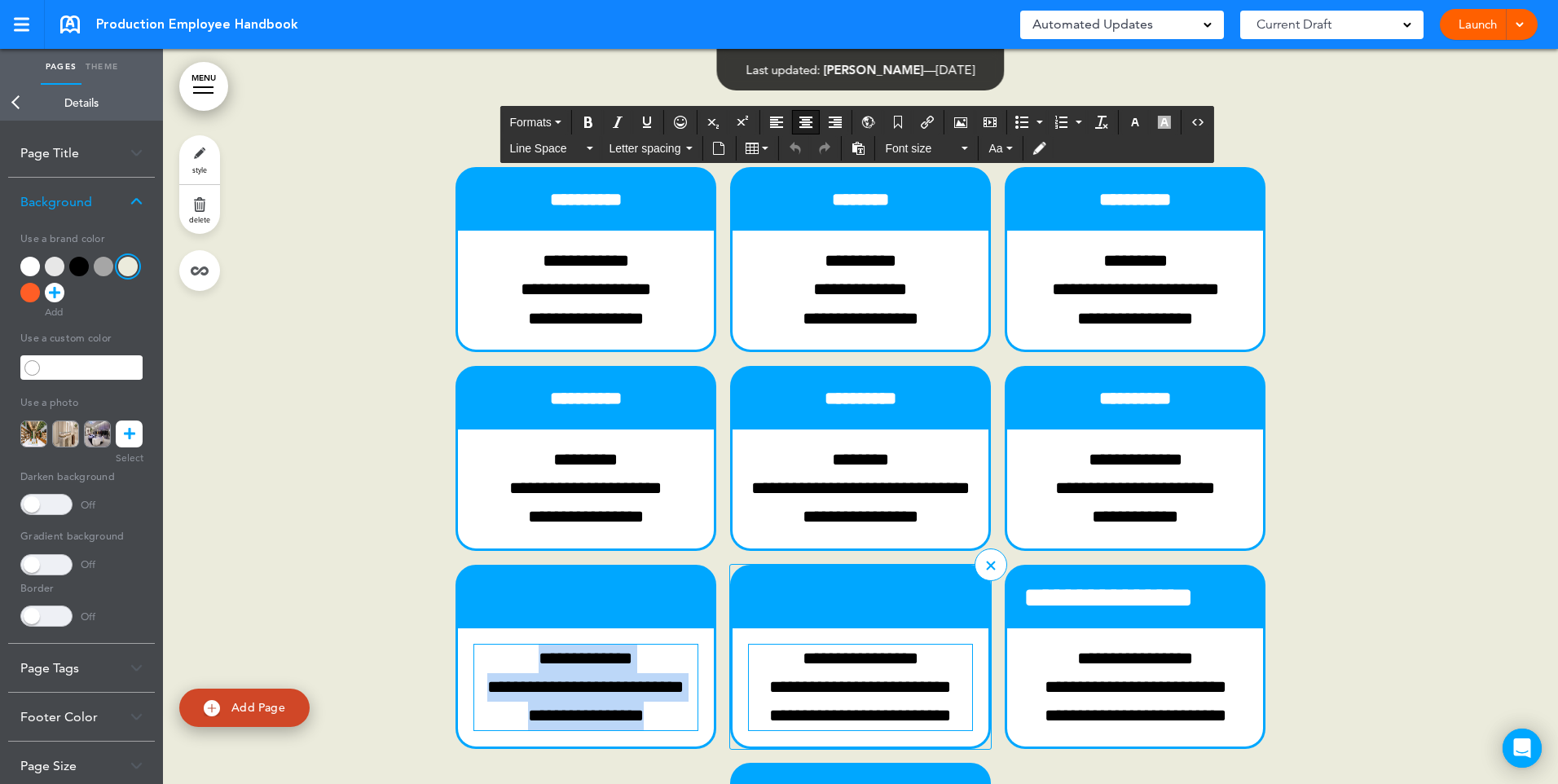
copy p "**********"
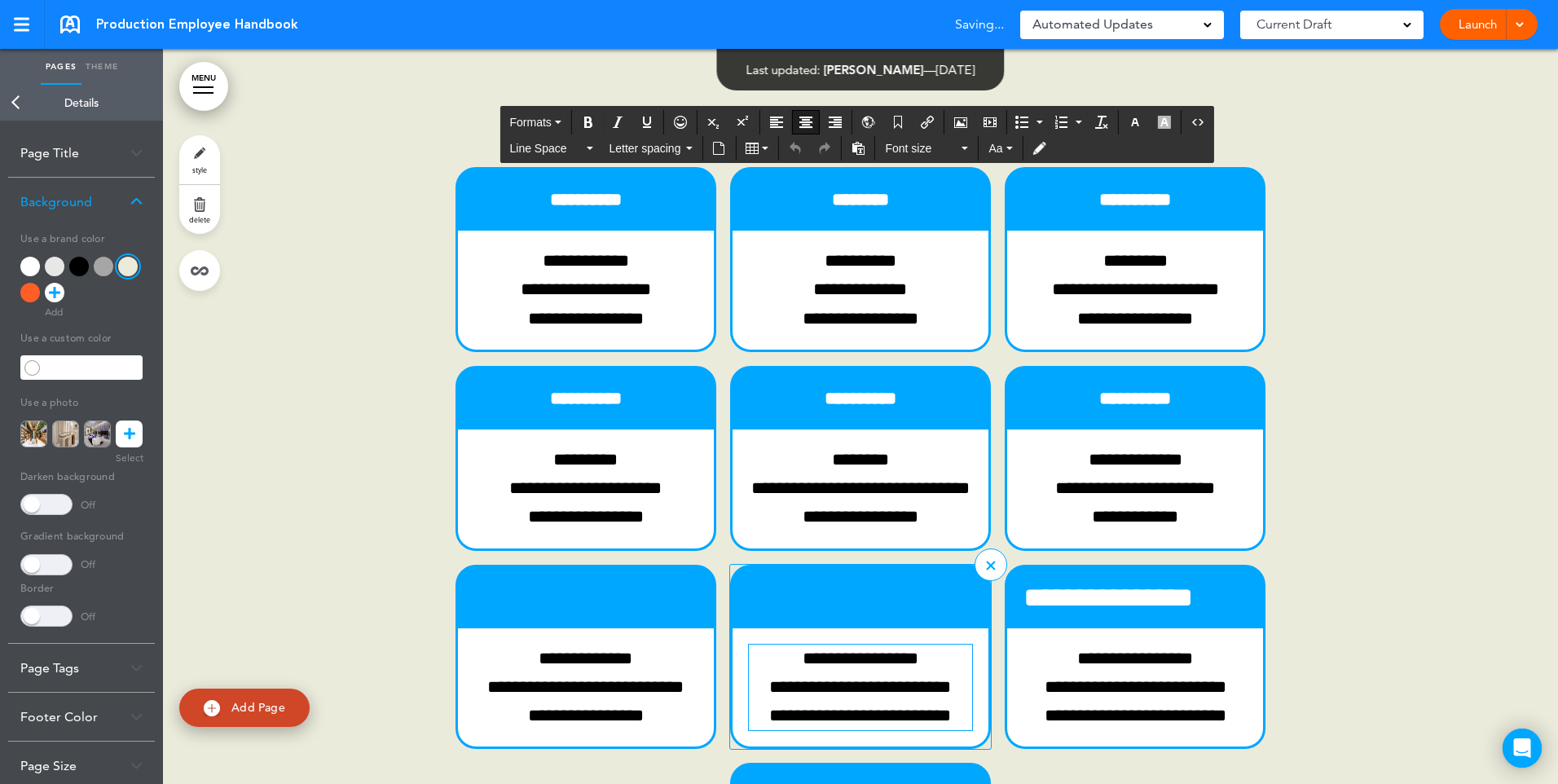
click at [956, 644] on p "**********" at bounding box center [861, 687] width 223 height 86
drag, startPoint x: 955, startPoint y: 256, endPoint x: 781, endPoint y: 201, distance: 182.5
click at [781, 644] on p "**********" at bounding box center [861, 687] width 223 height 86
paste div
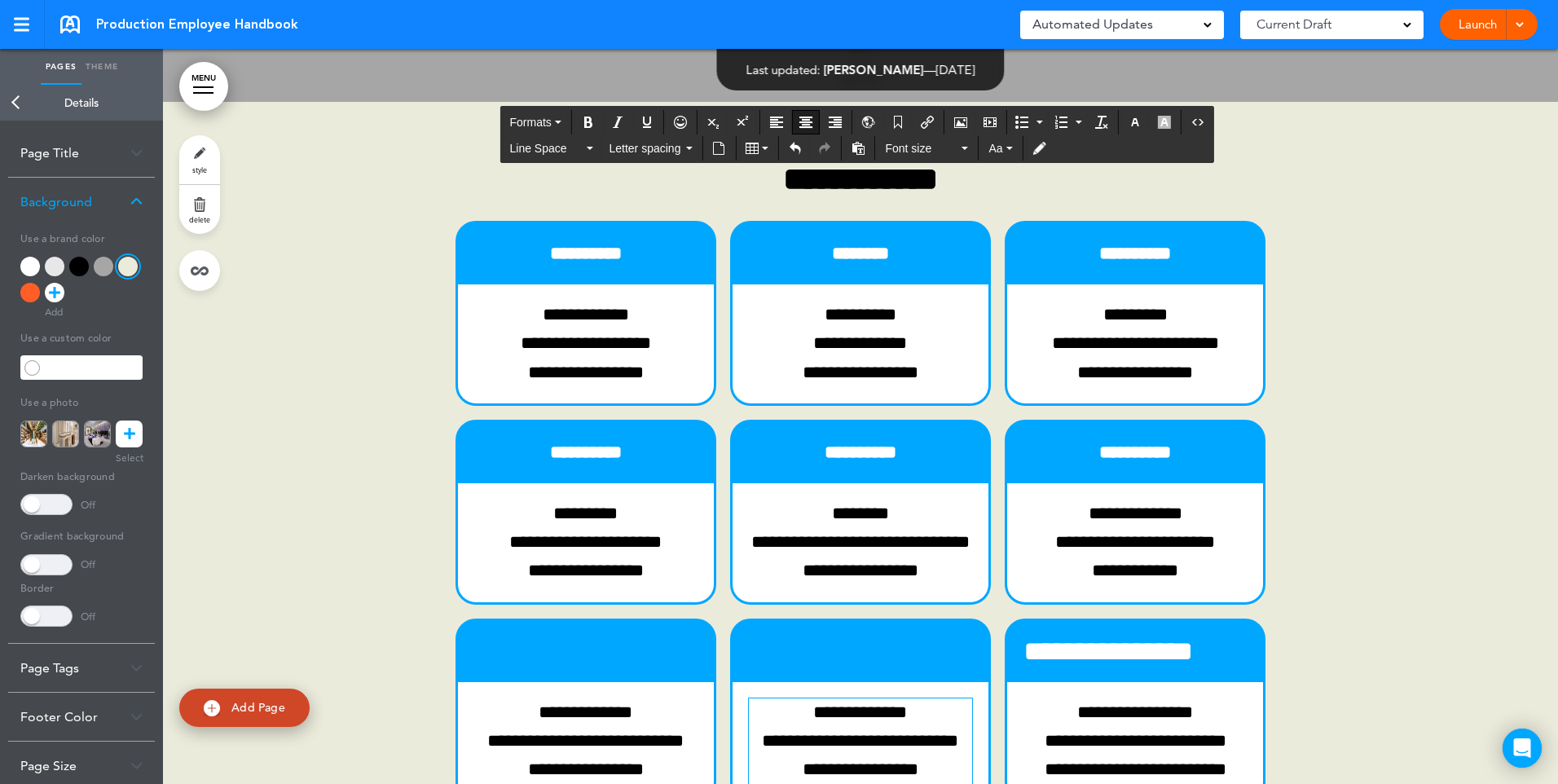
scroll to position [29119, 0]
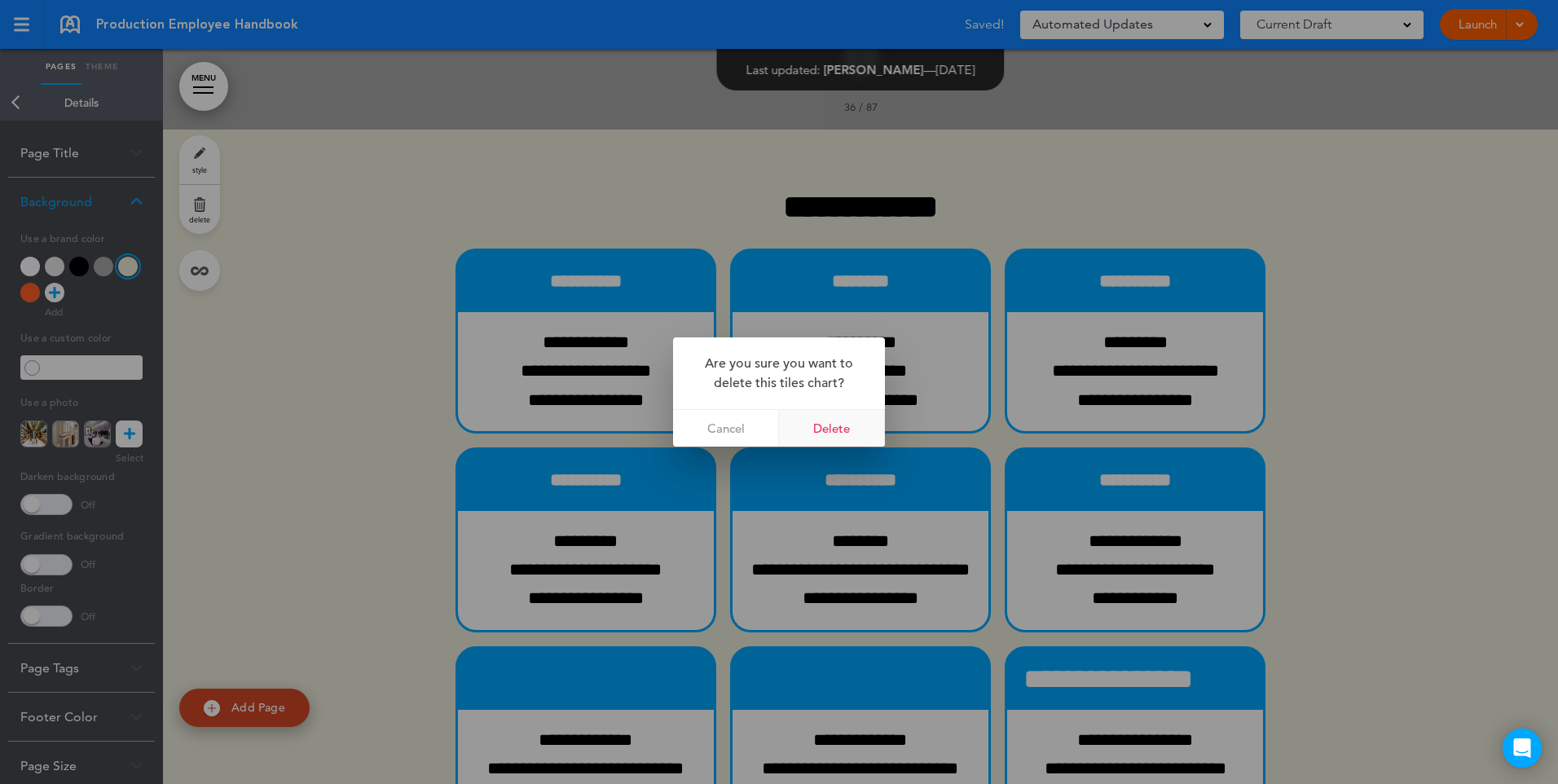
click at [838, 428] on link "Delete" at bounding box center [832, 427] width 106 height 36
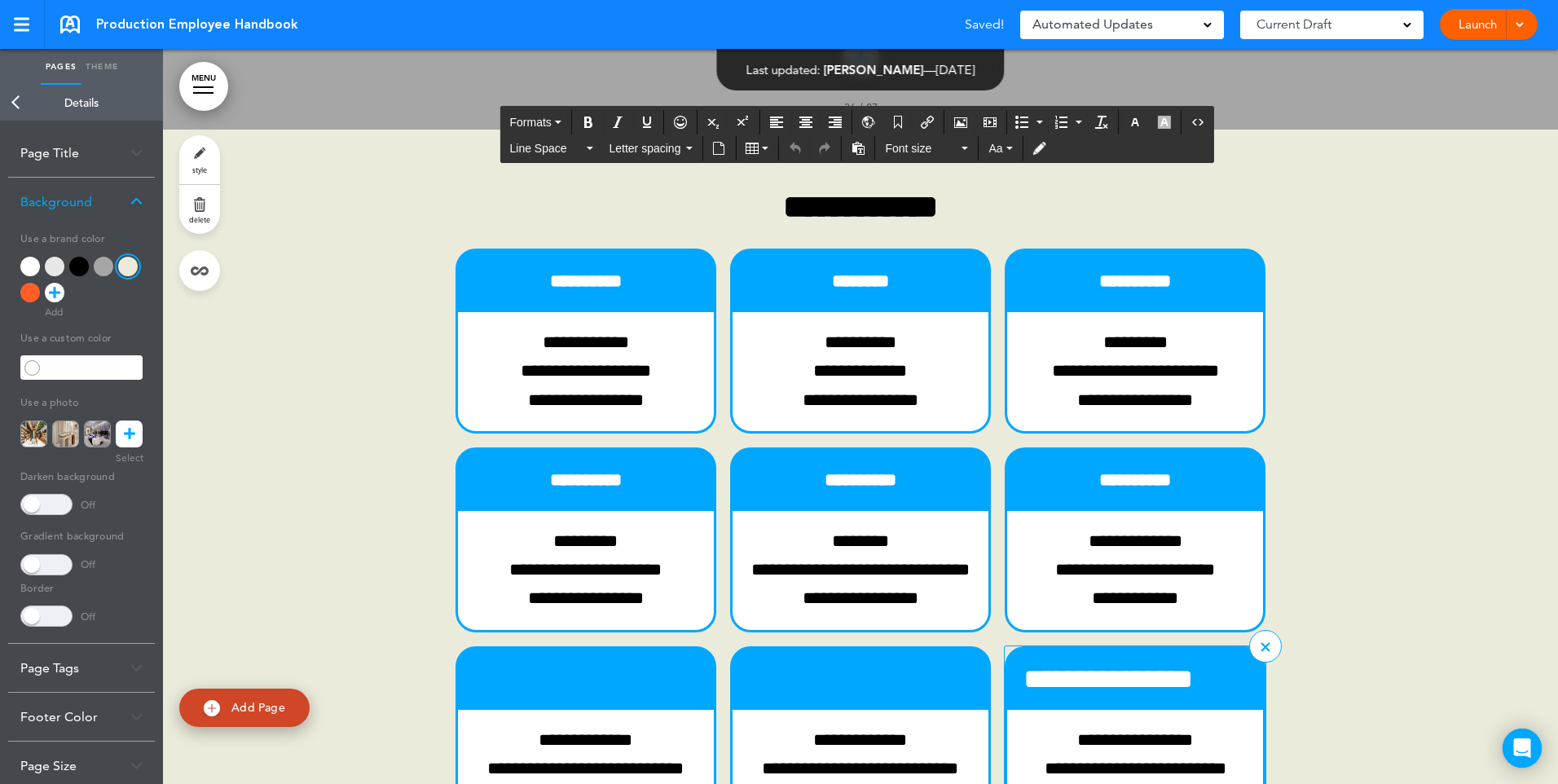
click at [1108, 665] on h4 "**********" at bounding box center [1135, 678] width 223 height 28
click at [1110, 665] on h4 "**********" at bounding box center [1135, 678] width 223 height 28
drag, startPoint x: 1180, startPoint y: 299, endPoint x: 1050, endPoint y: 295, distance: 130.1
click at [1178, 725] on p "**********" at bounding box center [1135, 768] width 223 height 86
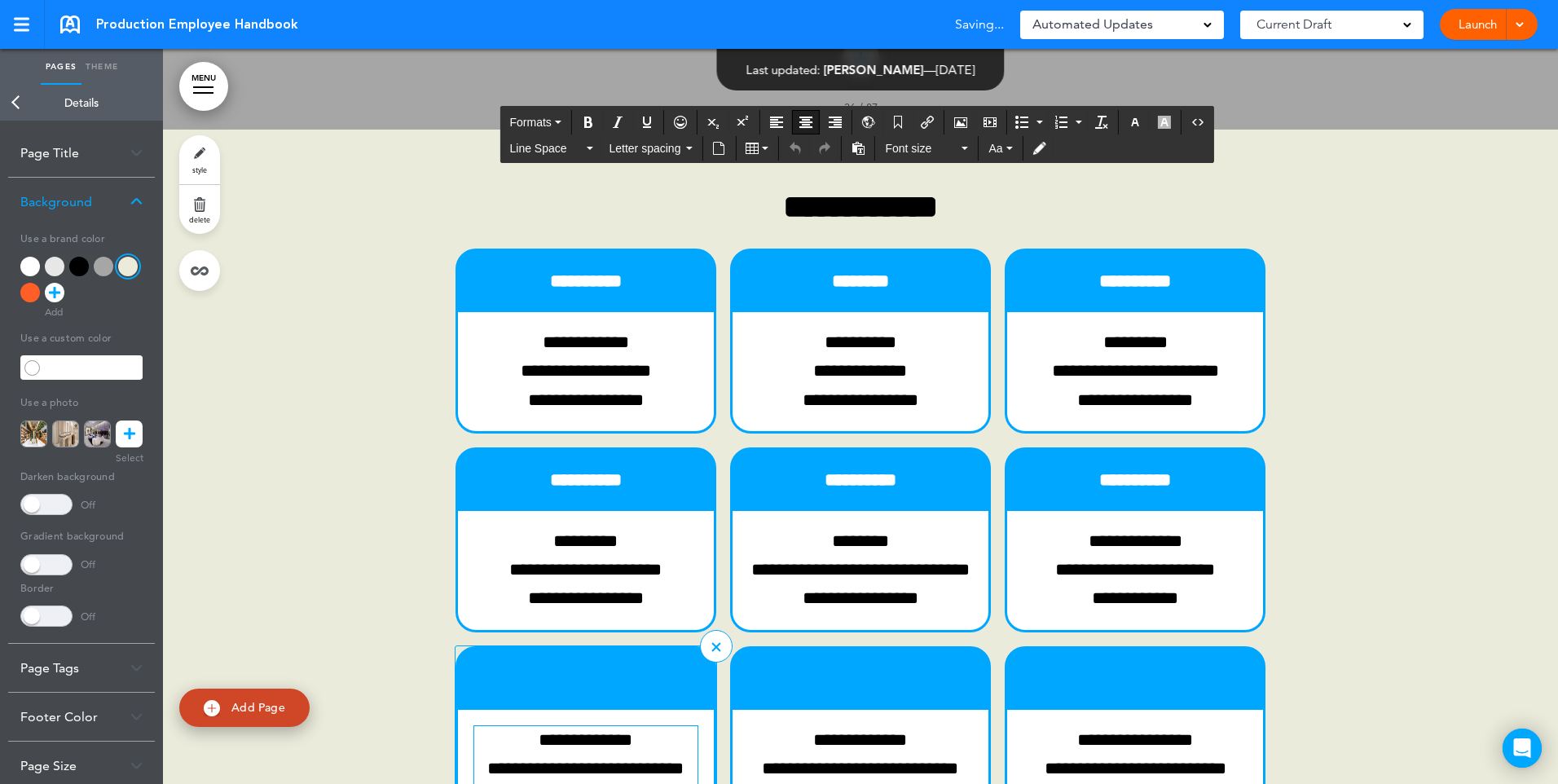
click at [576, 725] on p "**********" at bounding box center [586, 768] width 223 height 86
click at [592, 725] on p "**********" at bounding box center [586, 768] width 223 height 86
drag, startPoint x: 644, startPoint y: 289, endPoint x: 524, endPoint y: 278, distance: 120.5
click at [524, 725] on p "**********" at bounding box center [586, 768] width 223 height 86
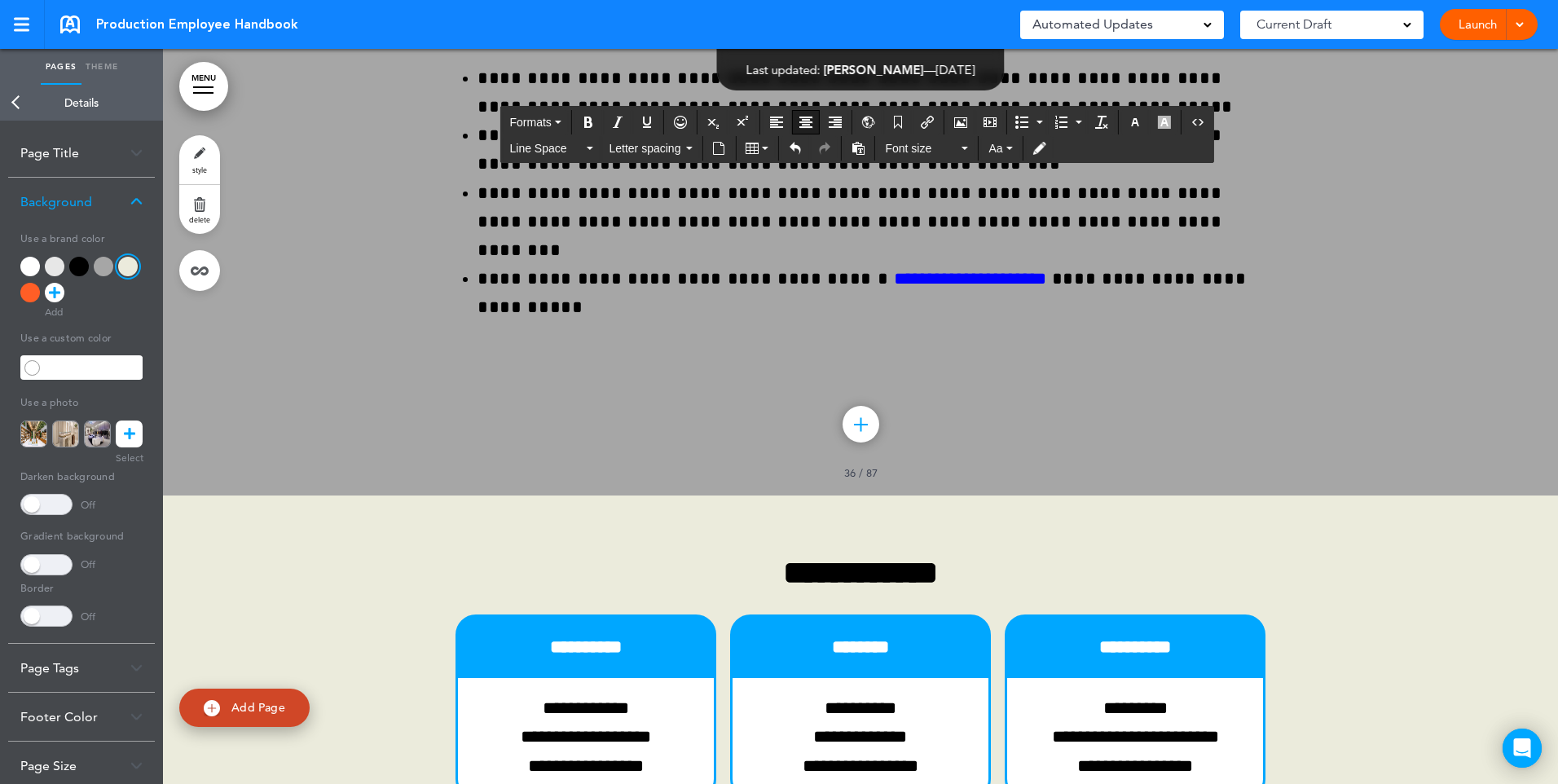
scroll to position [28793, 0]
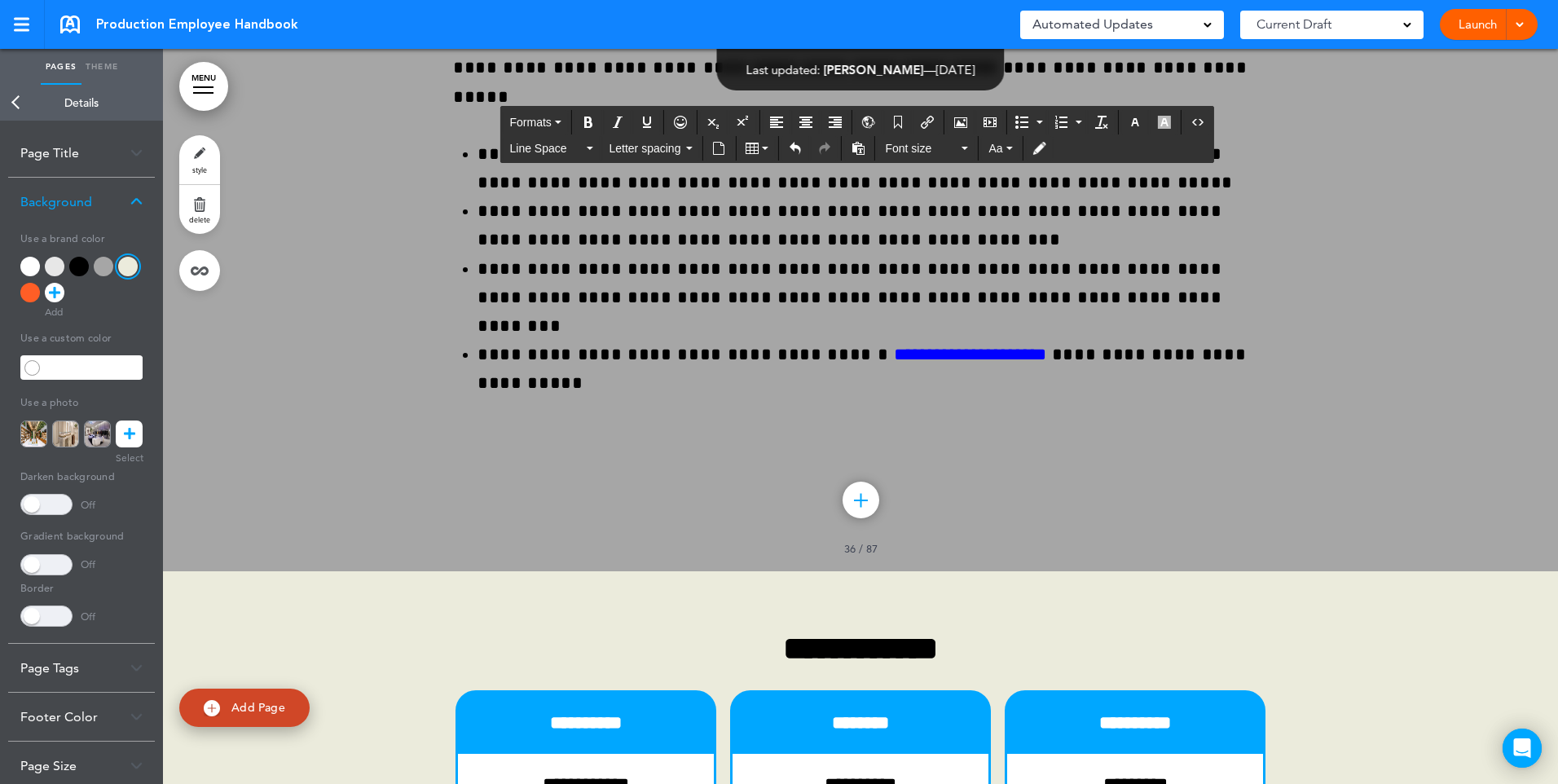
scroll to position [28631, 0]
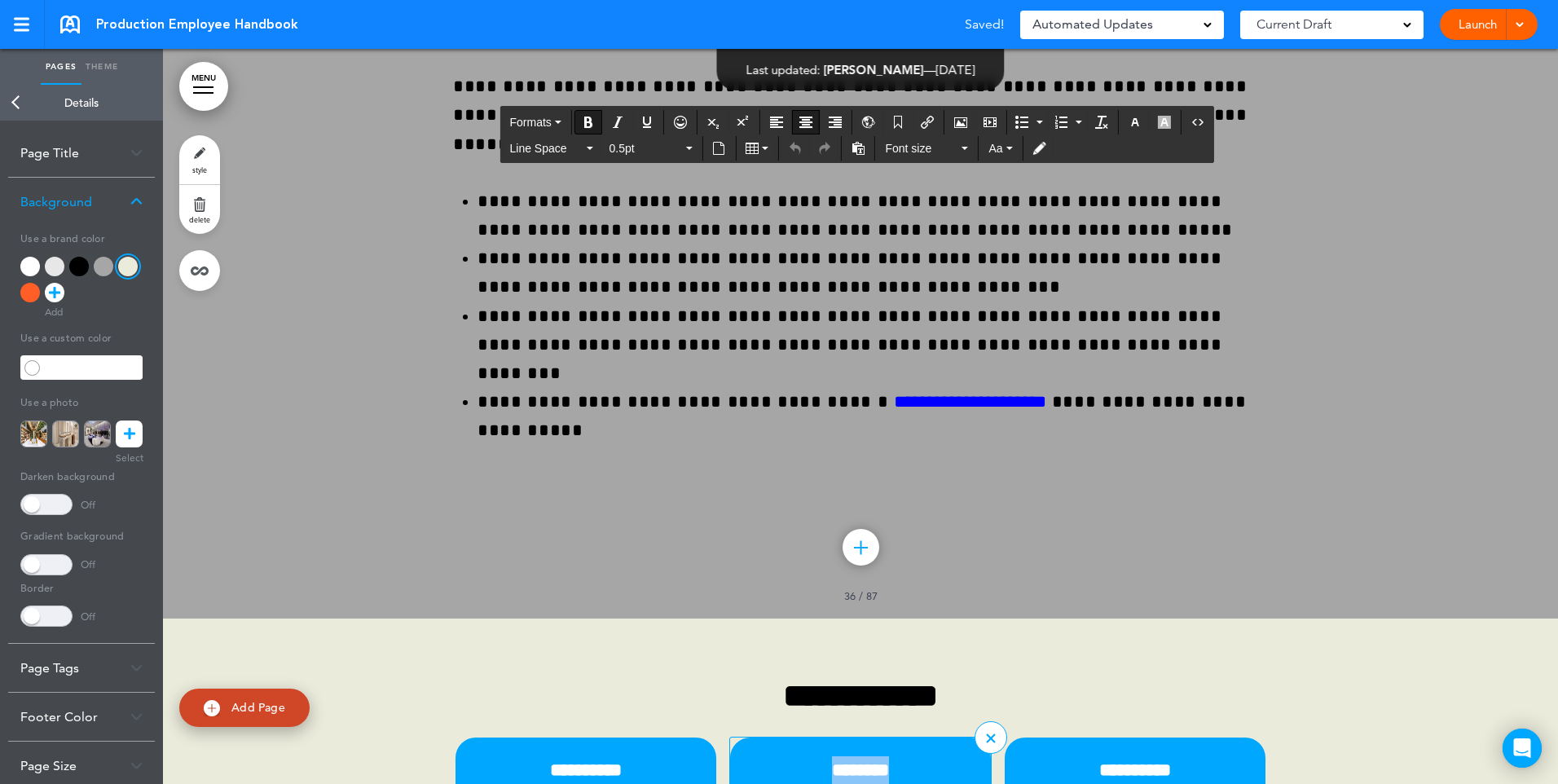
drag, startPoint x: 906, startPoint y: 317, endPoint x: 790, endPoint y: 300, distance: 117.2
click at [790, 756] on p "********" at bounding box center [861, 769] width 223 height 28
copy strong "********"
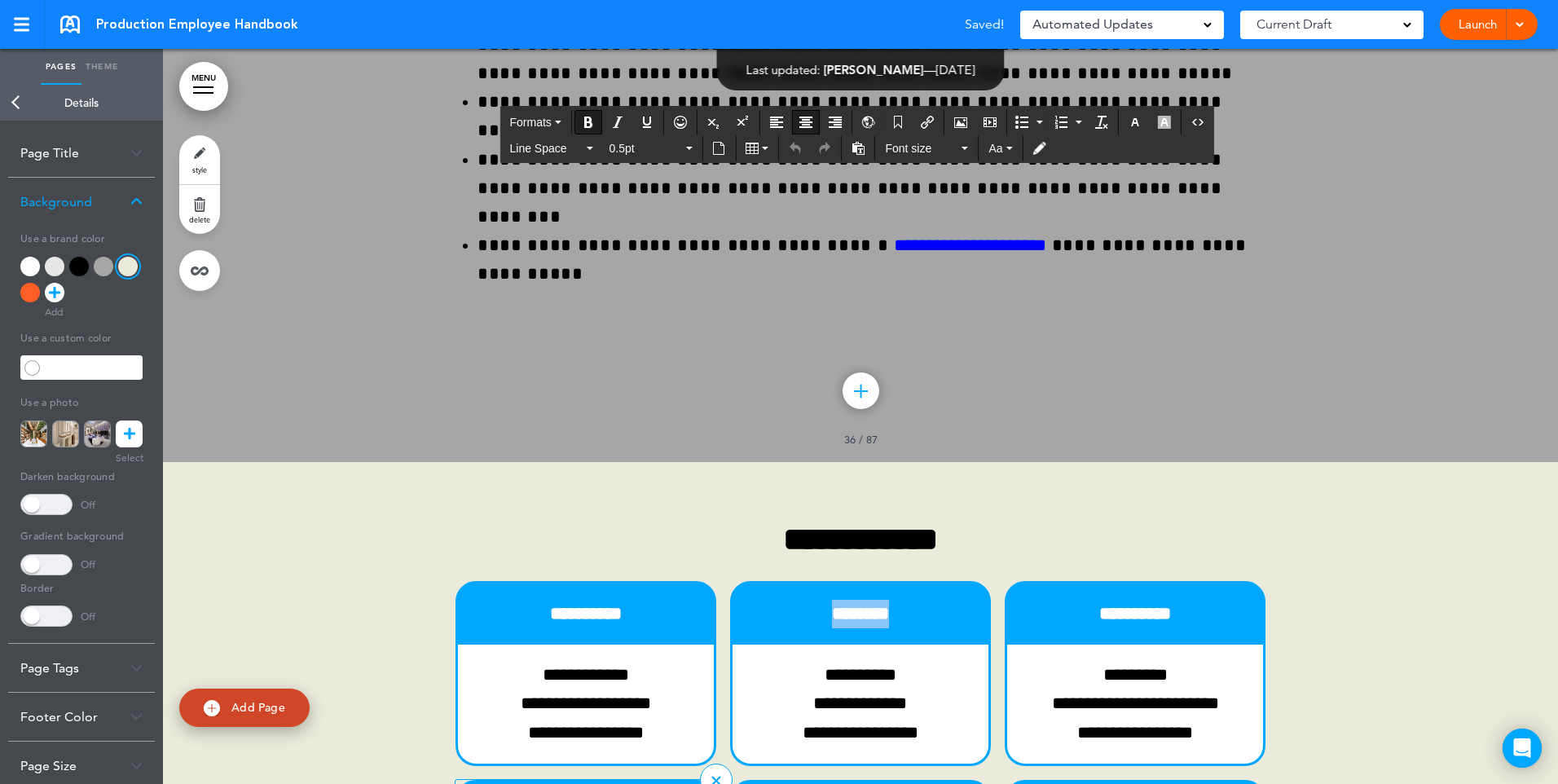
scroll to position [28793, 0]
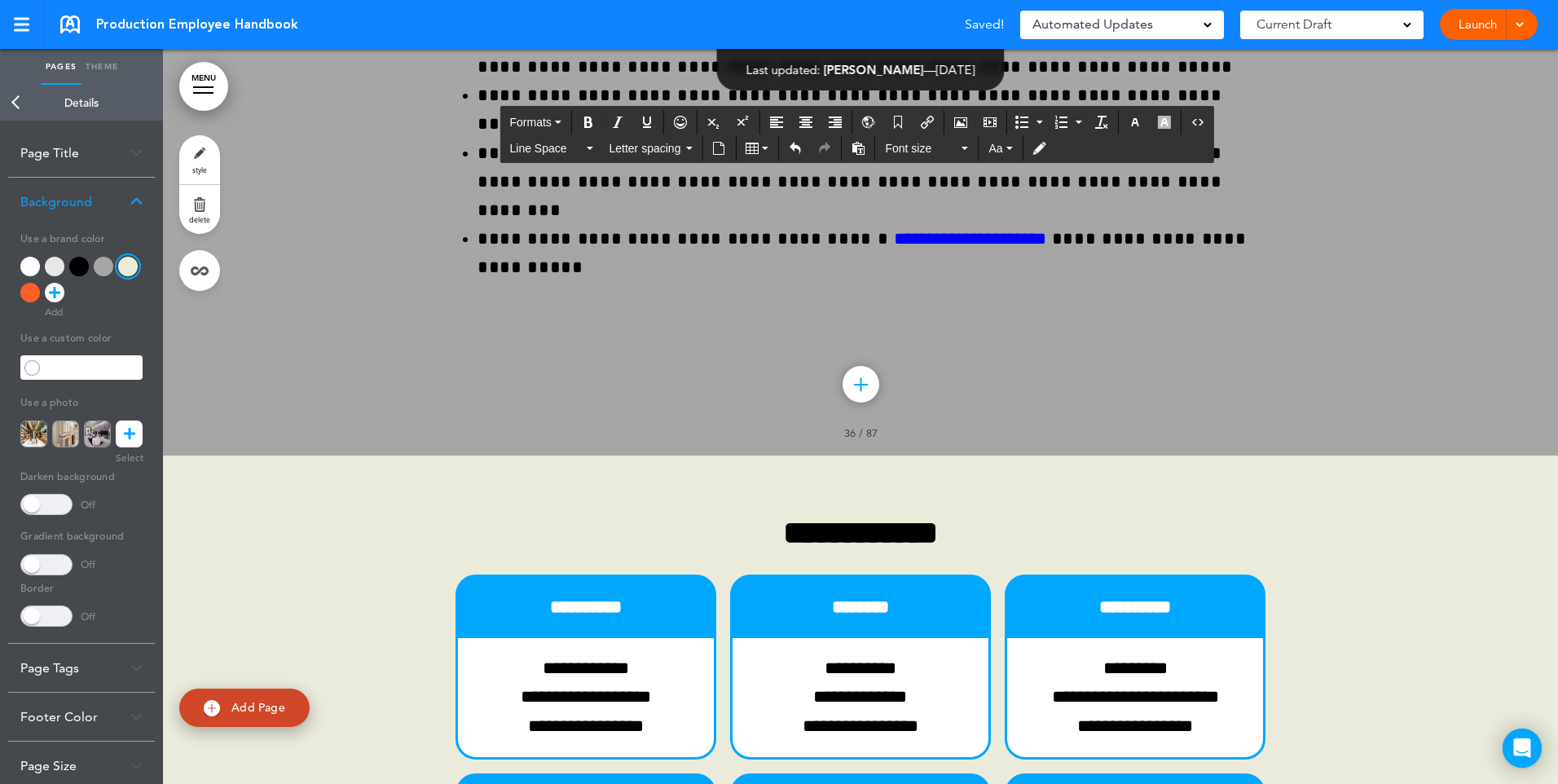
drag, startPoint x: 538, startPoint y: 551, endPoint x: 453, endPoint y: 540, distance: 85.7
drag, startPoint x: 560, startPoint y: 556, endPoint x: 462, endPoint y: 544, distance: 98.7
click at [805, 121] on icon "Align center" at bounding box center [805, 121] width 13 height 13
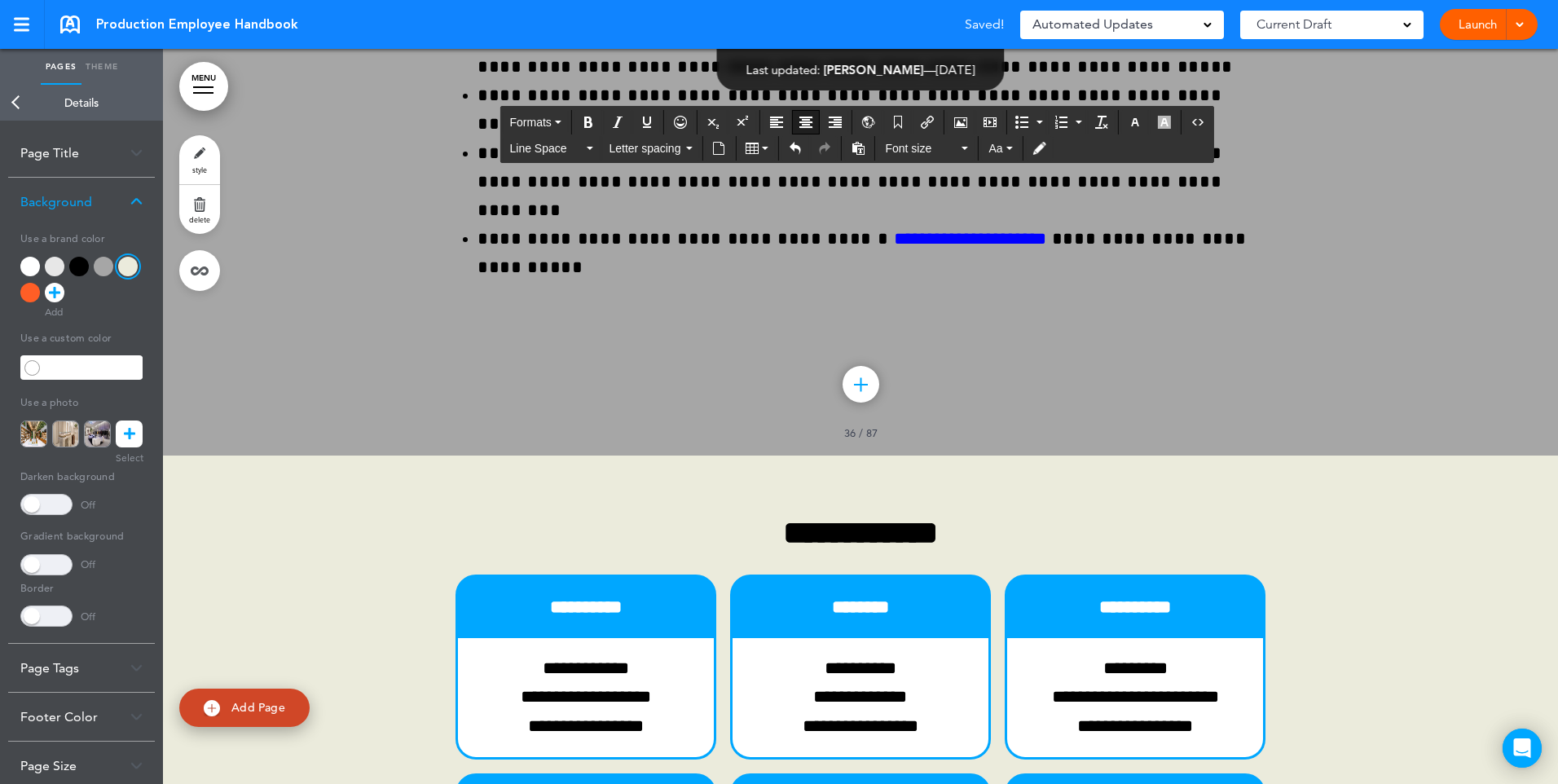
drag, startPoint x: 606, startPoint y: 612, endPoint x: 566, endPoint y: 616, distance: 40.2
drag, startPoint x: 687, startPoint y: 637, endPoint x: 467, endPoint y: 627, distance: 220.2
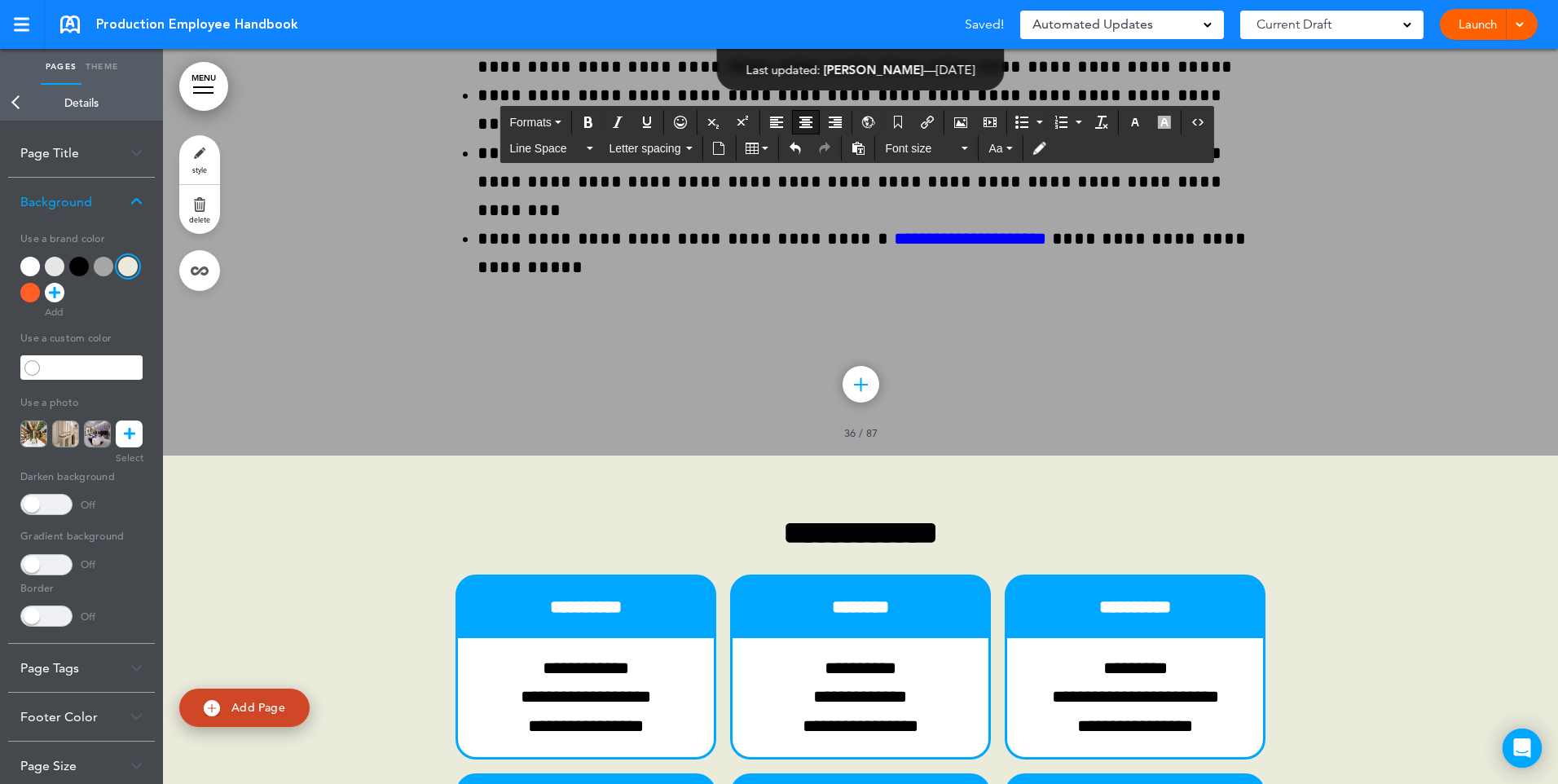
drag, startPoint x: 664, startPoint y: 635, endPoint x: 487, endPoint y: 636, distance: 177.0
drag, startPoint x: 641, startPoint y: 661, endPoint x: 520, endPoint y: 653, distance: 121.3
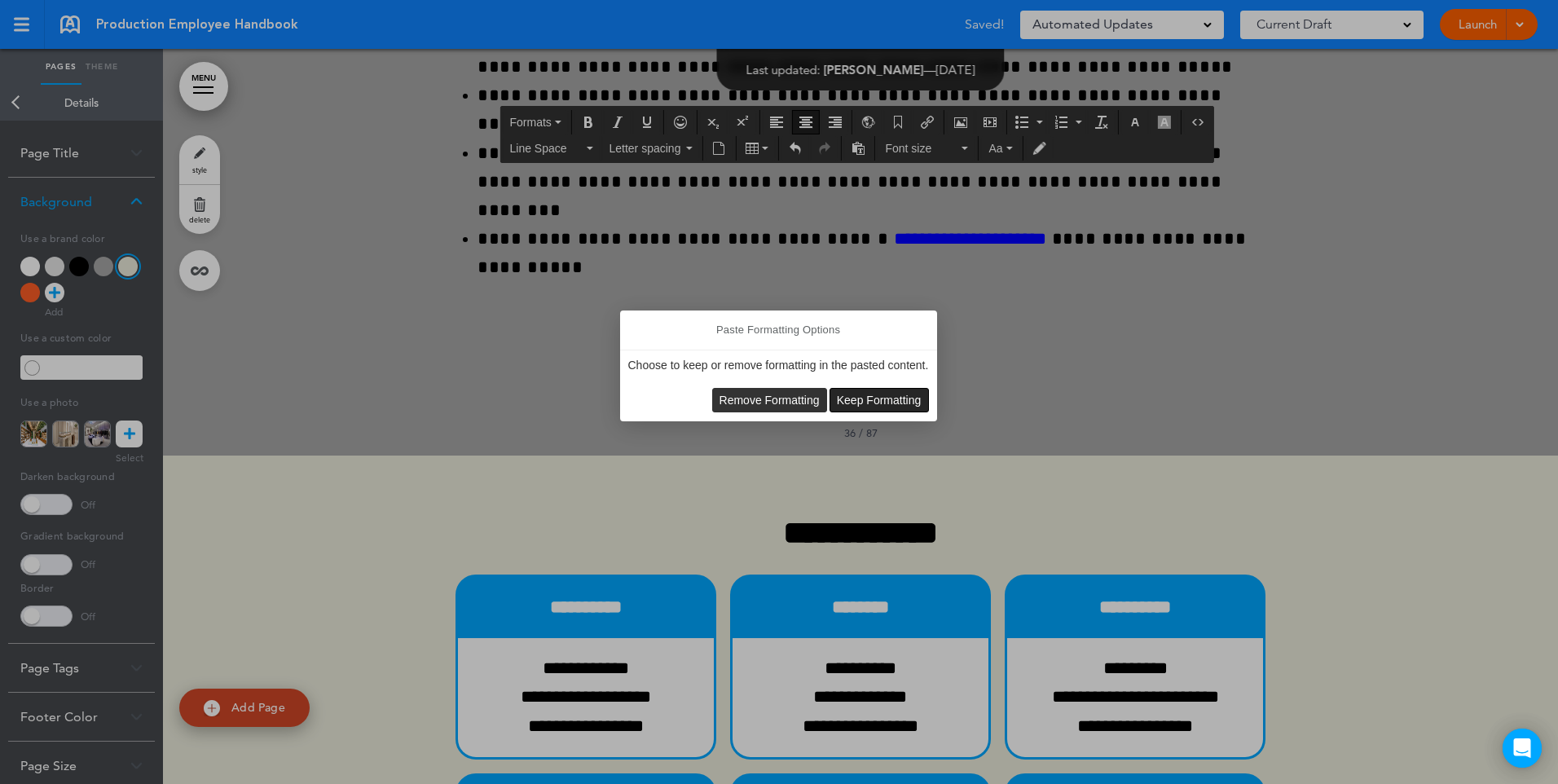
click at [884, 401] on span "Keep Formatting" at bounding box center [879, 399] width 85 height 13
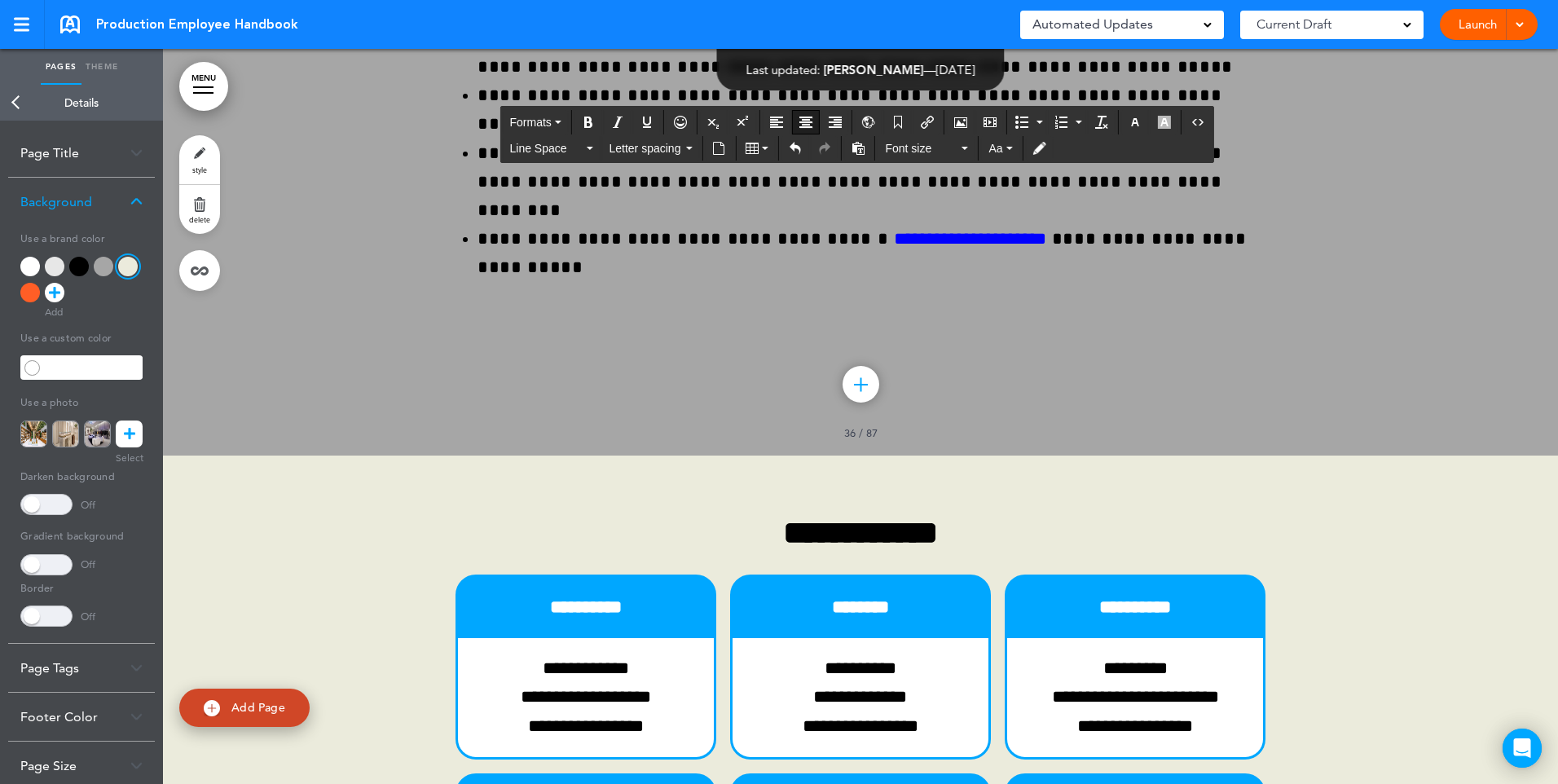
drag, startPoint x: 639, startPoint y: 667, endPoint x: 525, endPoint y: 666, distance: 114.0
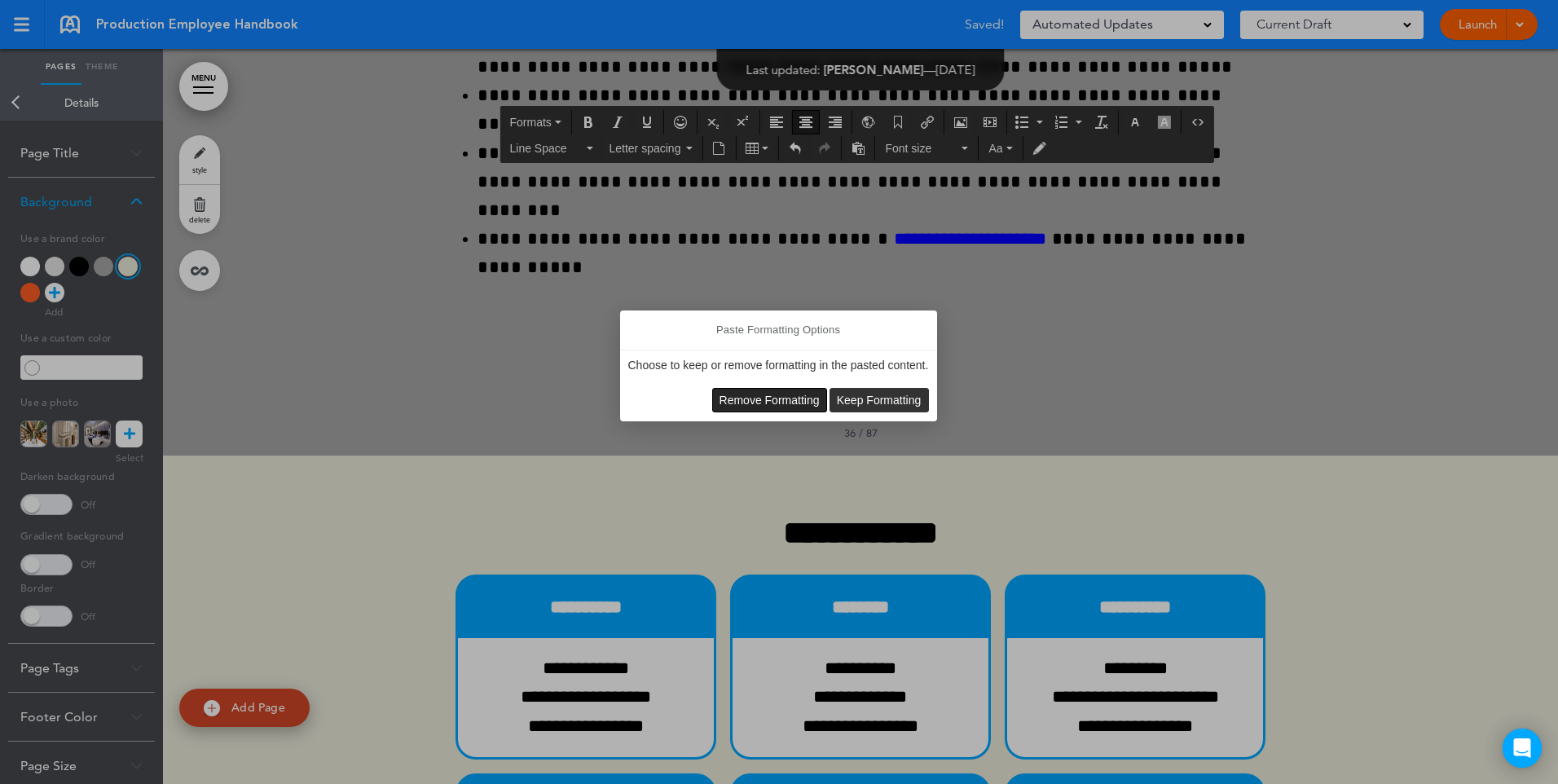
click at [780, 398] on span "Remove Formatting" at bounding box center [770, 399] width 100 height 13
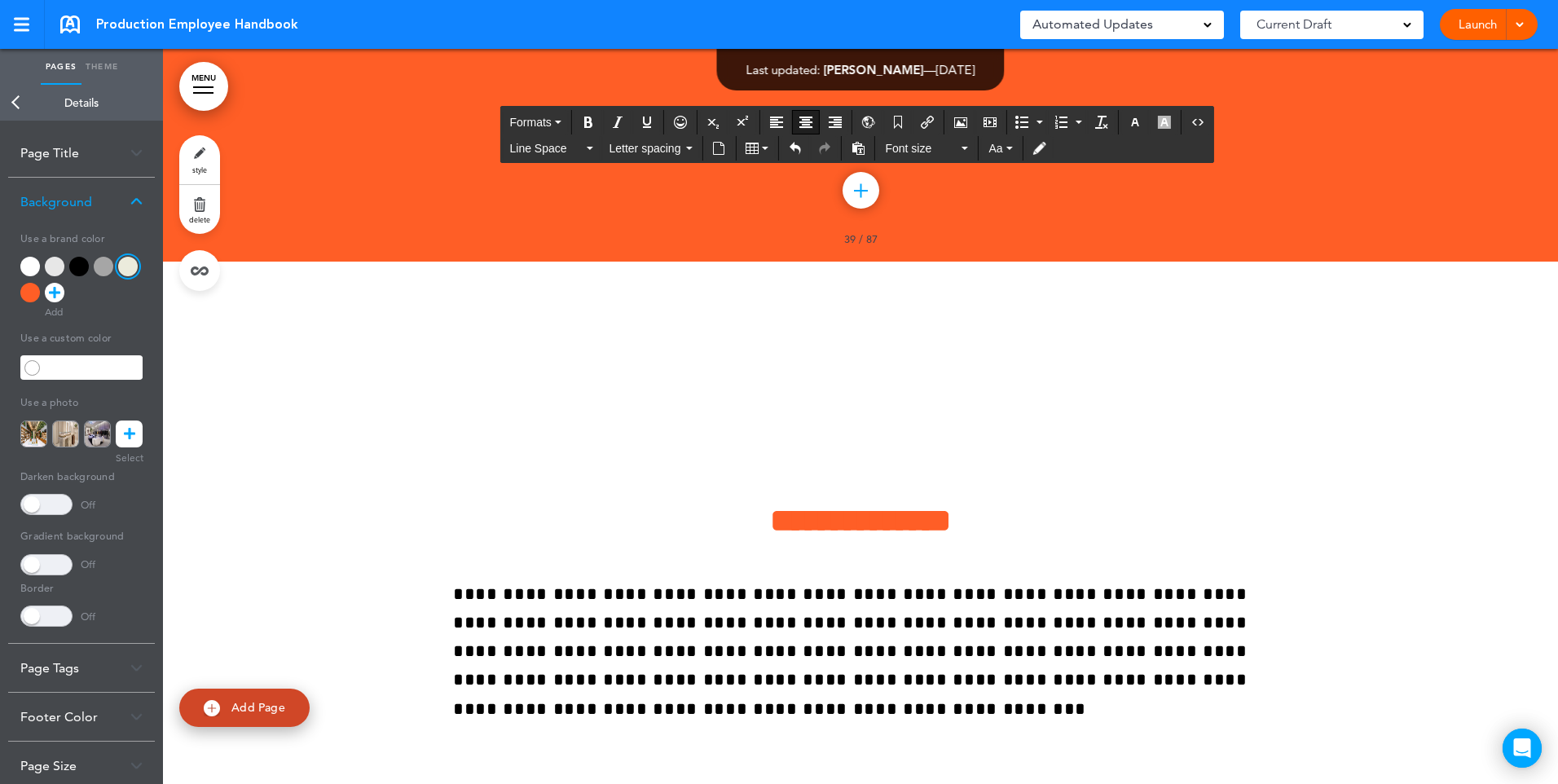
scroll to position [31808, 0]
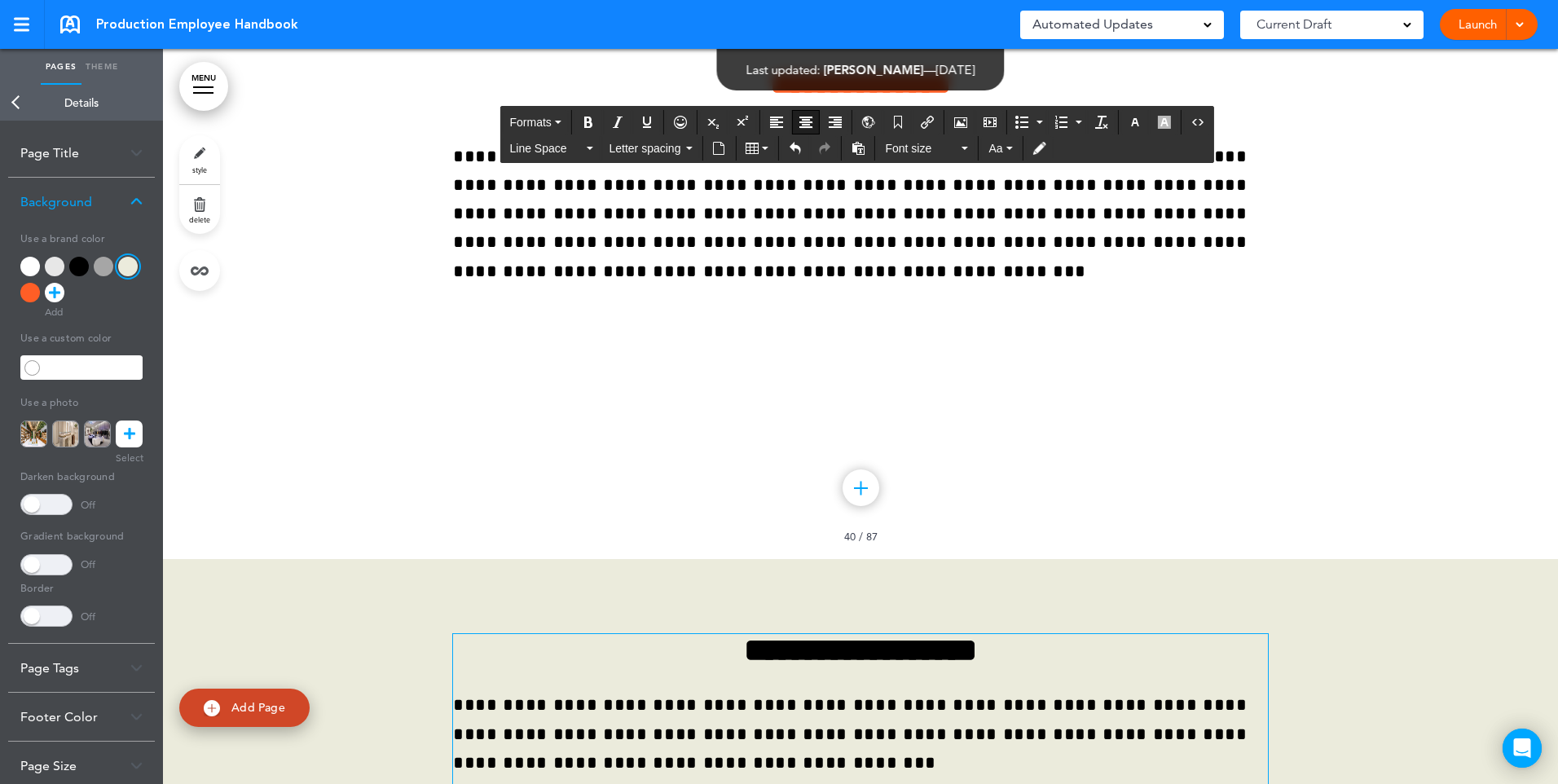
drag, startPoint x: 662, startPoint y: 388, endPoint x: 625, endPoint y: 388, distance: 37.0
click at [806, 696] on span "**********" at bounding box center [850, 733] width 794 height 75
click at [804, 696] on span "**********" at bounding box center [850, 733] width 794 height 75
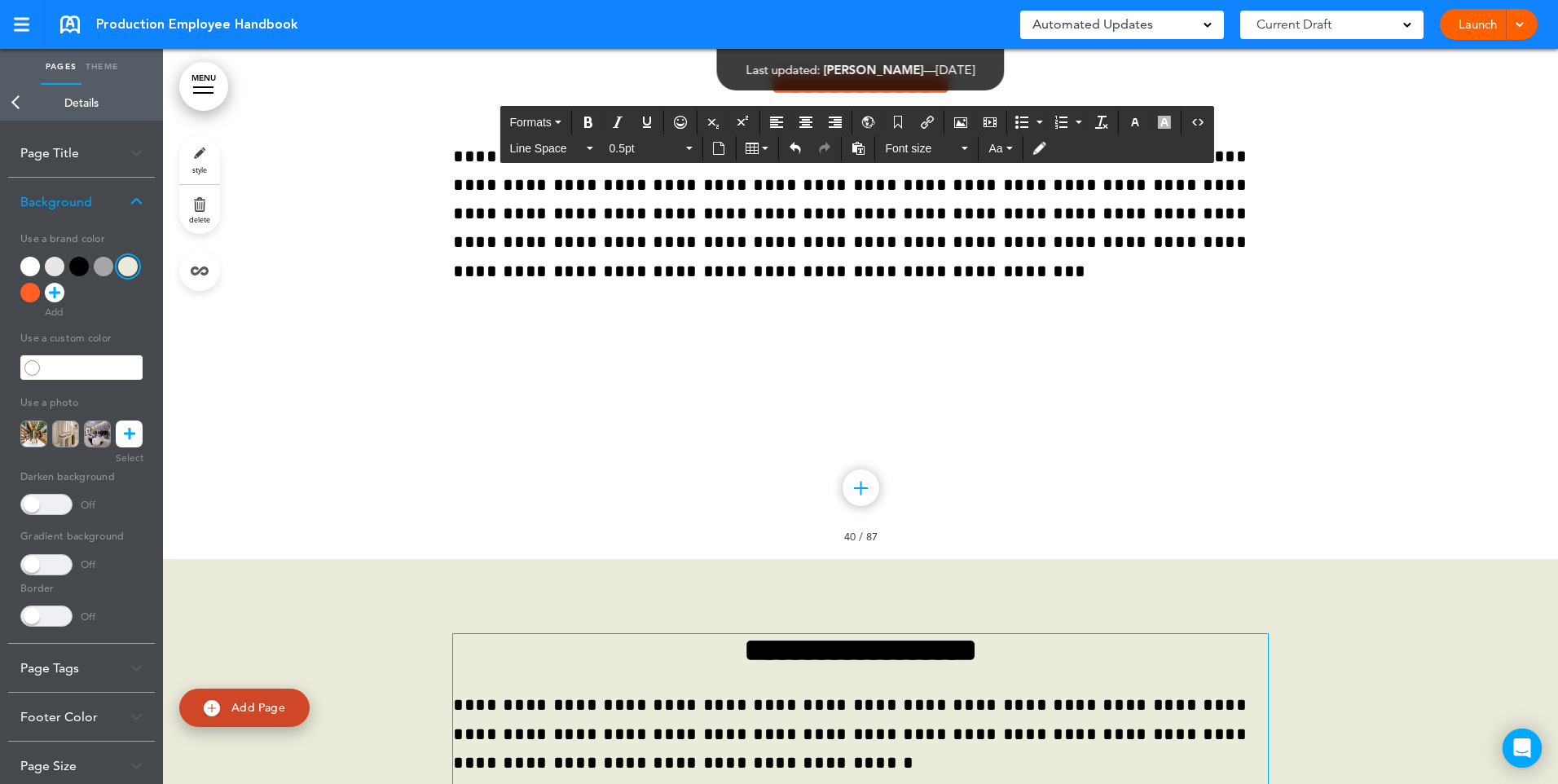
drag, startPoint x: 661, startPoint y: 381, endPoint x: 545, endPoint y: 391, distance: 116.4
click at [1161, 122] on icon "button" at bounding box center [1164, 121] width 13 height 13
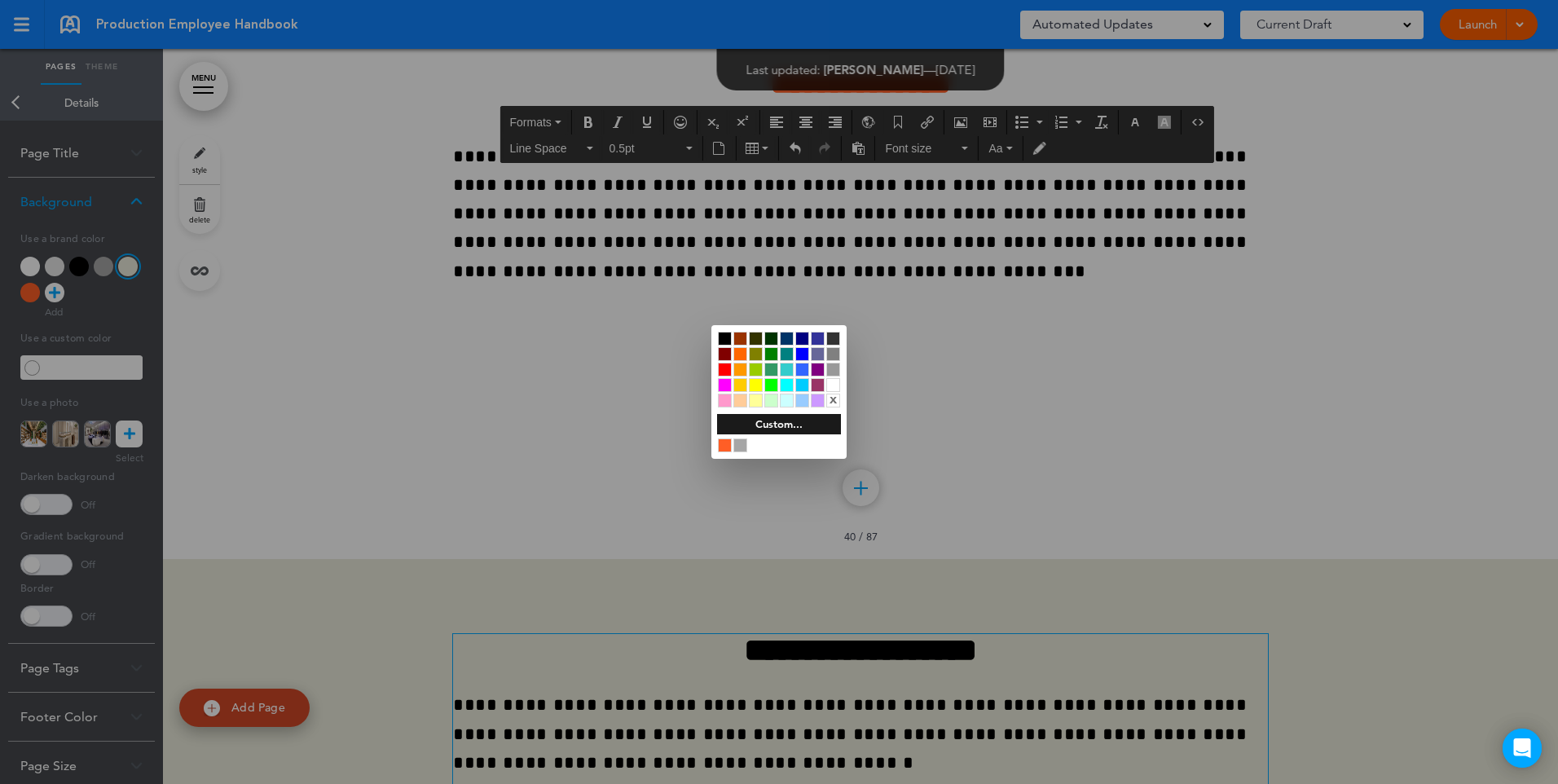
click at [833, 404] on div "x" at bounding box center [833, 400] width 14 height 14
drag, startPoint x: 647, startPoint y: 403, endPoint x: 654, endPoint y: 392, distance: 13.0
click at [647, 403] on div at bounding box center [779, 392] width 1558 height 784
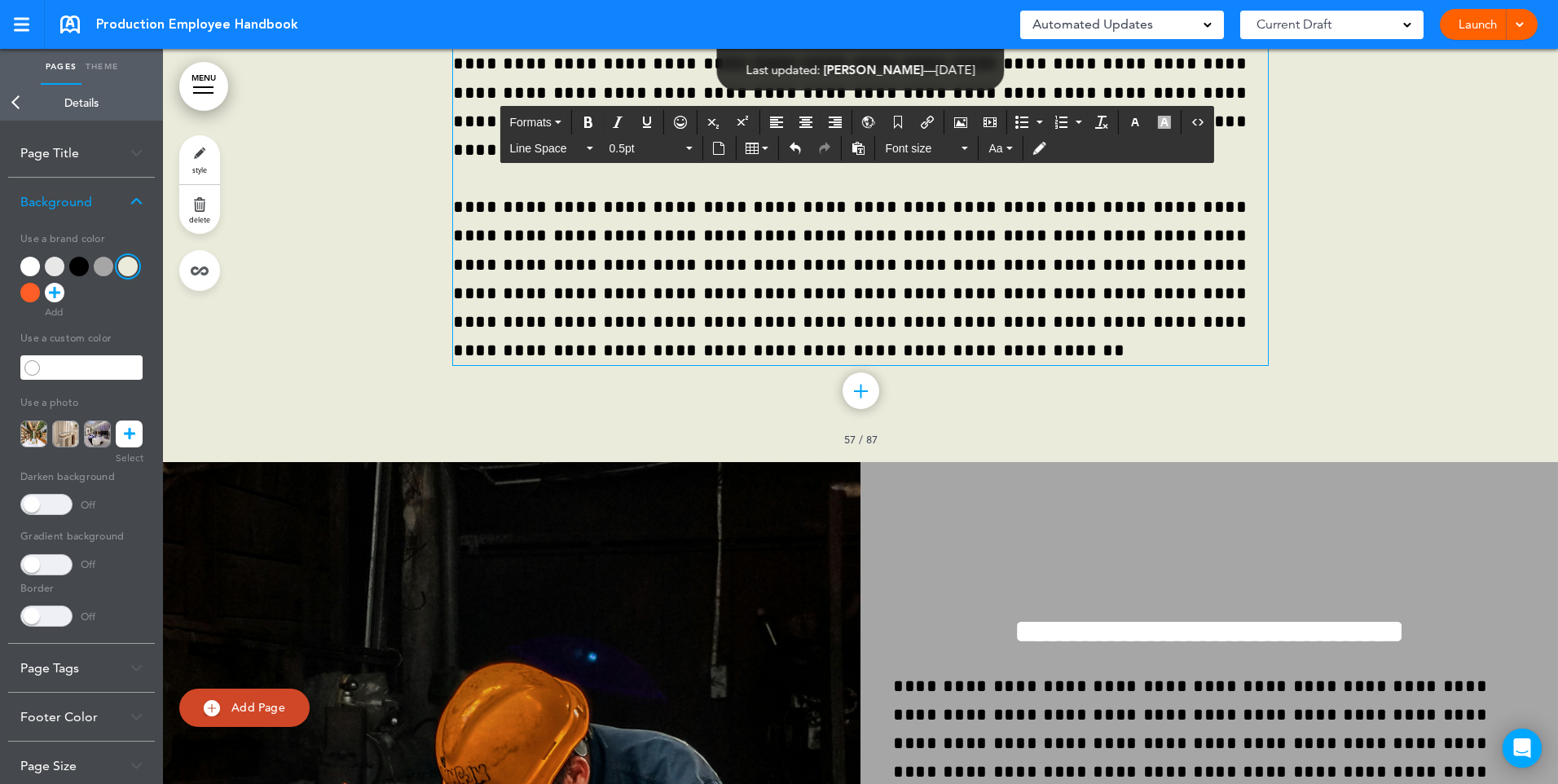
scroll to position [44352, 0]
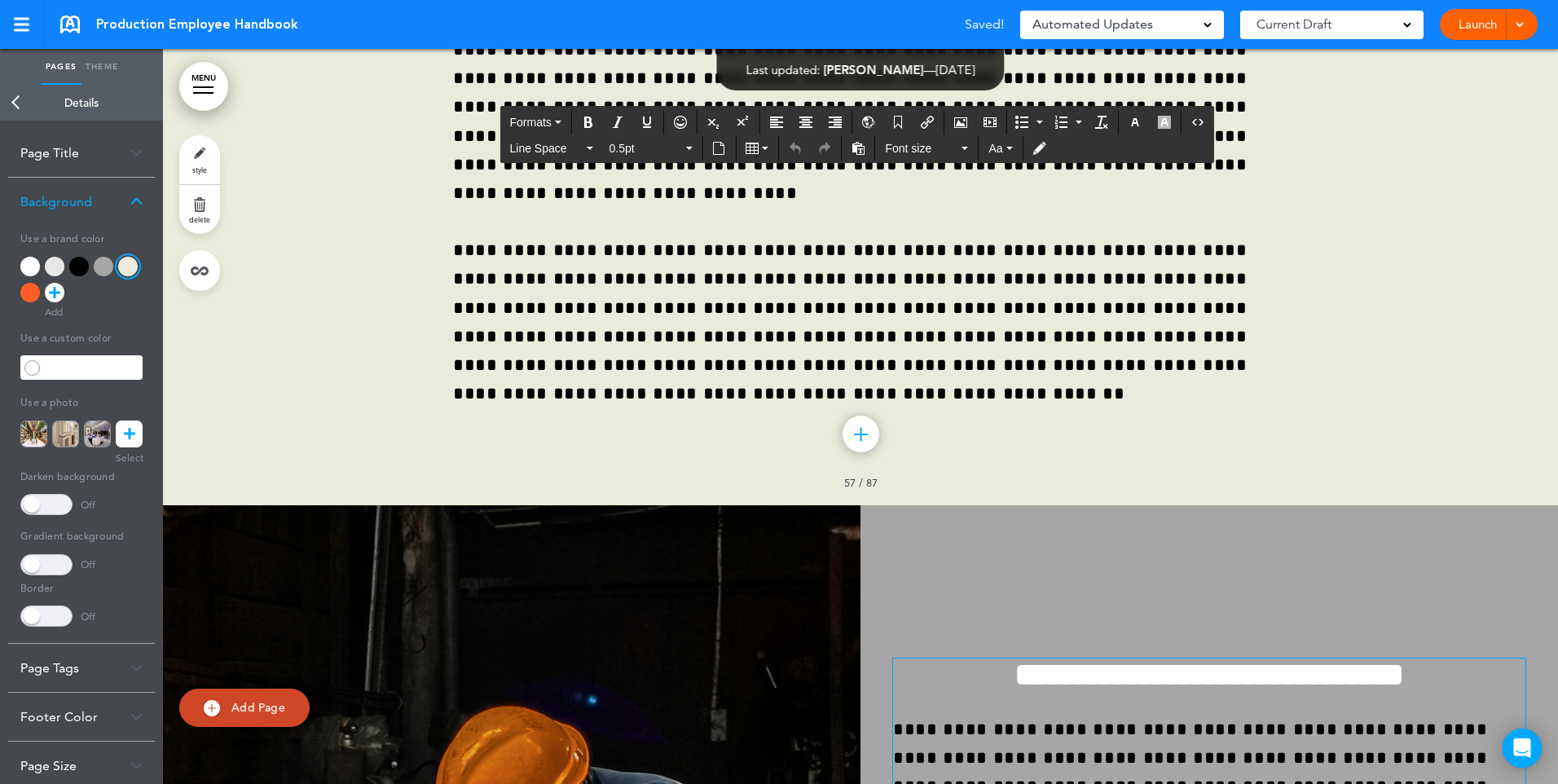
drag, startPoint x: 951, startPoint y: 559, endPoint x: 1173, endPoint y: 555, distance: 222.0
click at [717, 152] on icon "Insert document" at bounding box center [718, 148] width 13 height 13
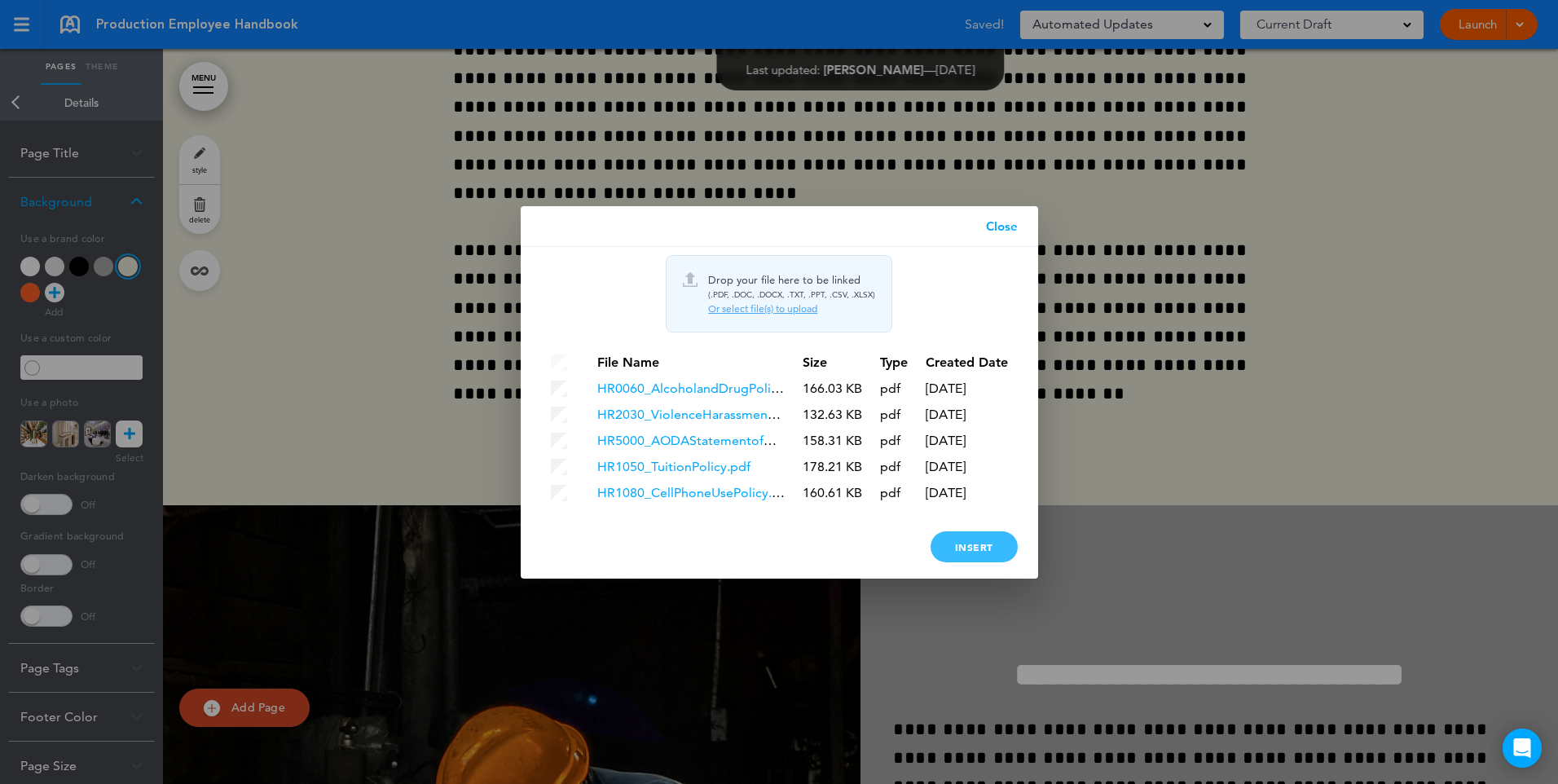
click at [971, 545] on div "Insert" at bounding box center [974, 546] width 87 height 31
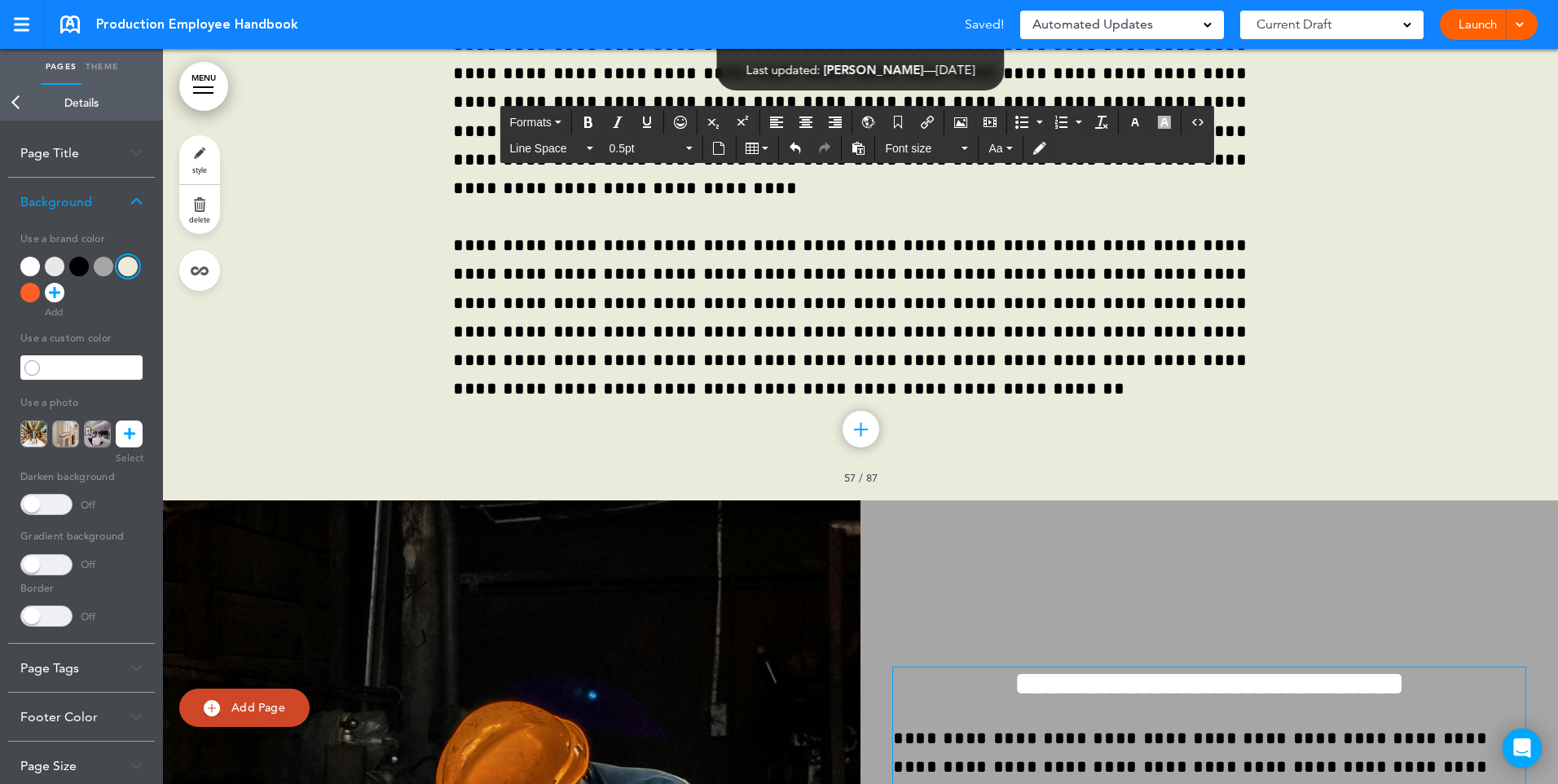
scroll to position [44366, 0]
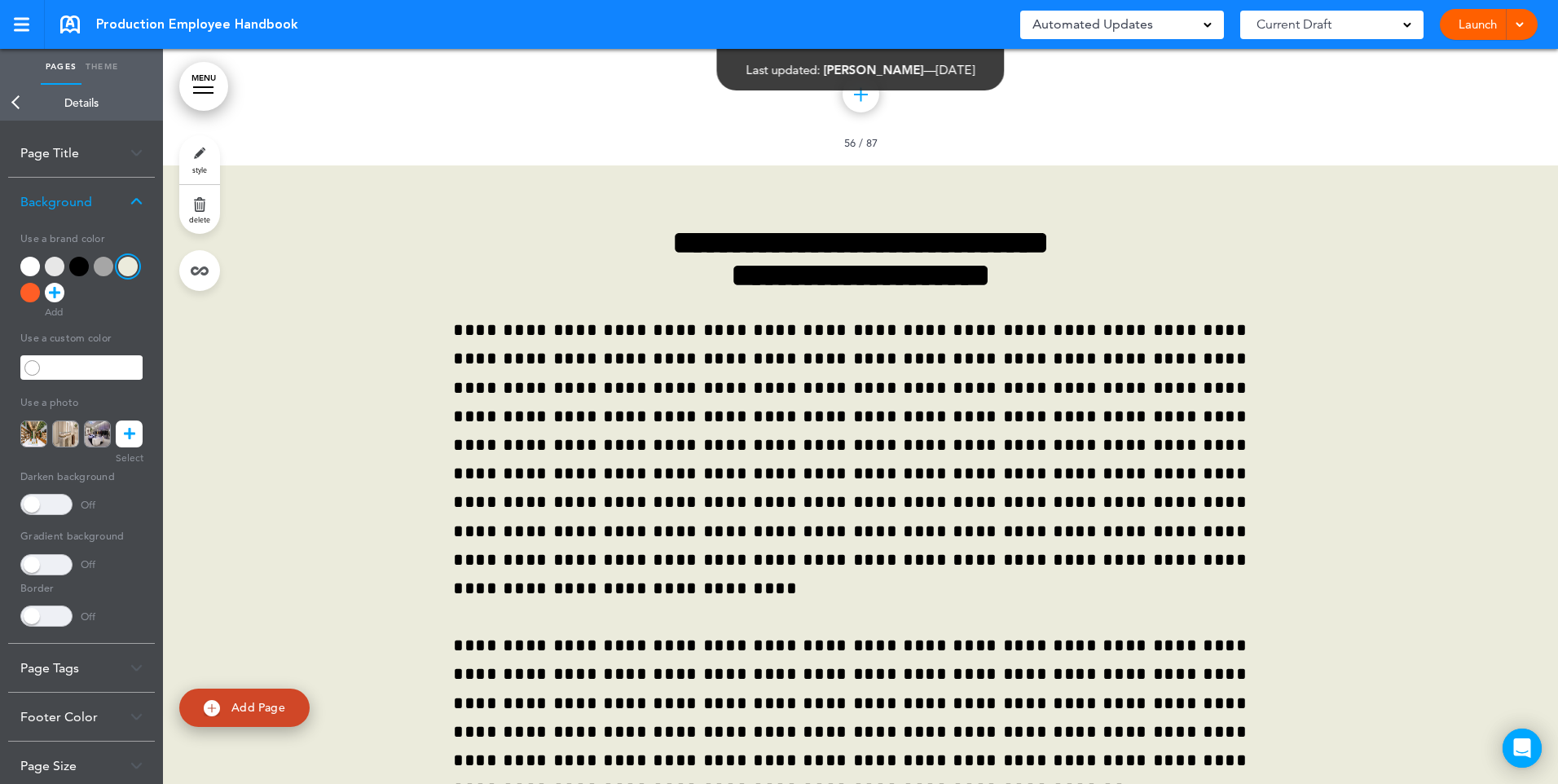
scroll to position [43959, 0]
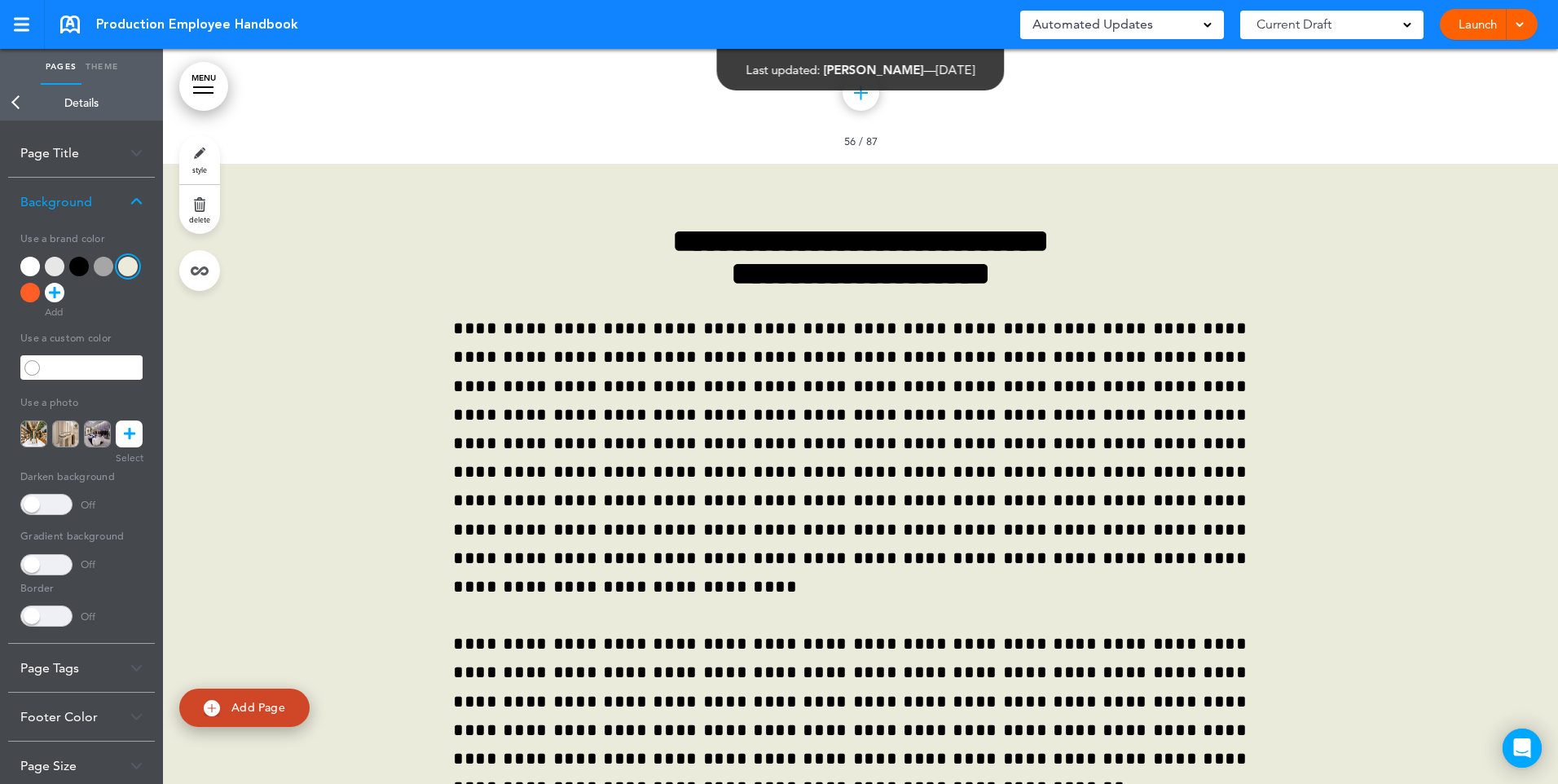
click at [9, 99] on link "Back" at bounding box center [16, 103] width 32 height 36
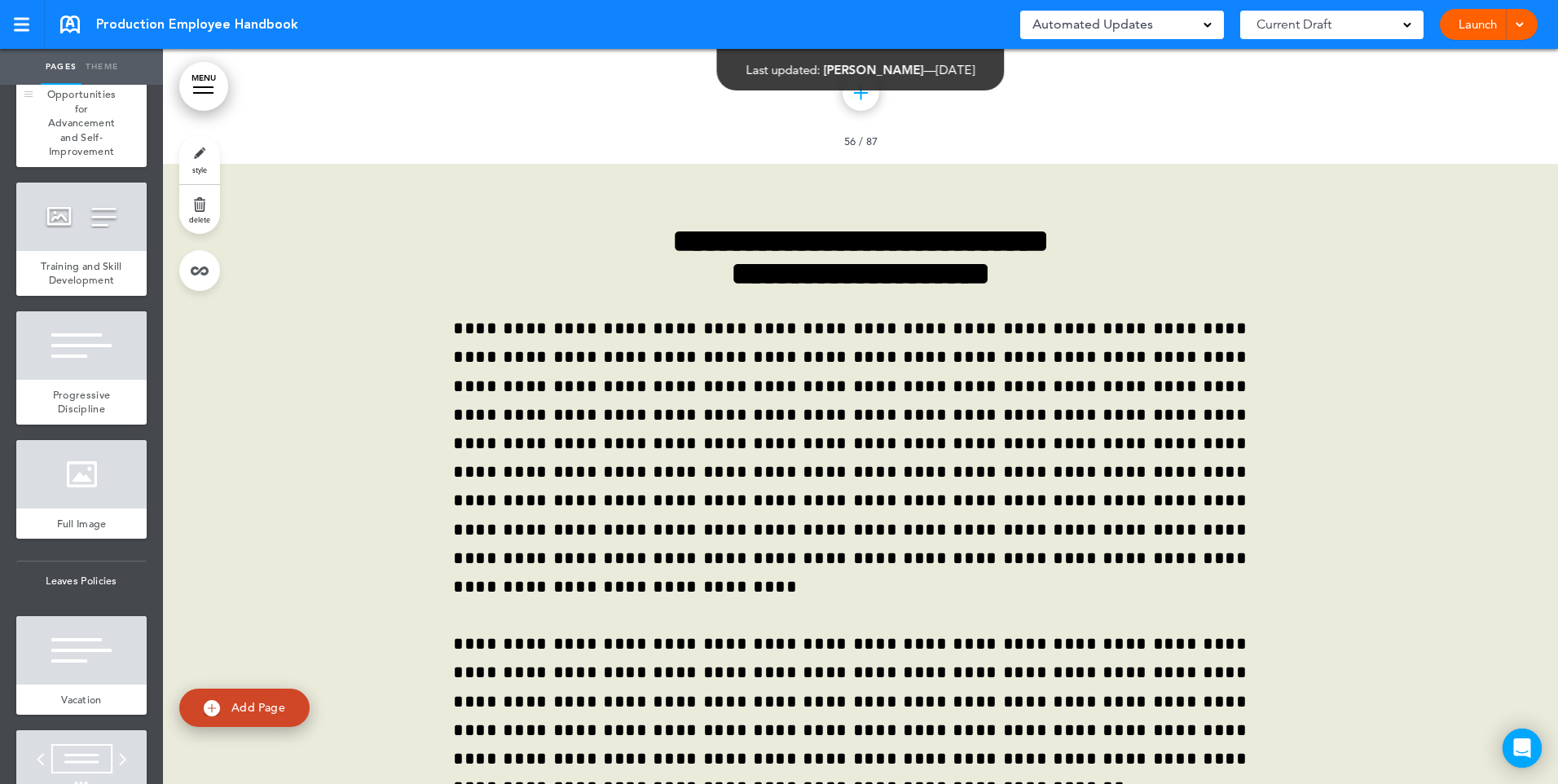
scroll to position [7576, 0]
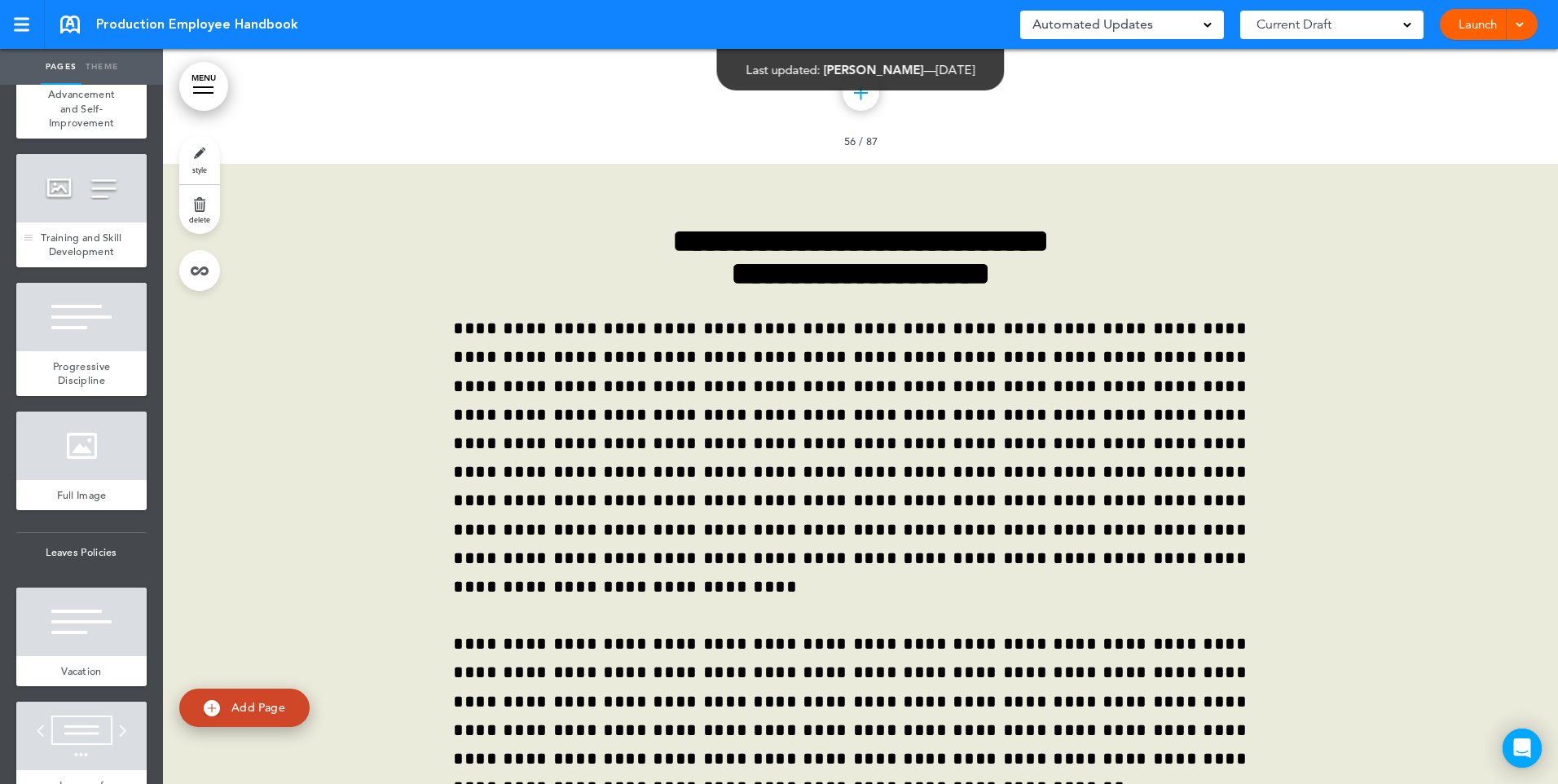
click at [78, 267] on div "Training and Skill Development" at bounding box center [81, 244] width 130 height 45
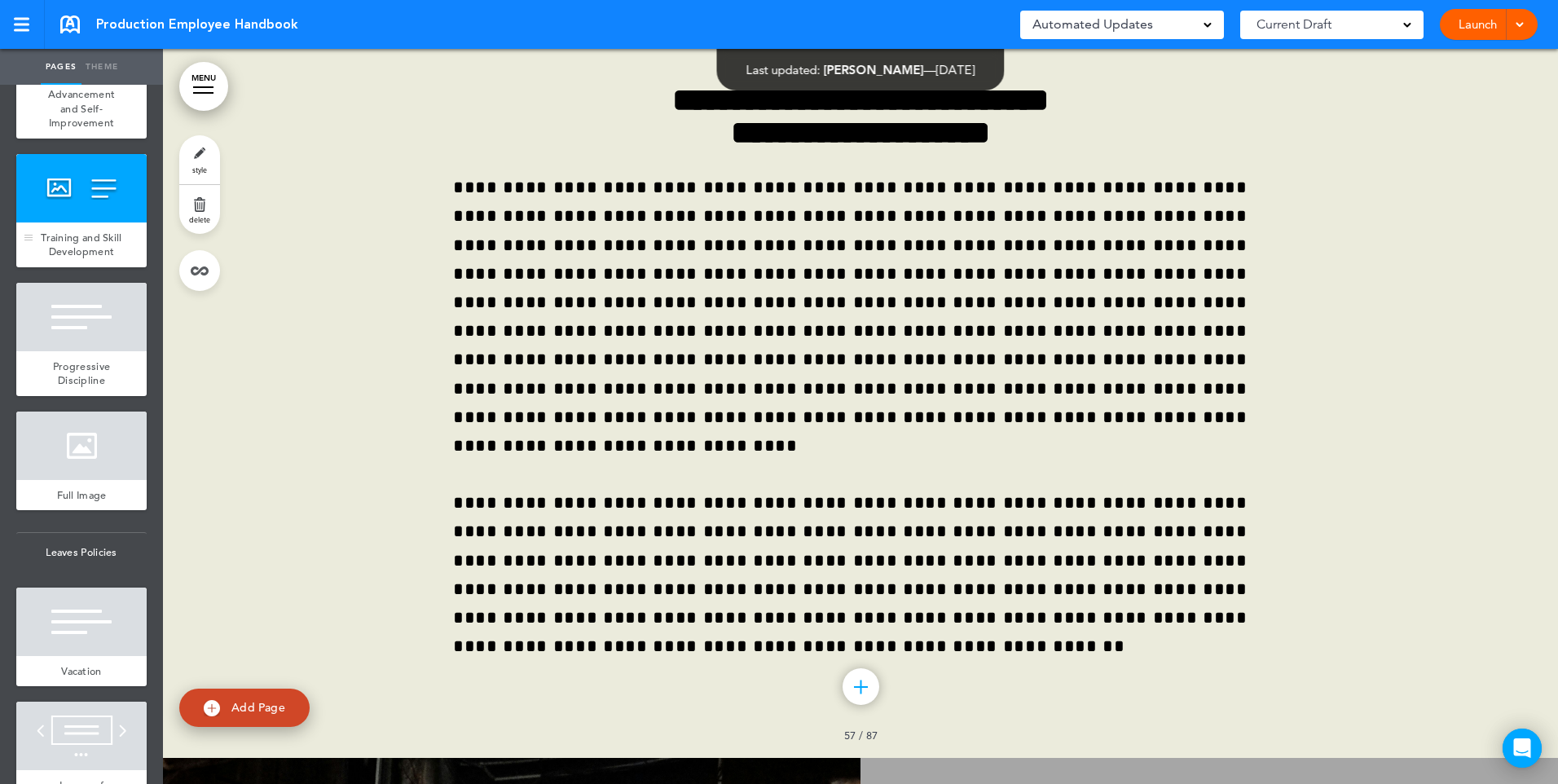
scroll to position [44350, 0]
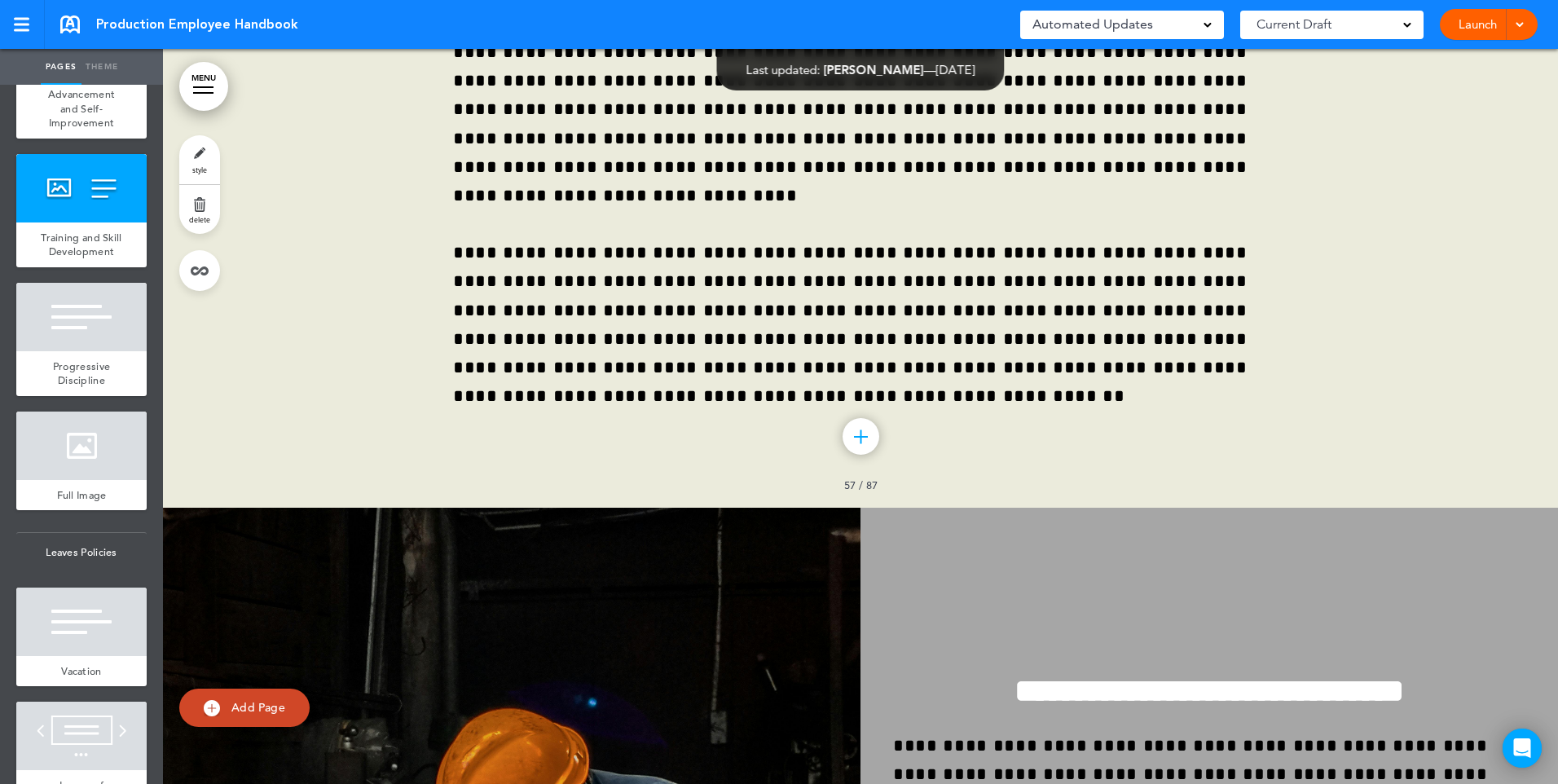
click at [211, 168] on link "style" at bounding box center [200, 159] width 41 height 49
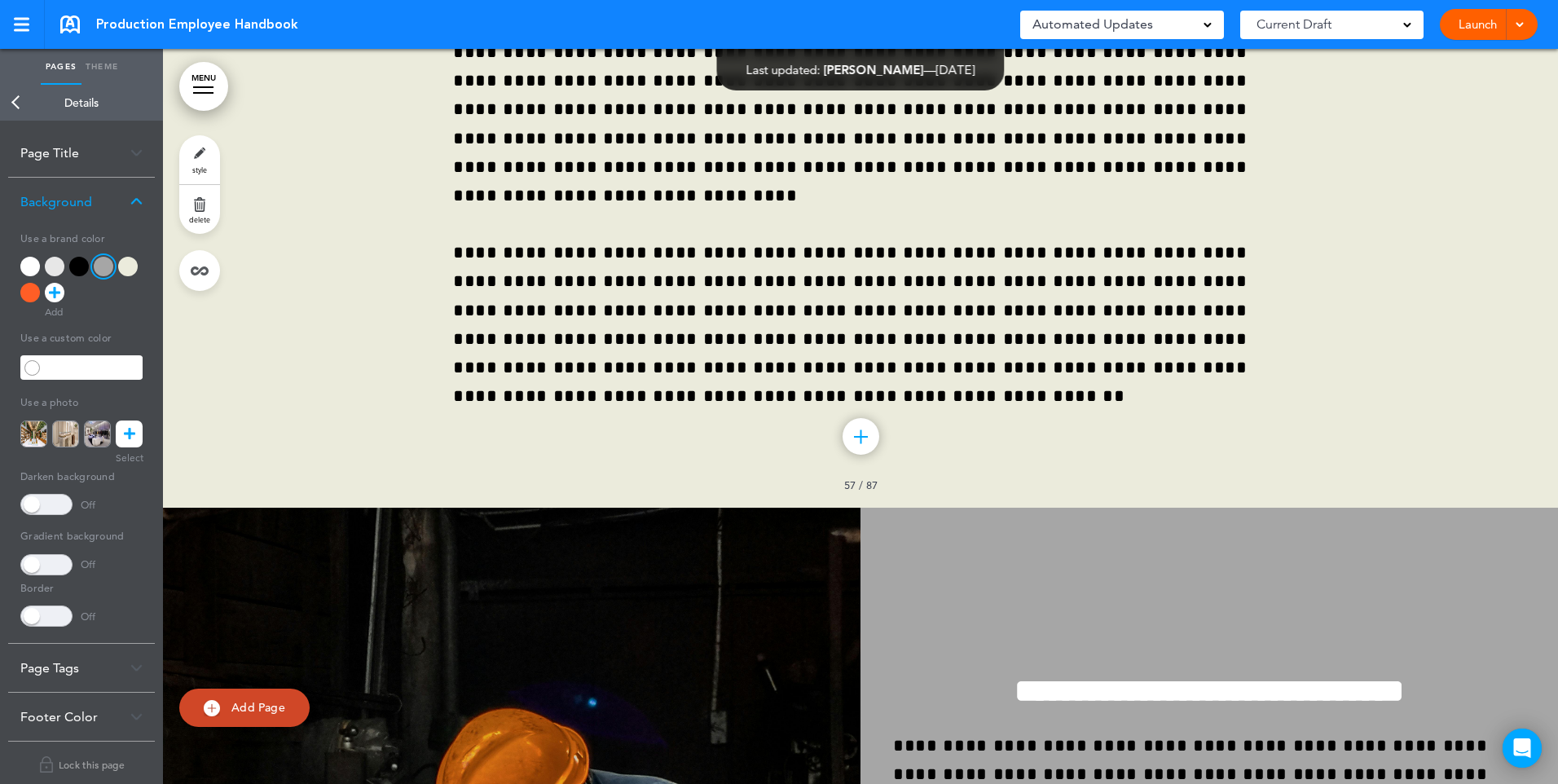
click at [129, 271] on div at bounding box center [128, 266] width 20 height 20
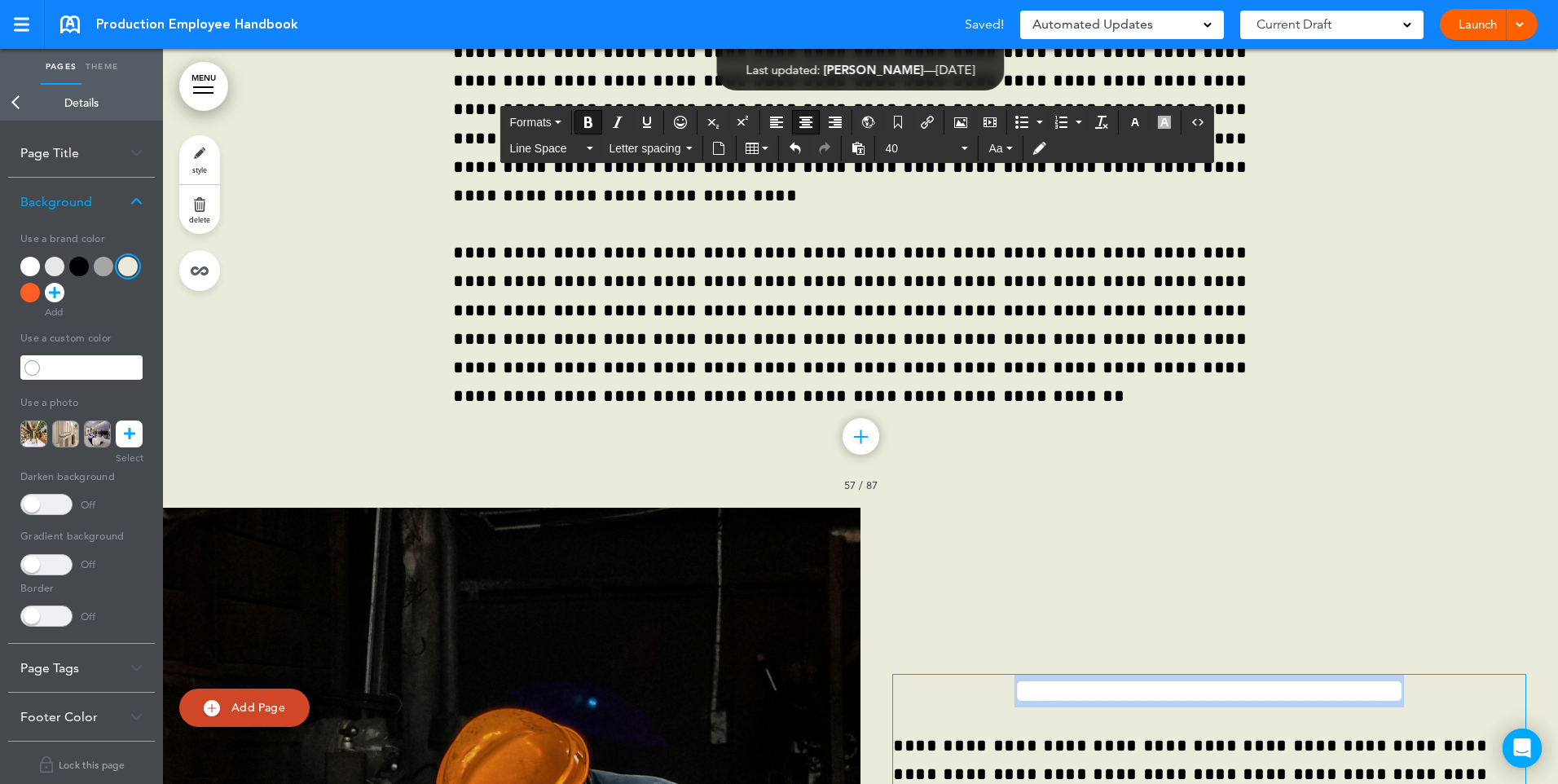
drag, startPoint x: 970, startPoint y: 258, endPoint x: 1516, endPoint y: 256, distance: 546.0
click at [1132, 124] on icon "button" at bounding box center [1135, 121] width 13 height 13
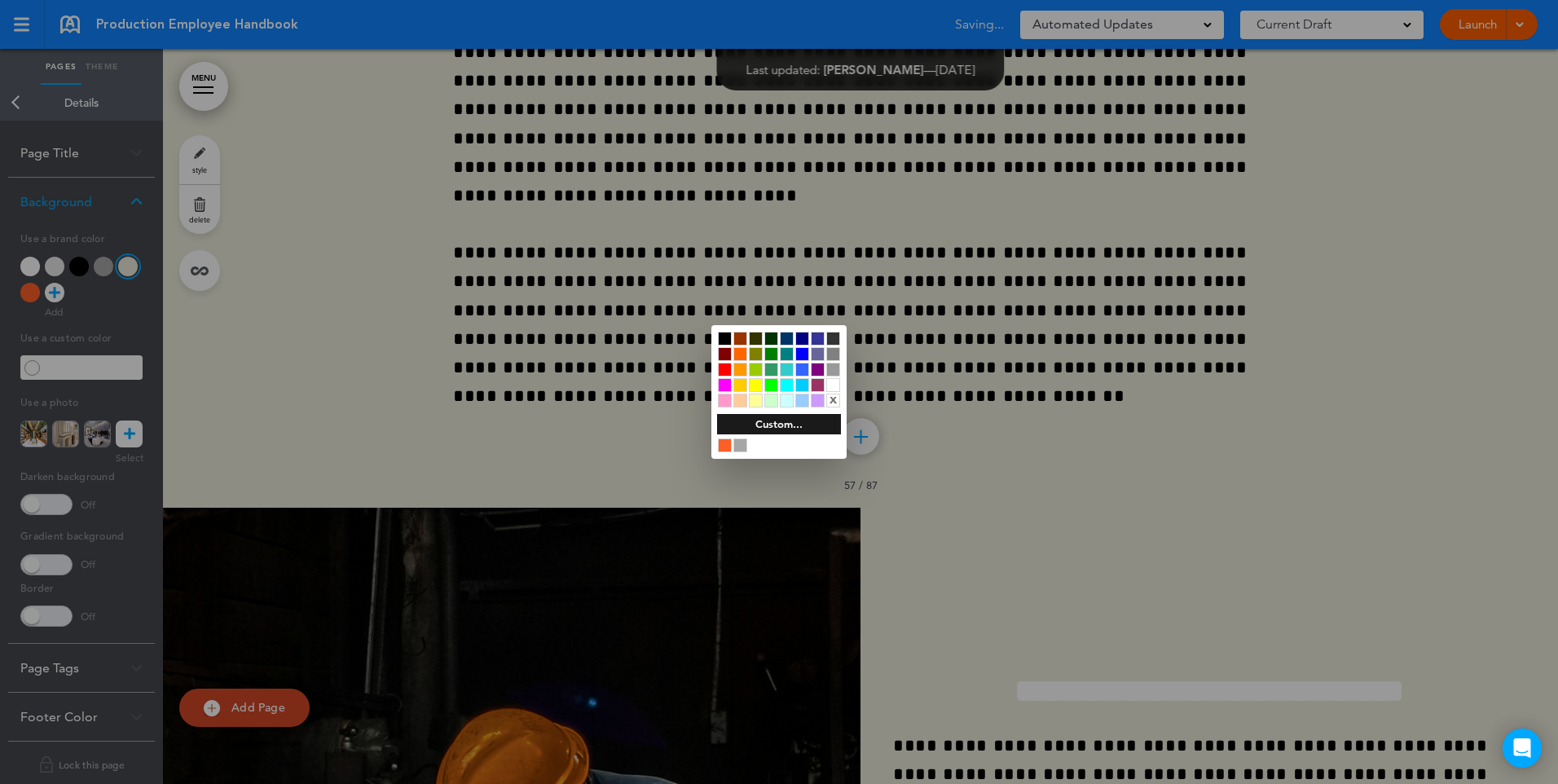
click at [724, 335] on div at bounding box center [725, 338] width 14 height 14
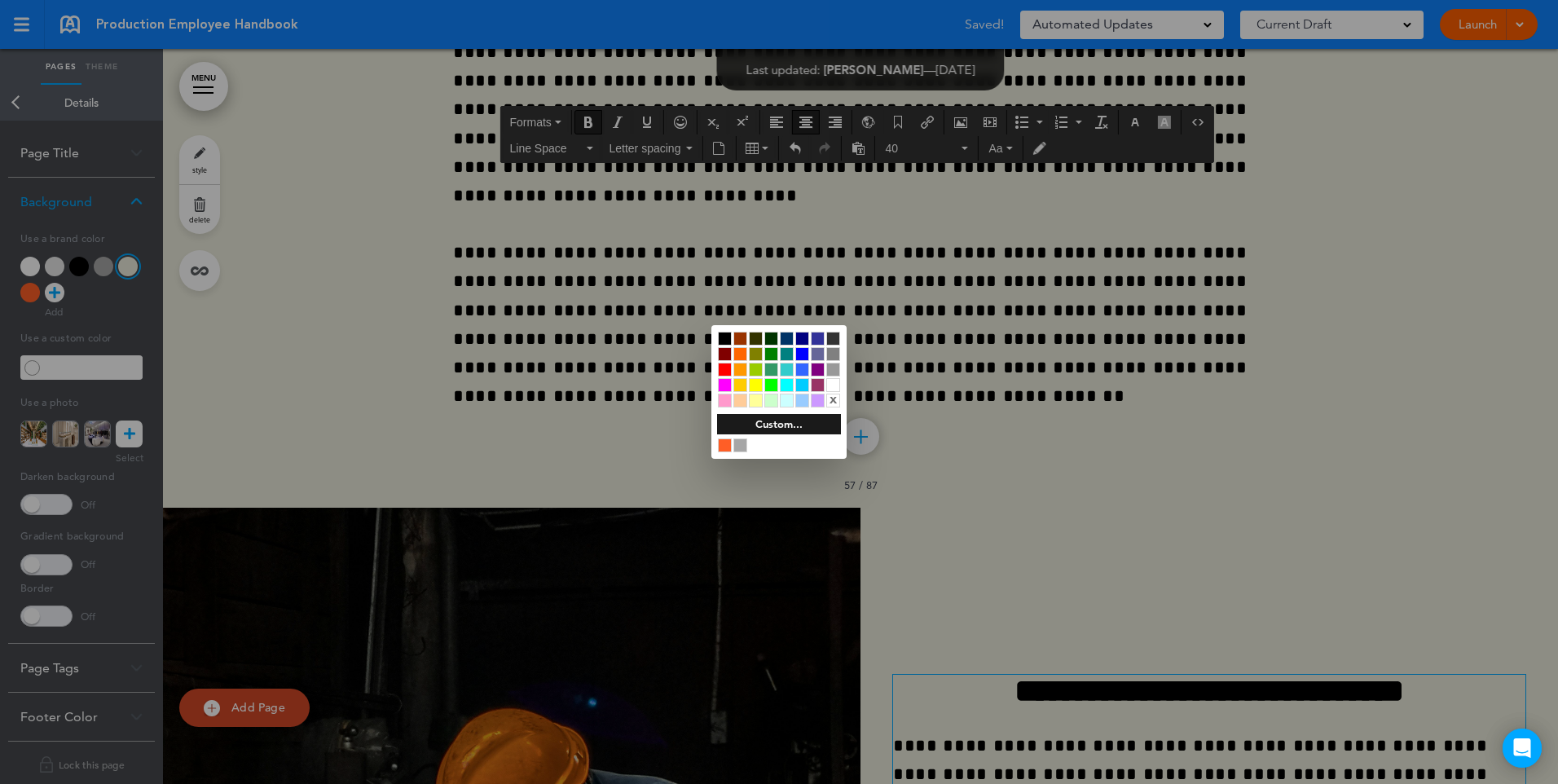
click at [990, 325] on div at bounding box center [779, 392] width 1558 height 784
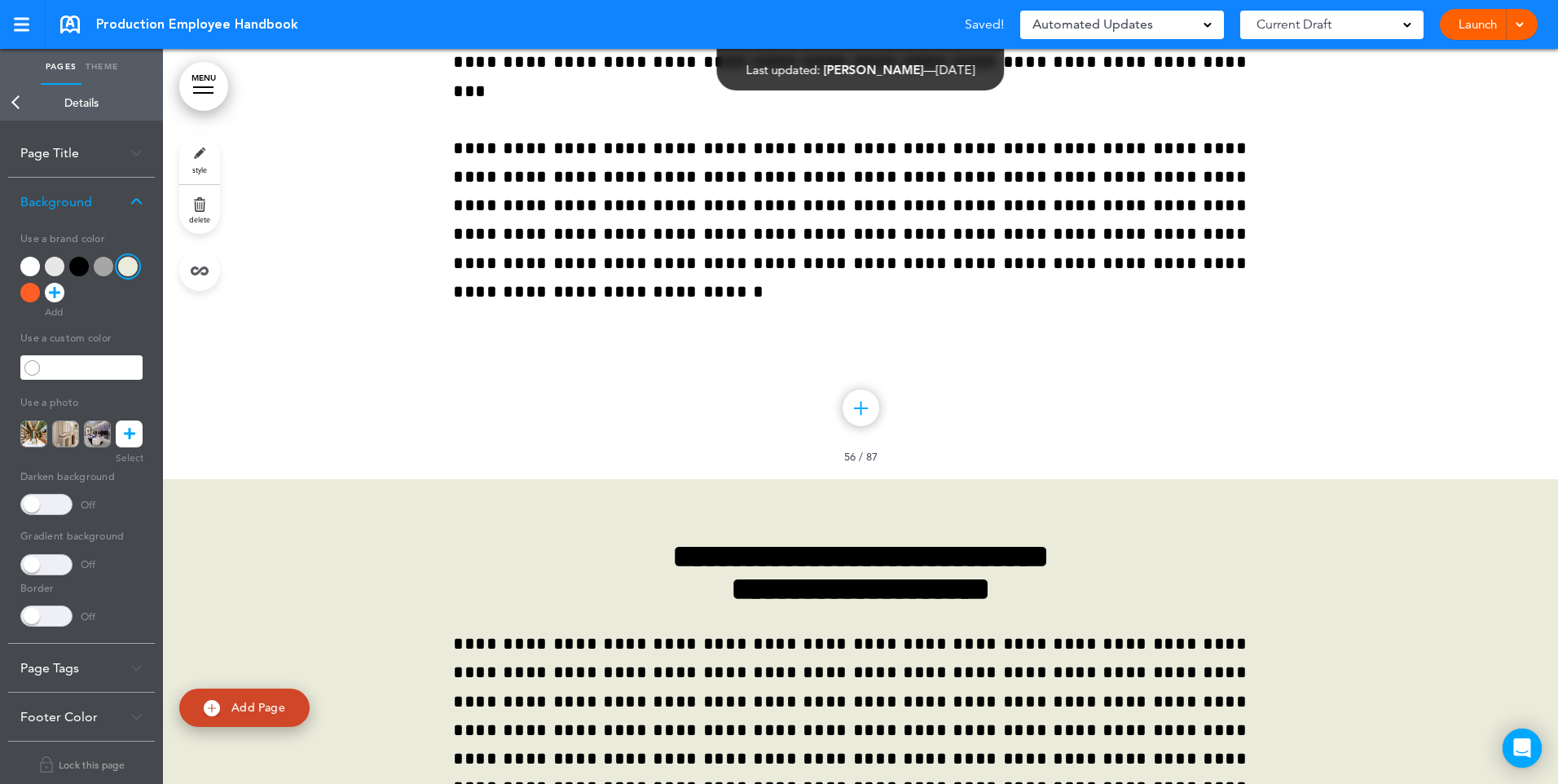
scroll to position [43617, 0]
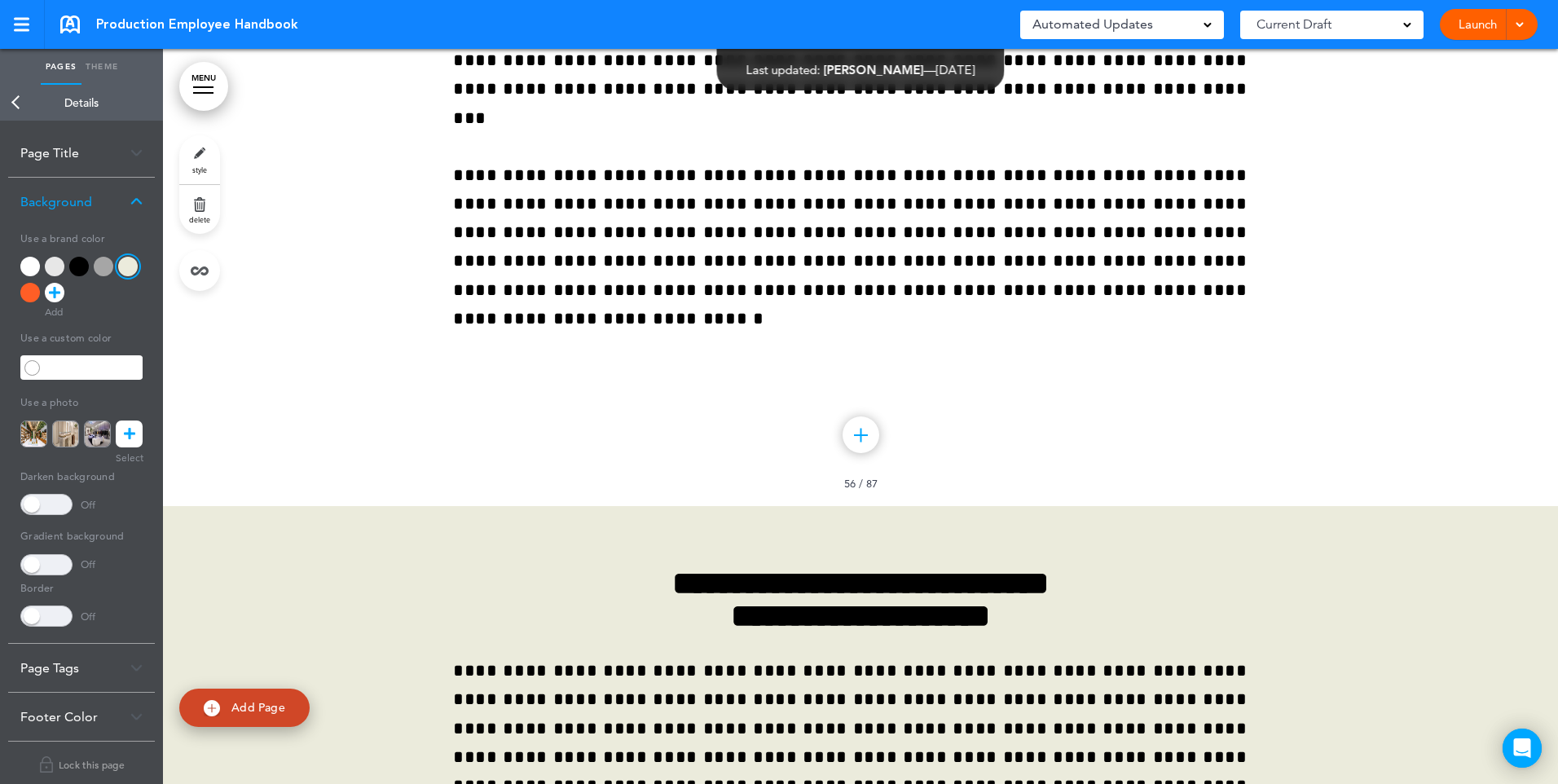
click at [20, 101] on link "Back" at bounding box center [16, 103] width 32 height 36
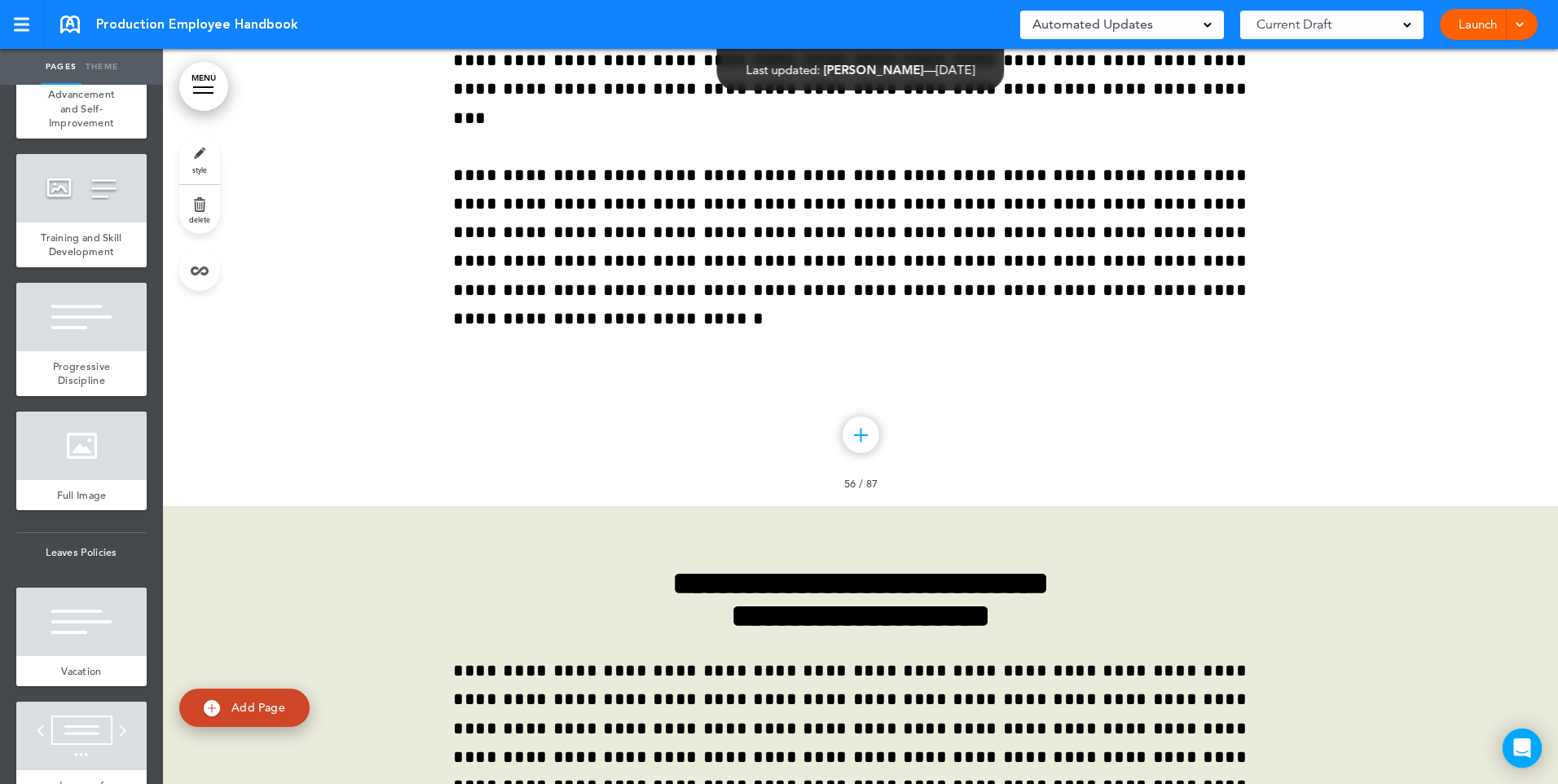
click at [80, 129] on span "Opportunities for Advancement and Self-Improvement" at bounding box center [81, 94] width 69 height 70
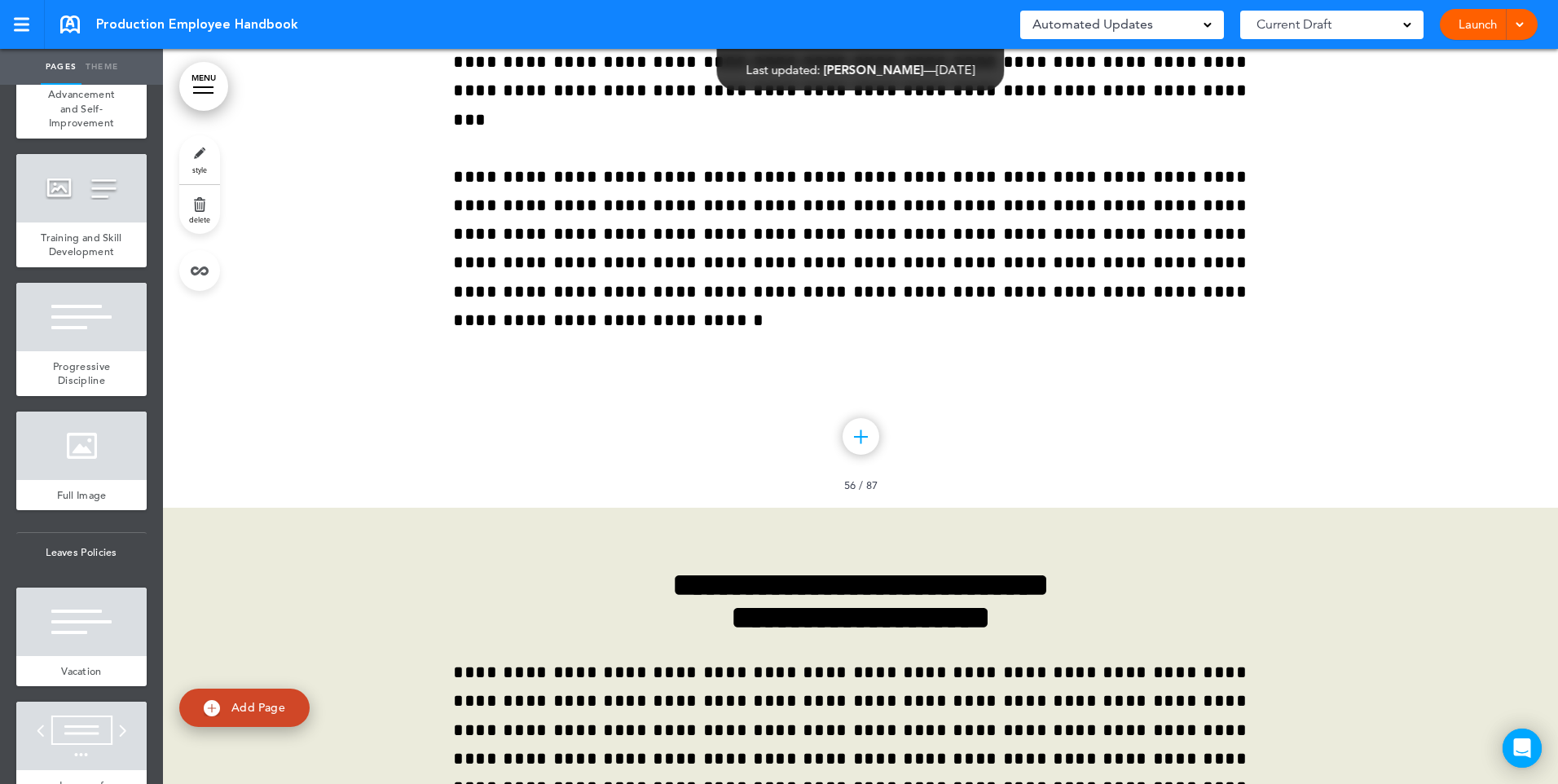
click at [200, 164] on link "style" at bounding box center [200, 159] width 41 height 49
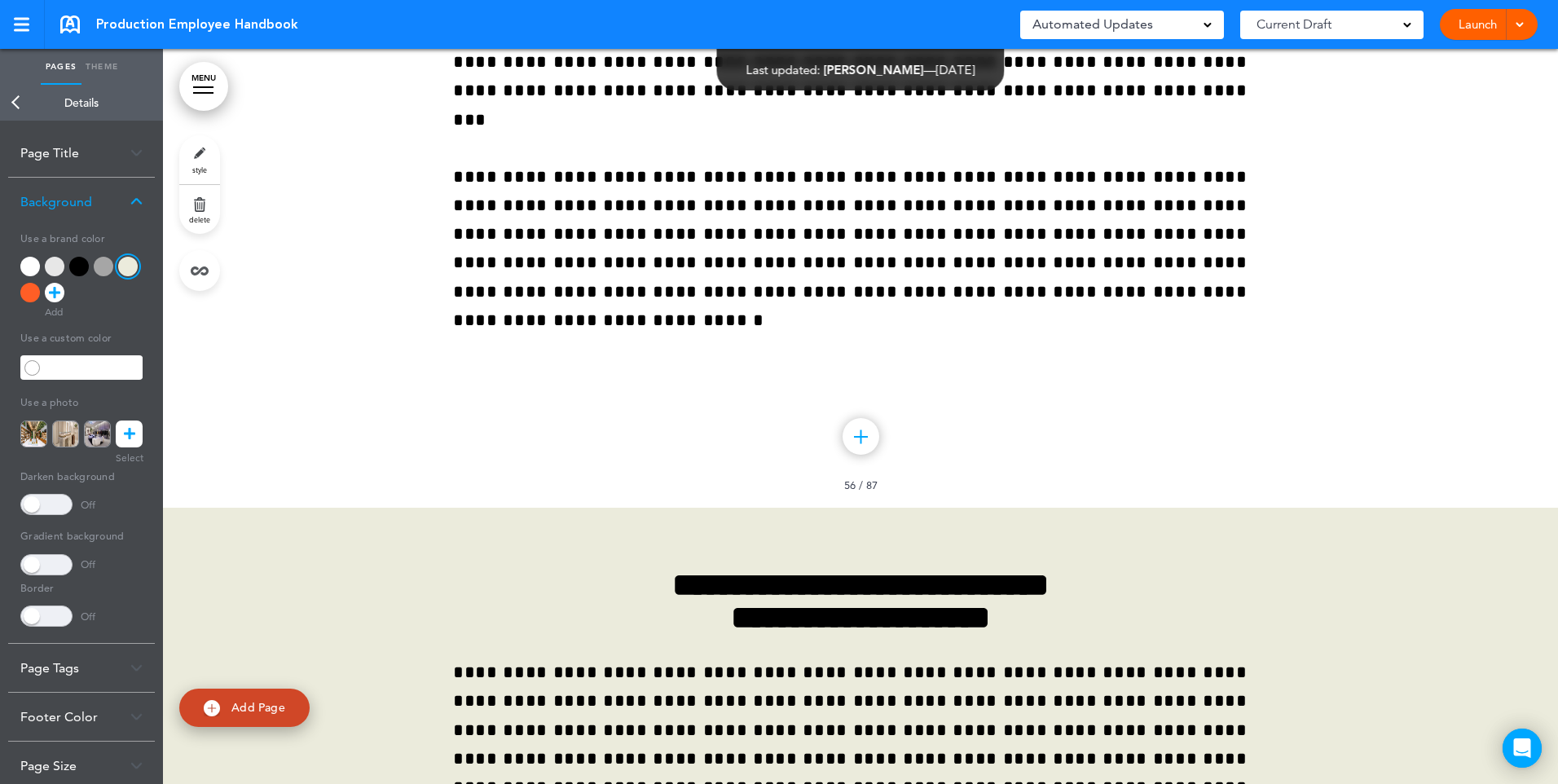
click at [105, 268] on div at bounding box center [104, 266] width 20 height 20
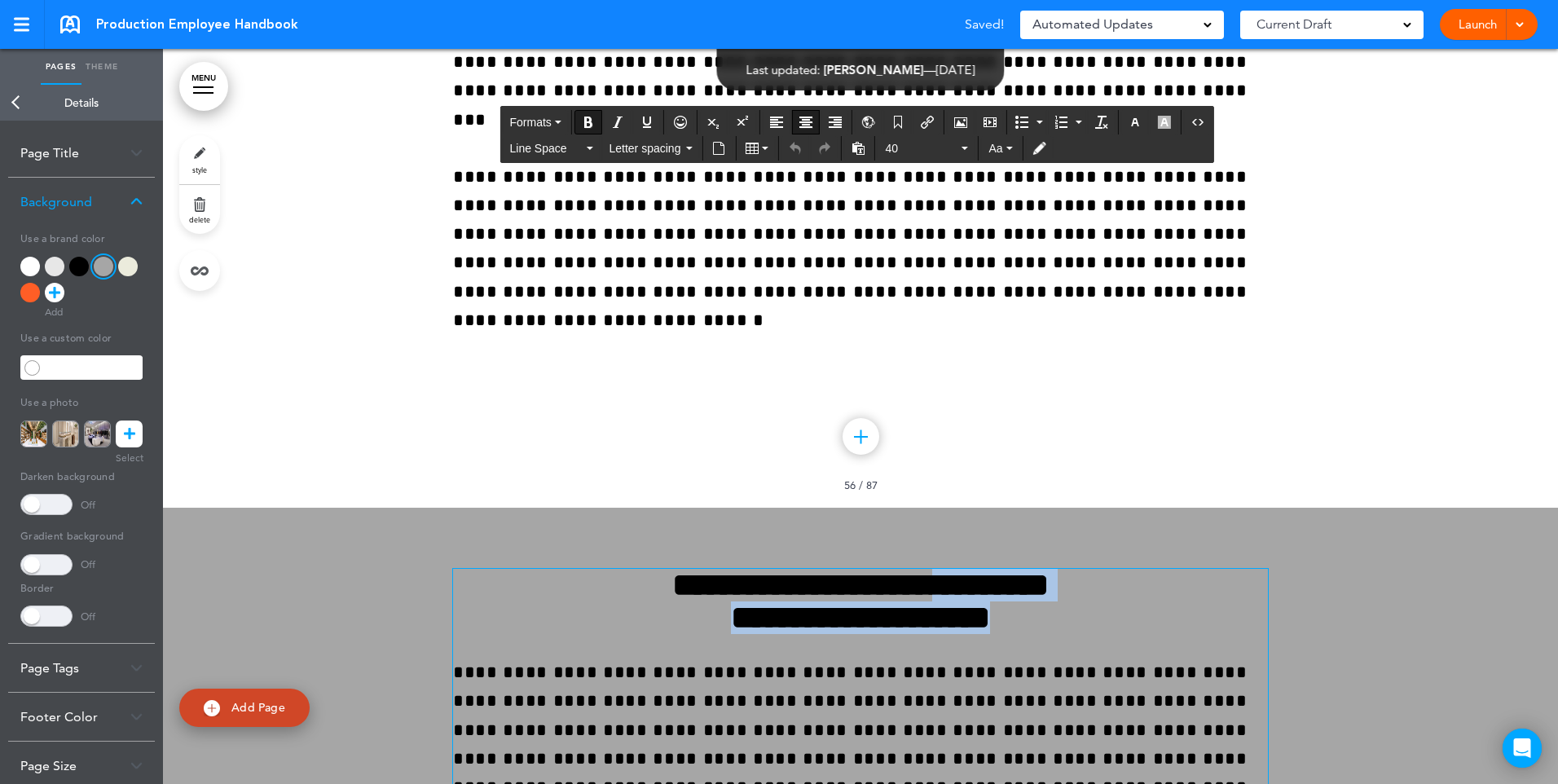
drag, startPoint x: 1034, startPoint y: 207, endPoint x: 562, endPoint y: 162, distance: 474.1
click at [638, 569] on h6 "**********" at bounding box center [860, 601] width 815 height 65
drag, startPoint x: 1026, startPoint y: 206, endPoint x: 623, endPoint y: 168, distance: 404.8
click at [623, 569] on h6 "**********" at bounding box center [860, 601] width 815 height 65
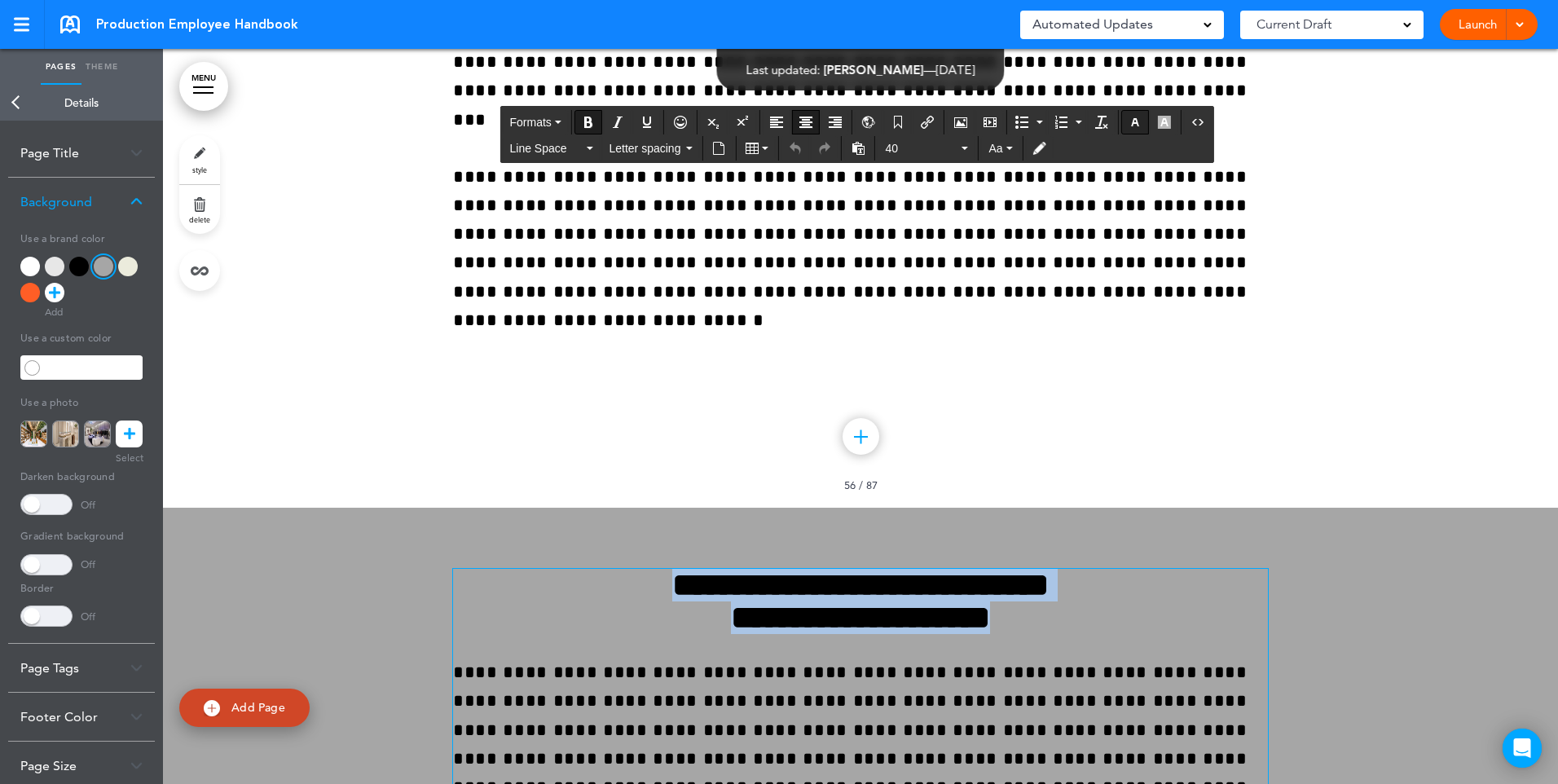
click at [1136, 119] on icon "button" at bounding box center [1135, 121] width 13 height 13
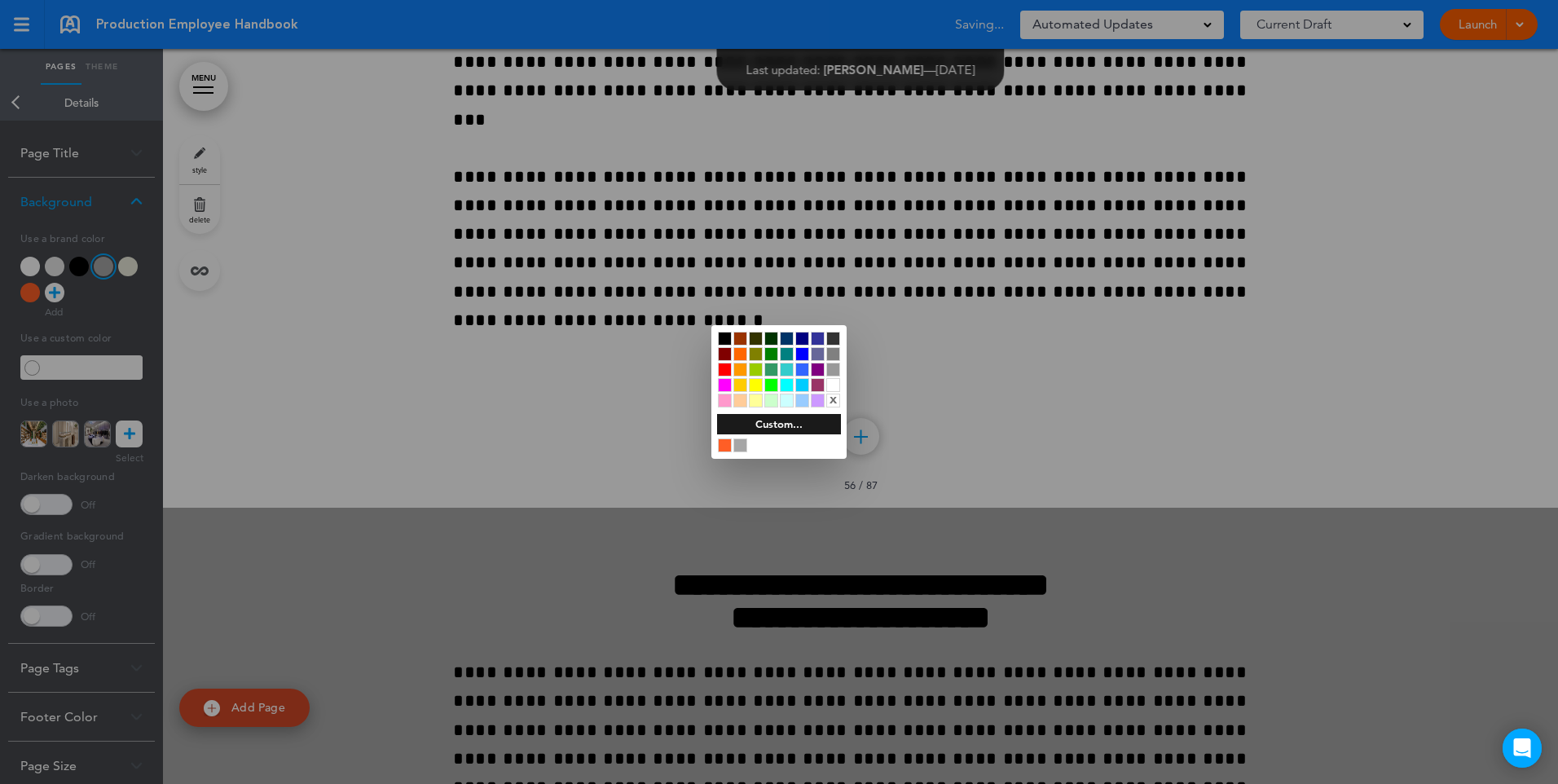
click at [833, 385] on div at bounding box center [833, 385] width 14 height 14
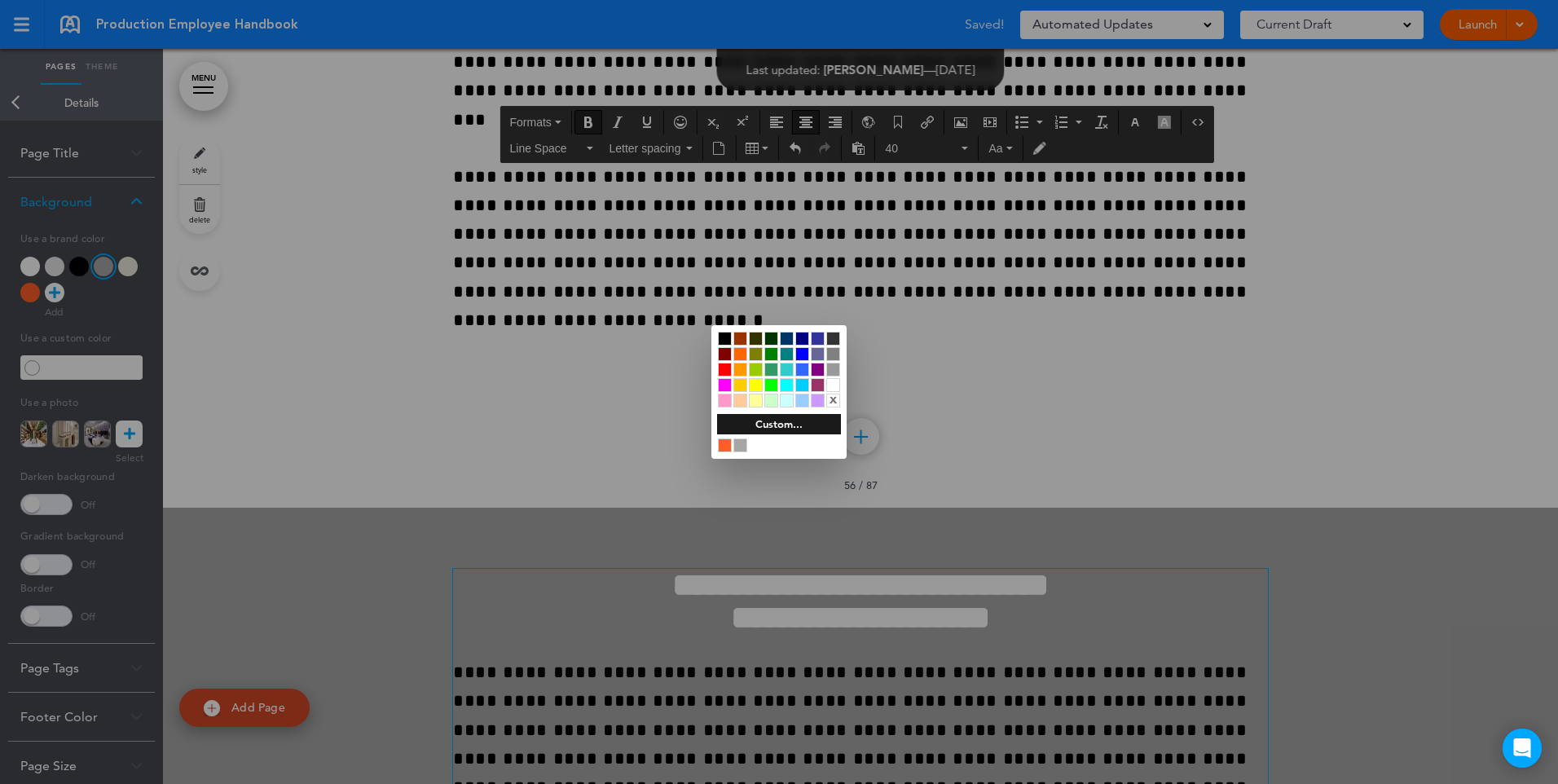
click at [912, 305] on div at bounding box center [779, 392] width 1558 height 784
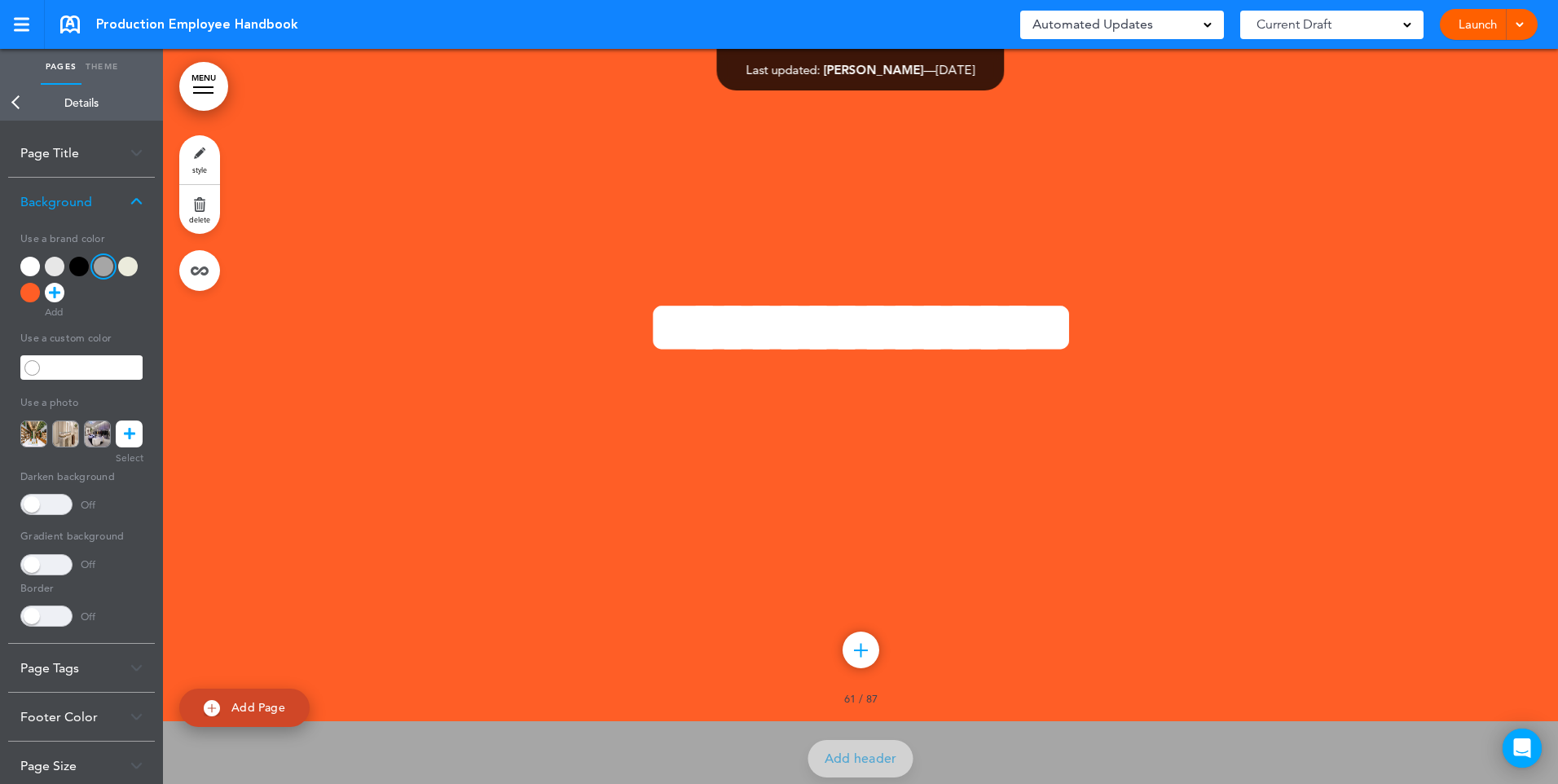
scroll to position [48095, 0]
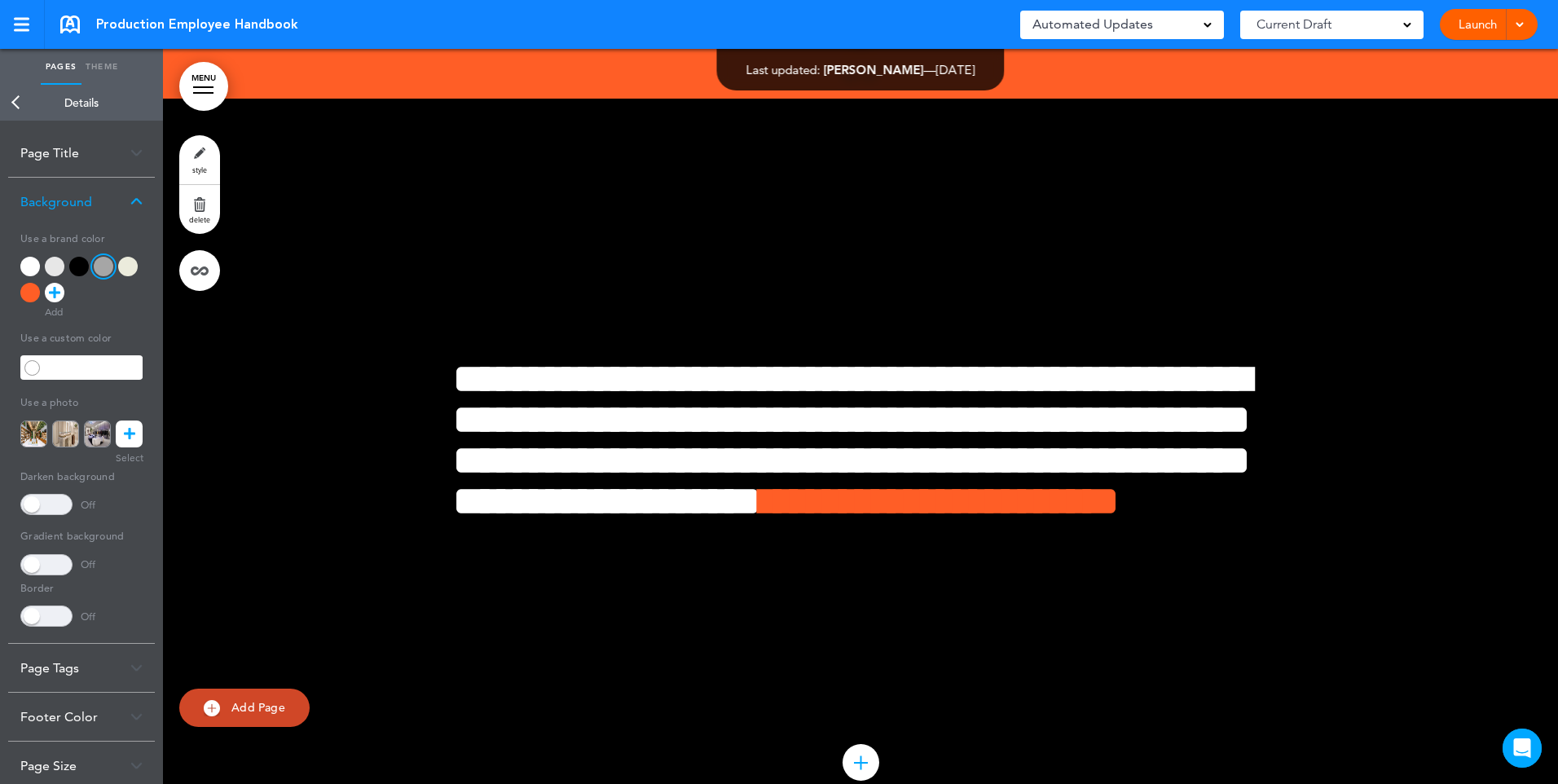
scroll to position [51761, 0]
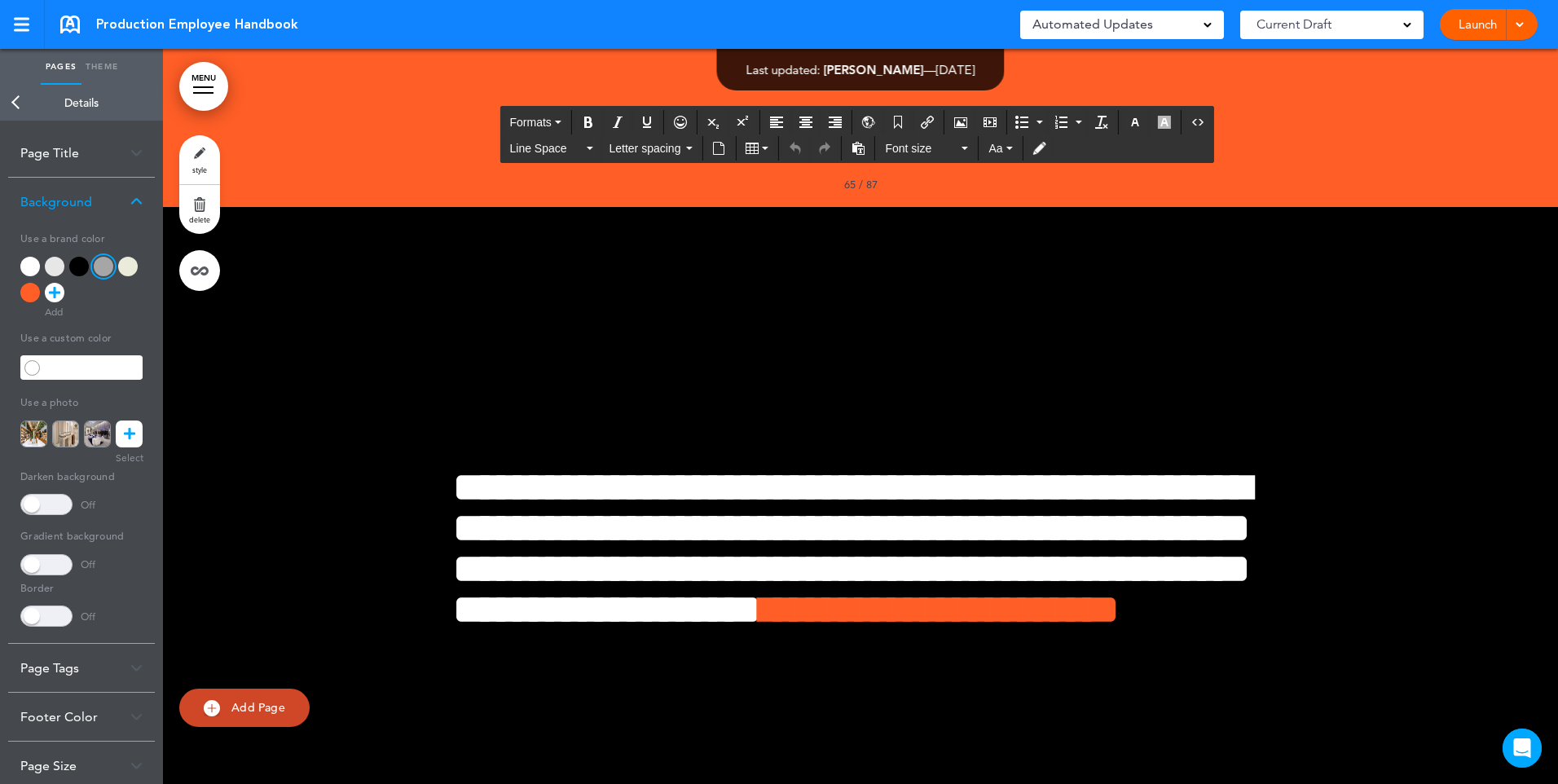
drag, startPoint x: 636, startPoint y: 515, endPoint x: 447, endPoint y: 340, distance: 257.6
click at [693, 153] on button "Letter spacing" at bounding box center [650, 148] width 96 height 22
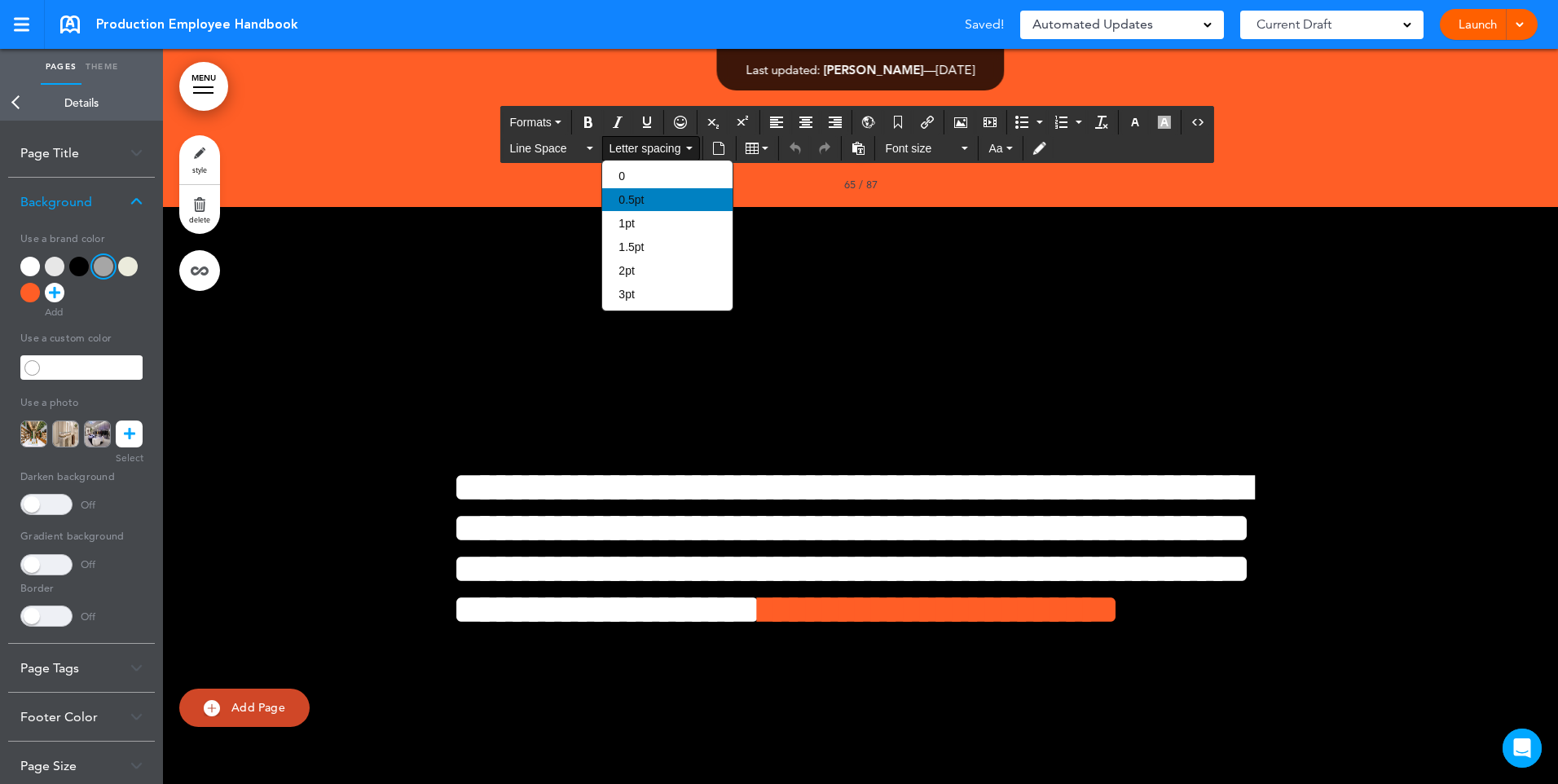
click at [651, 199] on div "0.5pt" at bounding box center [667, 198] width 130 height 22
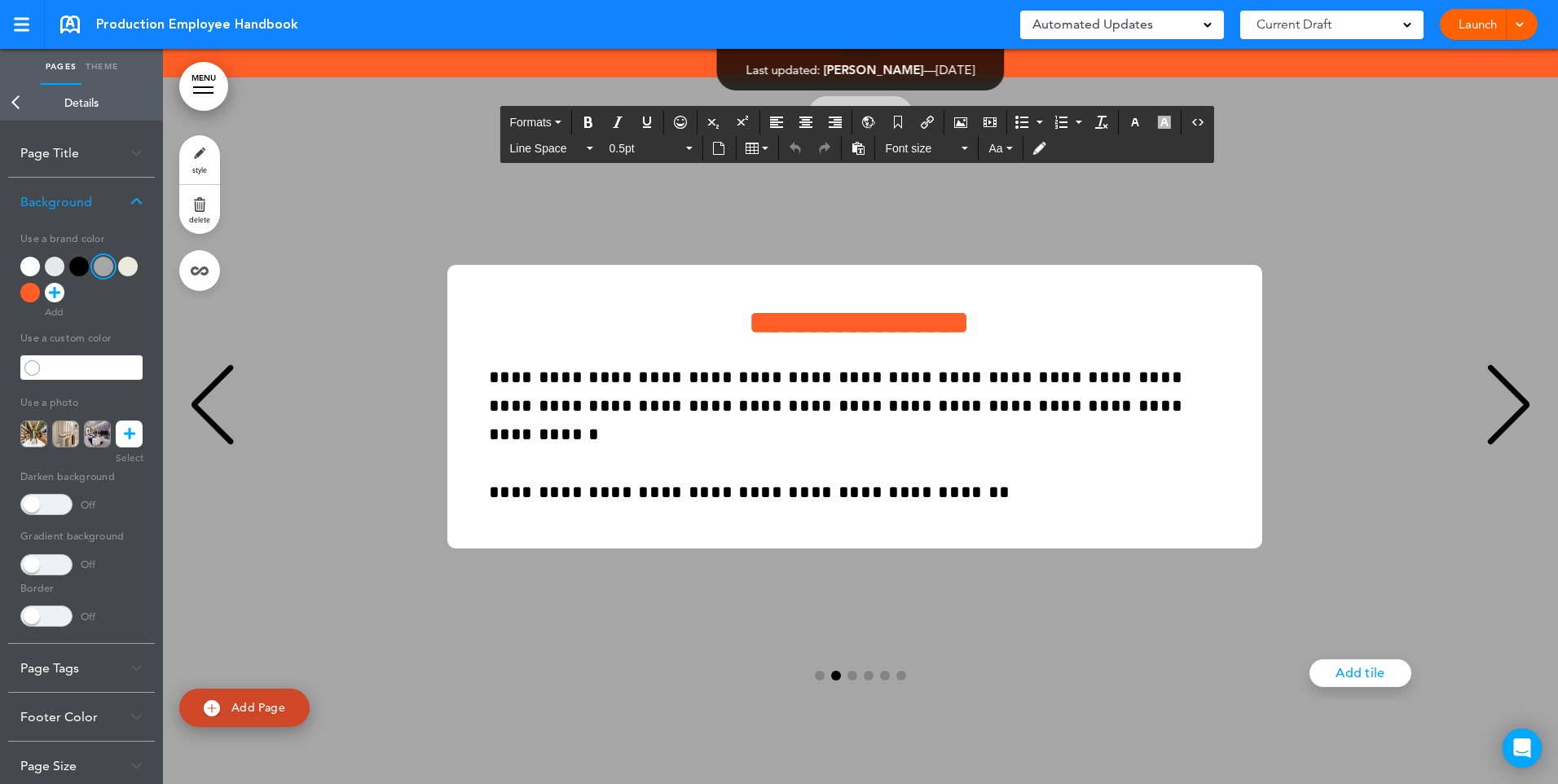
scroll to position [48828, 0]
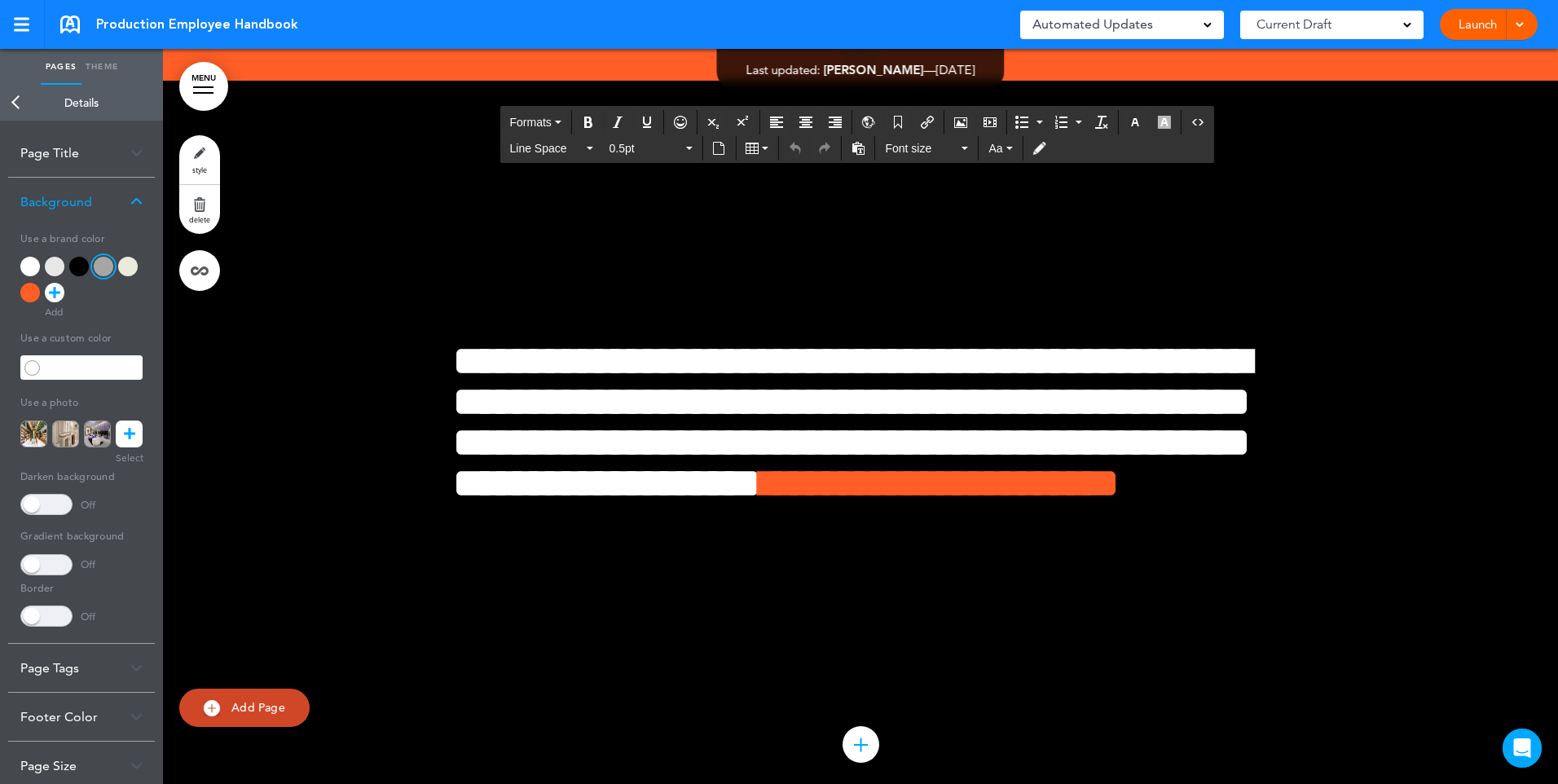
scroll to position [51843, 0]
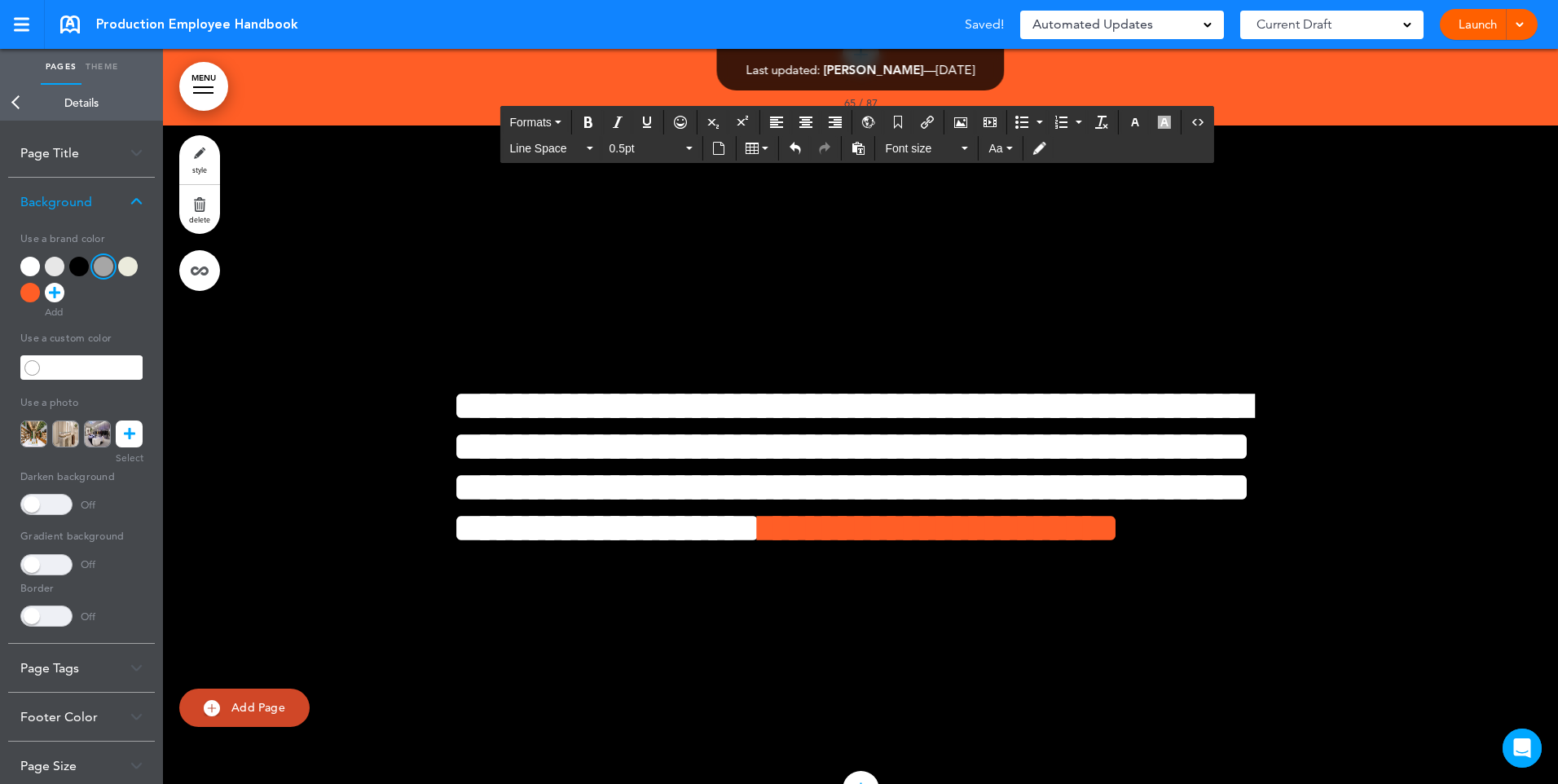
drag, startPoint x: 643, startPoint y: 407, endPoint x: 447, endPoint y: 394, distance: 196.4
click at [596, 116] on button "Bold" at bounding box center [588, 121] width 26 height 22
drag, startPoint x: 679, startPoint y: 369, endPoint x: 695, endPoint y: 378, distance: 18.4
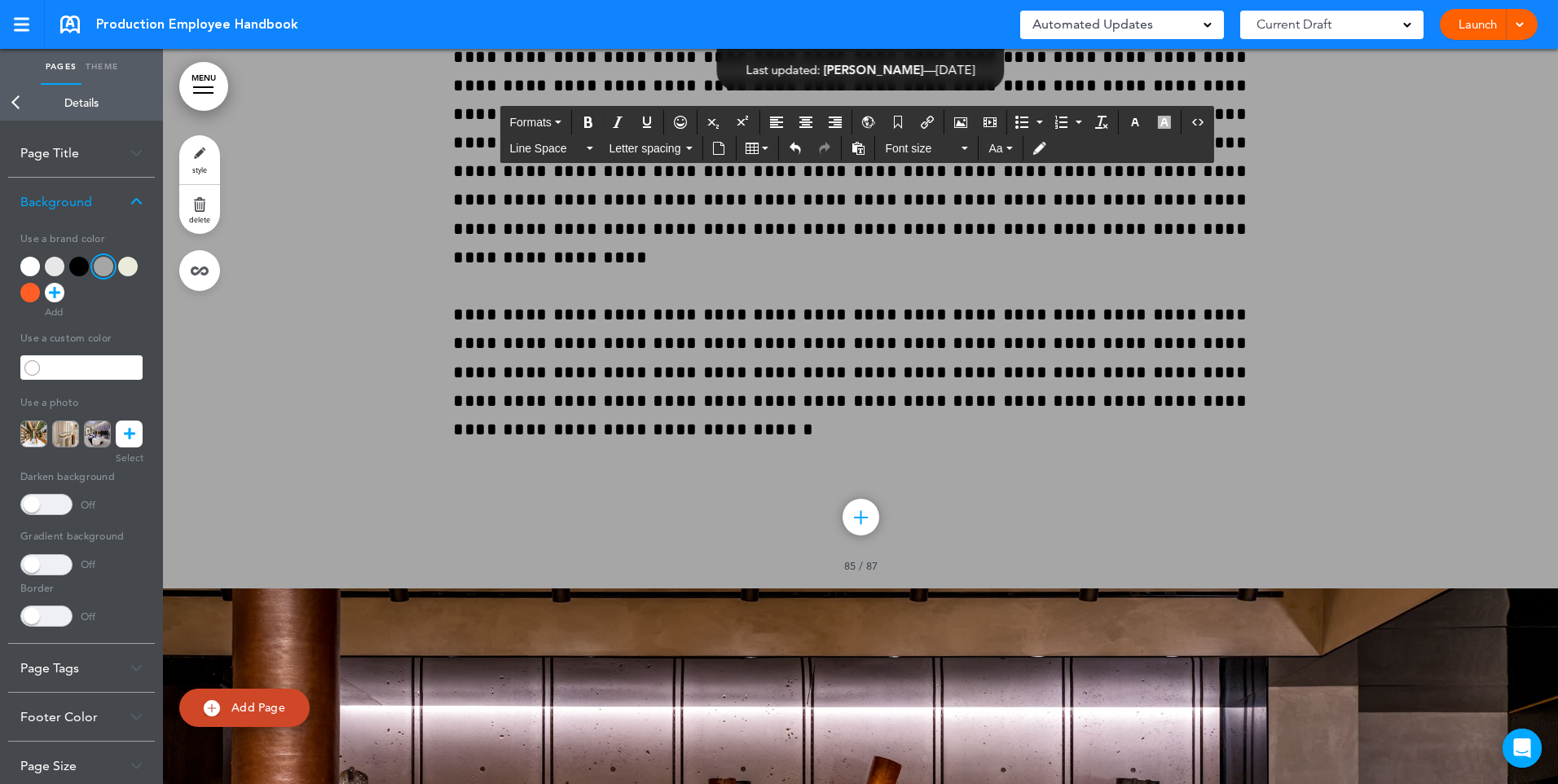
scroll to position [67285, 0]
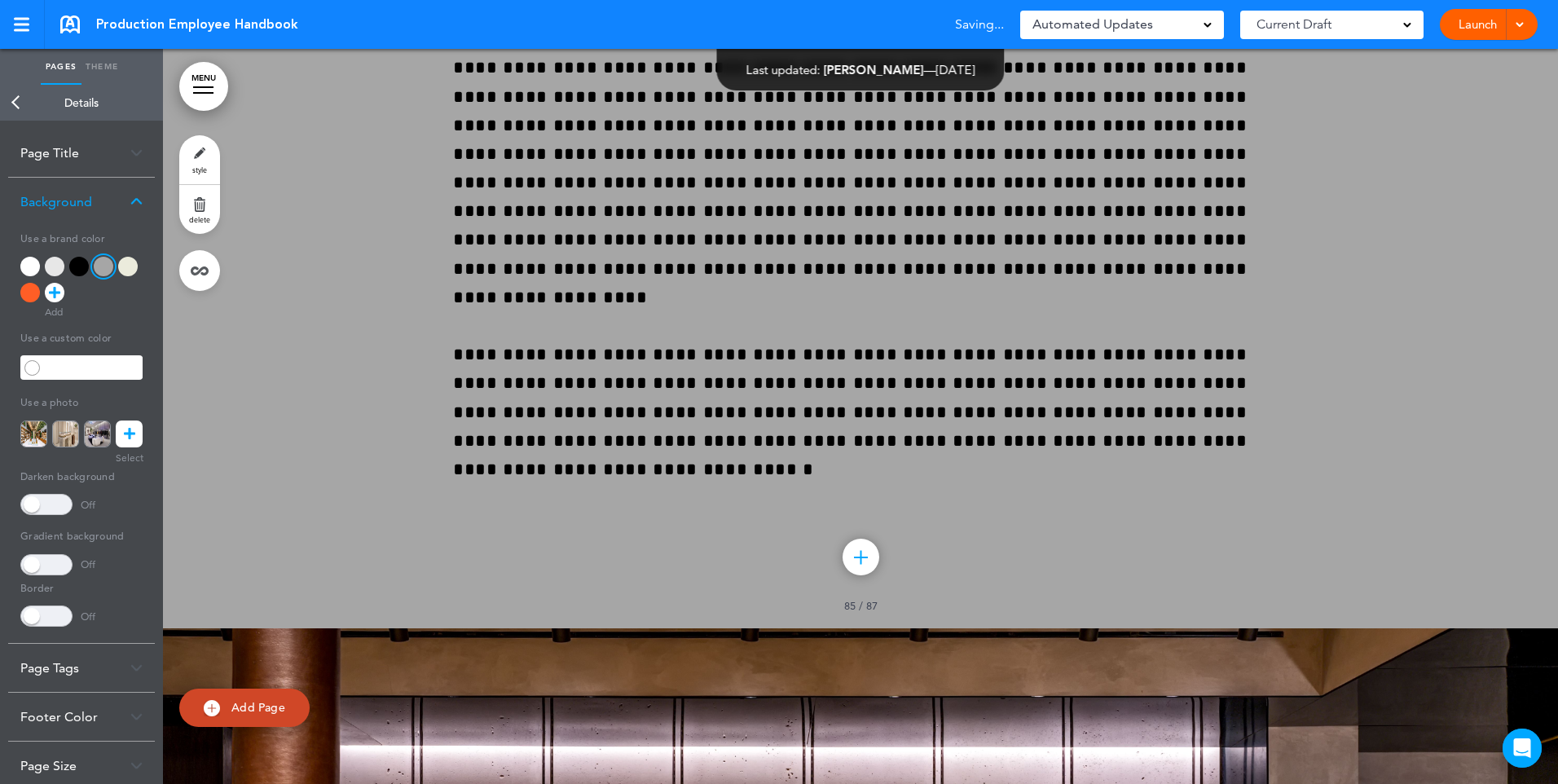
click at [13, 104] on link "Back" at bounding box center [16, 103] width 32 height 36
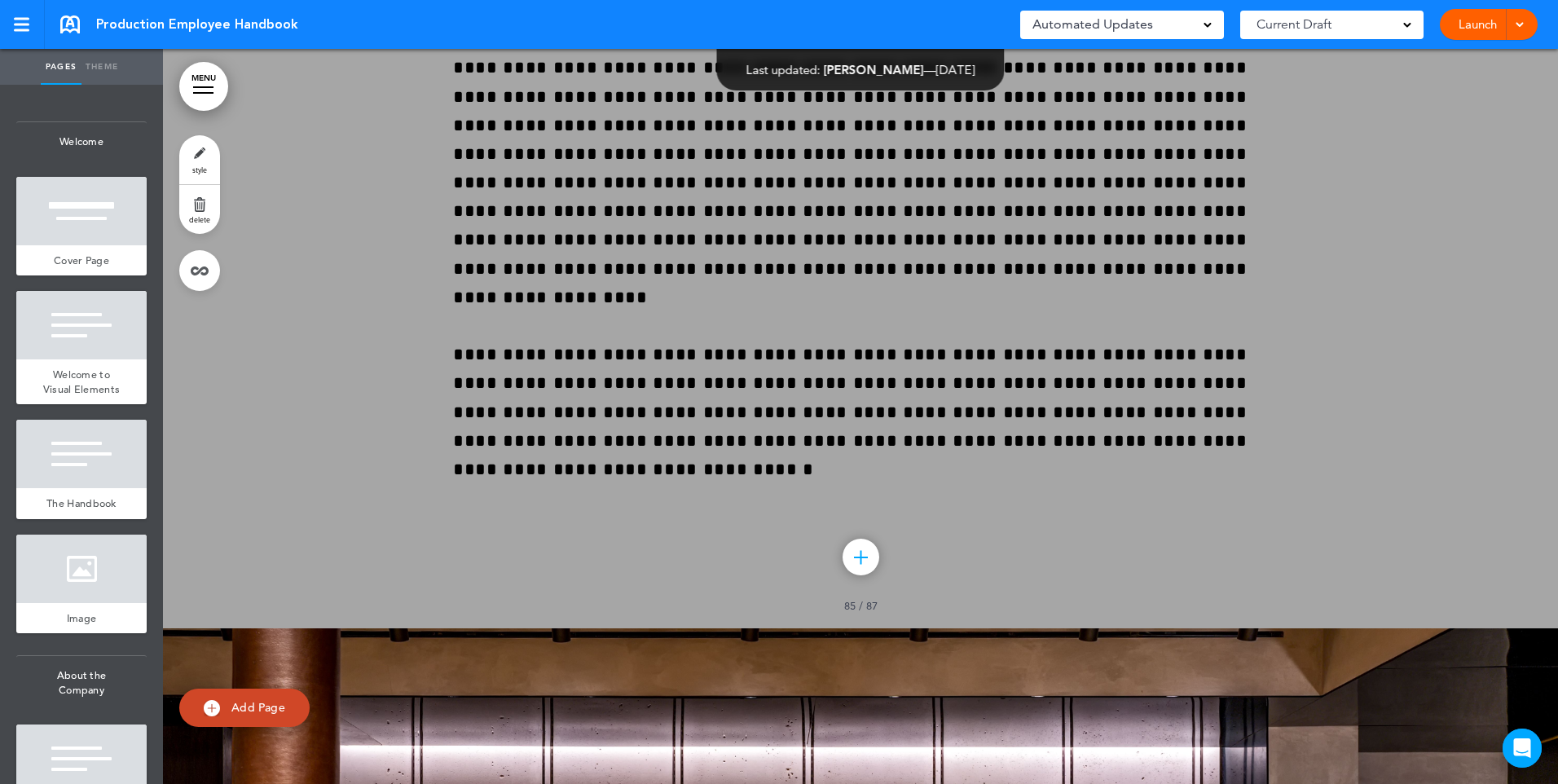
click at [63, 23] on link at bounding box center [70, 24] width 20 height 18
